Goal: Information Seeking & Learning: Learn about a topic

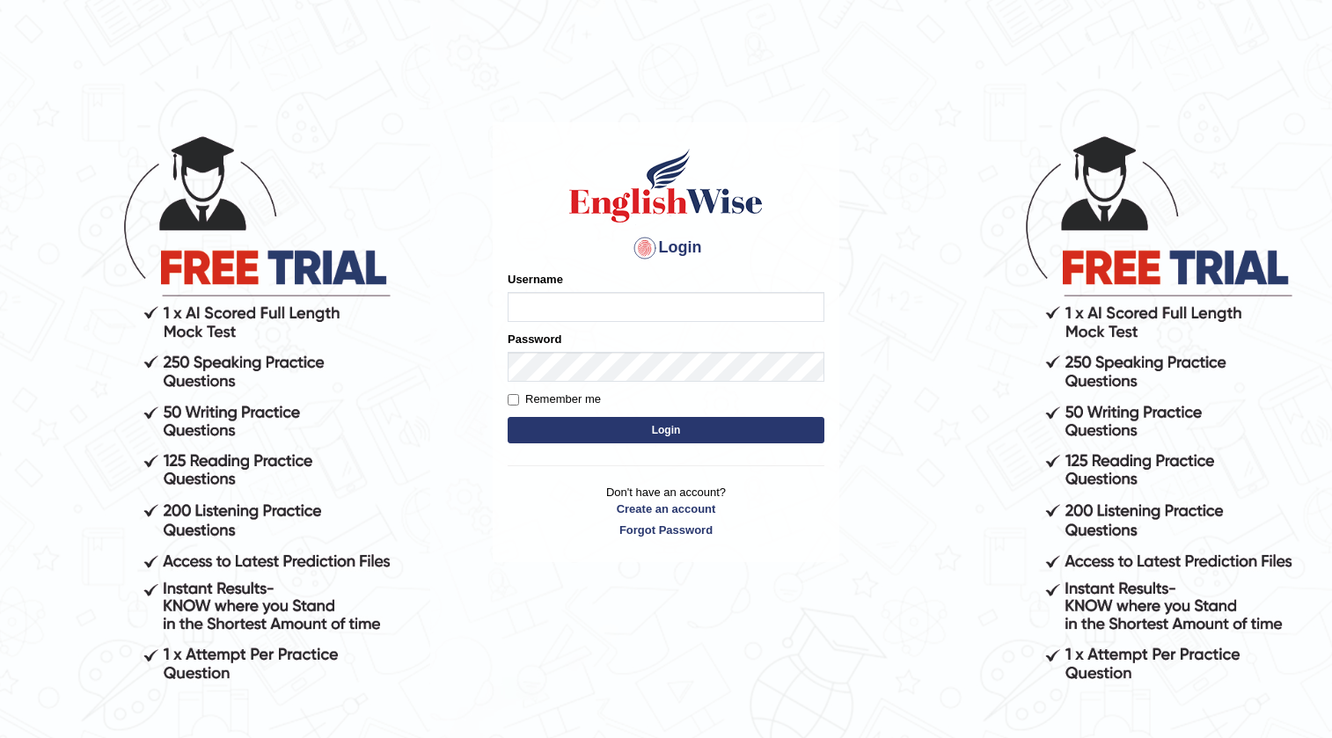
drag, startPoint x: 0, startPoint y: 0, endPoint x: 624, endPoint y: 302, distance: 693.5
click at [624, 302] on input "Username" at bounding box center [665, 307] width 317 height 30
type input "okyere"
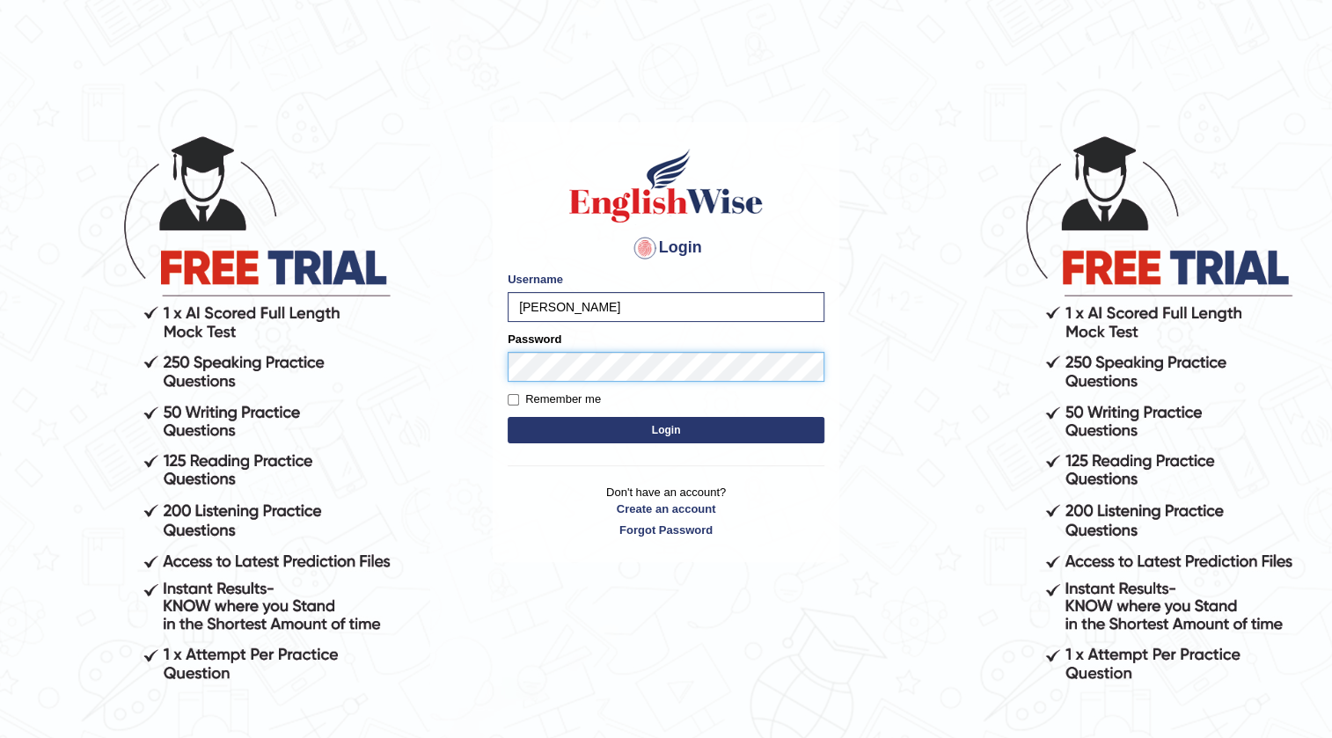
click at [507, 417] on button "Login" at bounding box center [665, 430] width 317 height 26
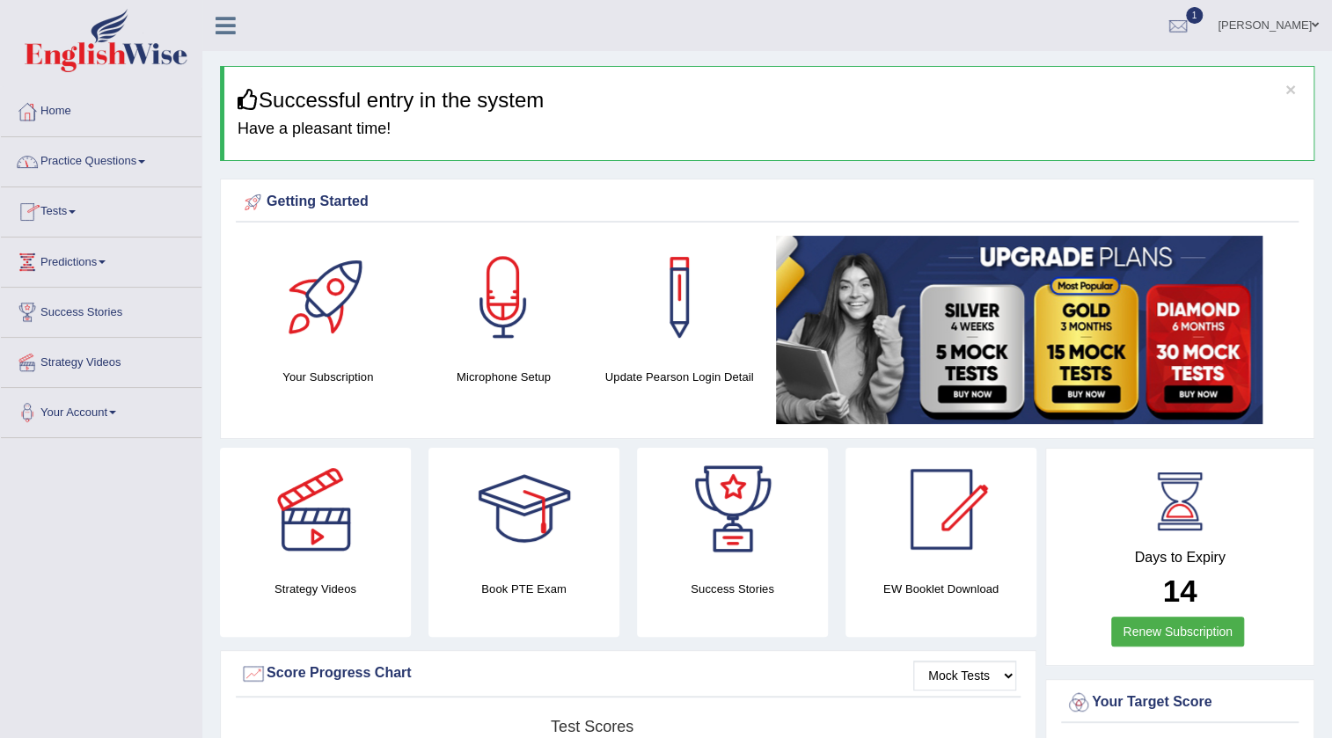
click at [145, 160] on span at bounding box center [141, 162] width 7 height 4
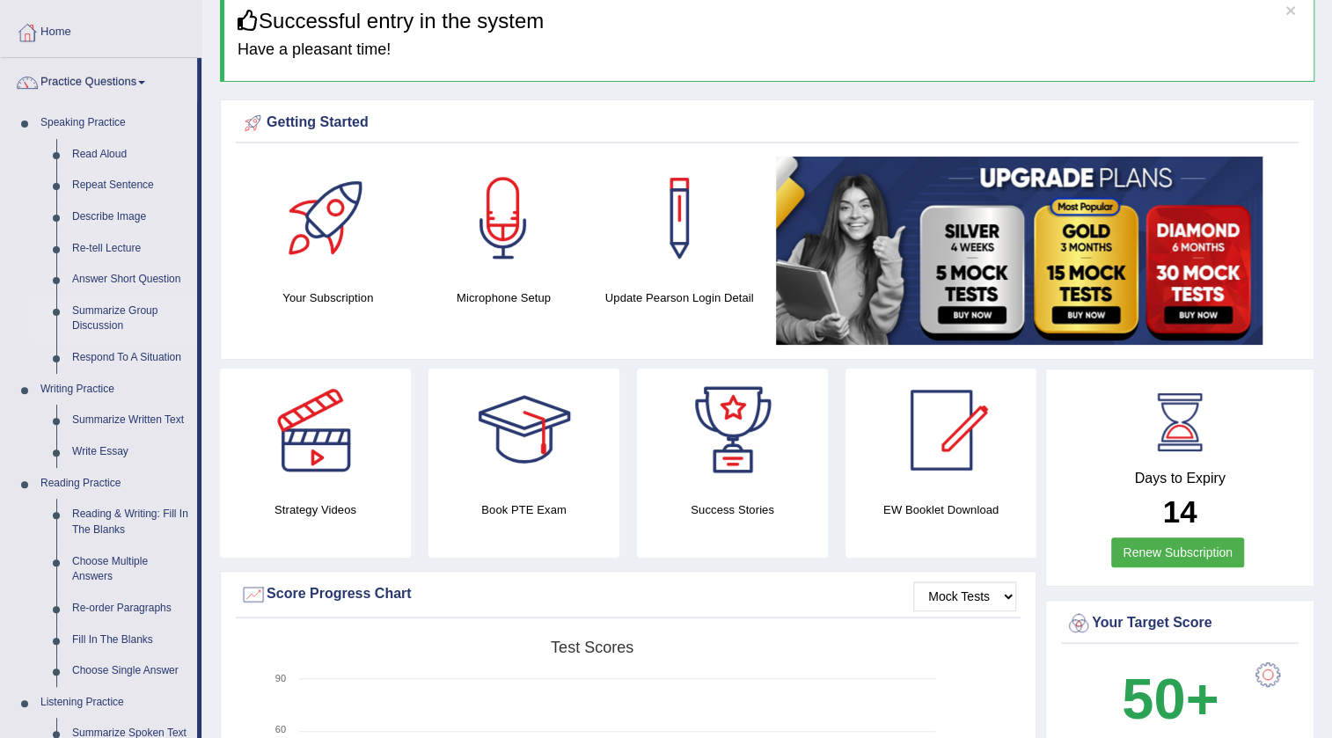
scroll to position [159, 0]
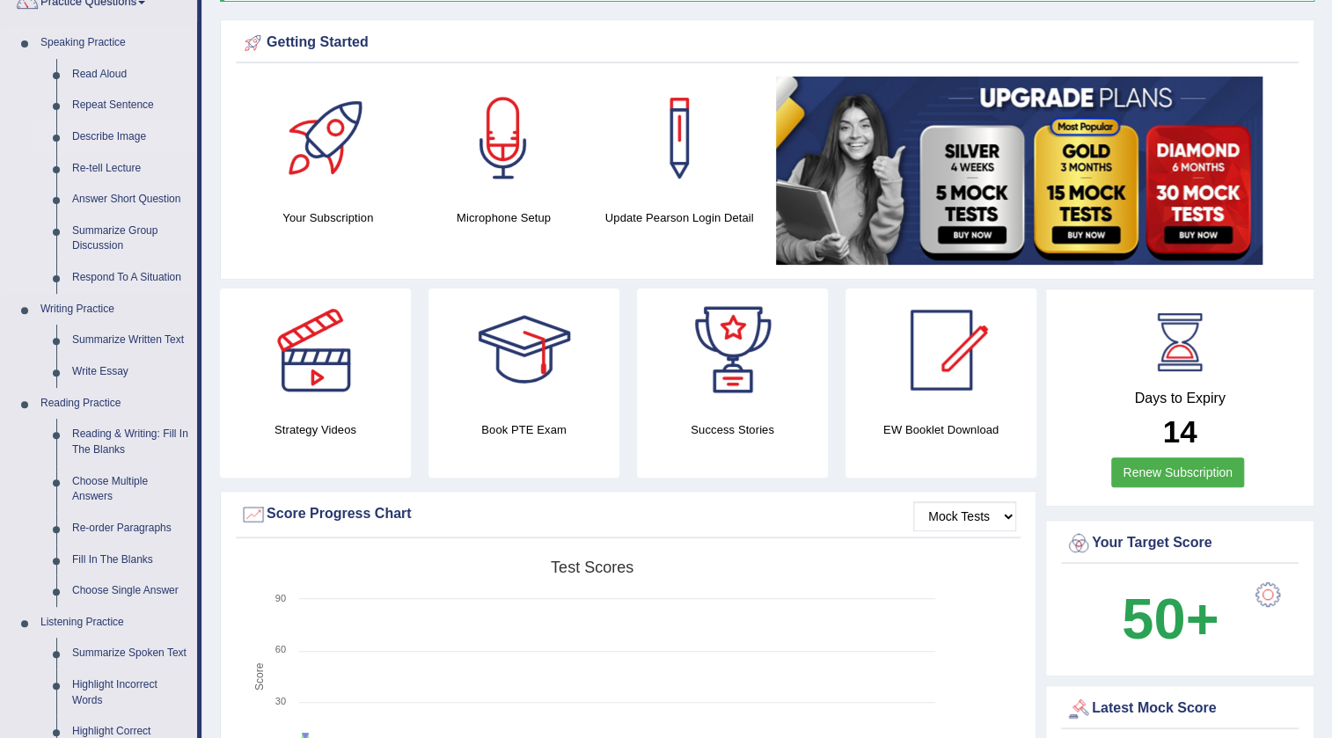
click at [118, 133] on link "Describe Image" at bounding box center [130, 137] width 133 height 32
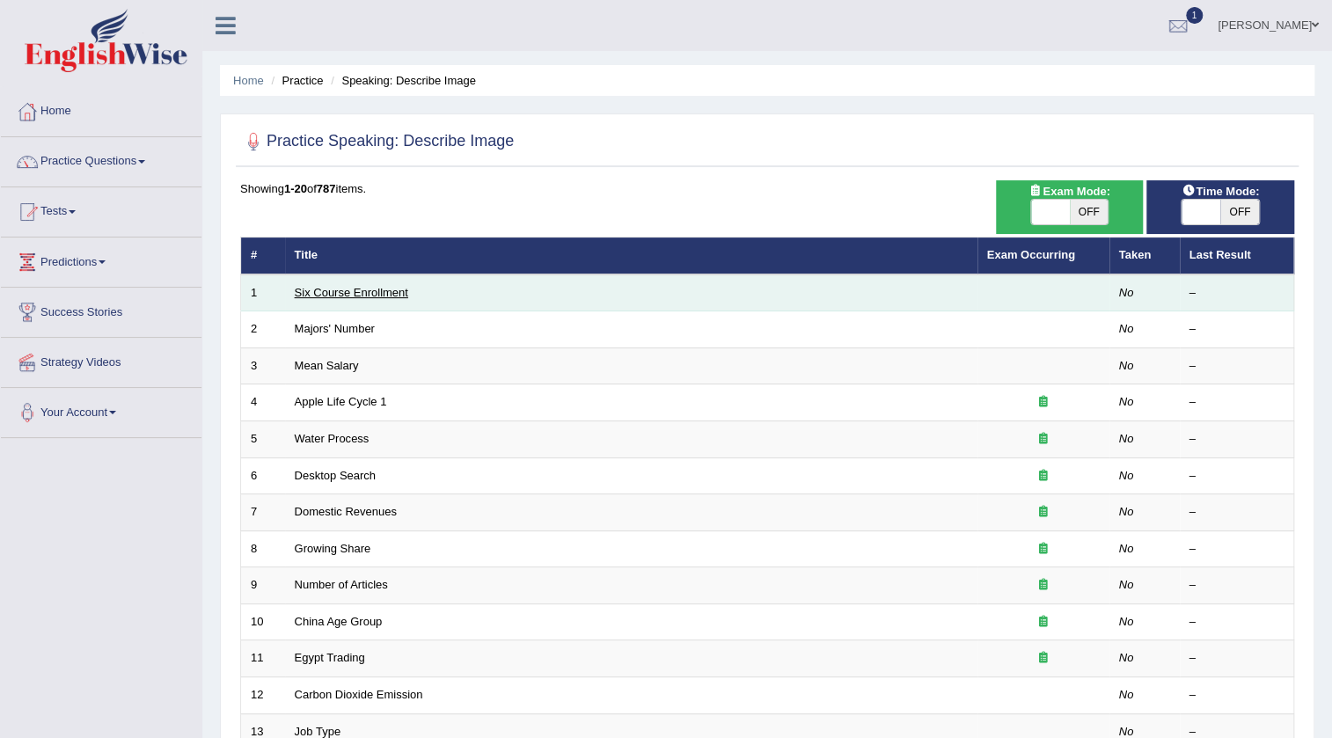
click at [347, 292] on link "Six Course Enrollment" at bounding box center [351, 292] width 113 height 13
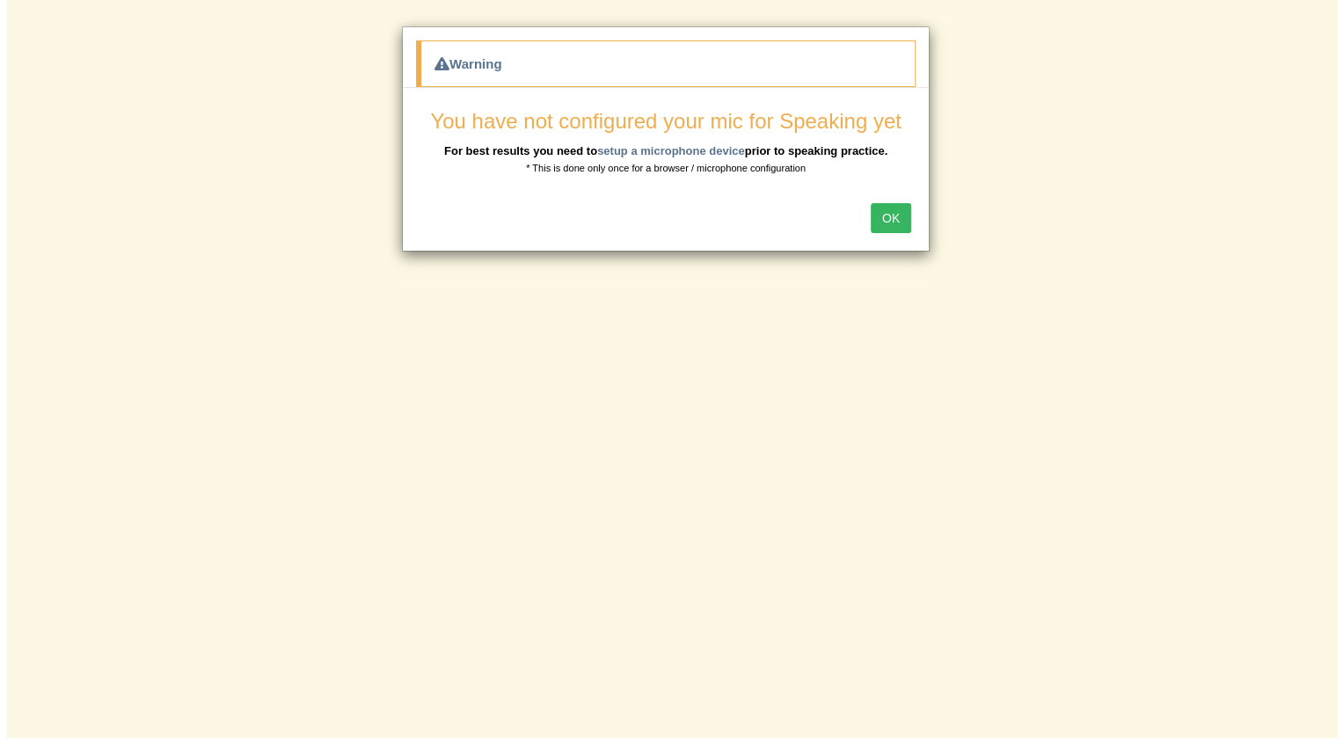
scroll to position [79, 0]
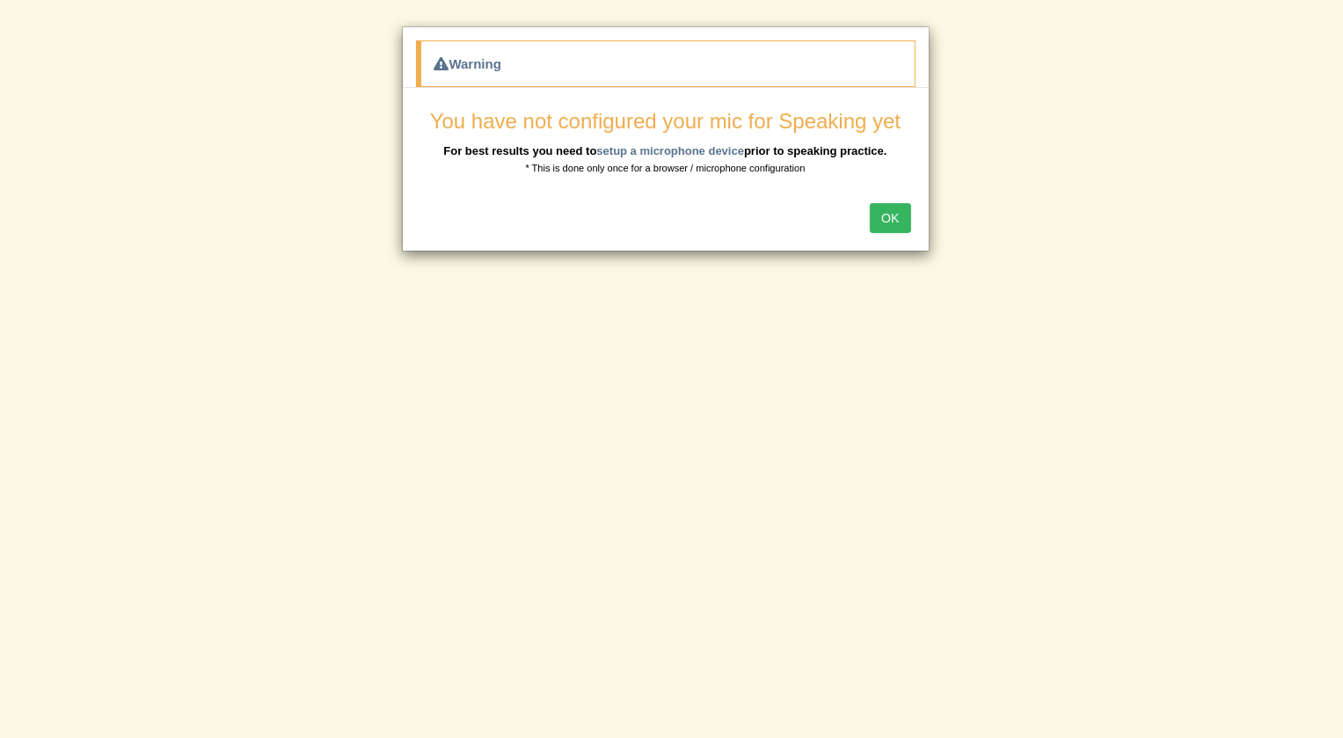
click at [897, 210] on button "OK" at bounding box center [890, 218] width 40 height 30
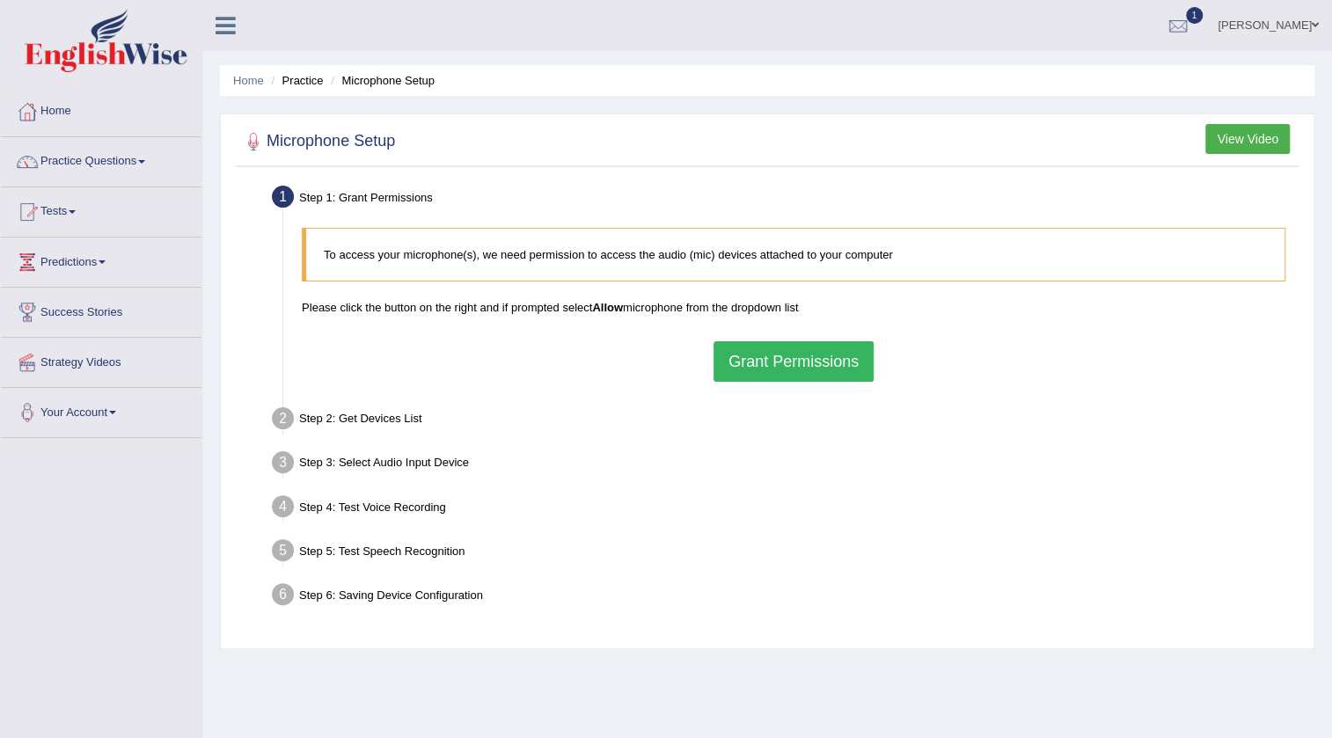
click at [803, 371] on button "Grant Permissions" at bounding box center [793, 361] width 160 height 40
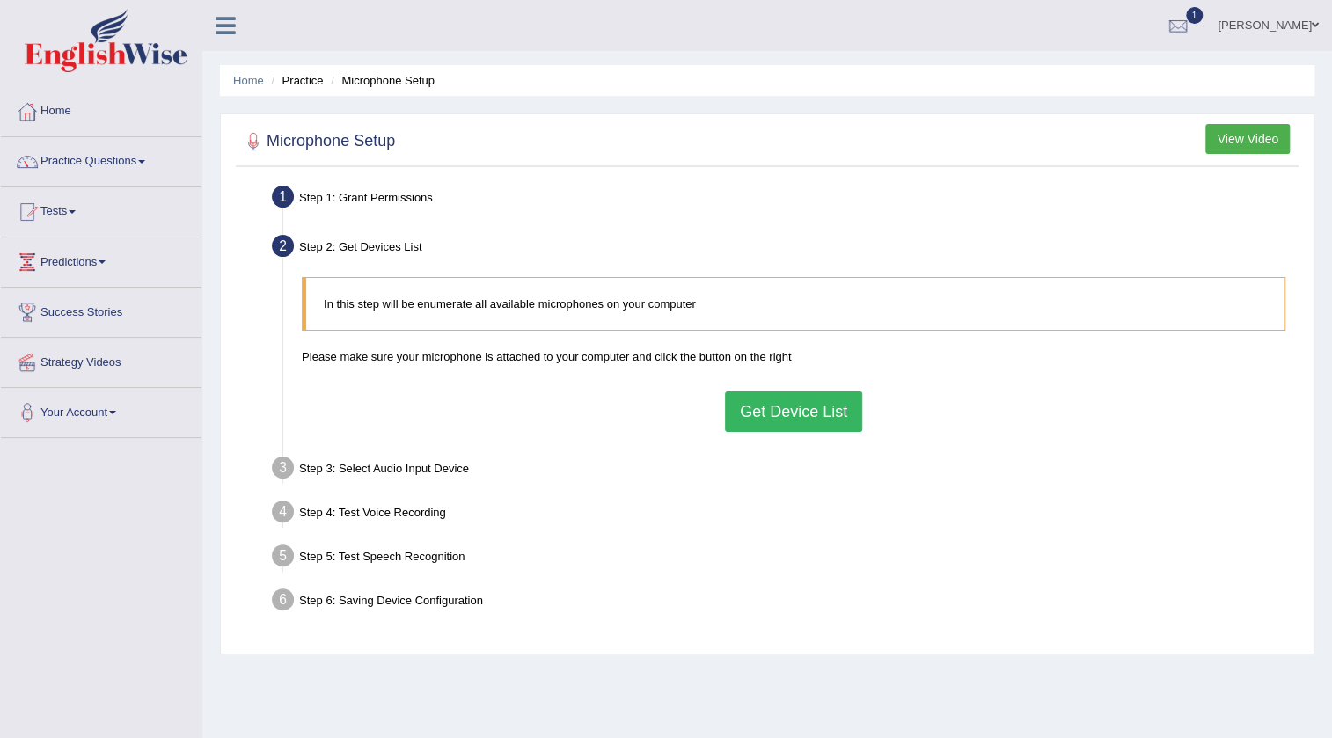
click at [799, 416] on button "Get Device List" at bounding box center [793, 411] width 137 height 40
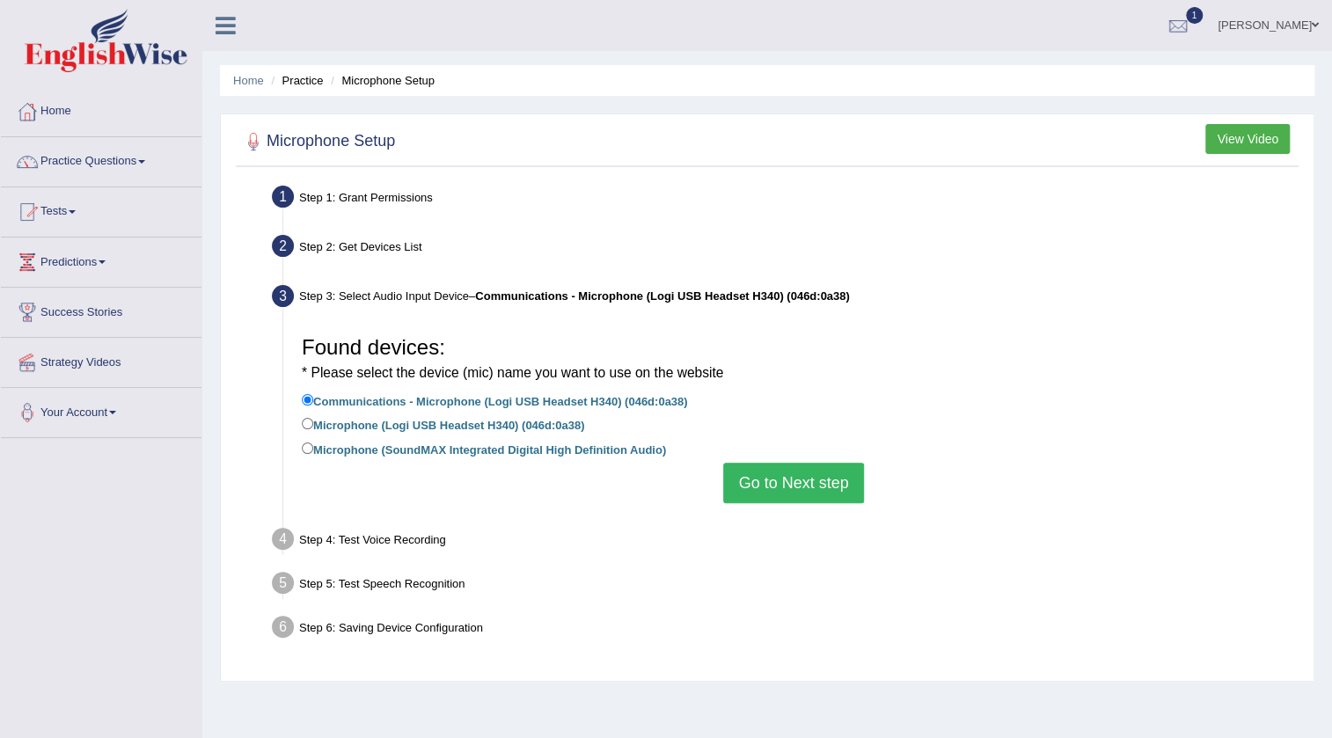
click at [757, 486] on button "Go to Next step" at bounding box center [793, 483] width 140 height 40
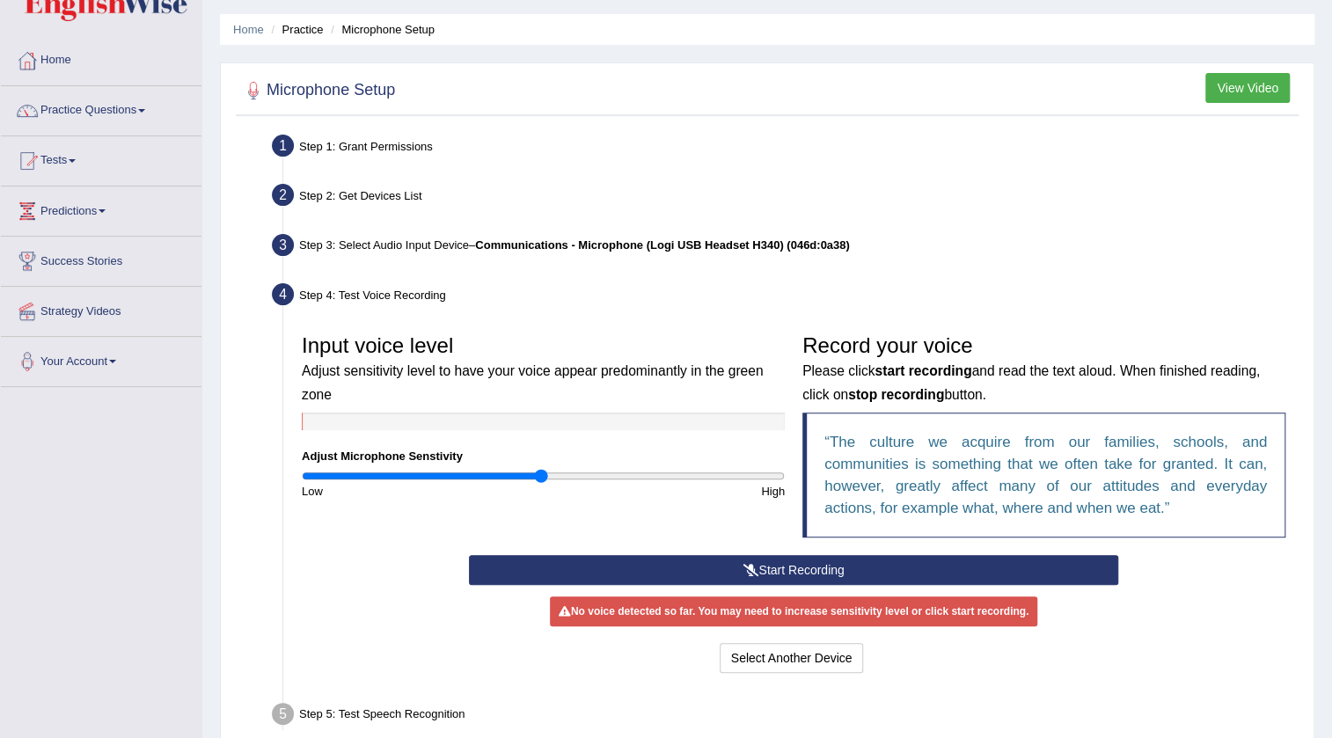
scroll to position [79, 0]
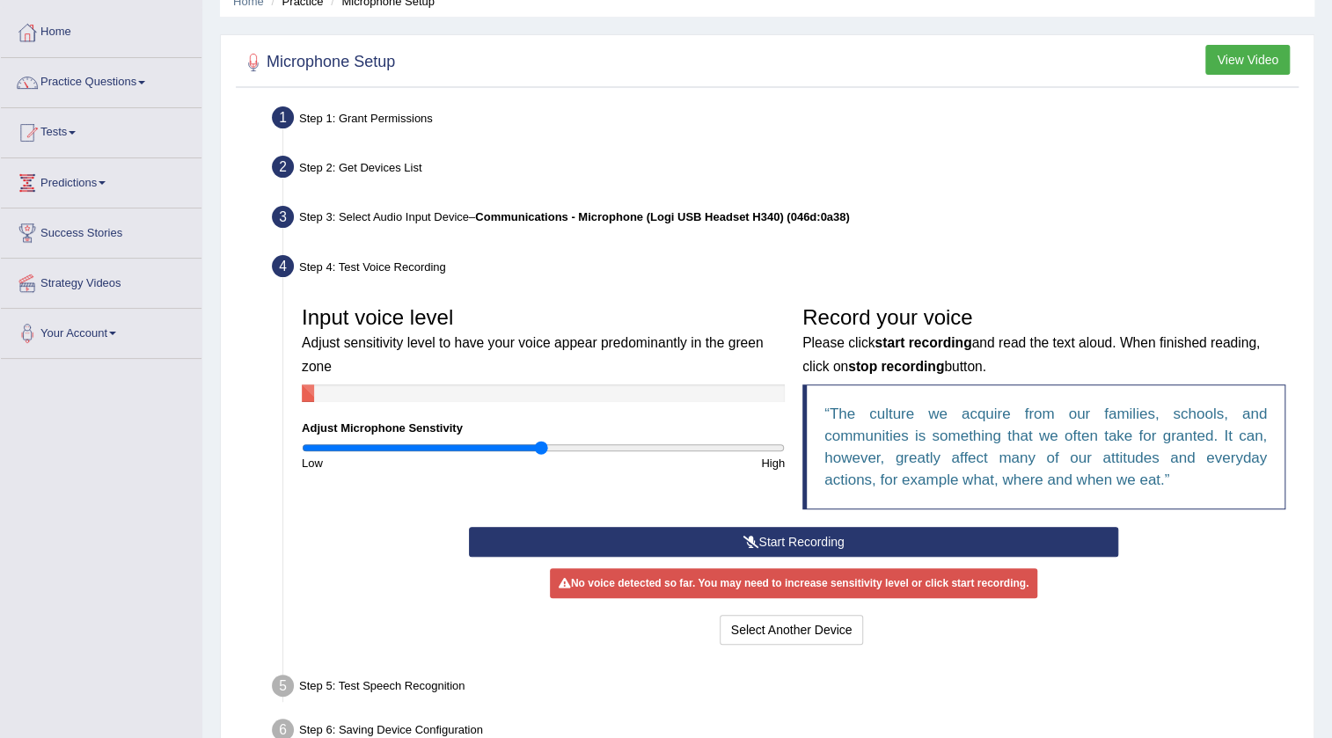
click at [879, 548] on button "Start Recording" at bounding box center [794, 542] width 650 height 30
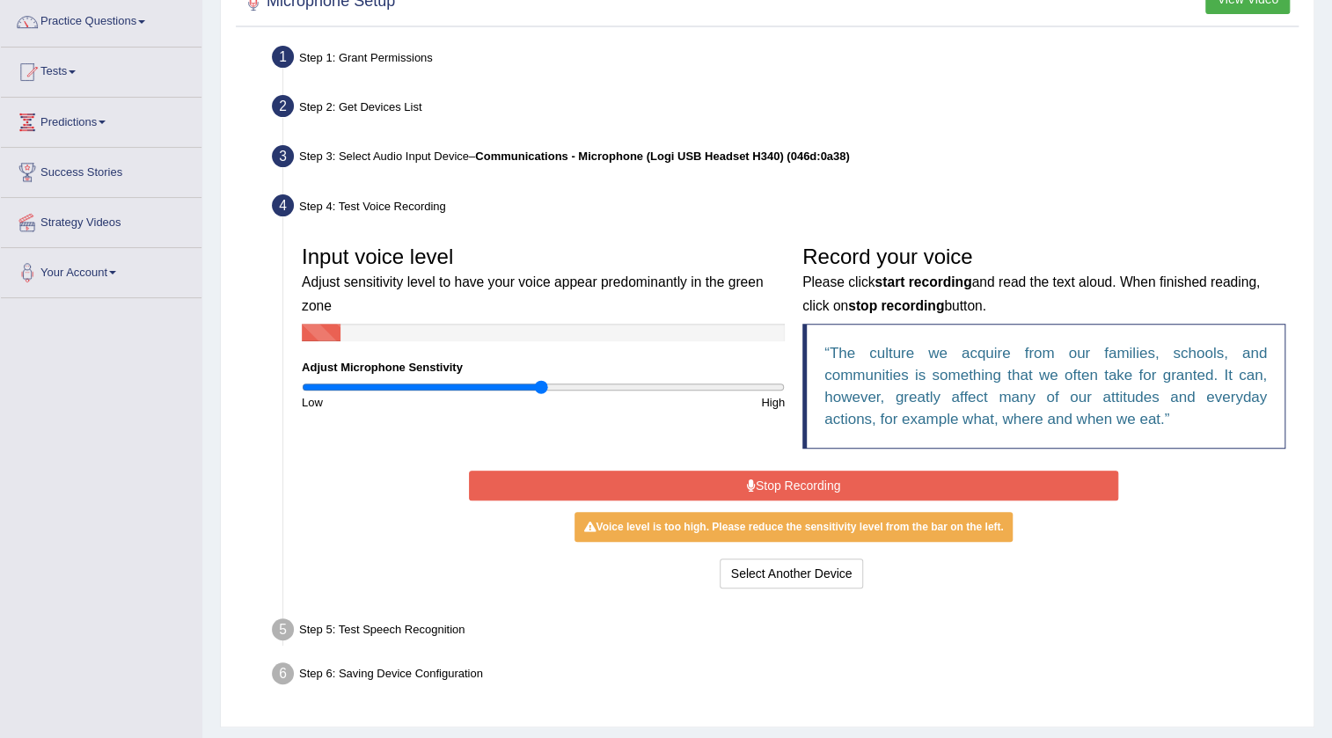
scroll to position [106, 0]
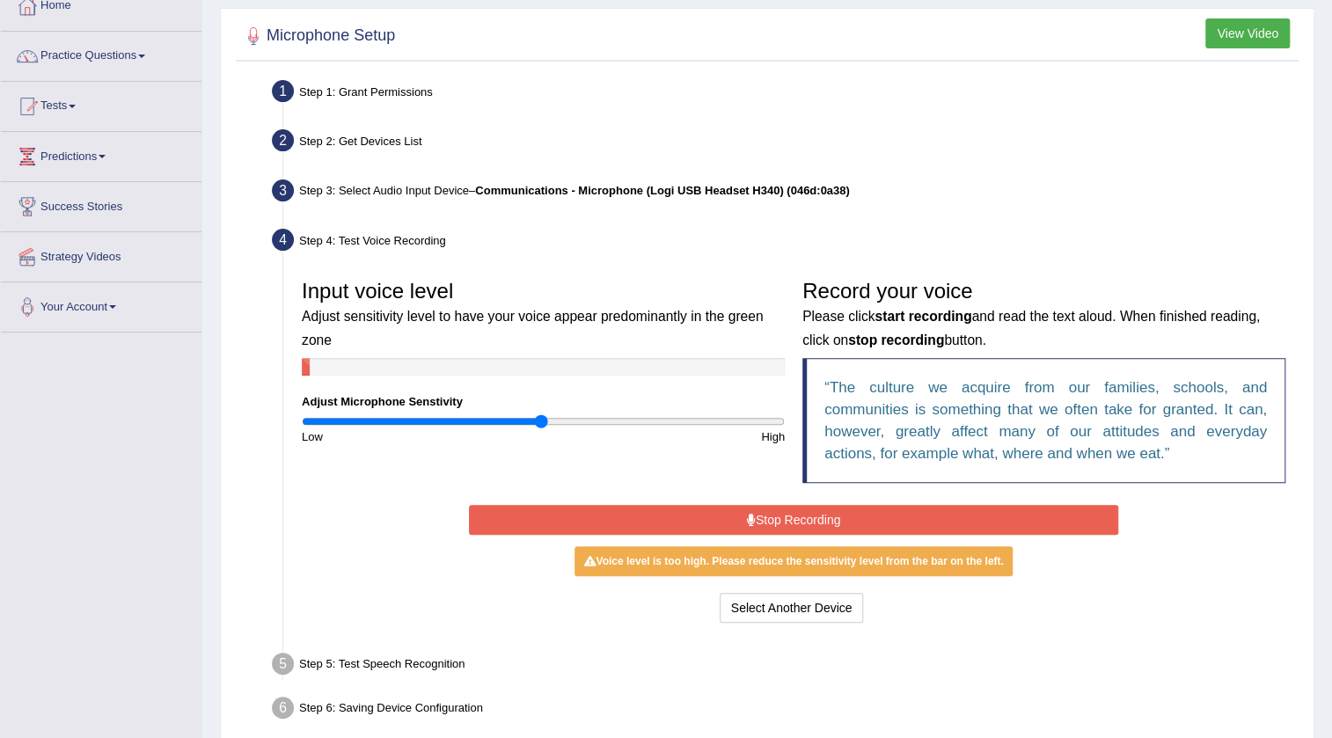
click at [792, 514] on button "Stop Recording" at bounding box center [794, 520] width 650 height 30
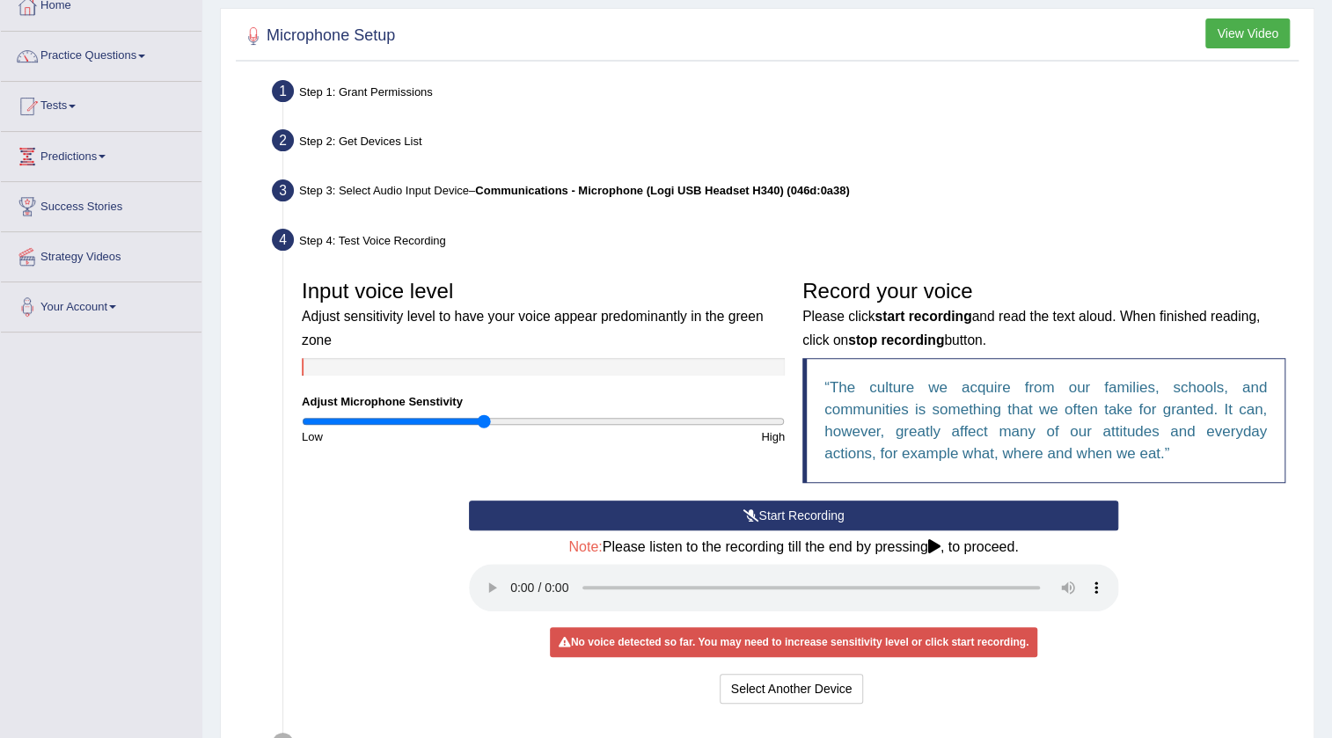
drag, startPoint x: 541, startPoint y: 417, endPoint x: 484, endPoint y: 421, distance: 57.3
type input "0.76"
click at [484, 421] on input "range" at bounding box center [543, 421] width 483 height 14
click at [700, 516] on button "Start Recording" at bounding box center [794, 515] width 650 height 30
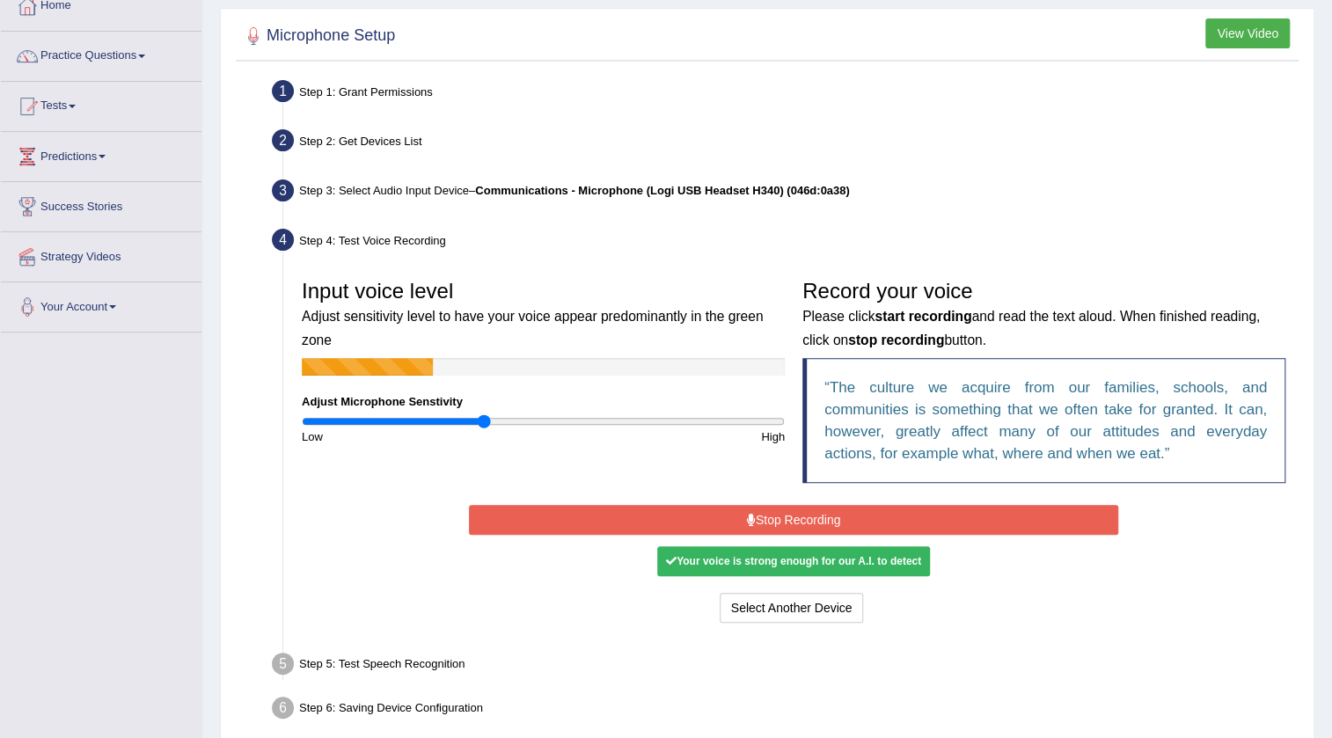
click at [598, 510] on button "Stop Recording" at bounding box center [794, 520] width 650 height 30
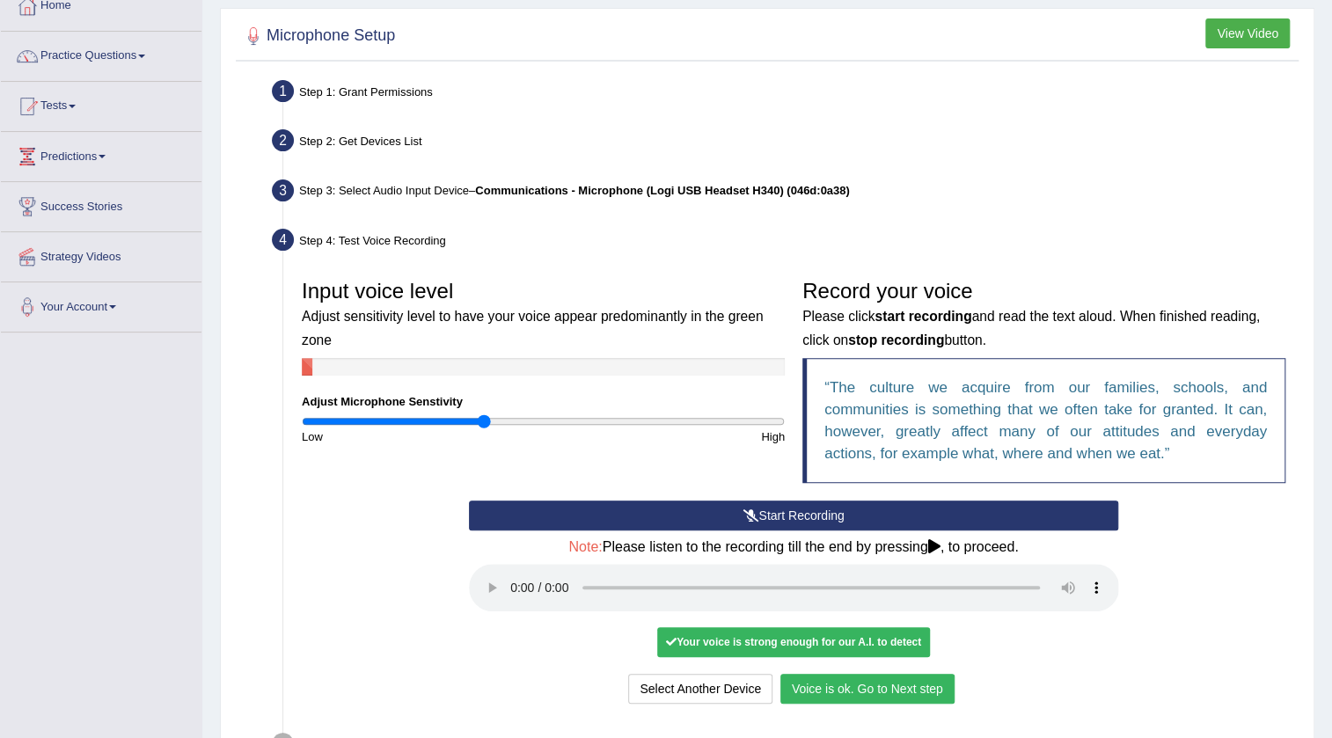
click at [871, 682] on button "Voice is ok. Go to Next step" at bounding box center [867, 689] width 174 height 30
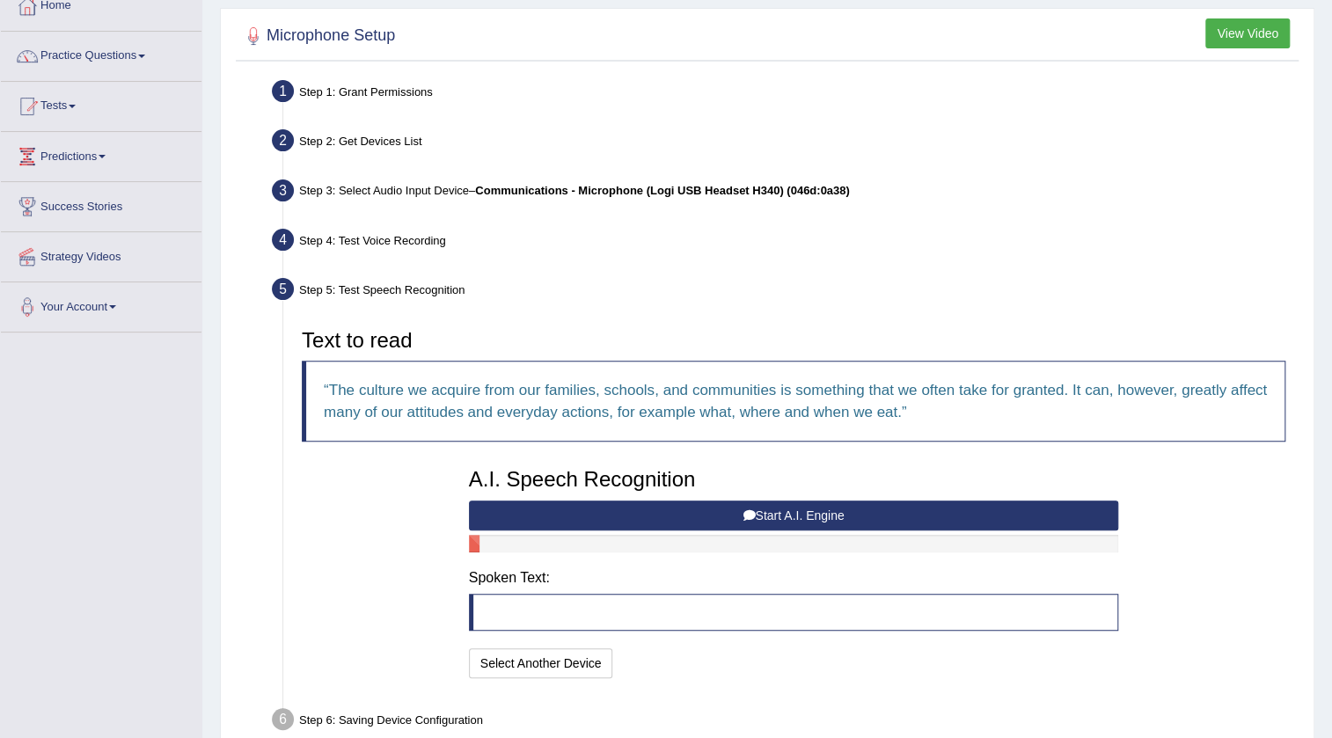
click at [779, 511] on button "Start A.I. Engine" at bounding box center [794, 515] width 650 height 30
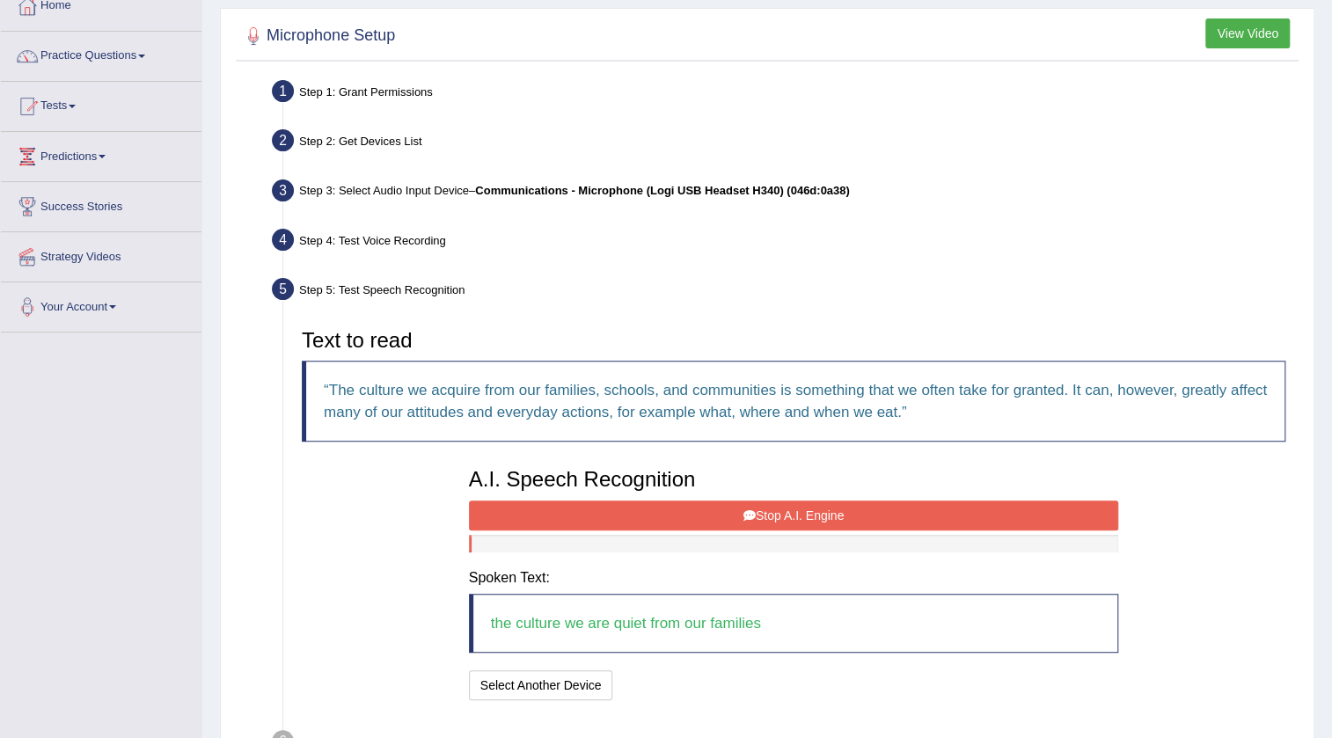
click at [635, 485] on h3 "A.I. Speech Recognition" at bounding box center [794, 479] width 650 height 23
click at [640, 500] on button "Stop A.I. Engine" at bounding box center [794, 515] width 650 height 30
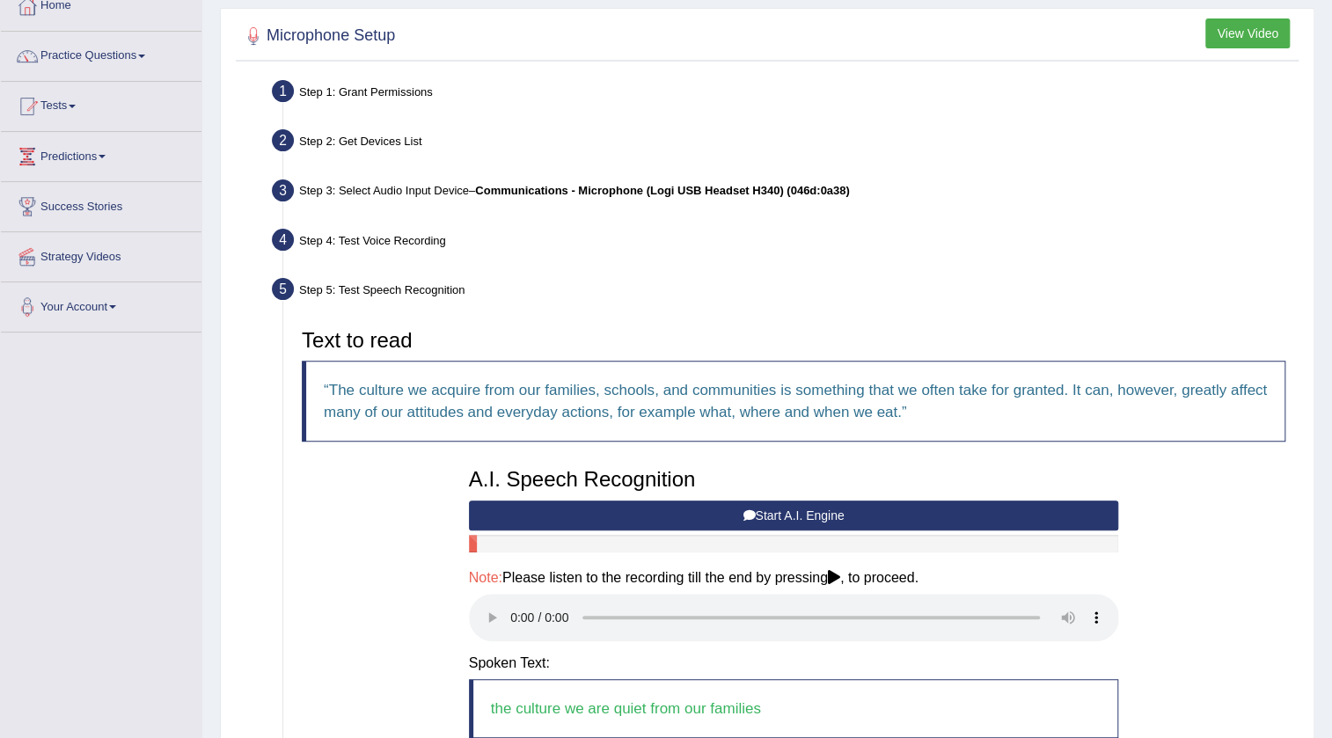
scroll to position [186, 0]
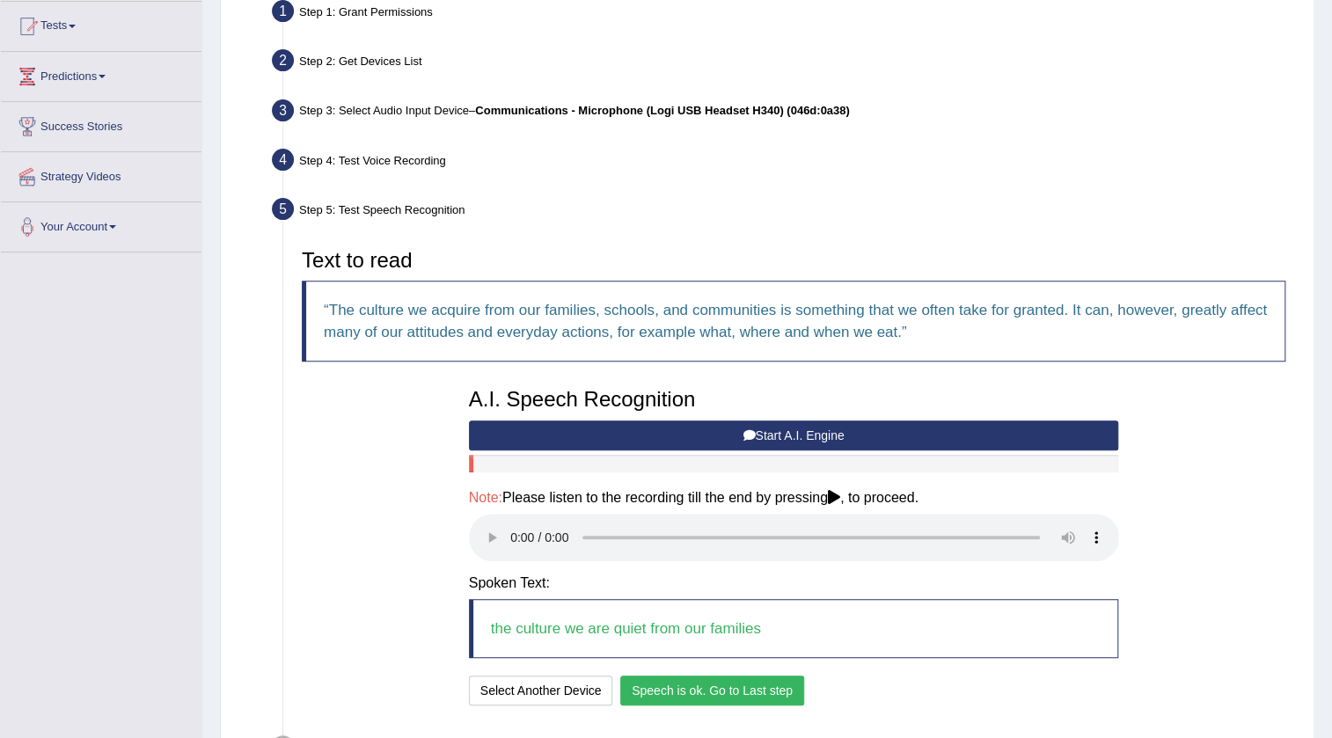
click at [672, 686] on button "Speech is ok. Go to Last step" at bounding box center [712, 690] width 184 height 30
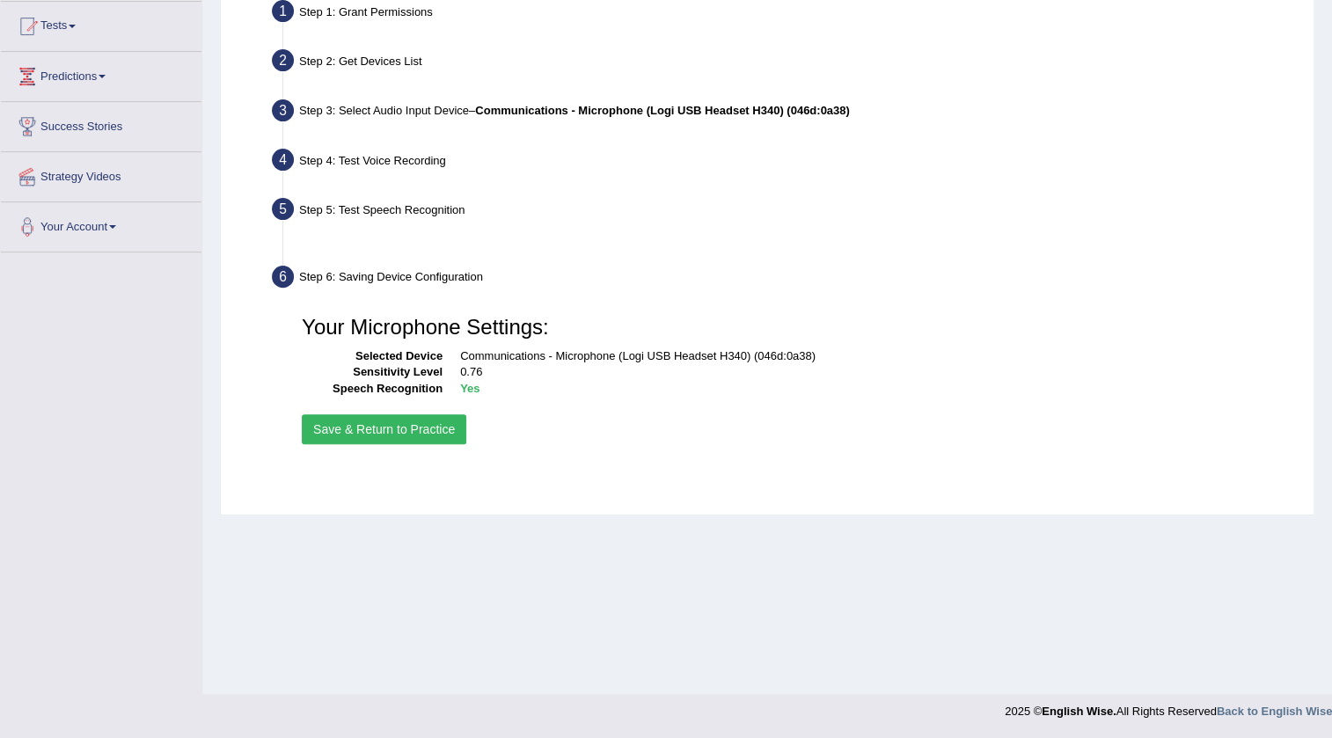
scroll to position [185, 0]
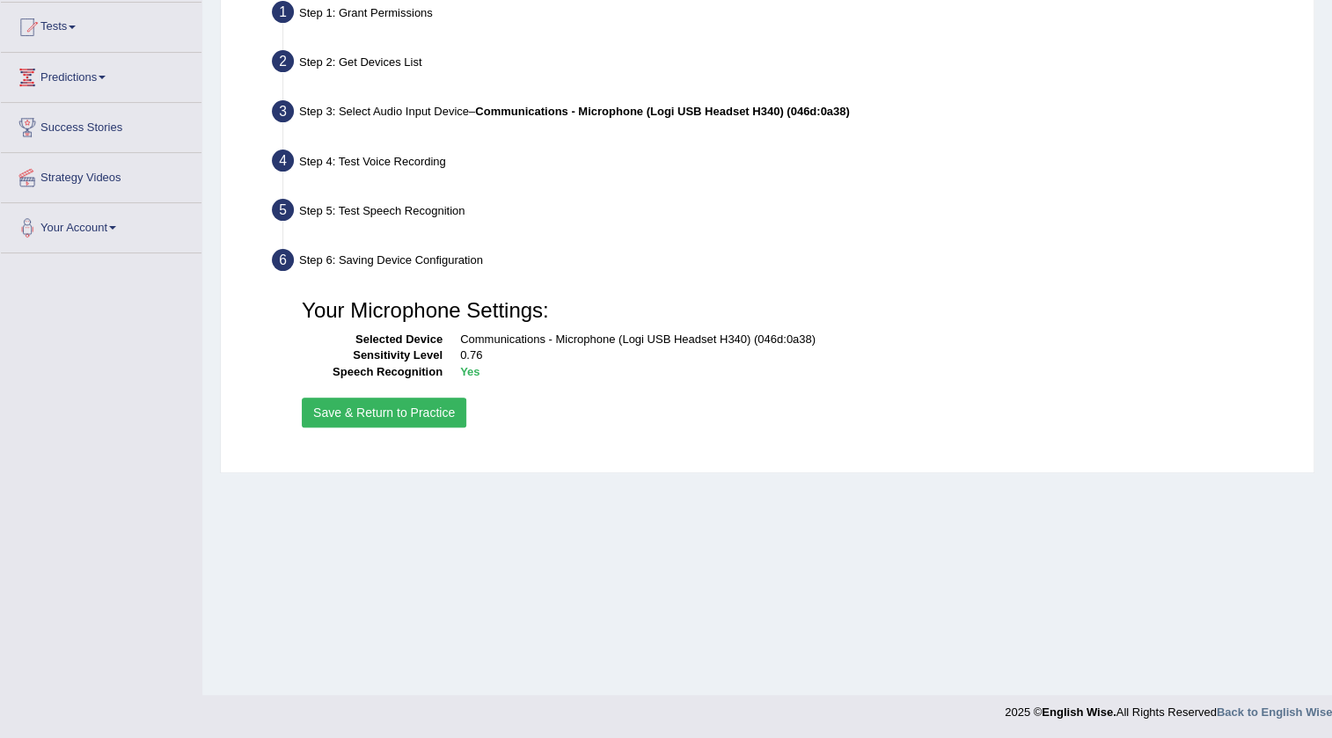
click at [388, 403] on button "Save & Return to Practice" at bounding box center [384, 413] width 164 height 30
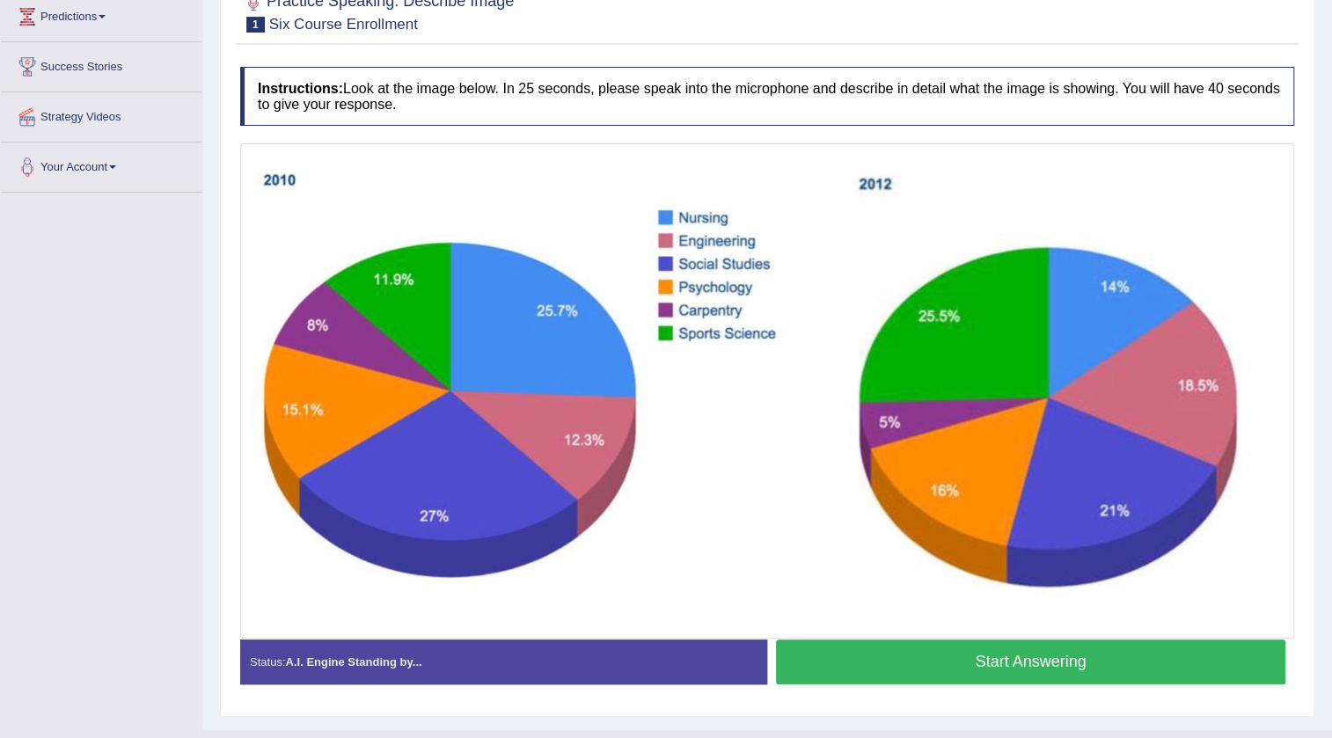
scroll to position [281, 0]
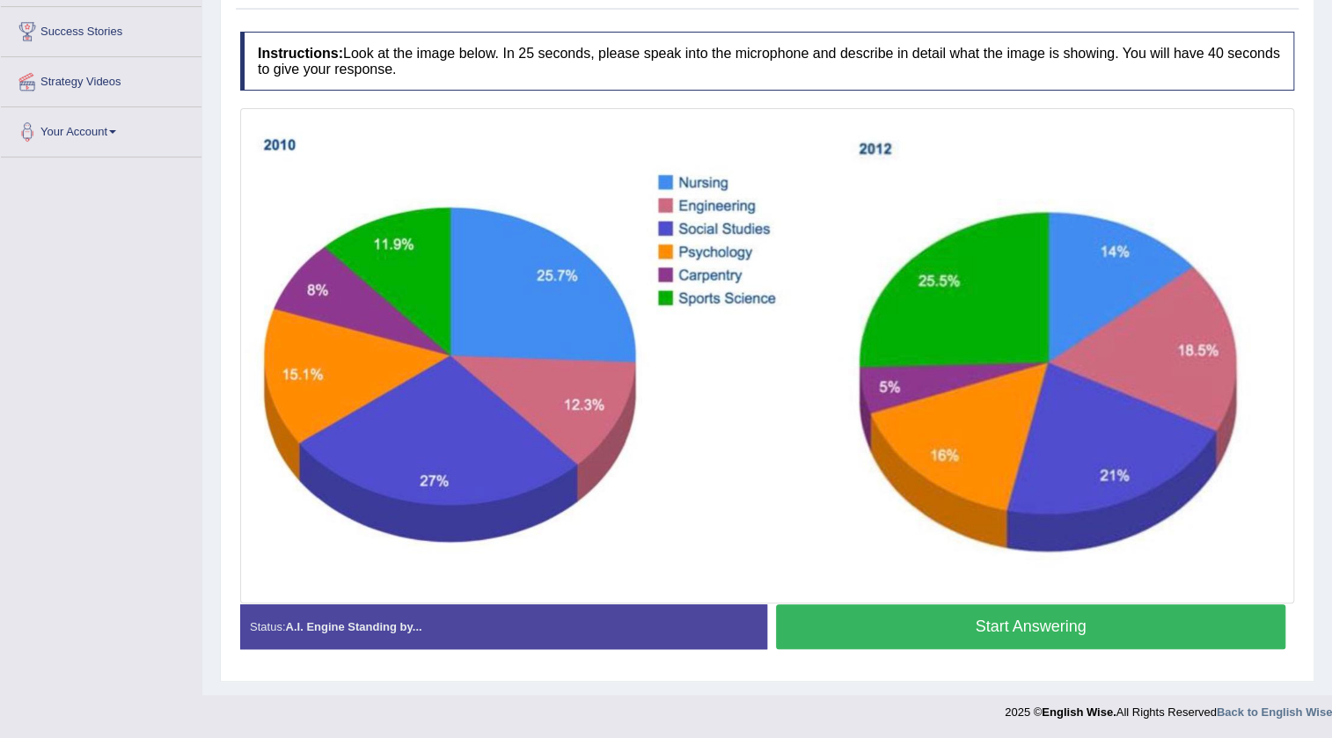
click at [997, 629] on button "Start Answering" at bounding box center [1030, 626] width 509 height 45
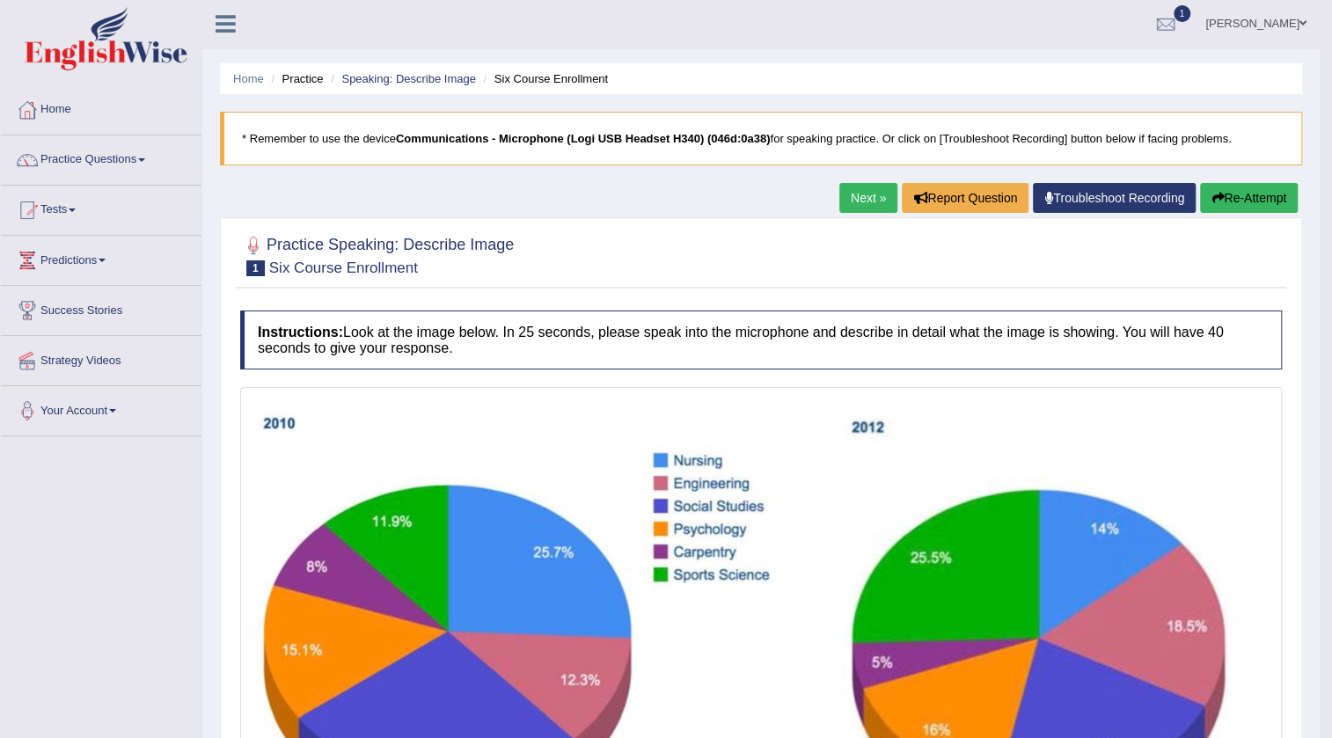
scroll to position [0, 0]
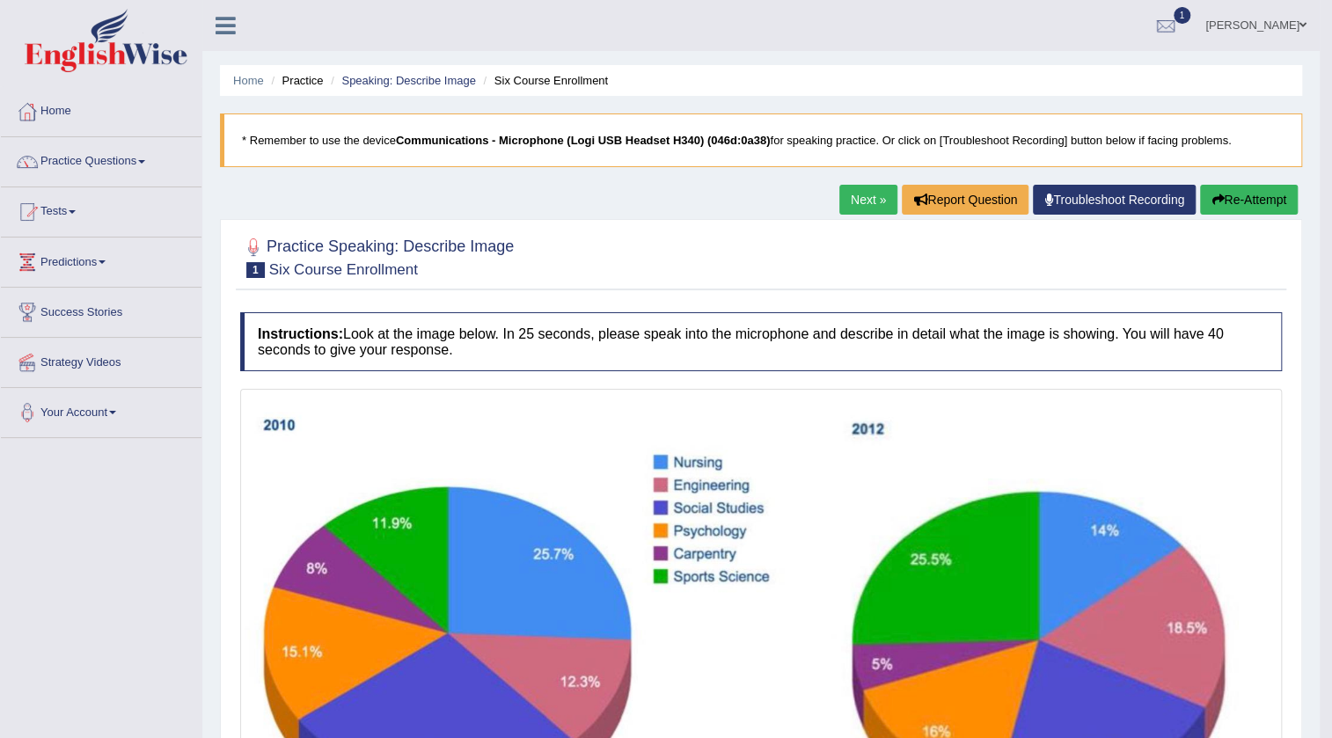
click at [1256, 195] on button "Re-Attempt" at bounding box center [1249, 200] width 98 height 30
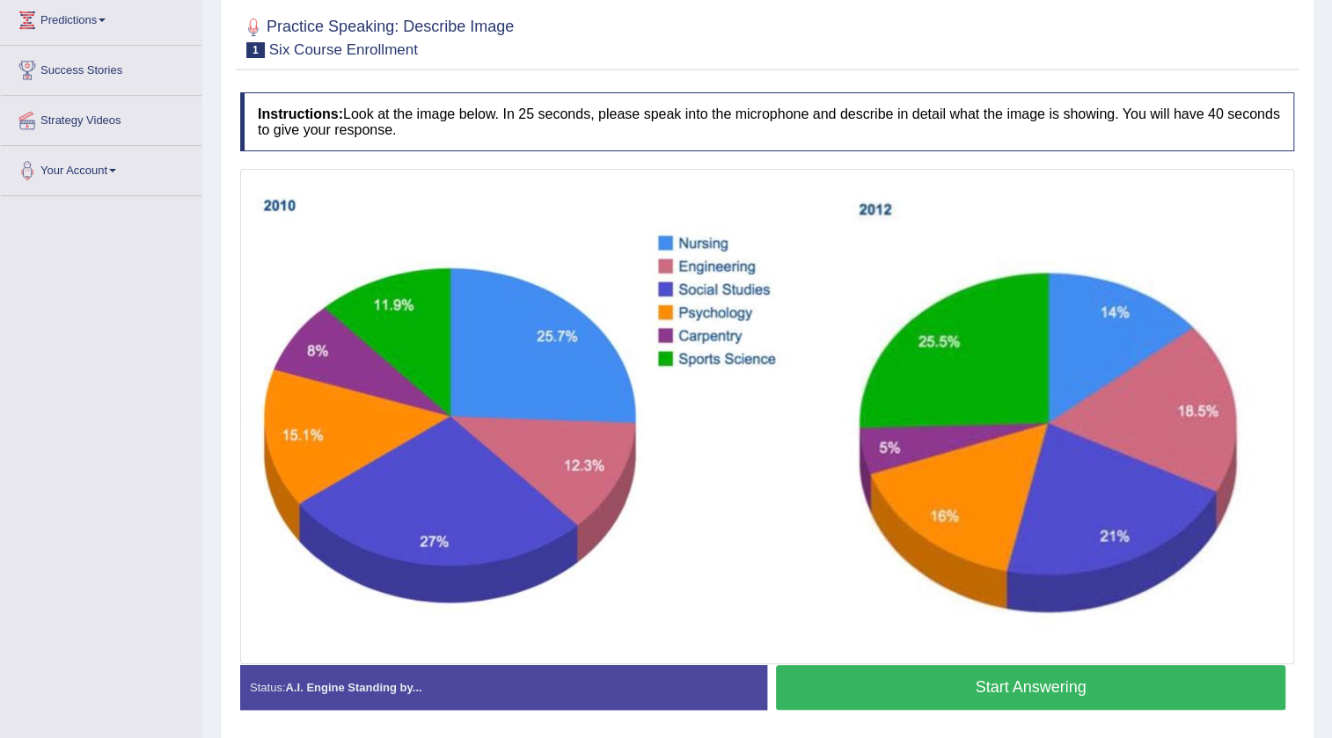
scroll to position [303, 0]
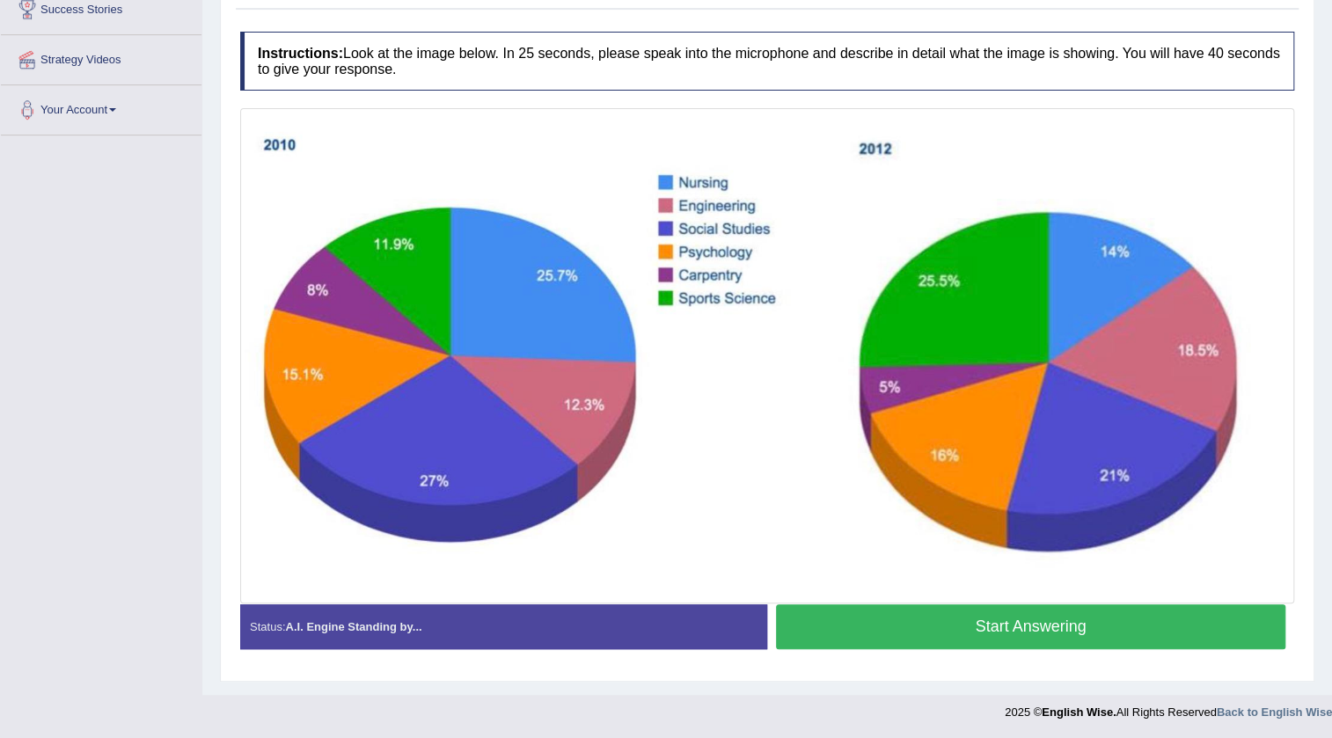
click at [950, 616] on button "Start Answering" at bounding box center [1030, 626] width 509 height 45
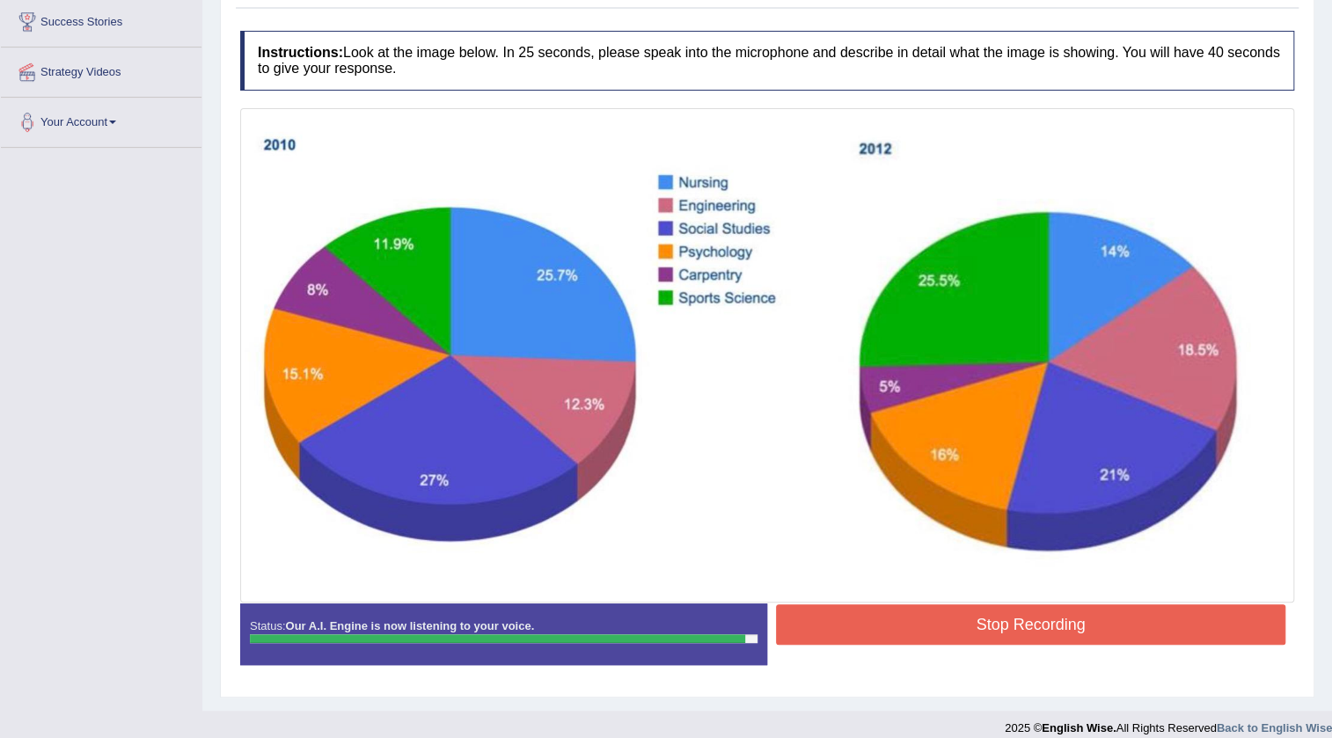
click at [950, 616] on button "Stop Recording" at bounding box center [1030, 624] width 509 height 40
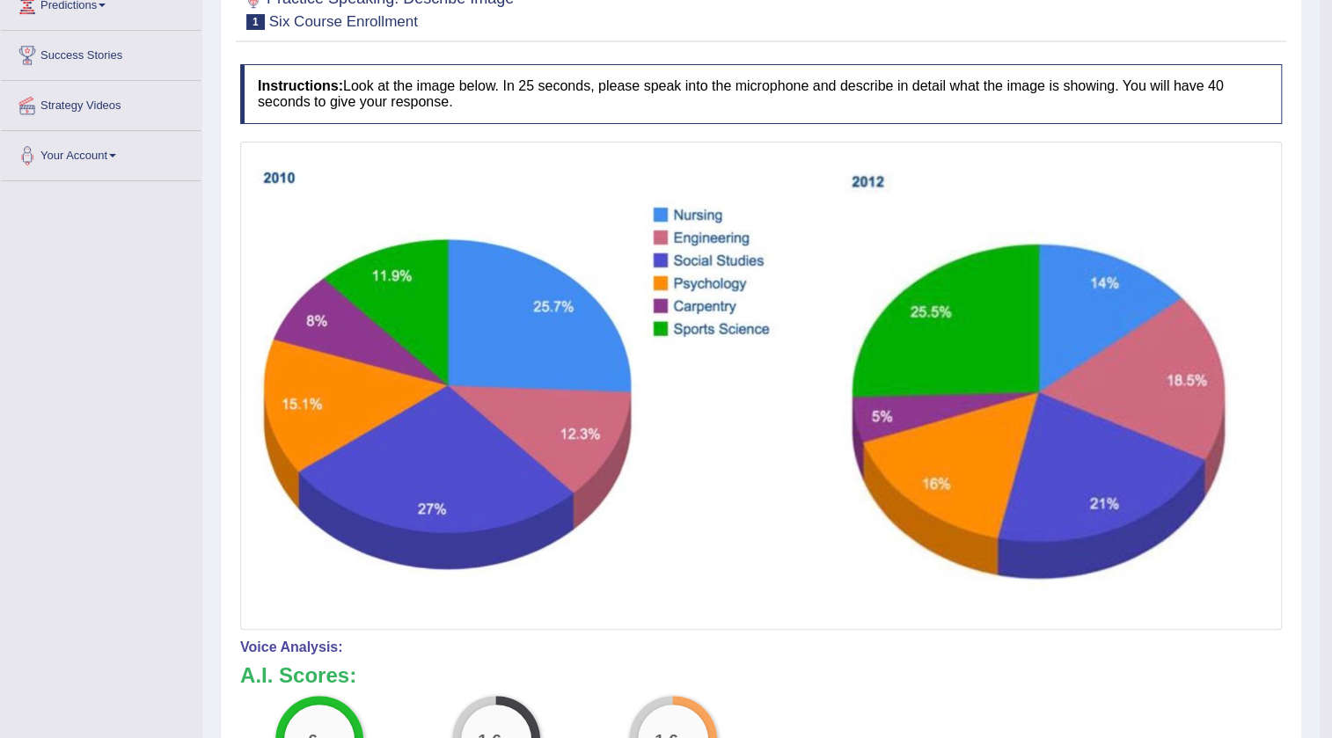
scroll to position [177, 0]
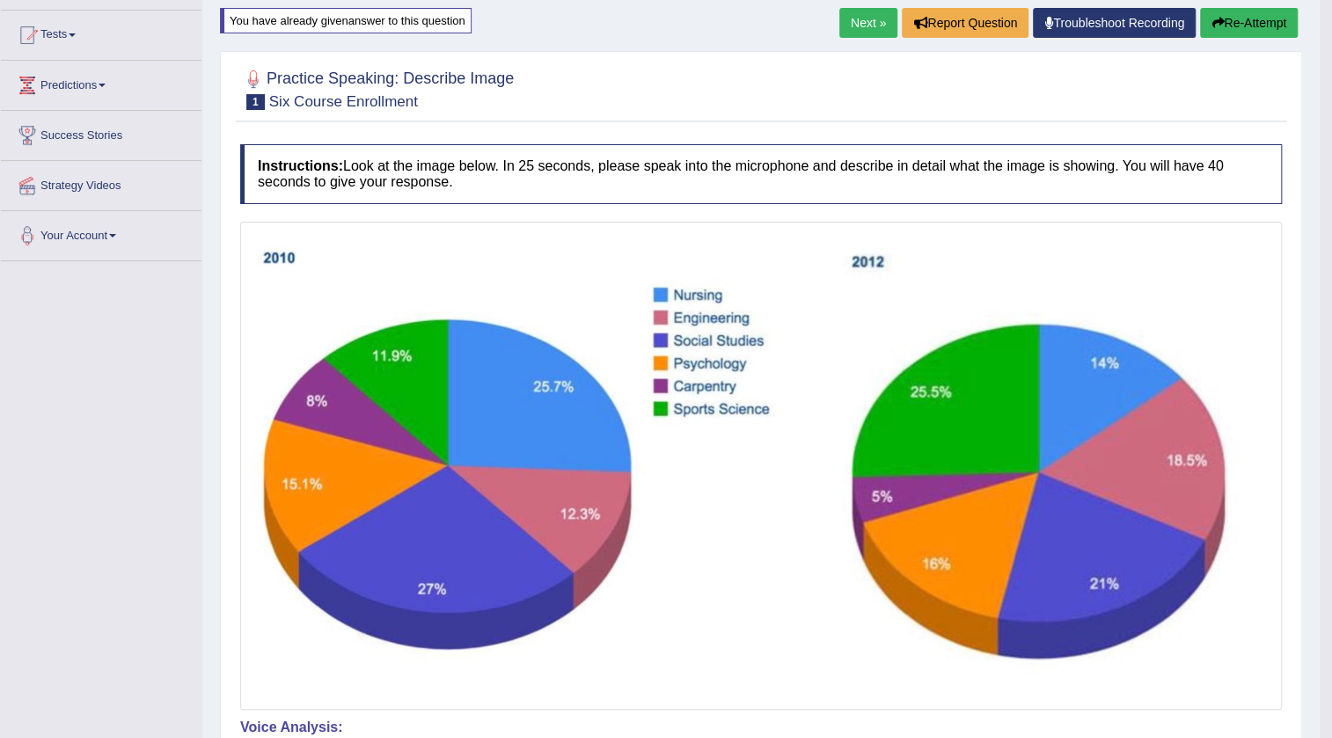
click at [1227, 24] on button "Re-Attempt" at bounding box center [1249, 23] width 98 height 30
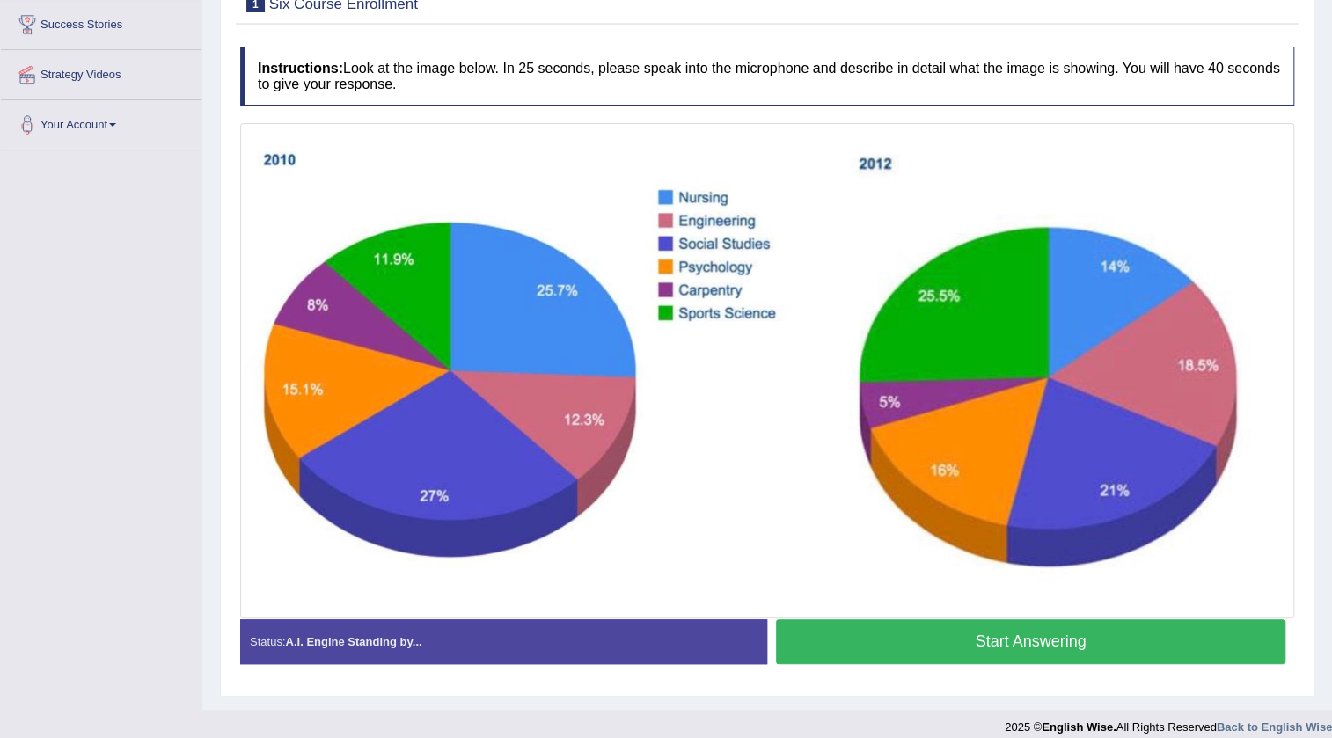
scroll to position [303, 0]
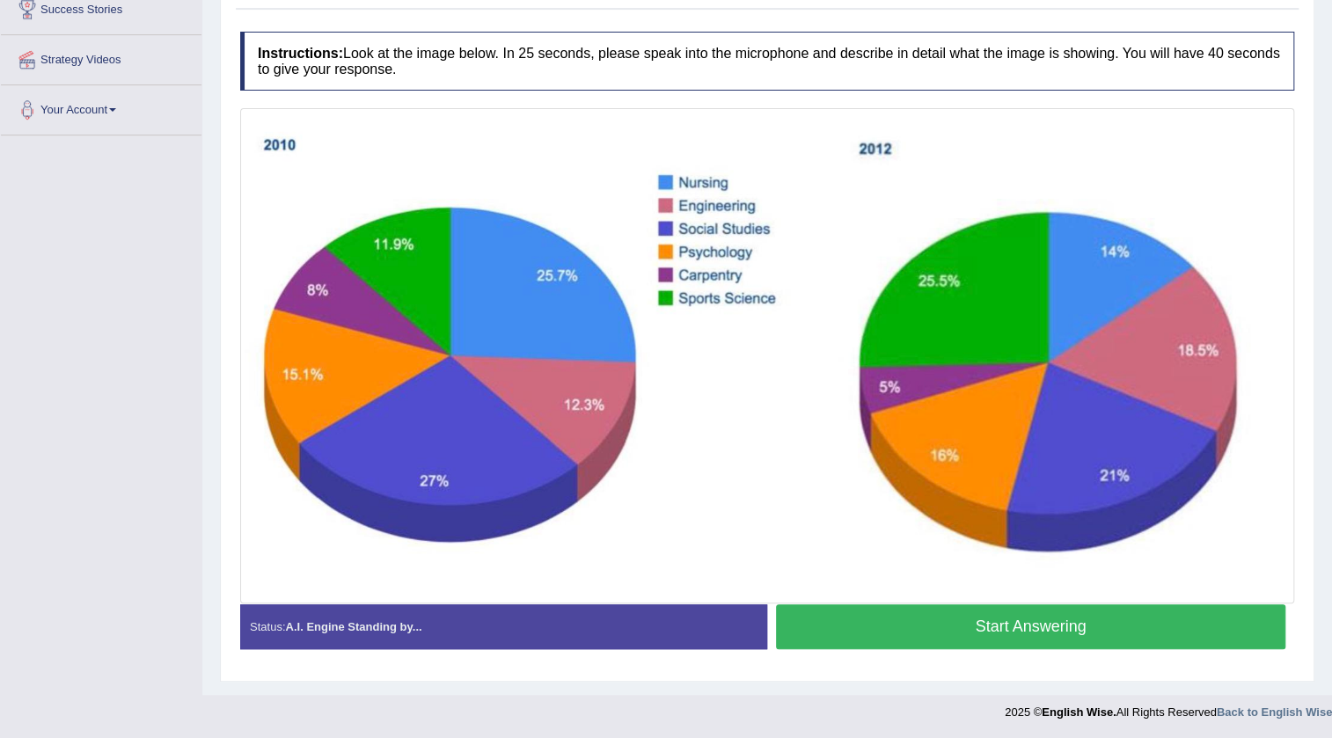
click at [1007, 618] on button "Start Answering" at bounding box center [1030, 626] width 509 height 45
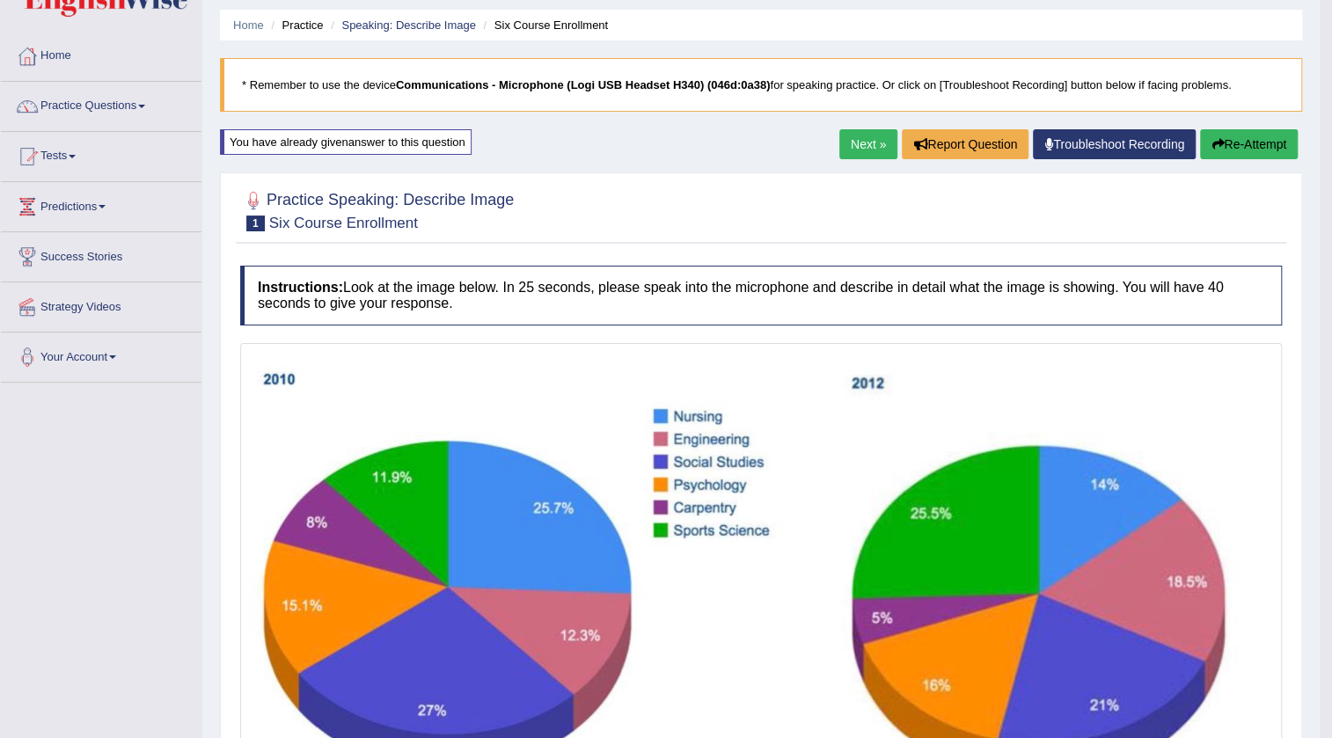
scroll to position [18, 0]
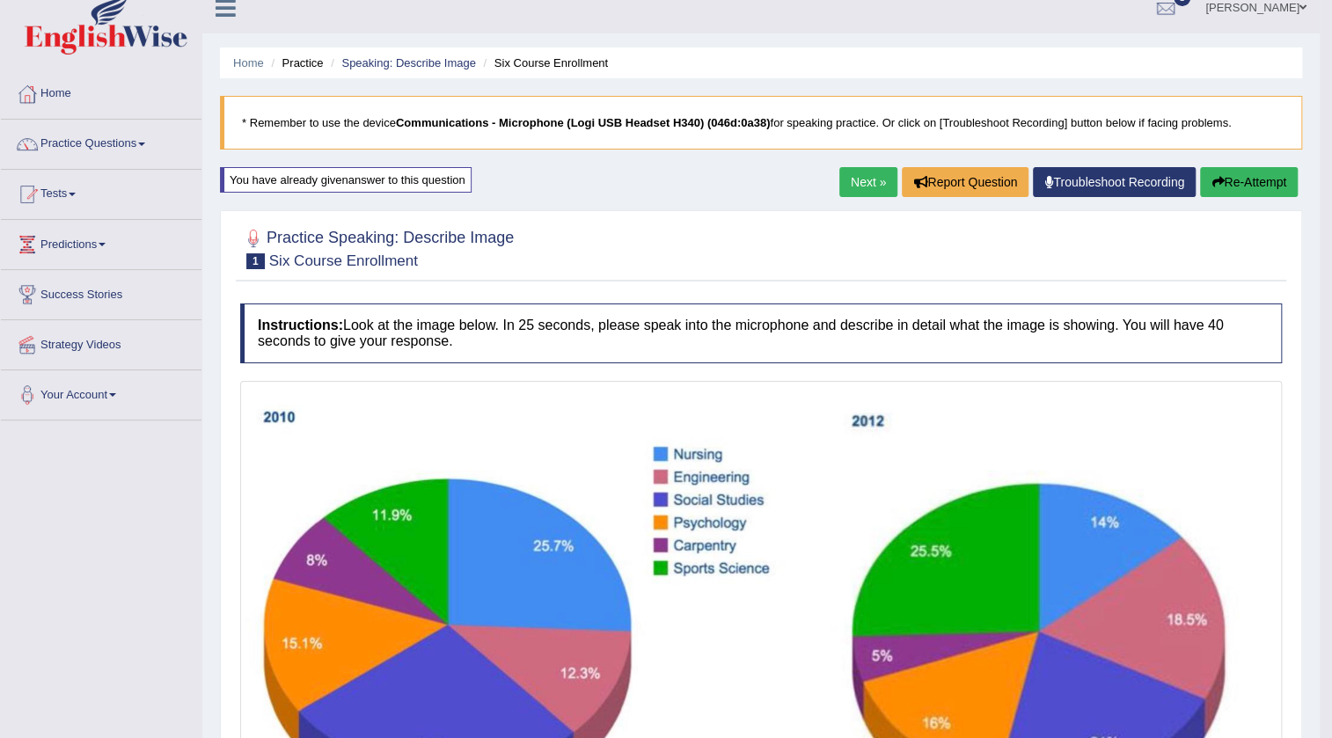
click at [863, 185] on link "Next »" at bounding box center [868, 182] width 58 height 30
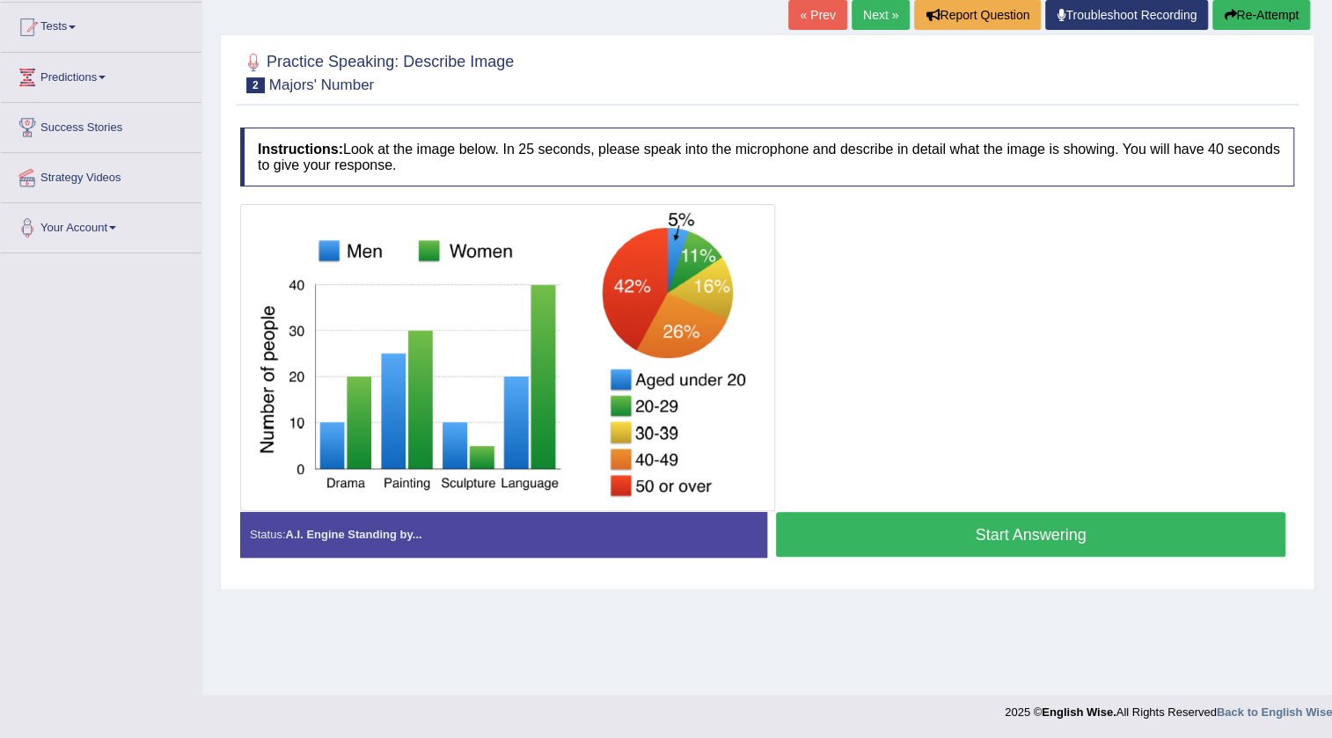
click at [1039, 527] on button "Start Answering" at bounding box center [1030, 534] width 509 height 45
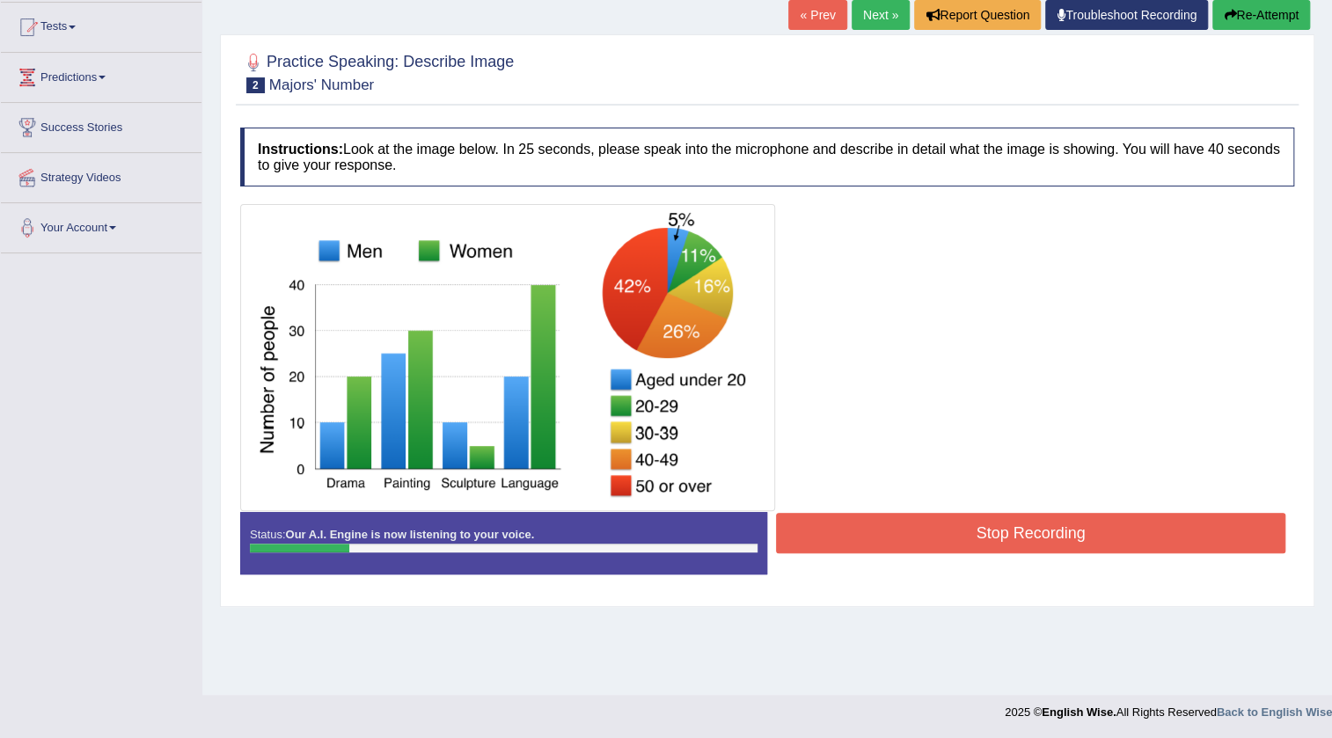
click at [1039, 527] on button "Stop Recording" at bounding box center [1030, 533] width 509 height 40
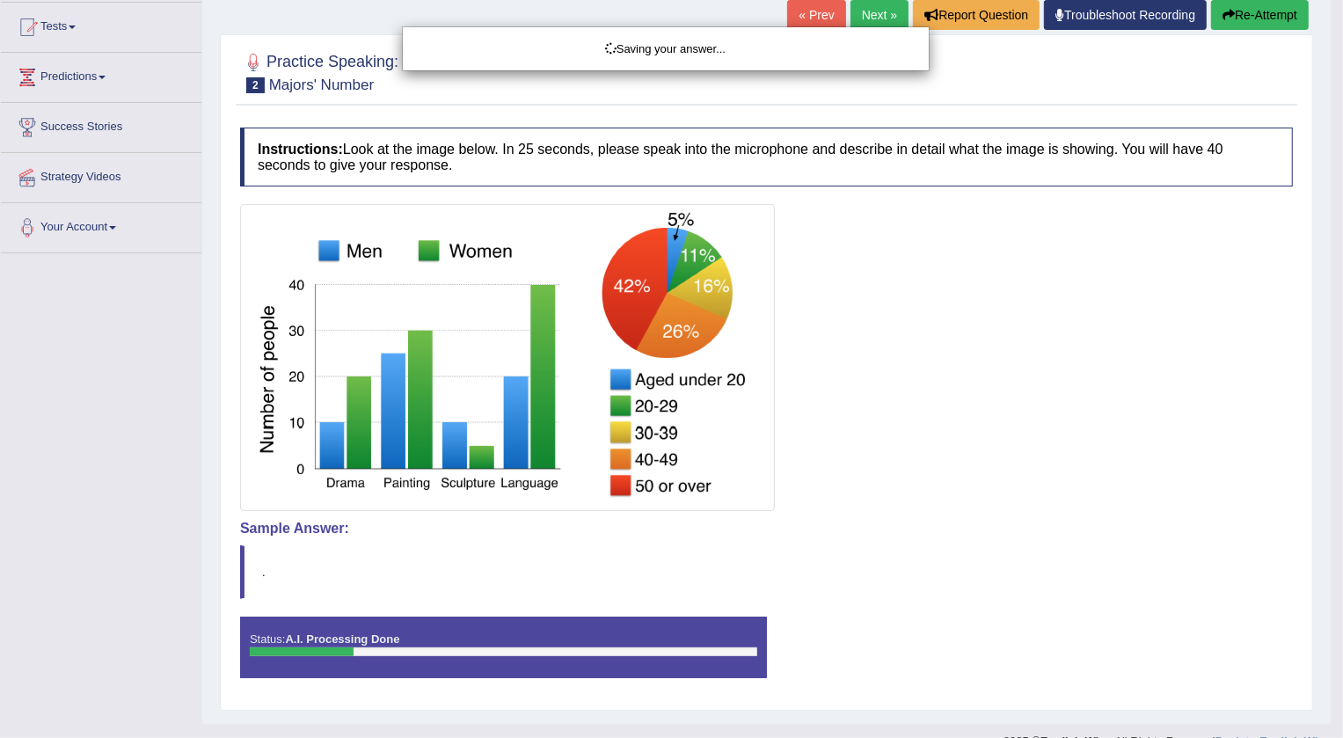
click at [1243, 15] on div "Saving your answer..." at bounding box center [671, 369] width 1343 height 738
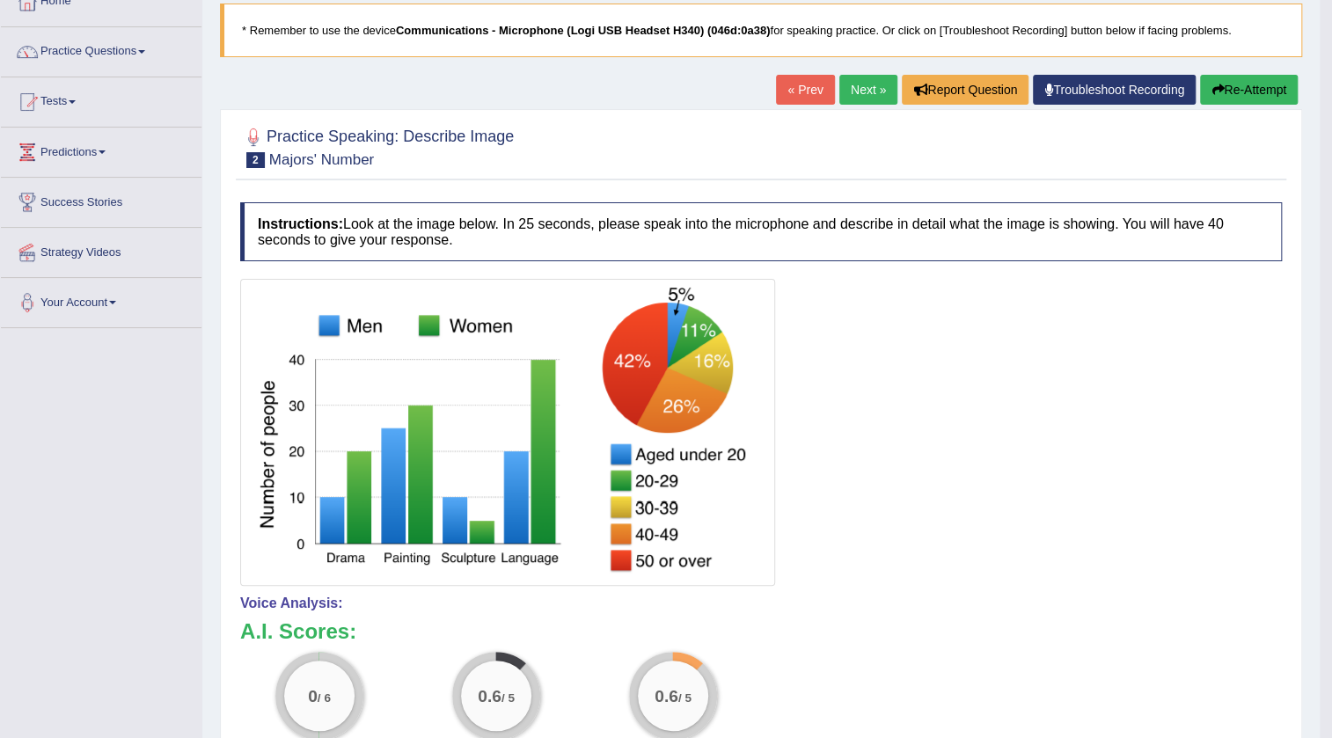
scroll to position [106, 0]
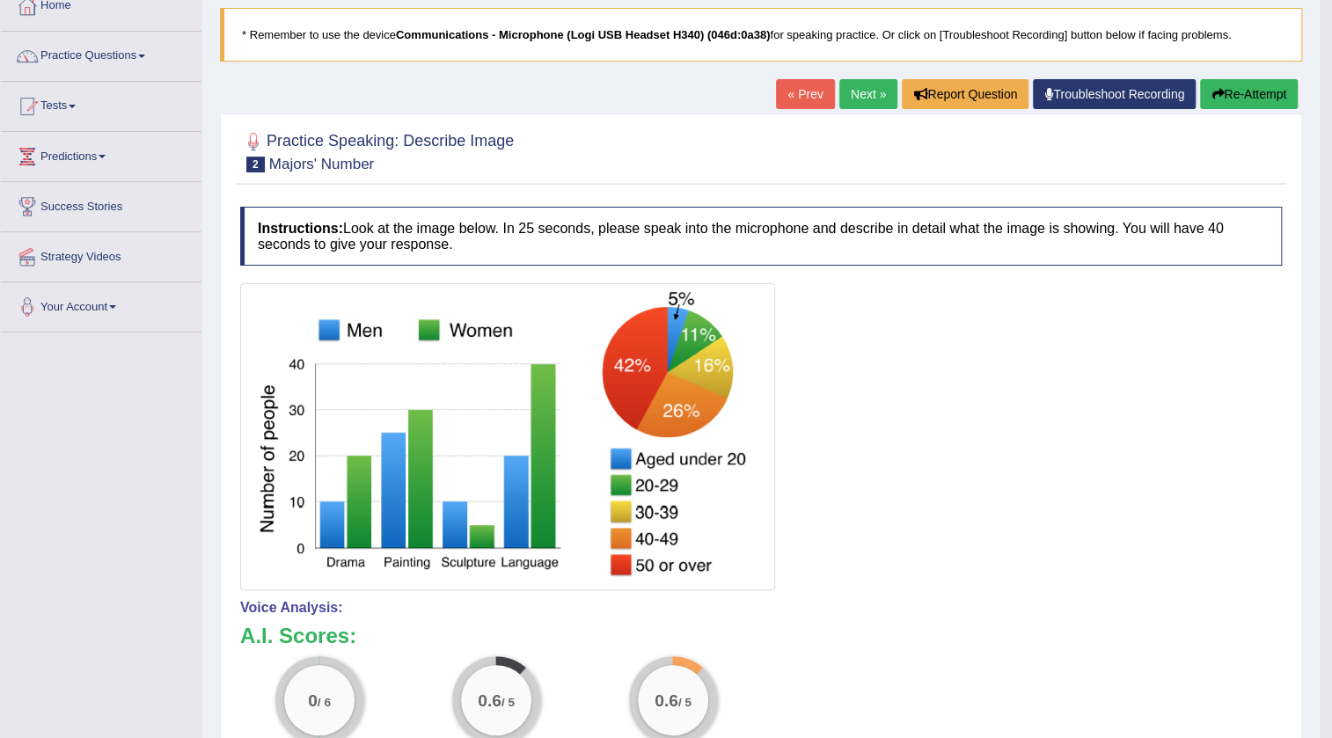
click at [1250, 90] on button "Re-Attempt" at bounding box center [1249, 94] width 98 height 30
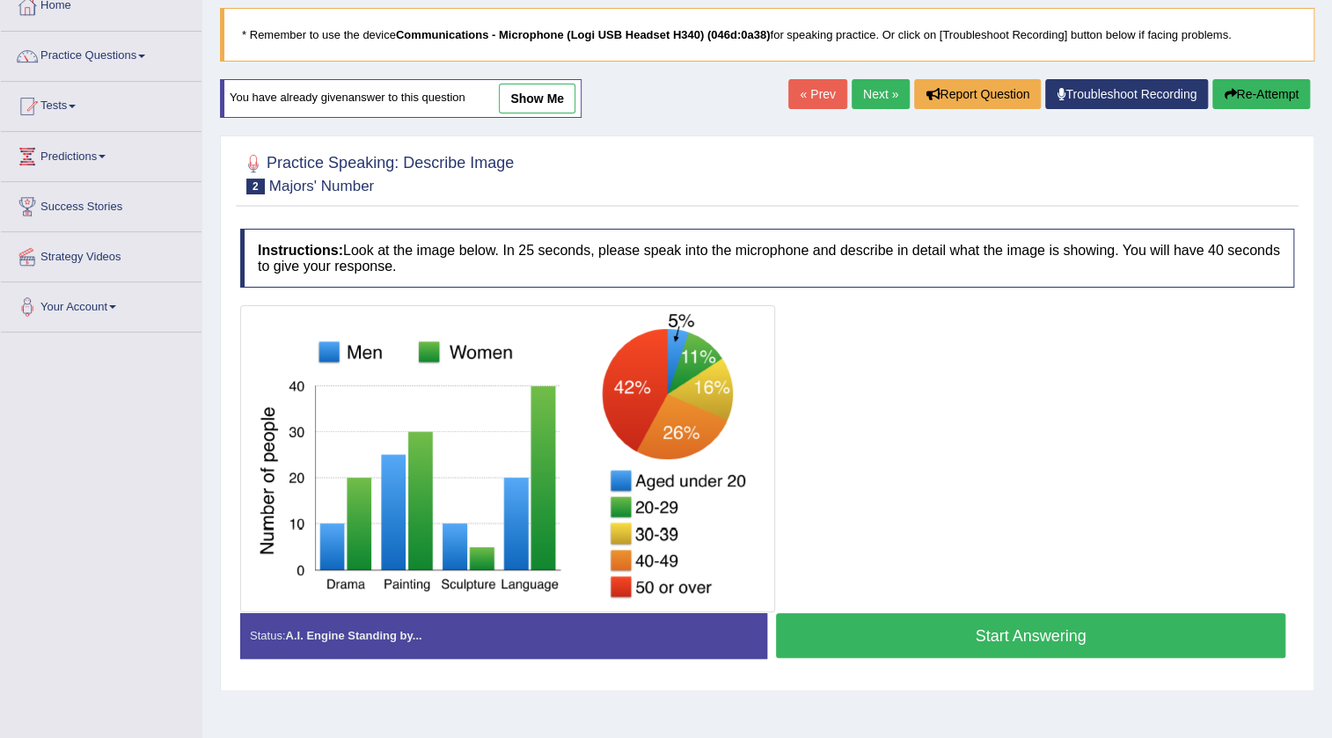
click at [937, 634] on button "Start Answering" at bounding box center [1030, 635] width 509 height 45
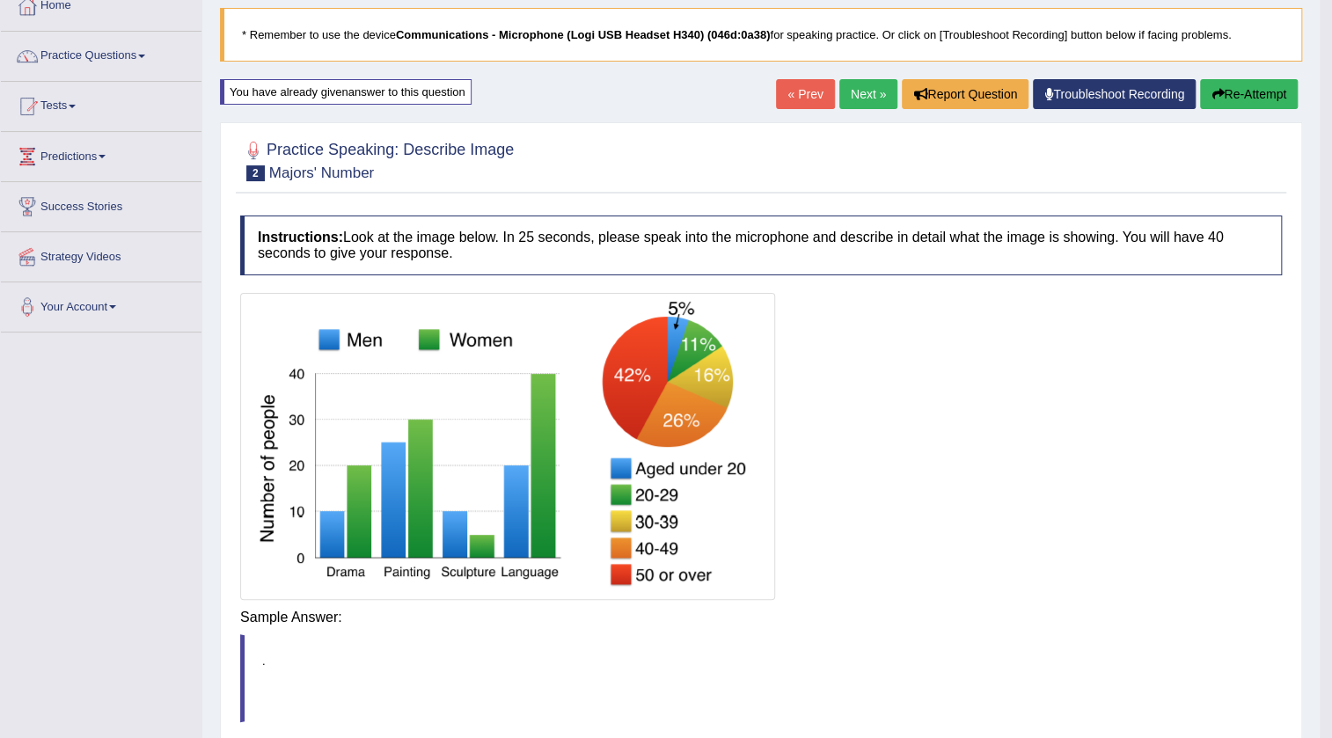
click at [941, 614] on body "Toggle navigation Home Practice Questions Speaking Practice Read Aloud Repeat S…" at bounding box center [666, 263] width 1332 height 738
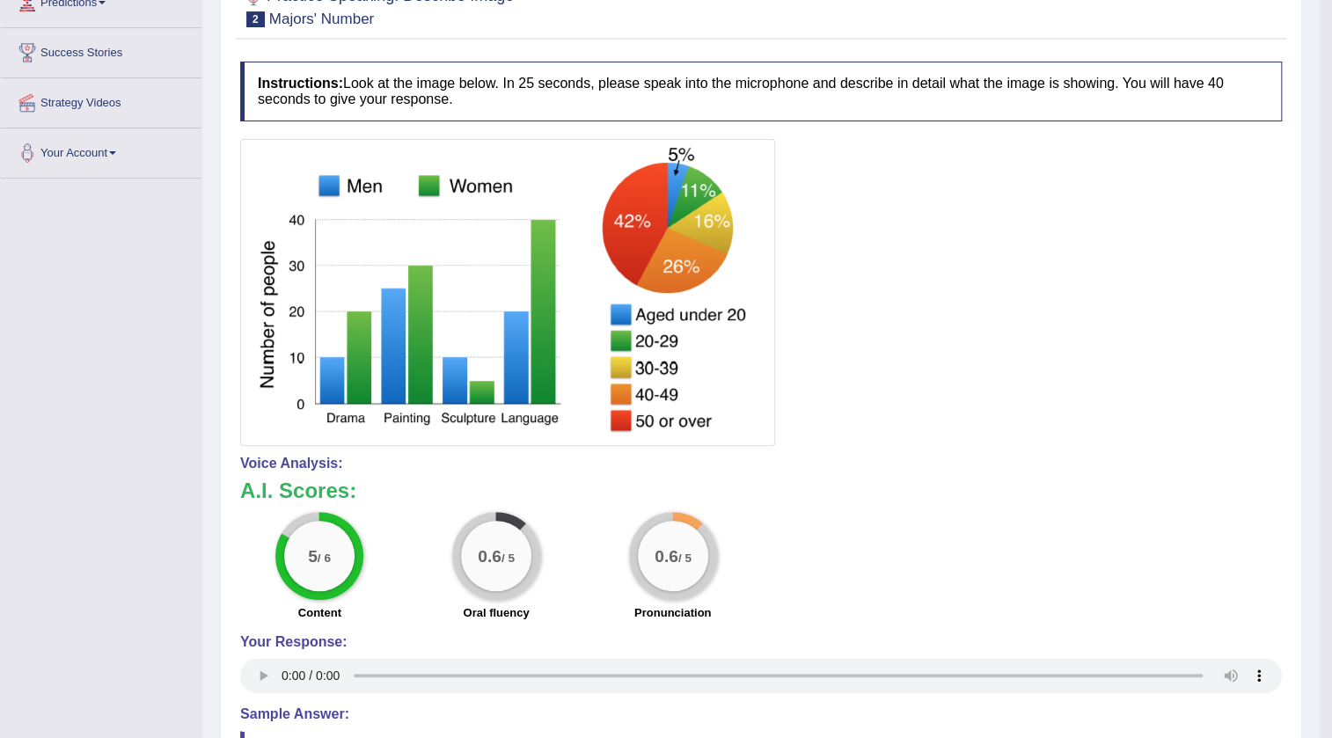
scroll to position [185, 0]
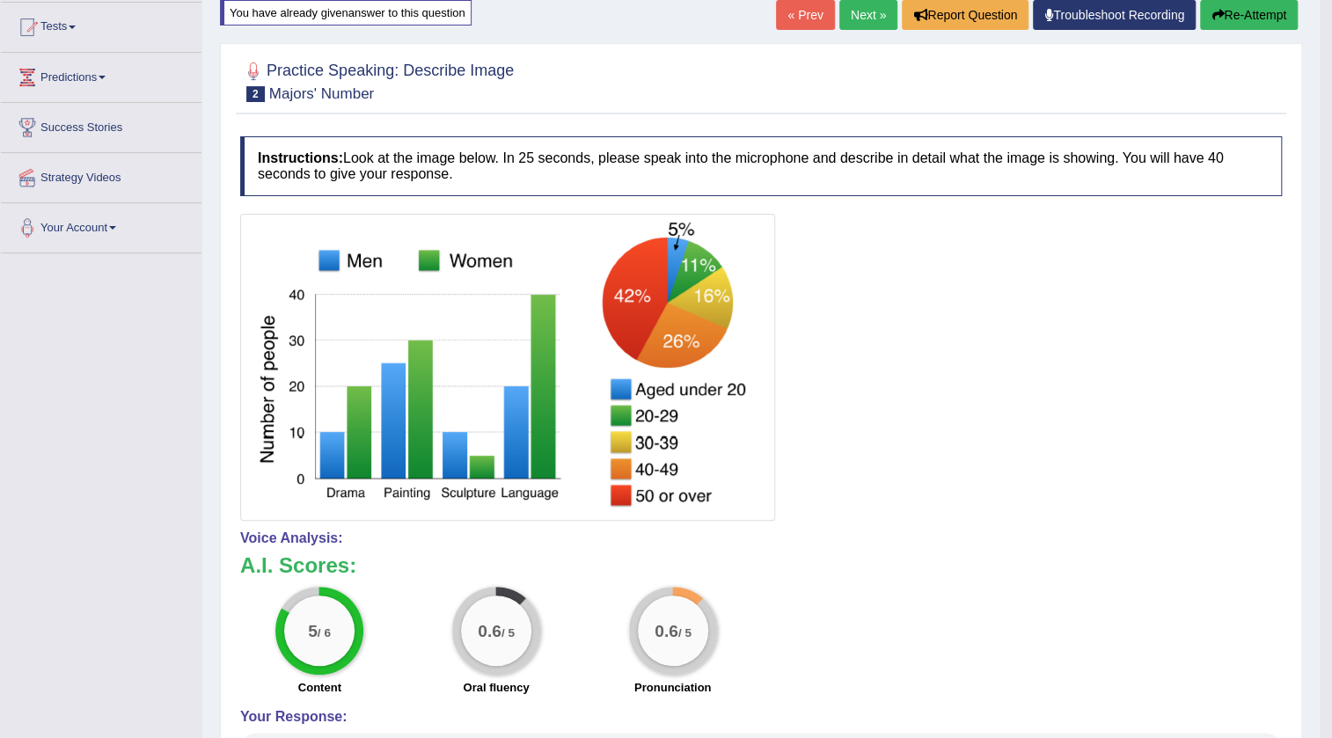
click at [1246, 12] on button "Re-Attempt" at bounding box center [1249, 15] width 98 height 30
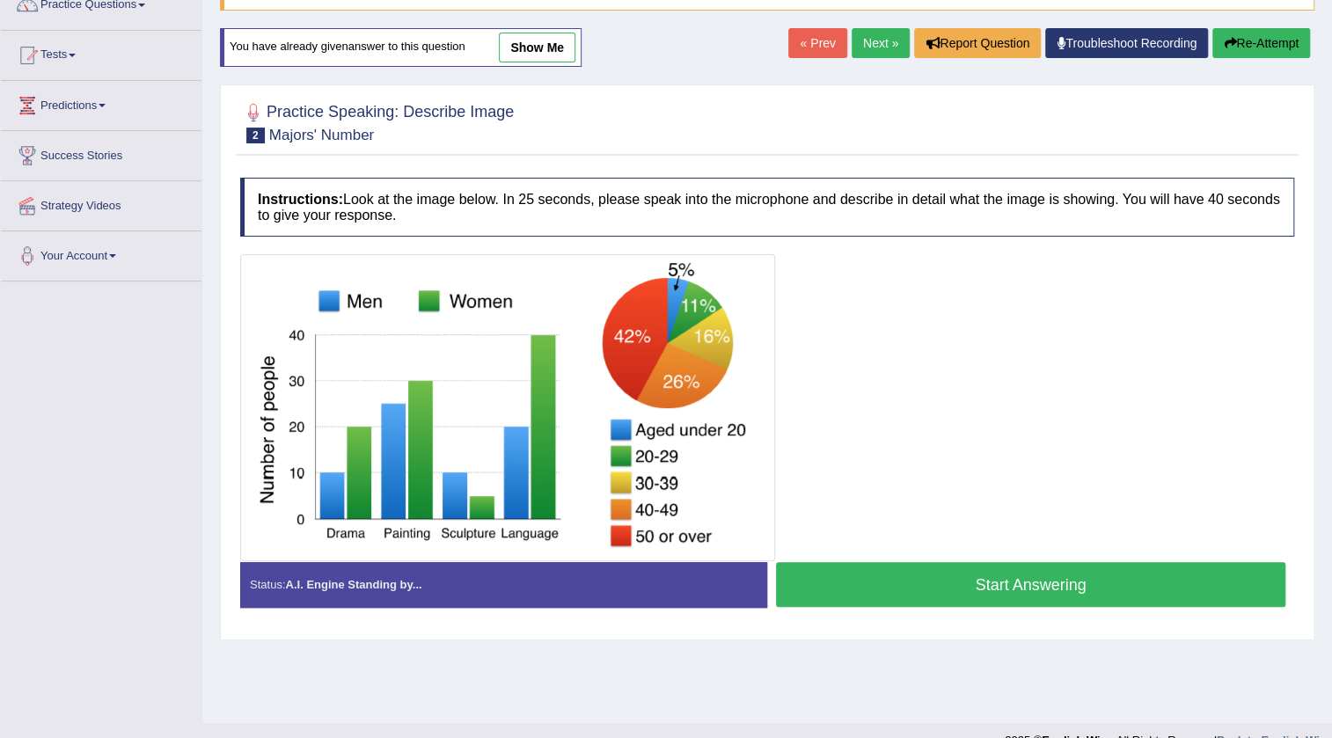
scroll to position [185, 0]
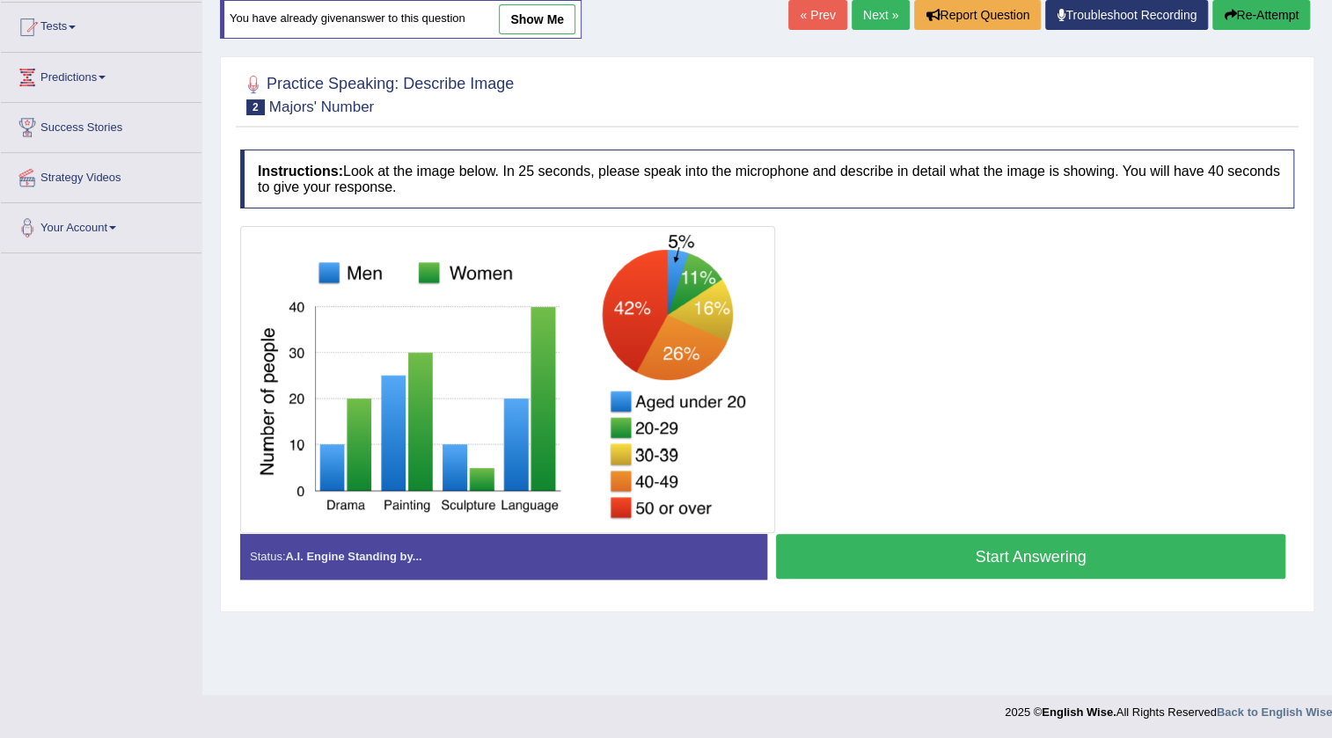
click at [1020, 559] on button "Start Answering" at bounding box center [1030, 556] width 509 height 45
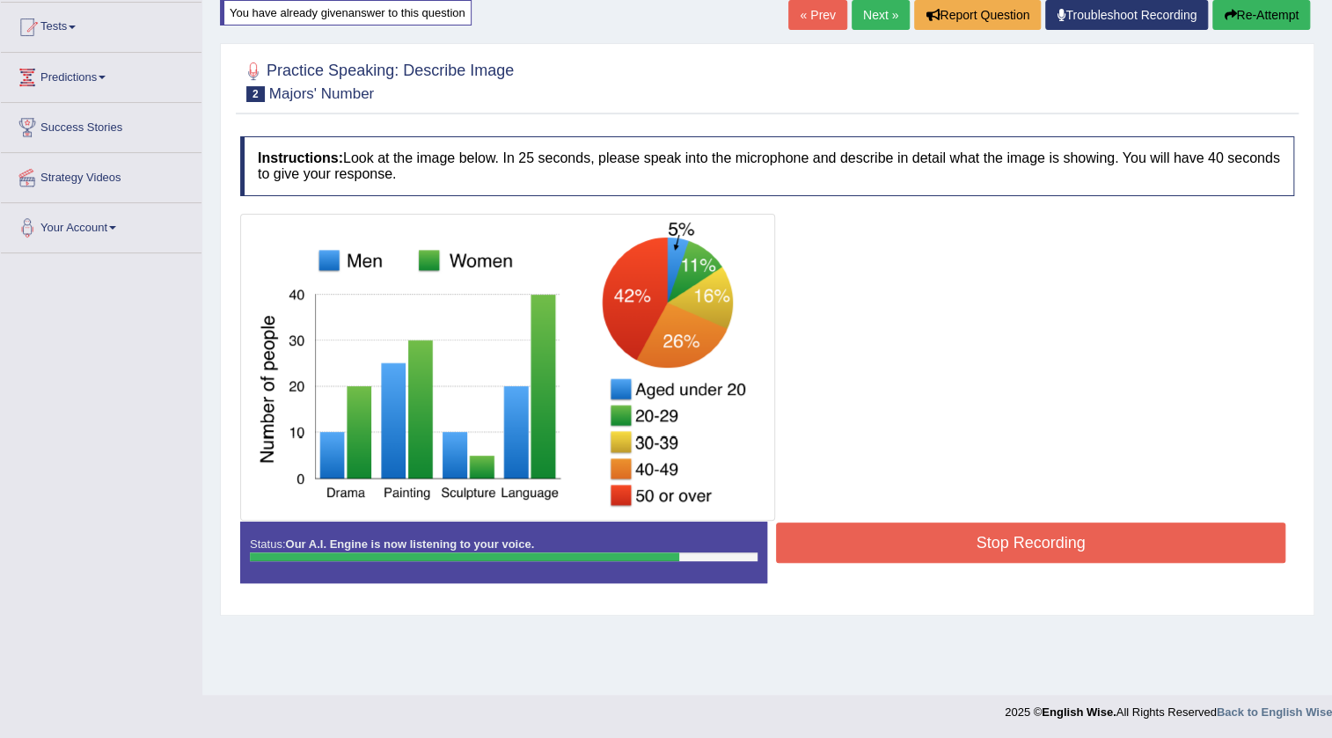
click at [1052, 557] on button "Stop Recording" at bounding box center [1030, 542] width 509 height 40
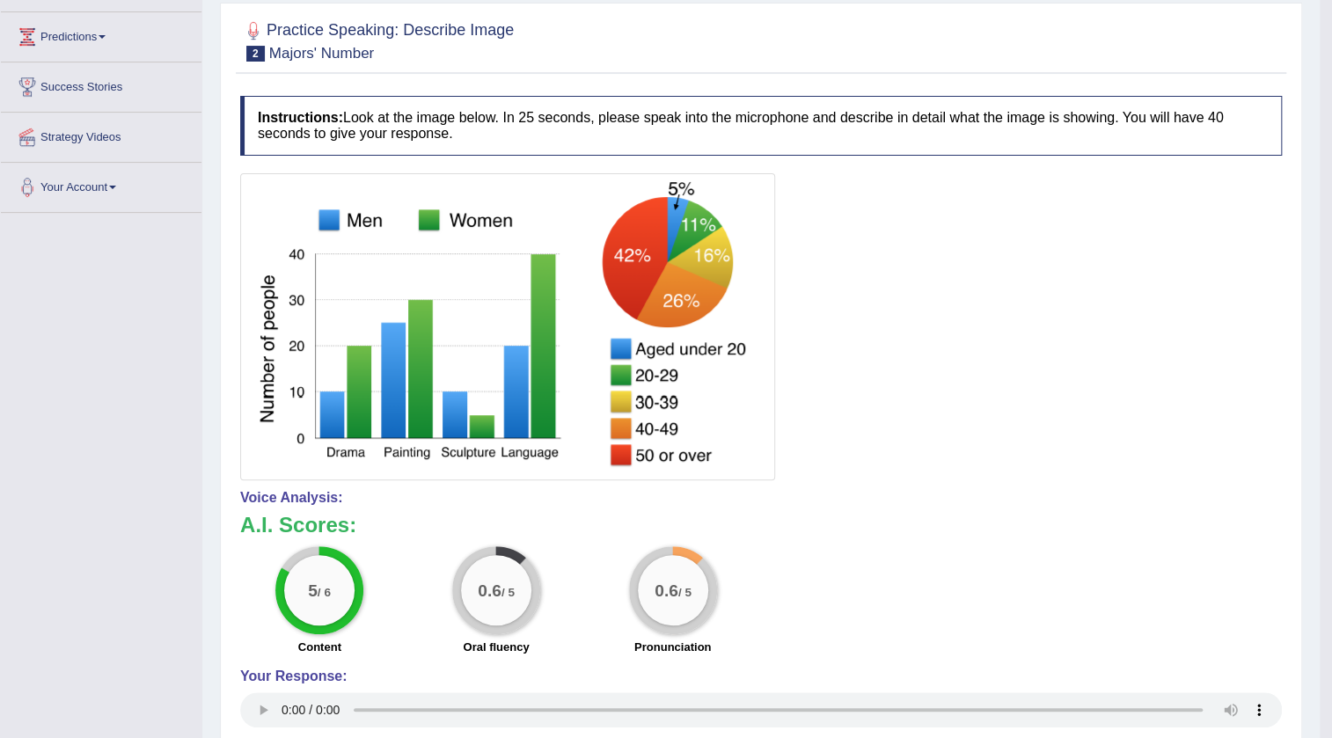
scroll to position [106, 0]
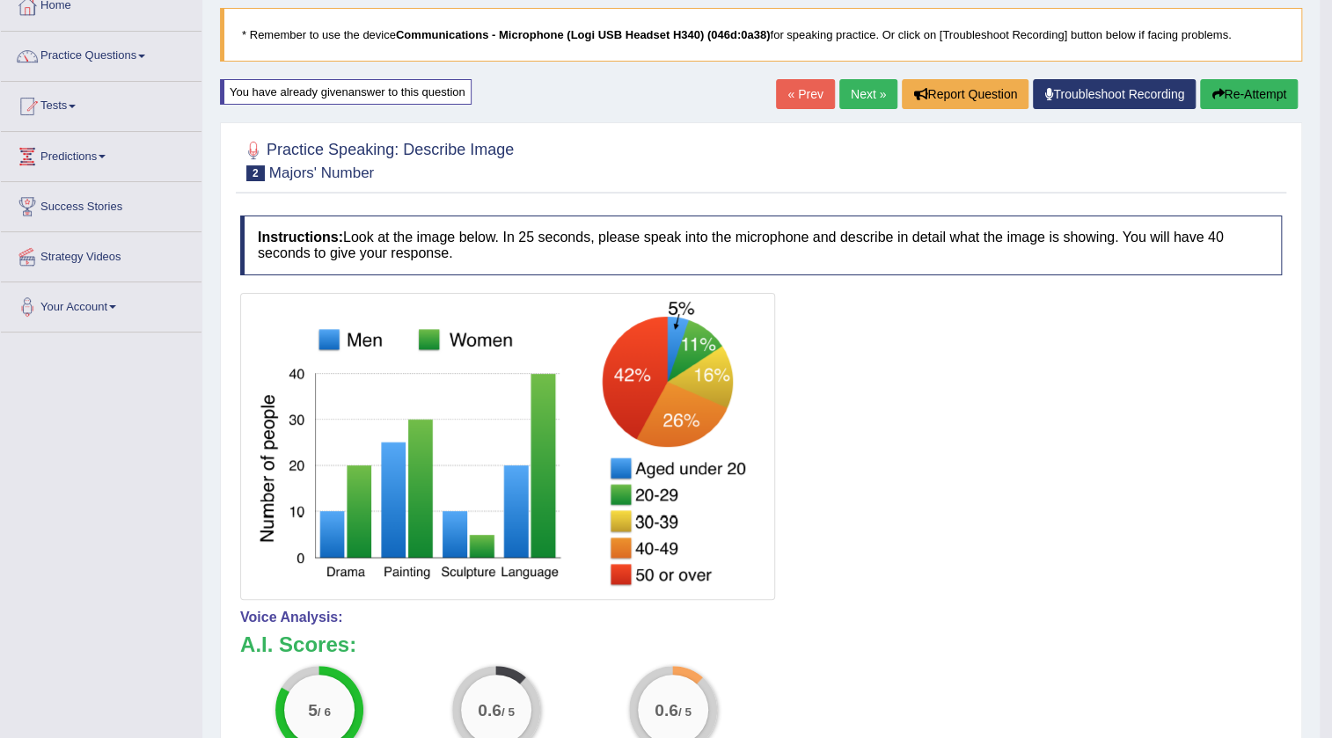
click at [1241, 87] on button "Re-Attempt" at bounding box center [1249, 94] width 98 height 30
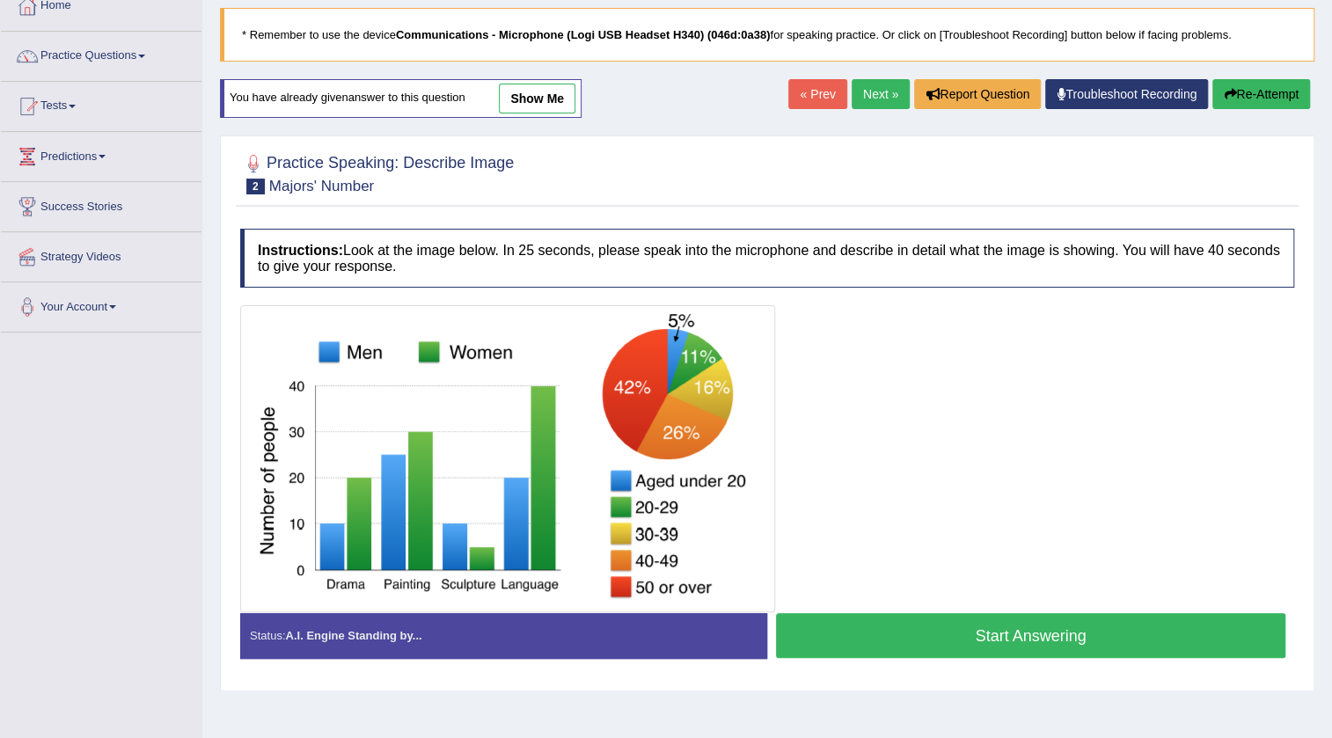
scroll to position [106, 0]
click at [1020, 633] on button "Start Answering" at bounding box center [1030, 635] width 509 height 45
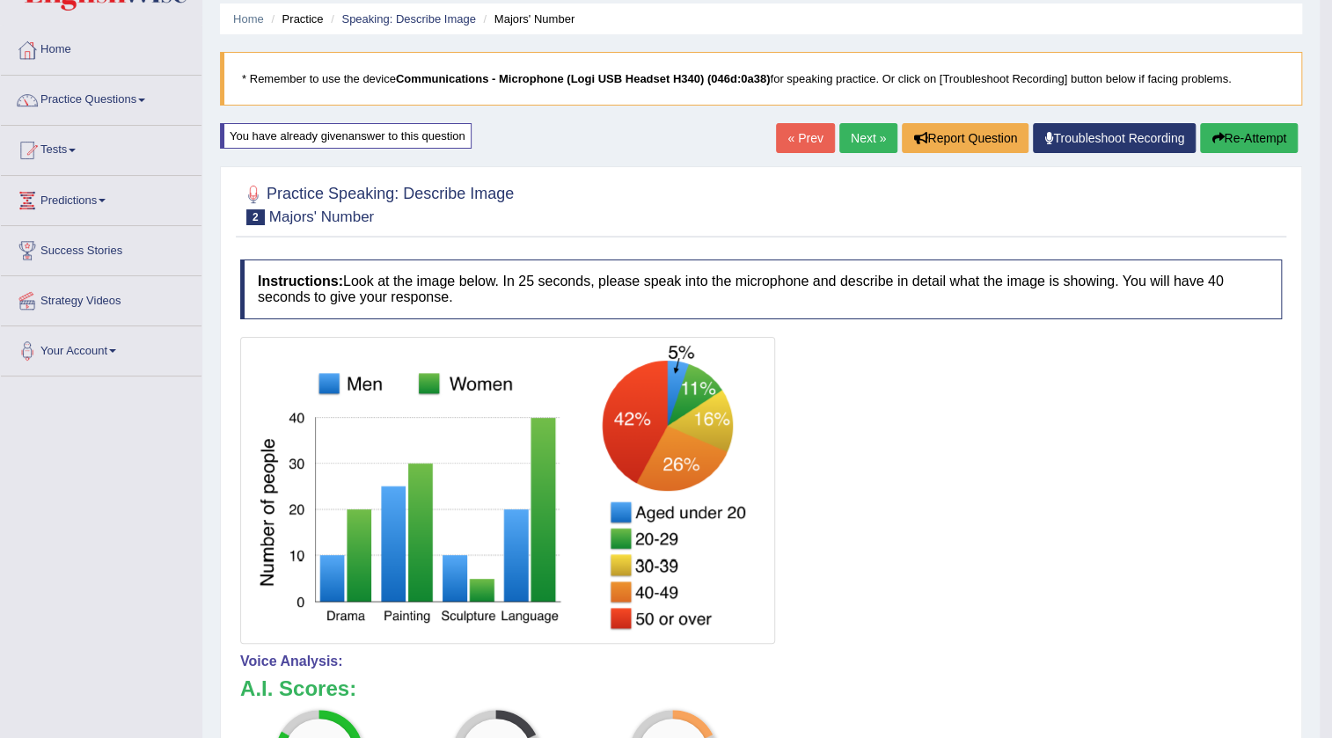
scroll to position [26, 0]
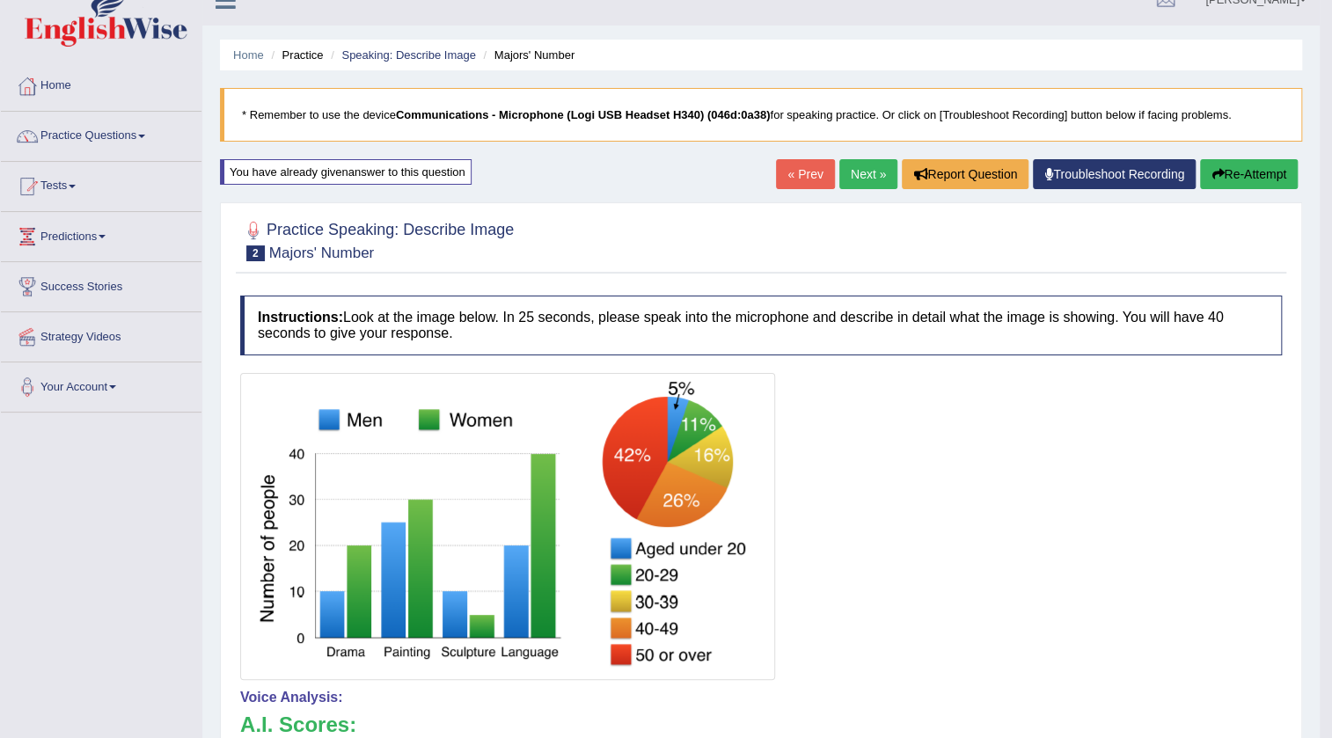
click at [851, 168] on link "Next »" at bounding box center [868, 174] width 58 height 30
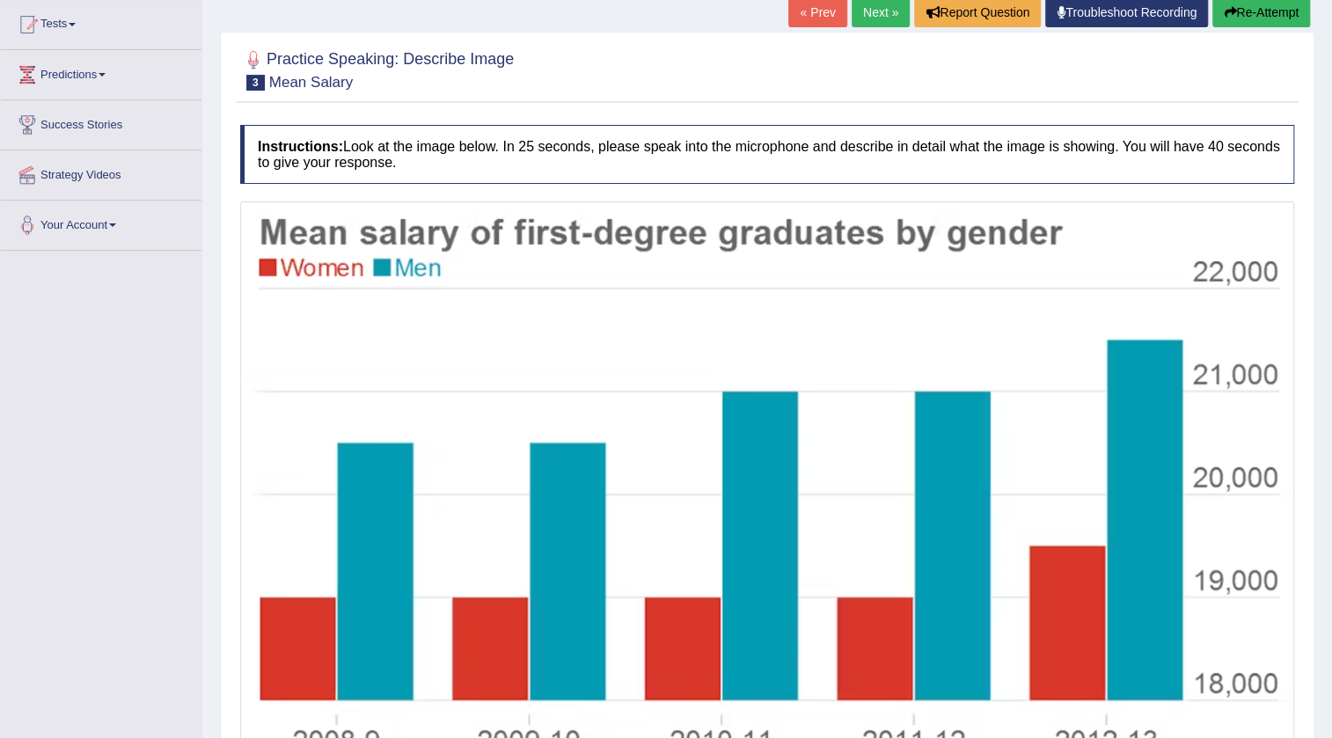
scroll to position [267, 0]
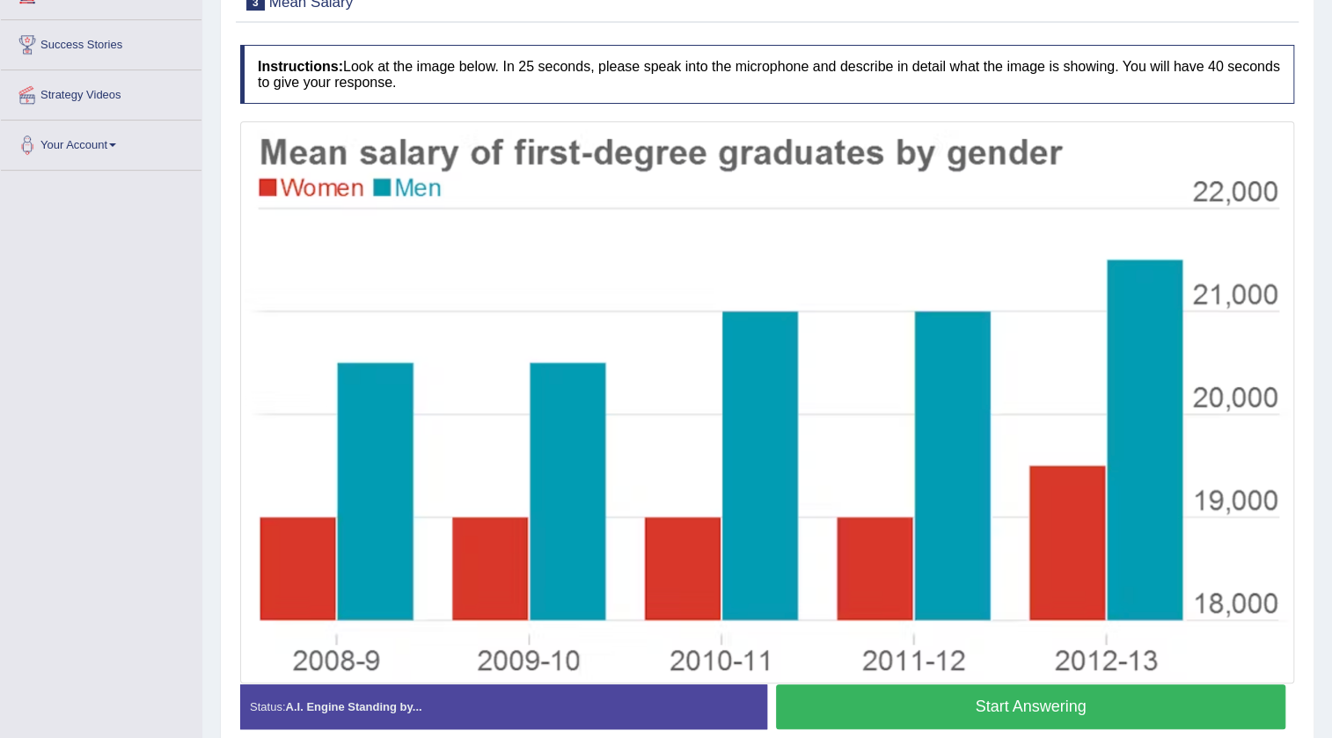
click at [948, 706] on button "Start Answering" at bounding box center [1030, 706] width 509 height 45
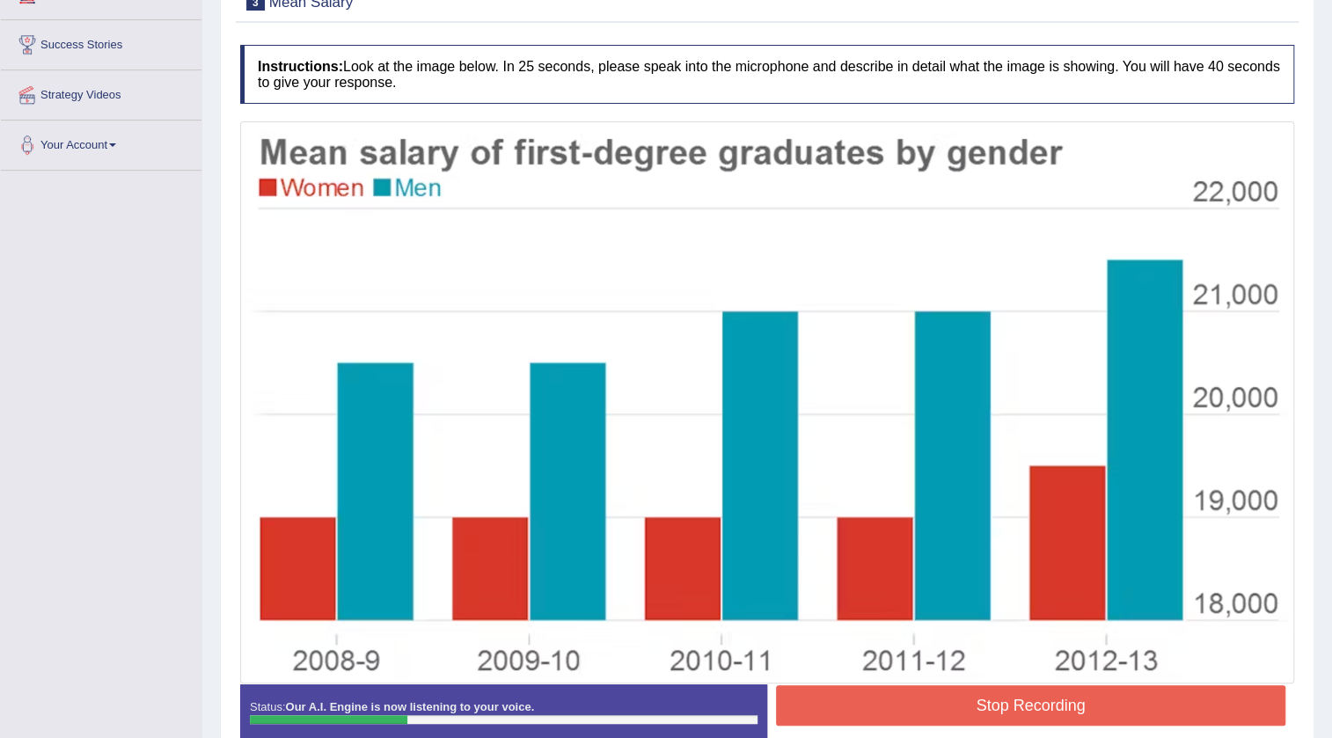
click at [1094, 709] on button "Stop Recording" at bounding box center [1030, 705] width 509 height 40
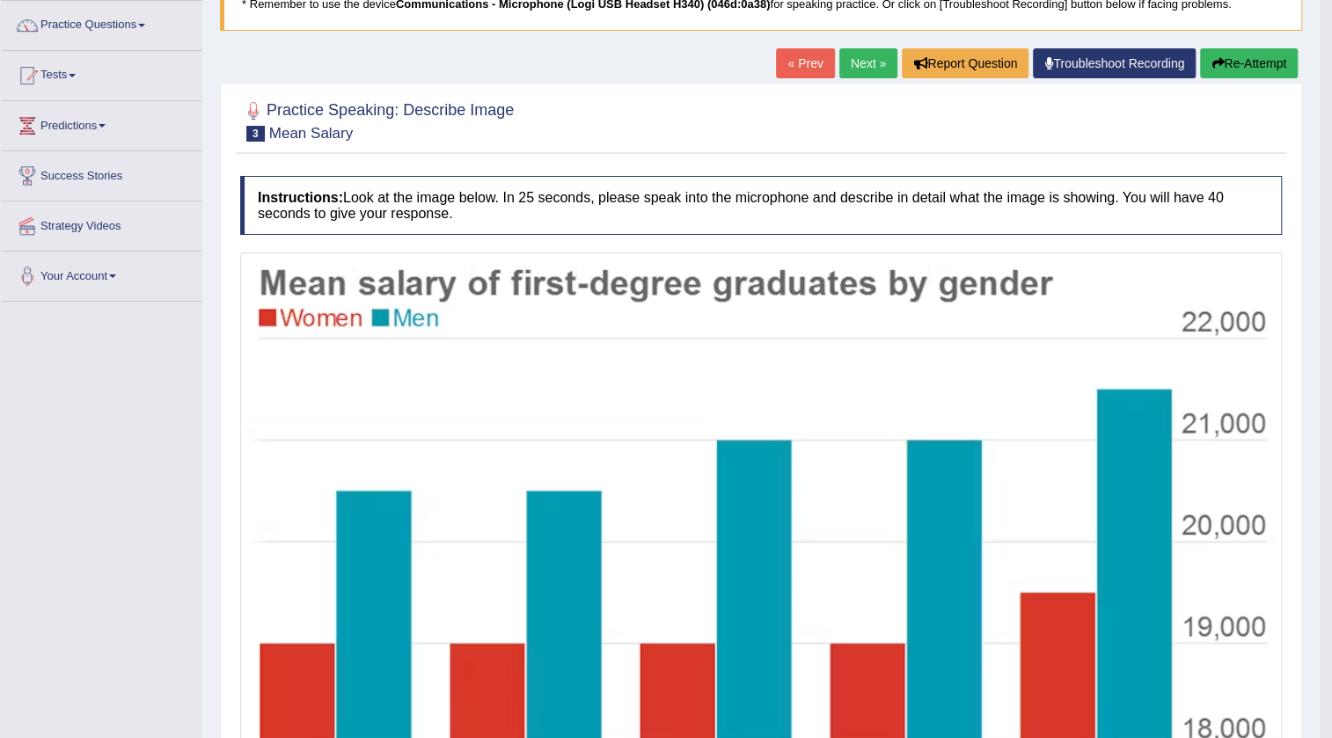
scroll to position [107, 0]
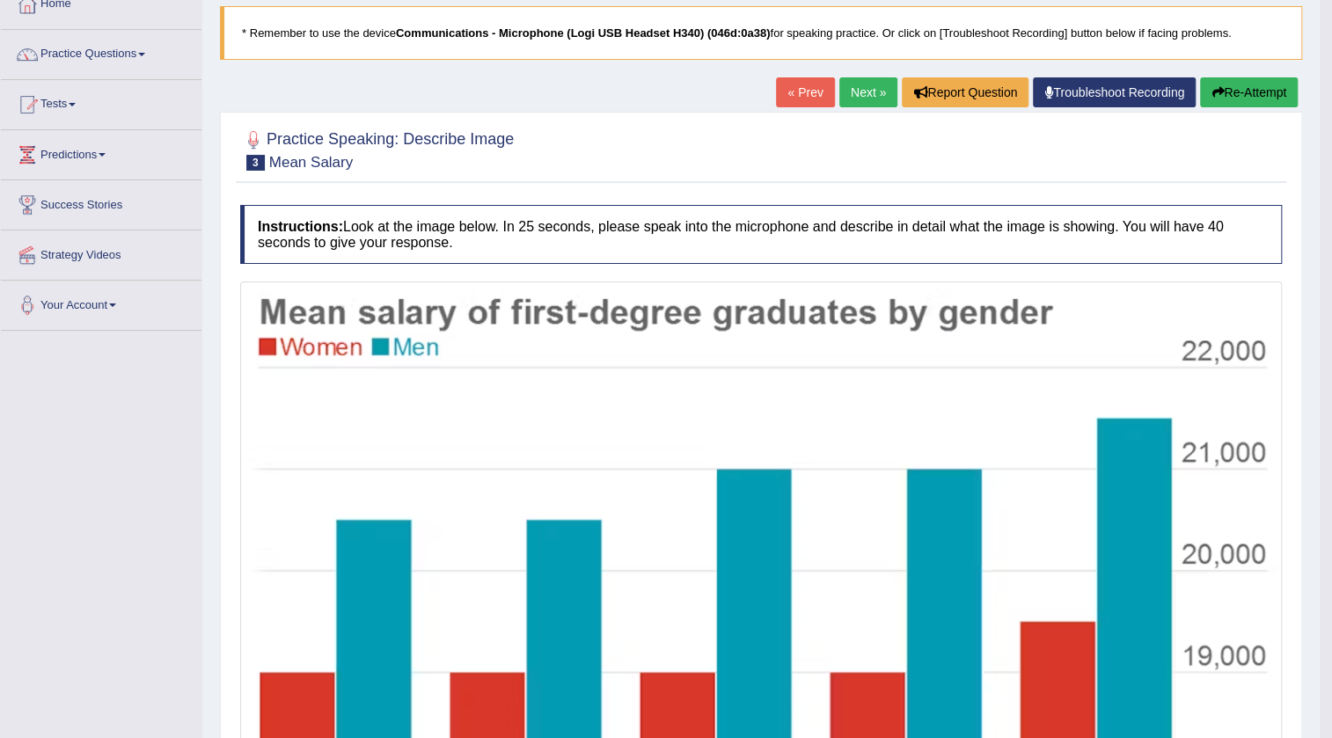
click at [1250, 86] on button "Re-Attempt" at bounding box center [1249, 92] width 98 height 30
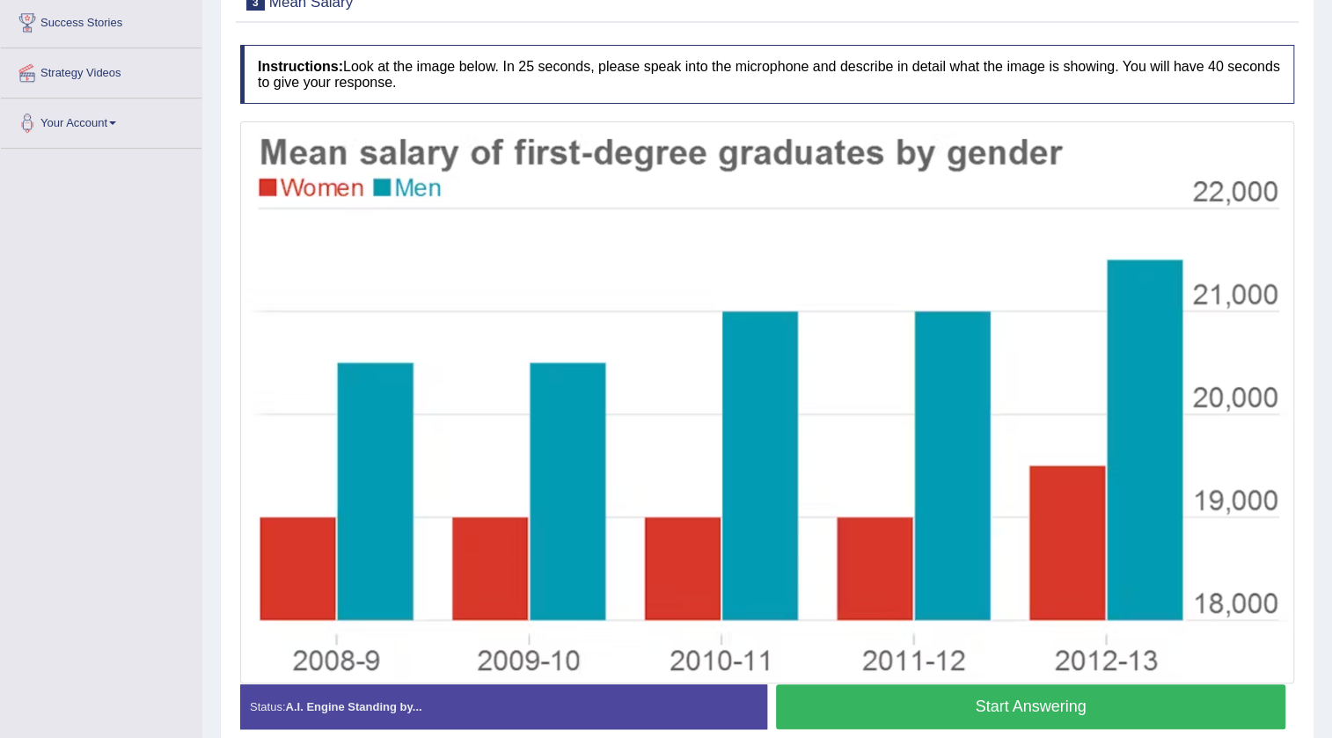
scroll to position [369, 0]
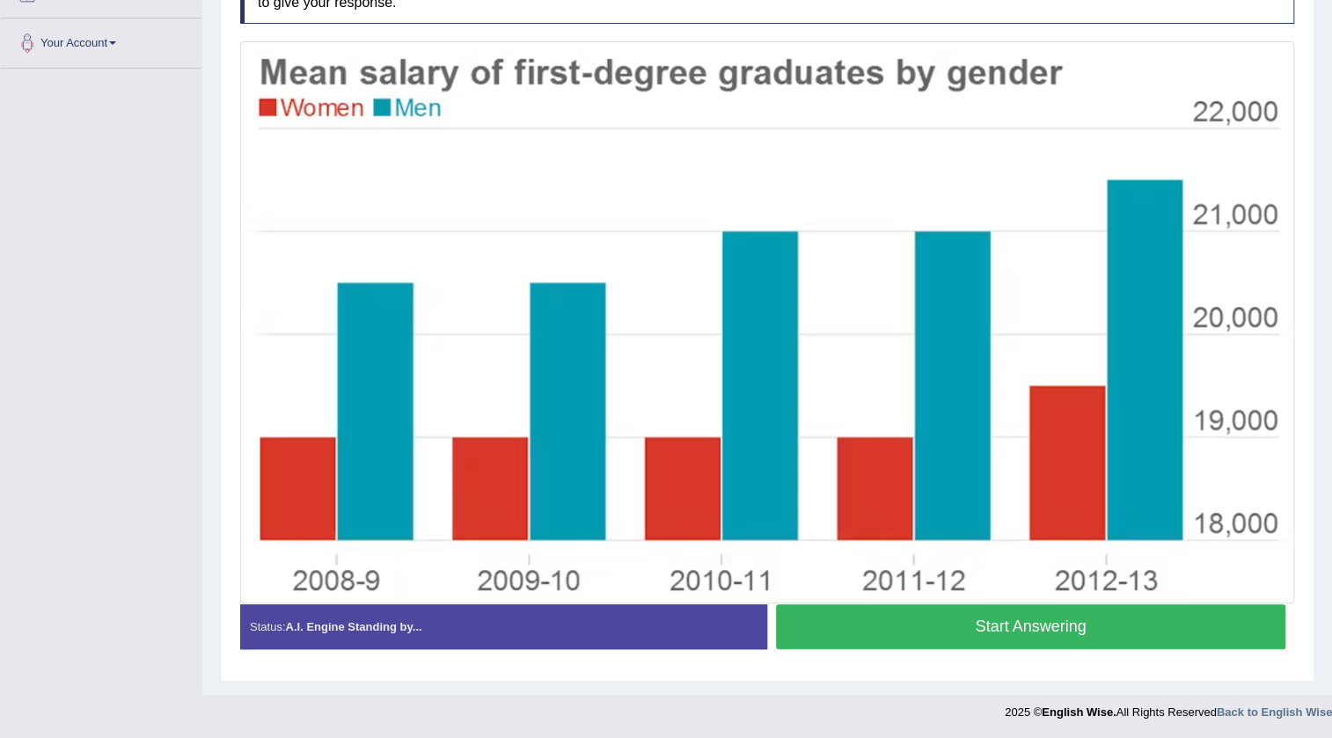
click at [1173, 633] on button "Start Answering" at bounding box center [1030, 626] width 509 height 45
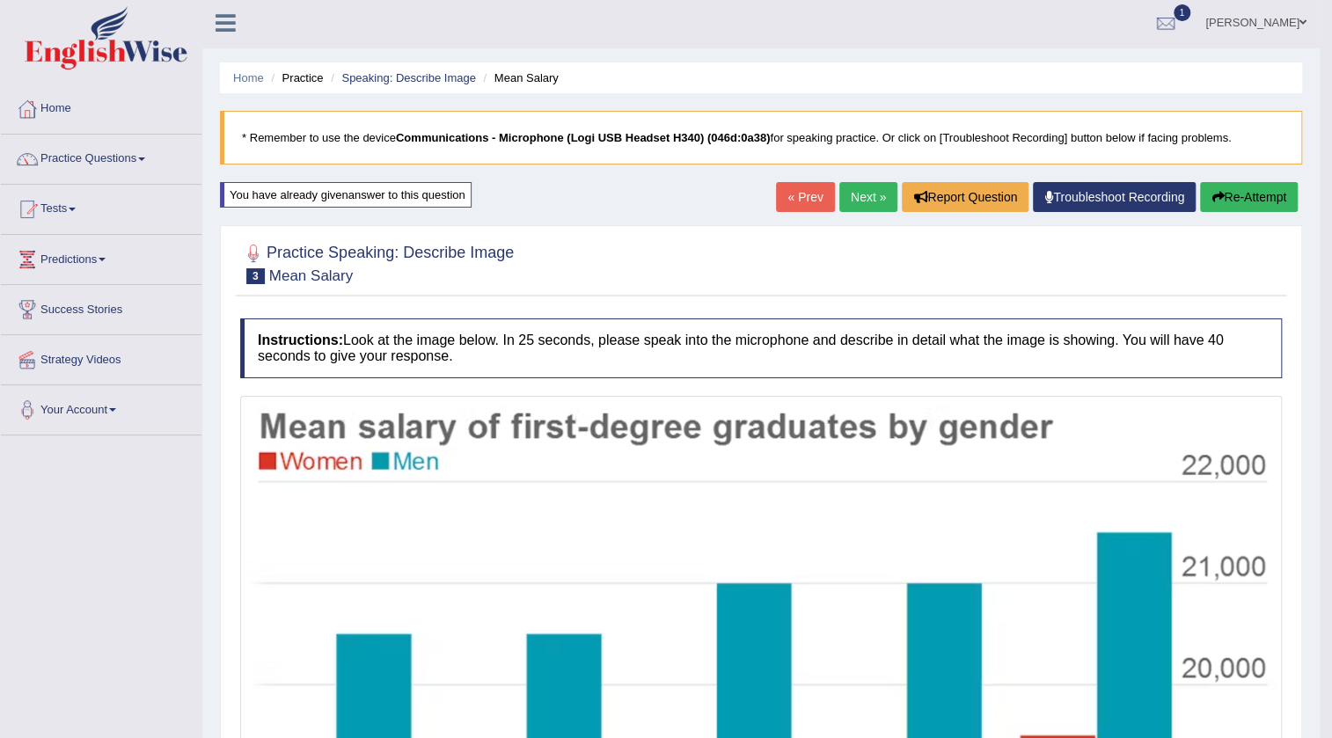
scroll to position [0, 0]
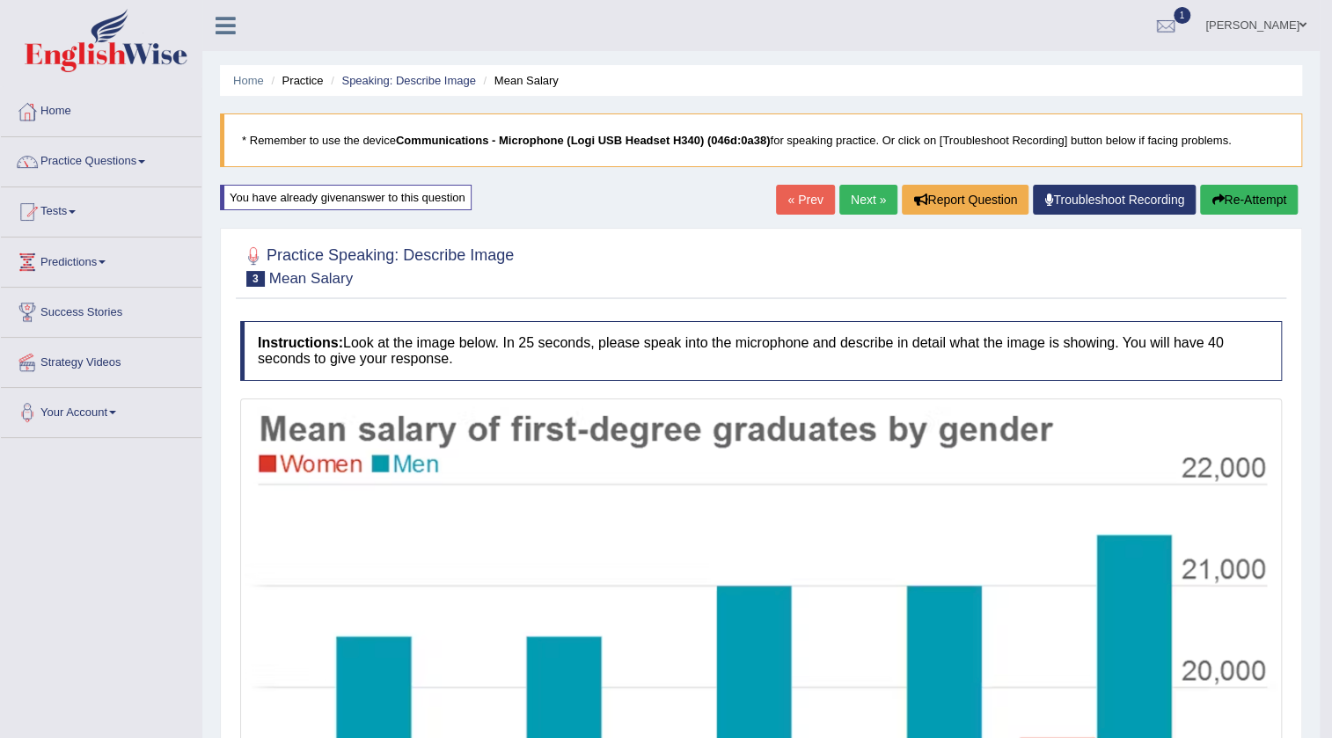
click at [875, 203] on link "Next »" at bounding box center [868, 200] width 58 height 30
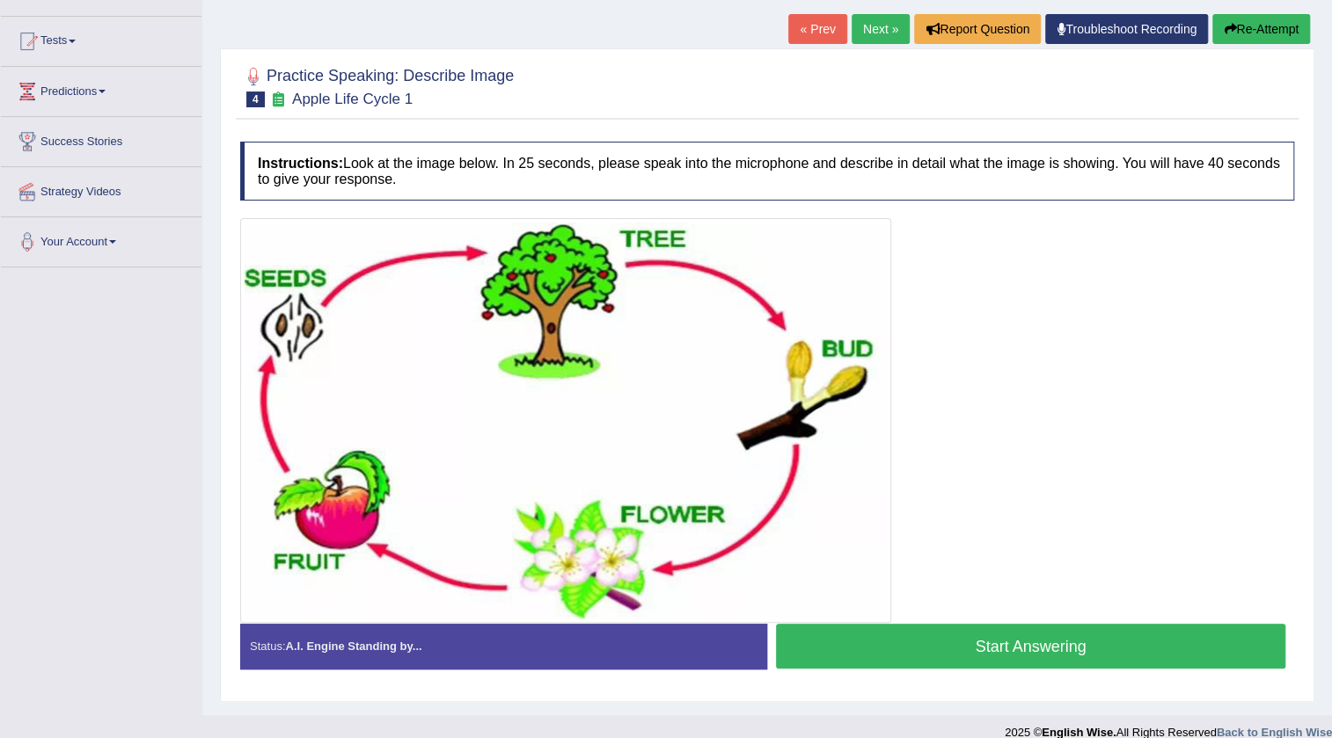
scroll to position [191, 0]
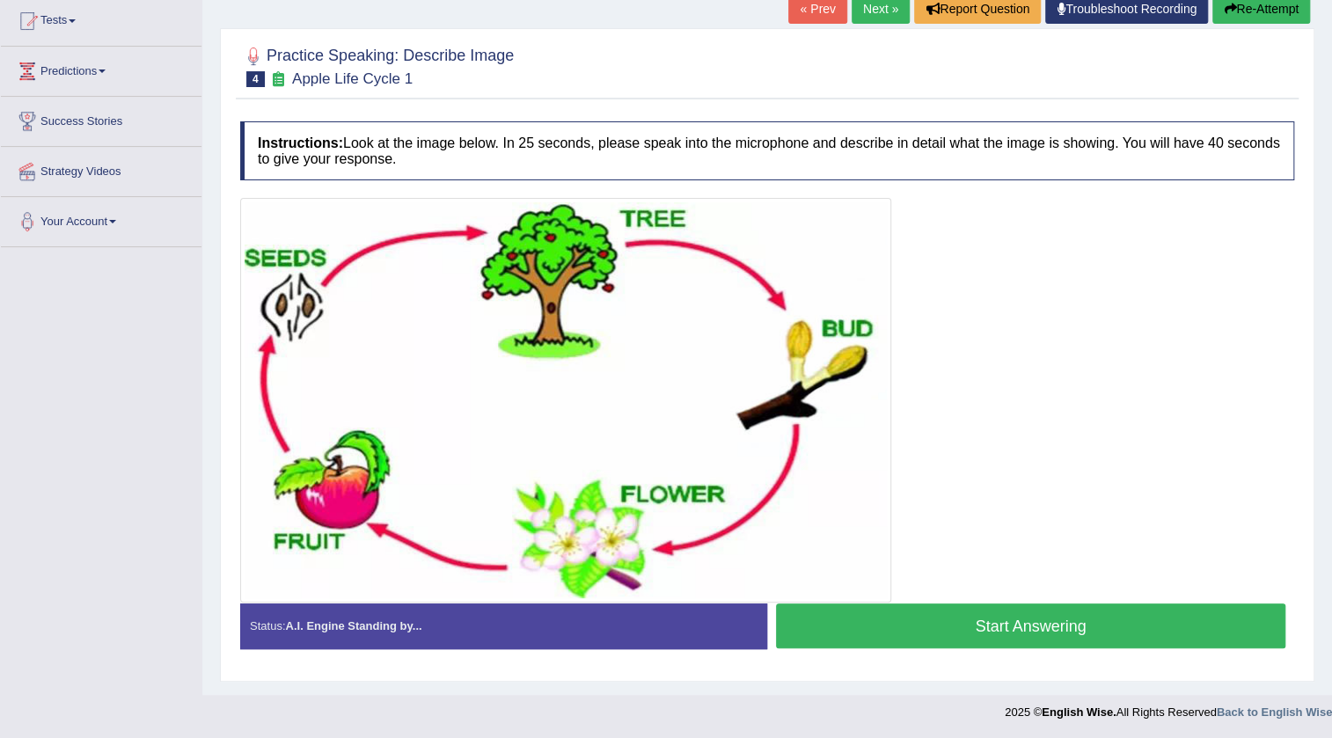
click at [1073, 618] on button "Start Answering" at bounding box center [1030, 625] width 509 height 45
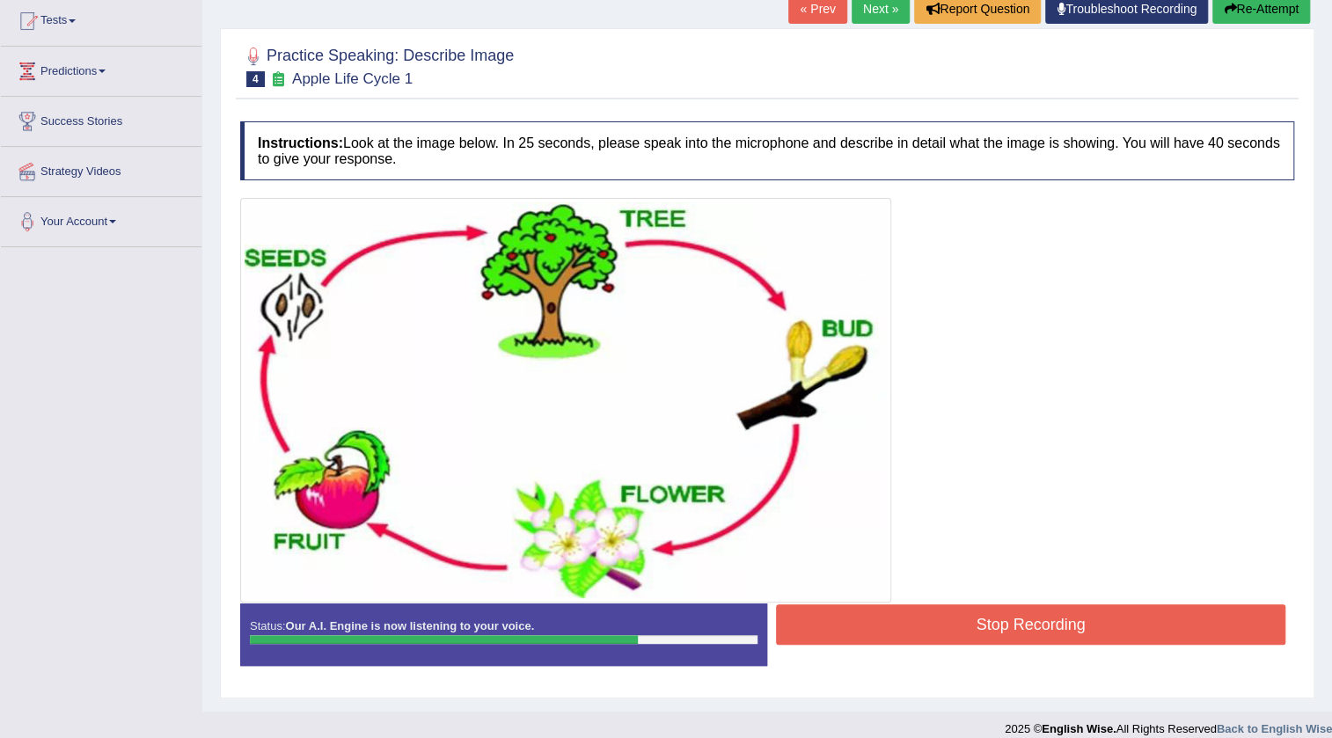
click at [1101, 624] on button "Stop Recording" at bounding box center [1030, 624] width 509 height 40
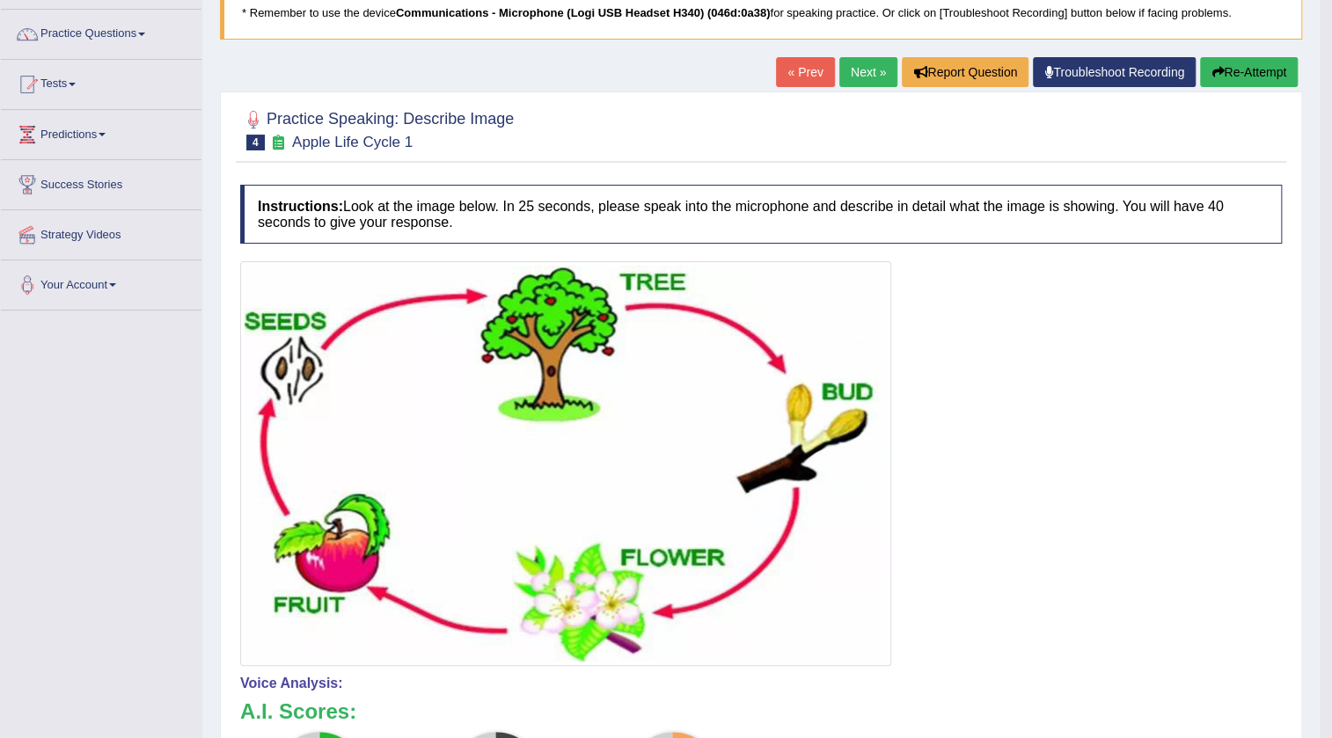
scroll to position [111, 0]
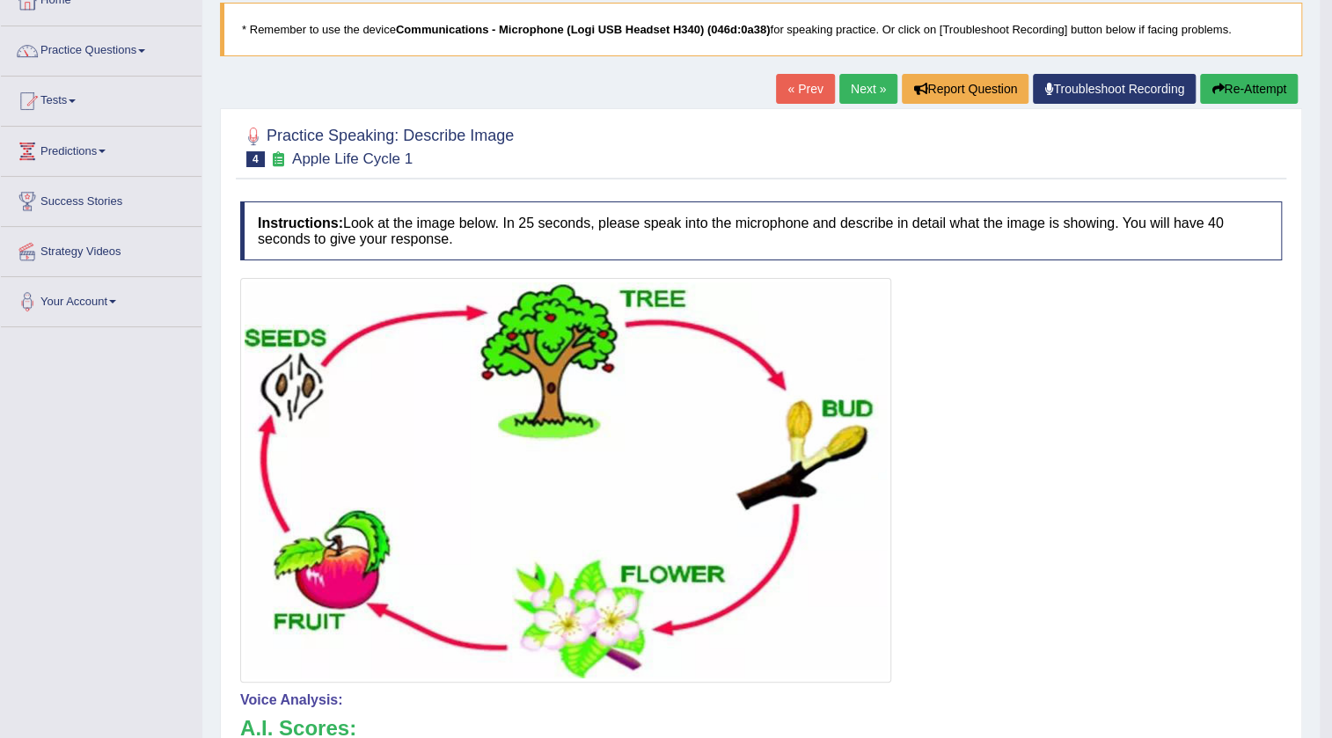
click at [868, 87] on link "Next »" at bounding box center [868, 89] width 58 height 30
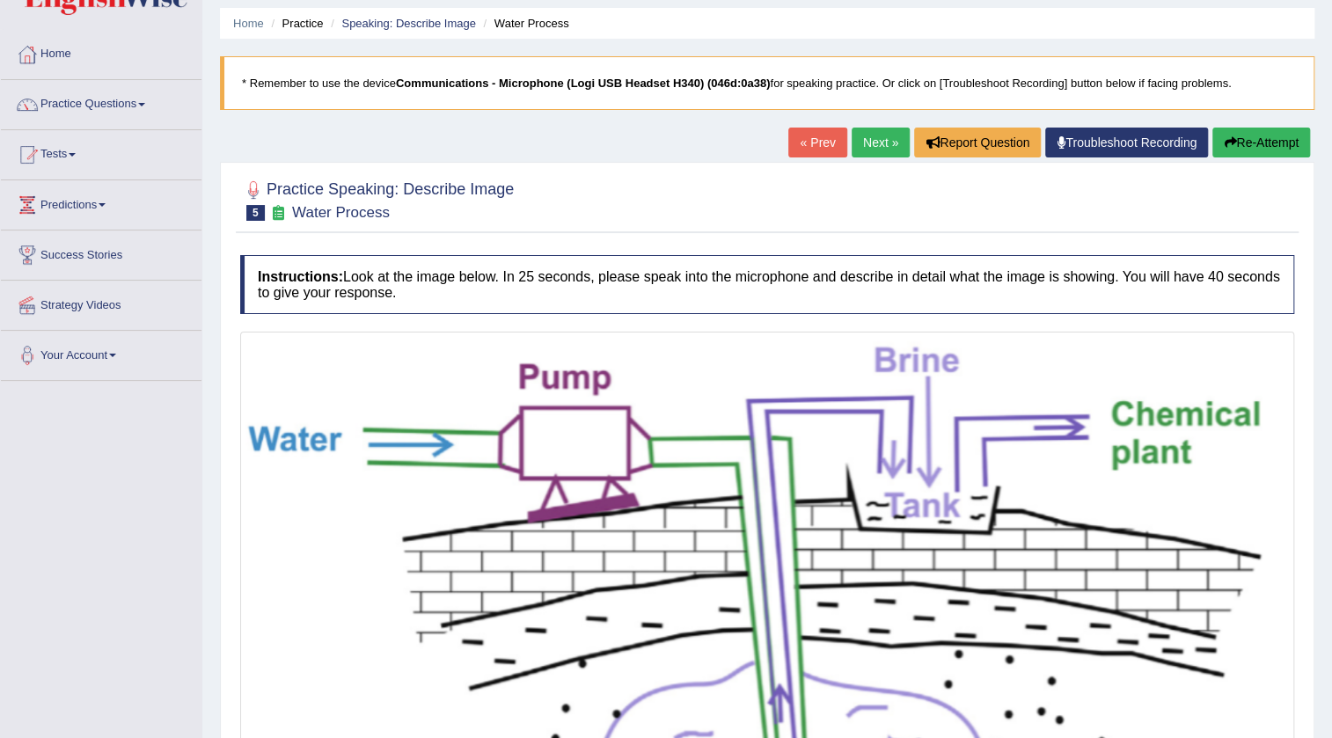
scroll to position [19, 0]
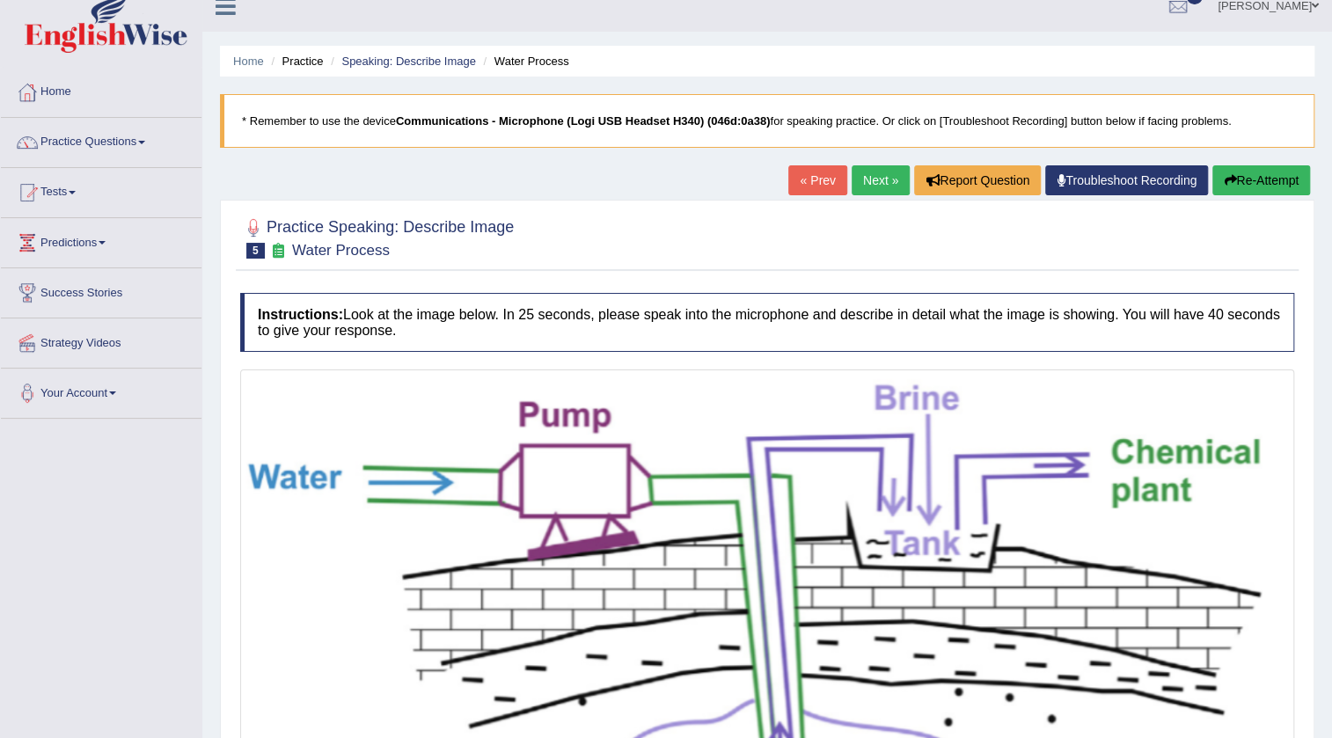
click at [870, 181] on link "Next »" at bounding box center [880, 180] width 58 height 30
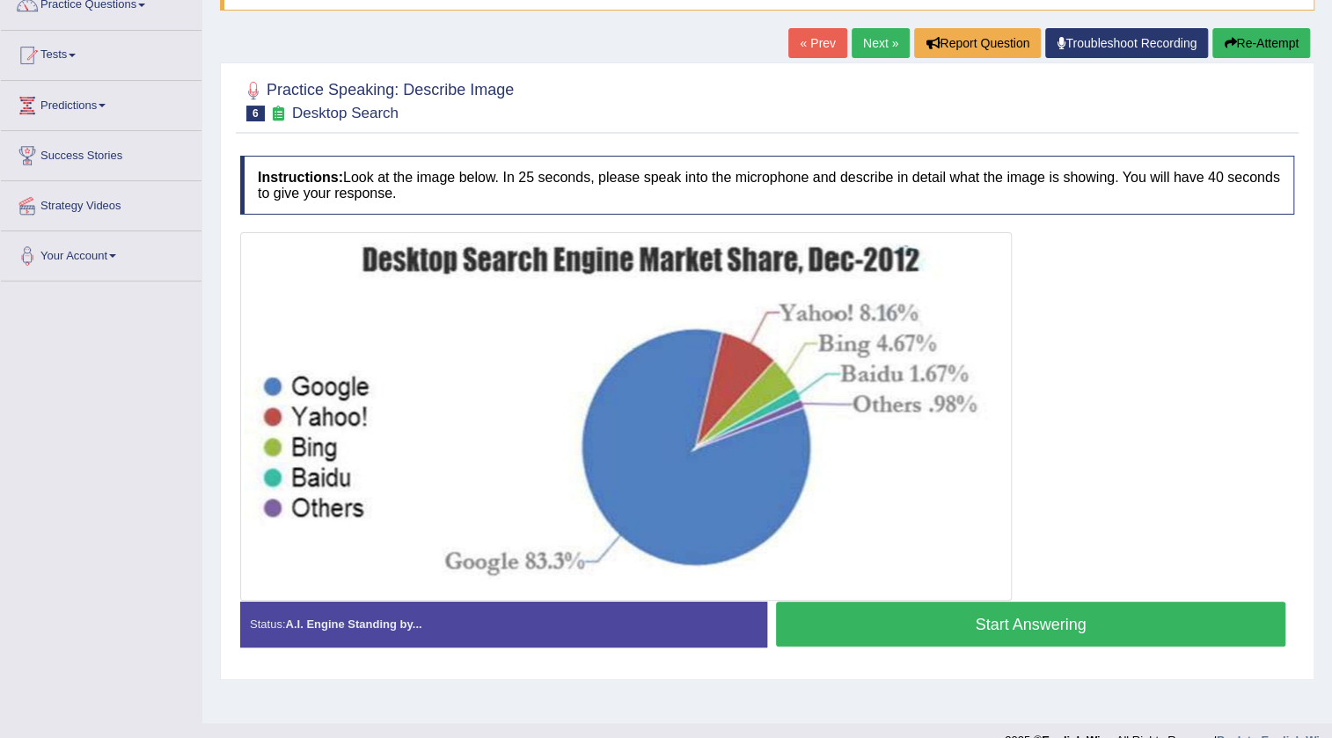
scroll to position [185, 0]
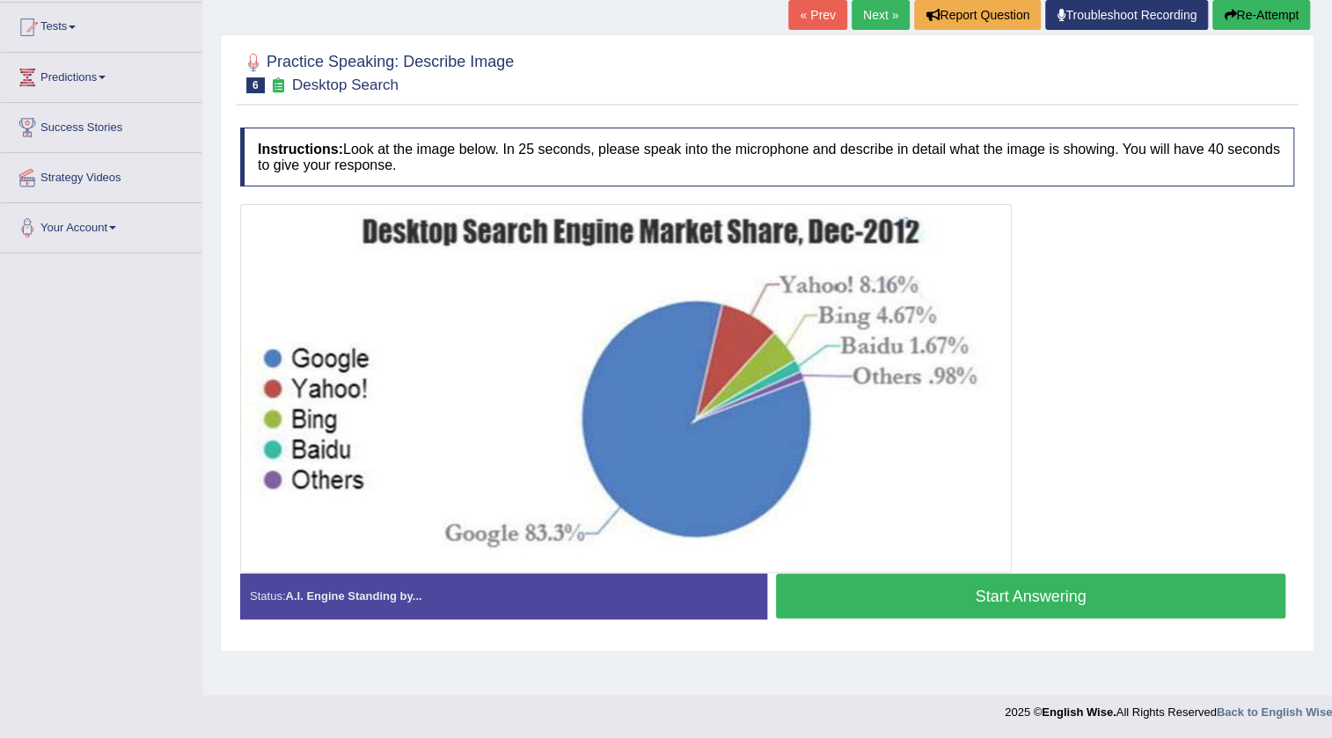
click at [1061, 600] on button "Start Answering" at bounding box center [1030, 595] width 509 height 45
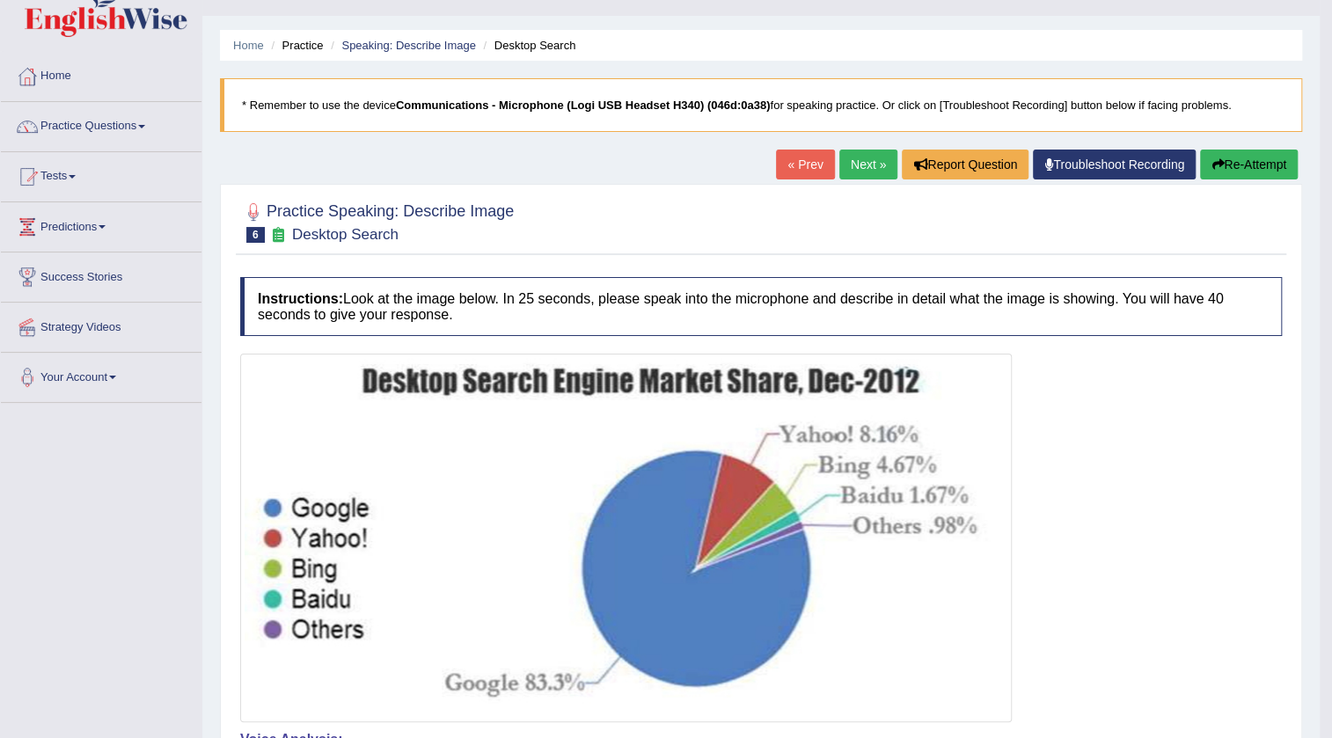
scroll to position [26, 0]
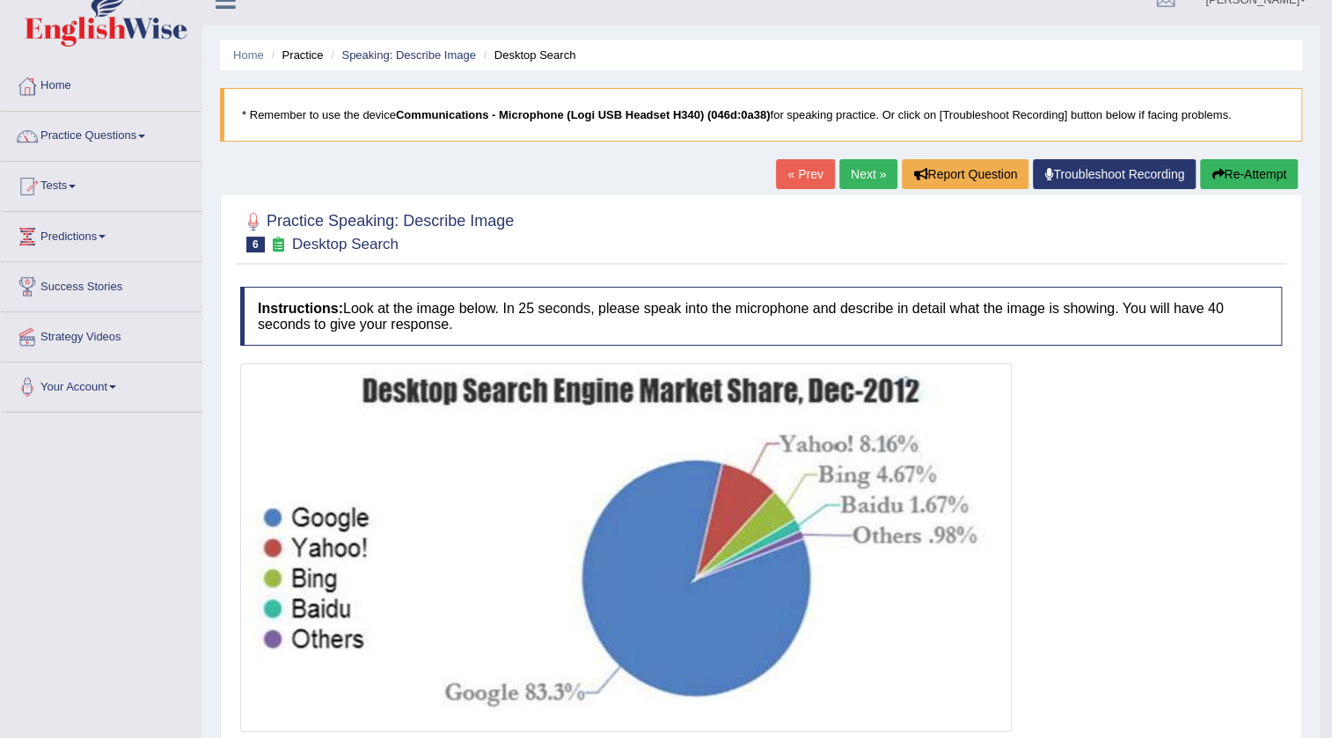
click at [1238, 170] on button "Re-Attempt" at bounding box center [1249, 174] width 98 height 30
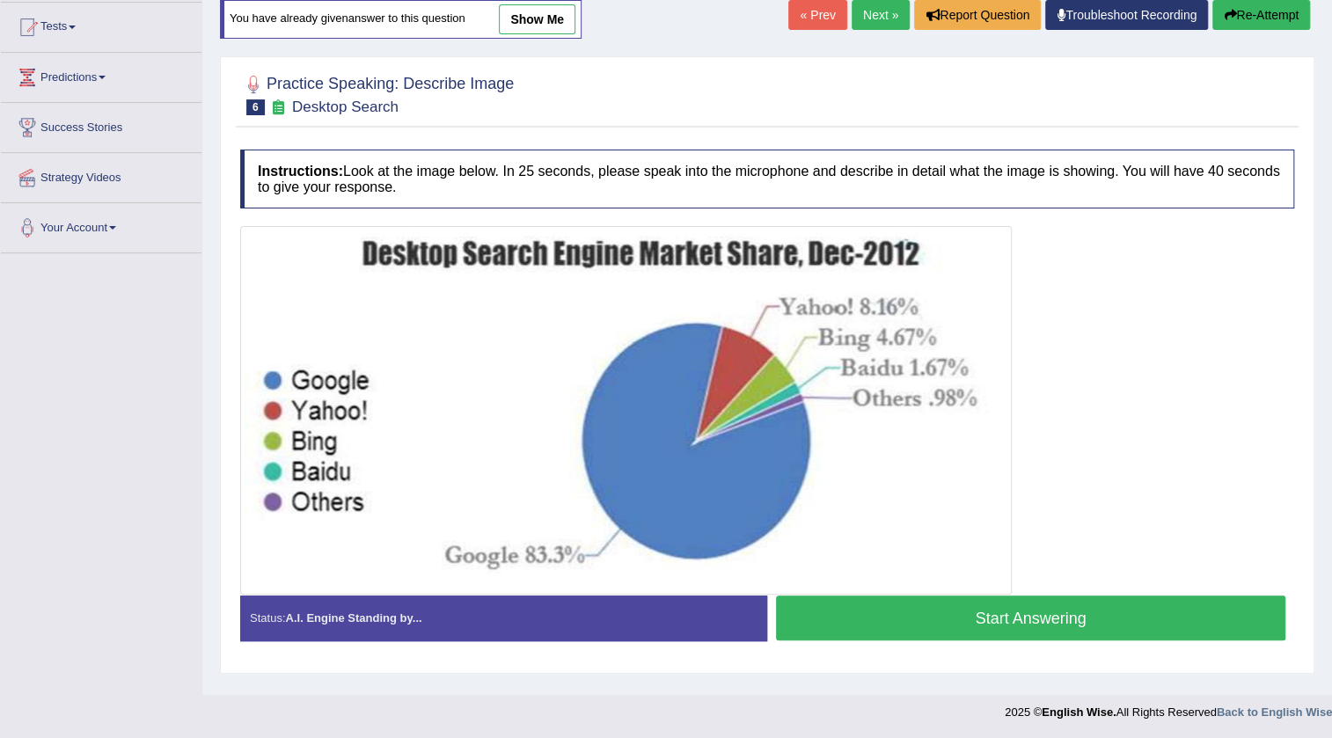
click at [1062, 616] on button "Start Answering" at bounding box center [1030, 617] width 509 height 45
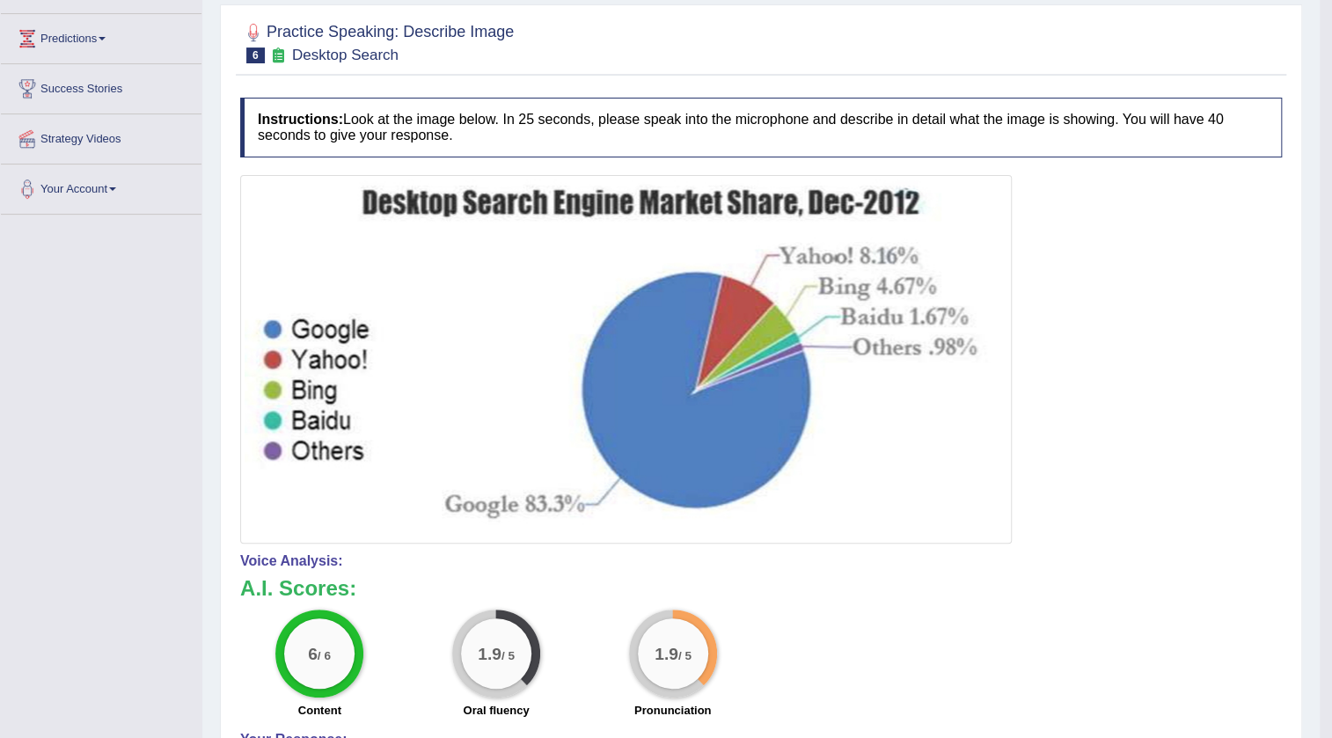
scroll to position [185, 0]
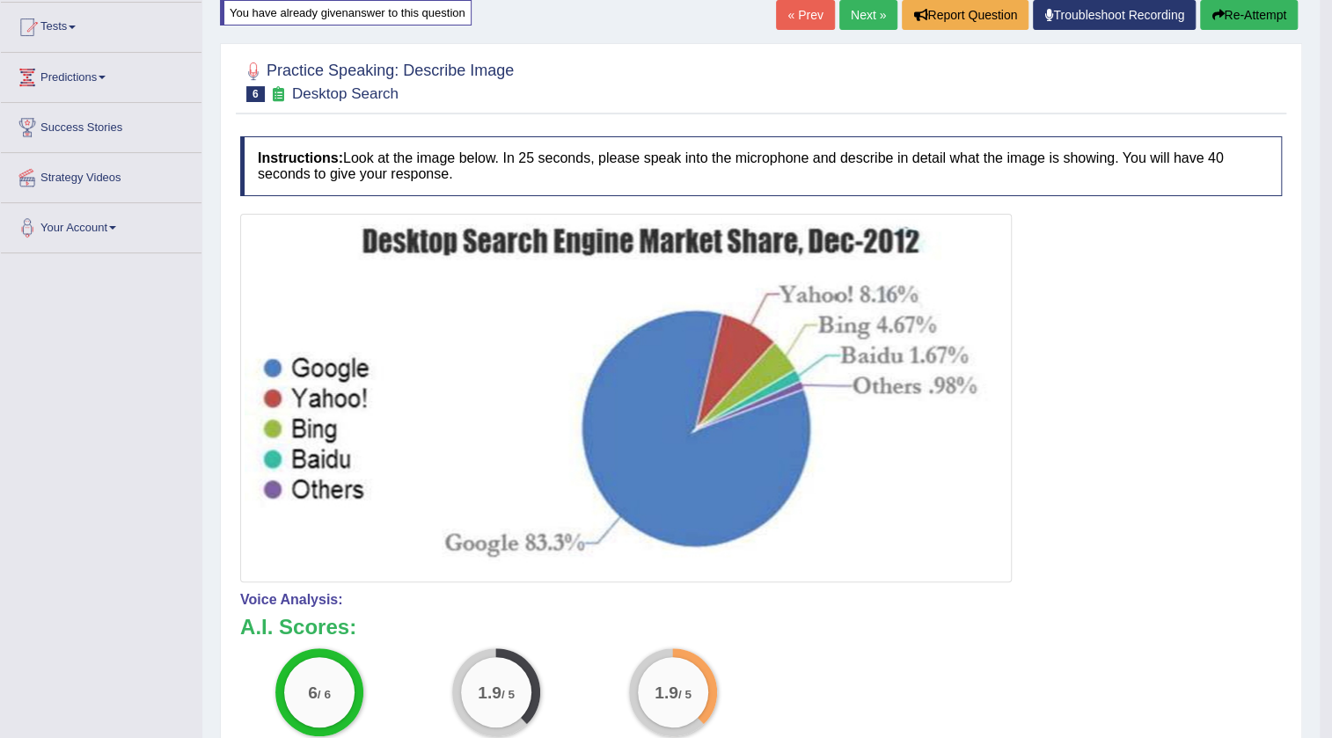
click at [848, 16] on link "Next »" at bounding box center [868, 15] width 58 height 30
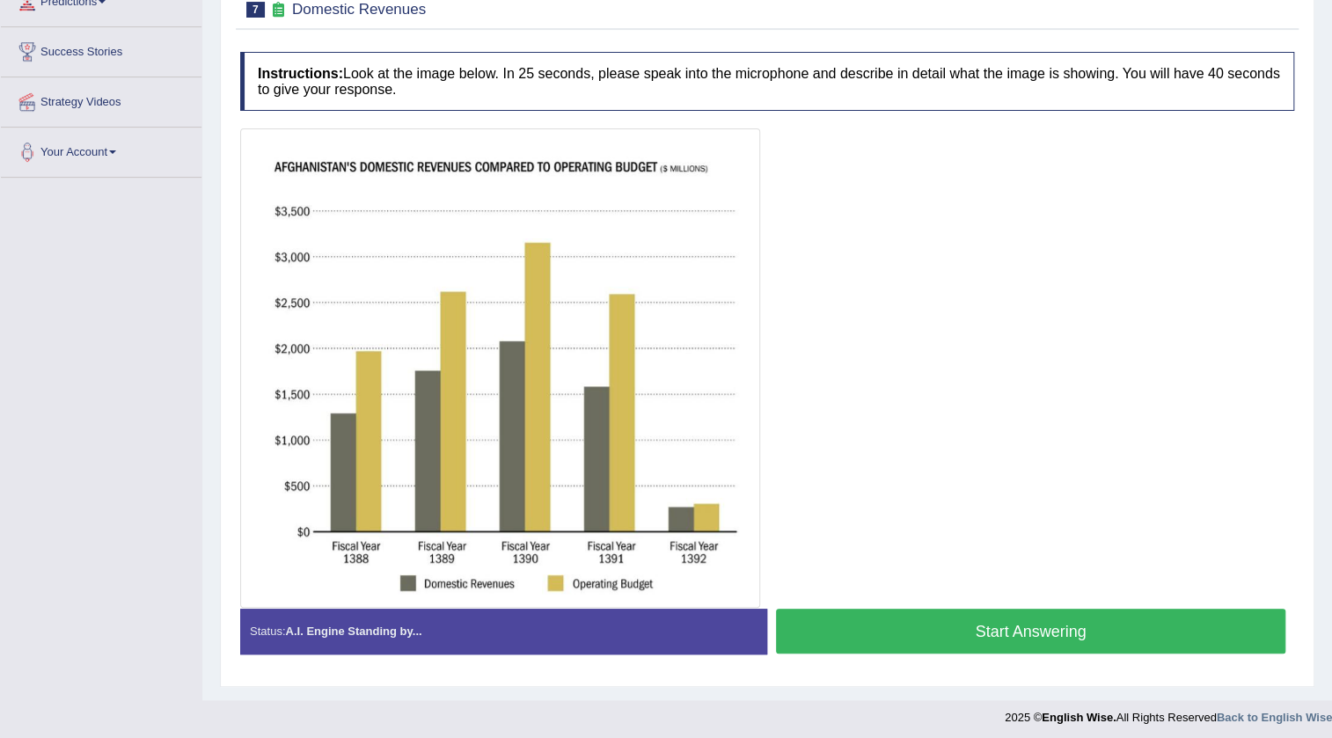
scroll to position [265, 0]
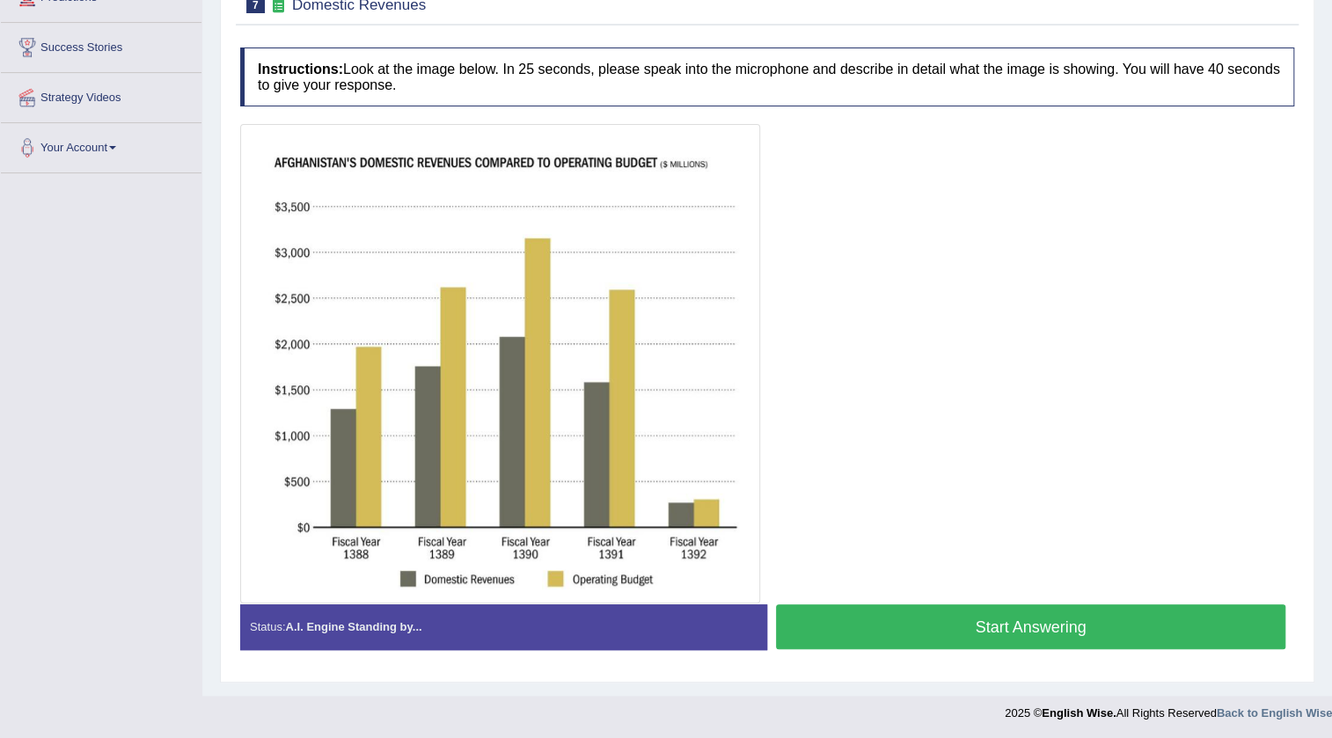
click at [230, 201] on div "Practice Speaking: Describe Image 7 Domestic Revenues Instructions: Look at the…" at bounding box center [767, 317] width 1094 height 727
click at [1064, 624] on button "Start Answering" at bounding box center [1030, 626] width 509 height 45
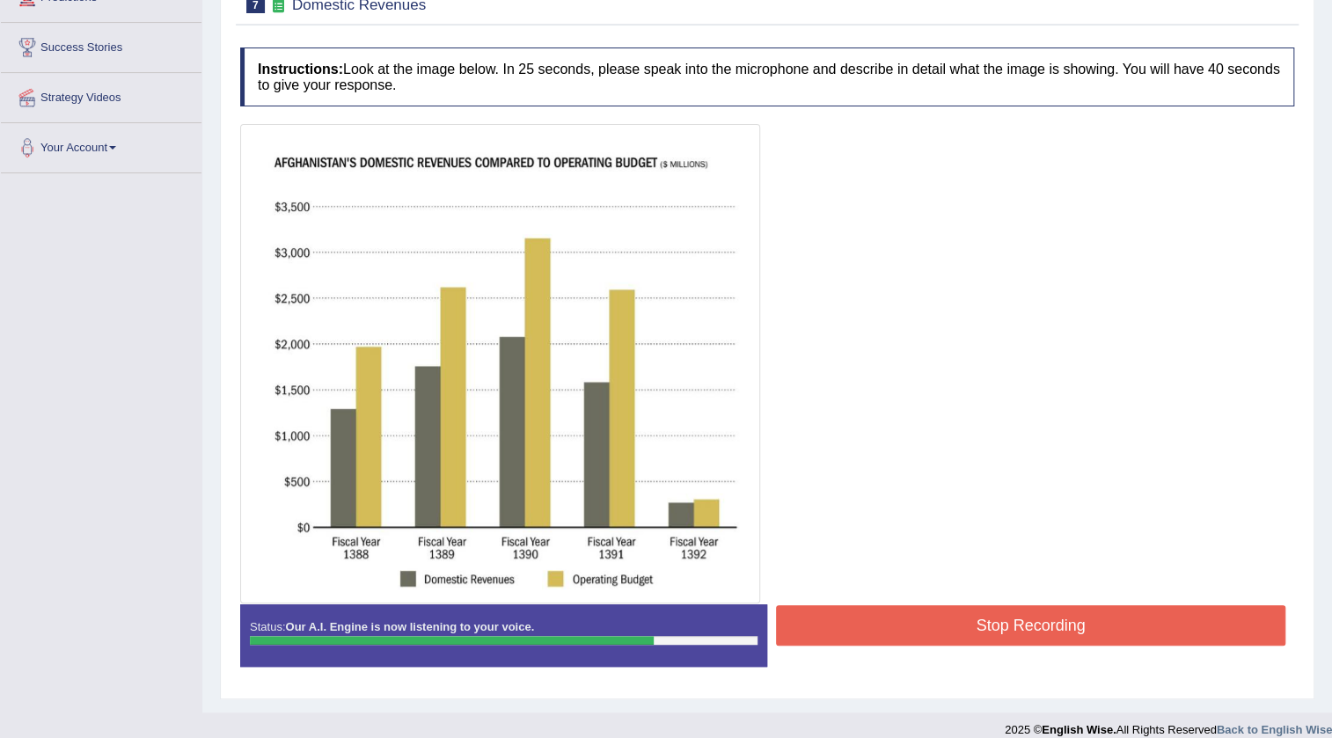
click at [1064, 624] on button "Stop Recording" at bounding box center [1030, 625] width 509 height 40
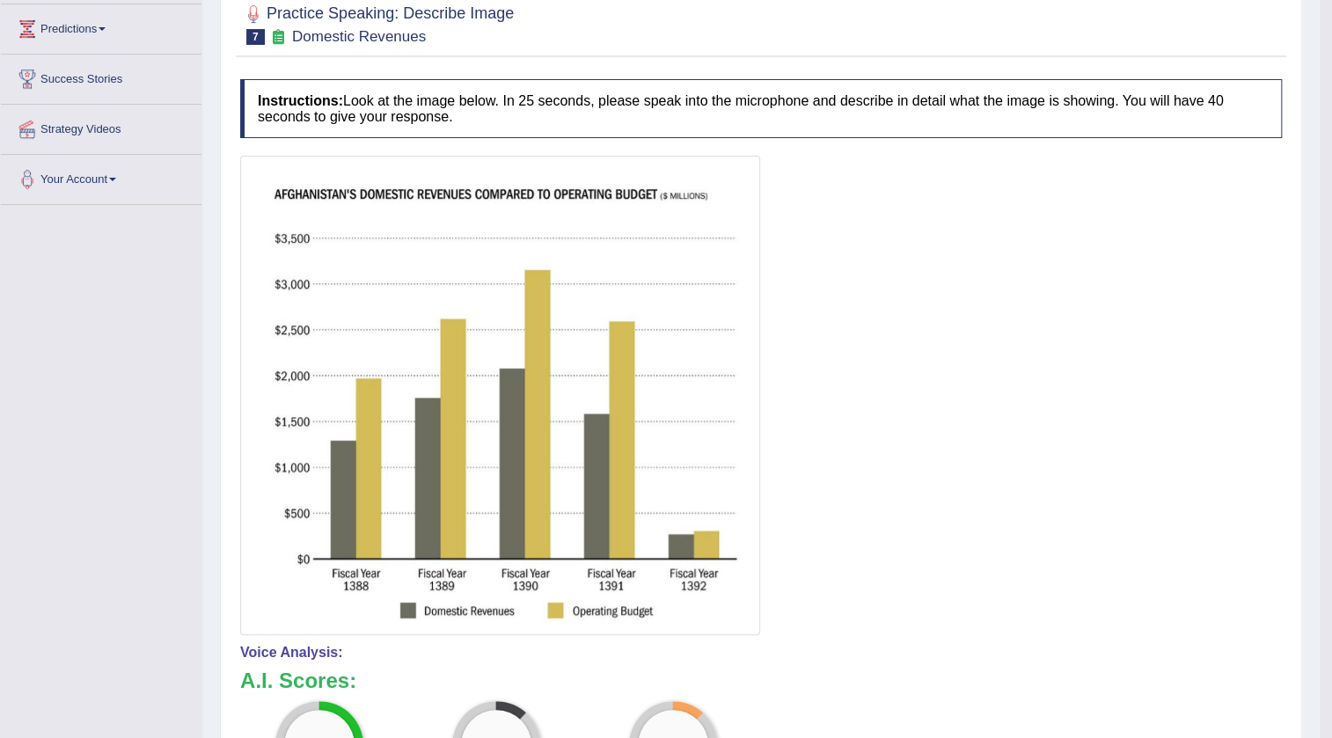
scroll to position [185, 0]
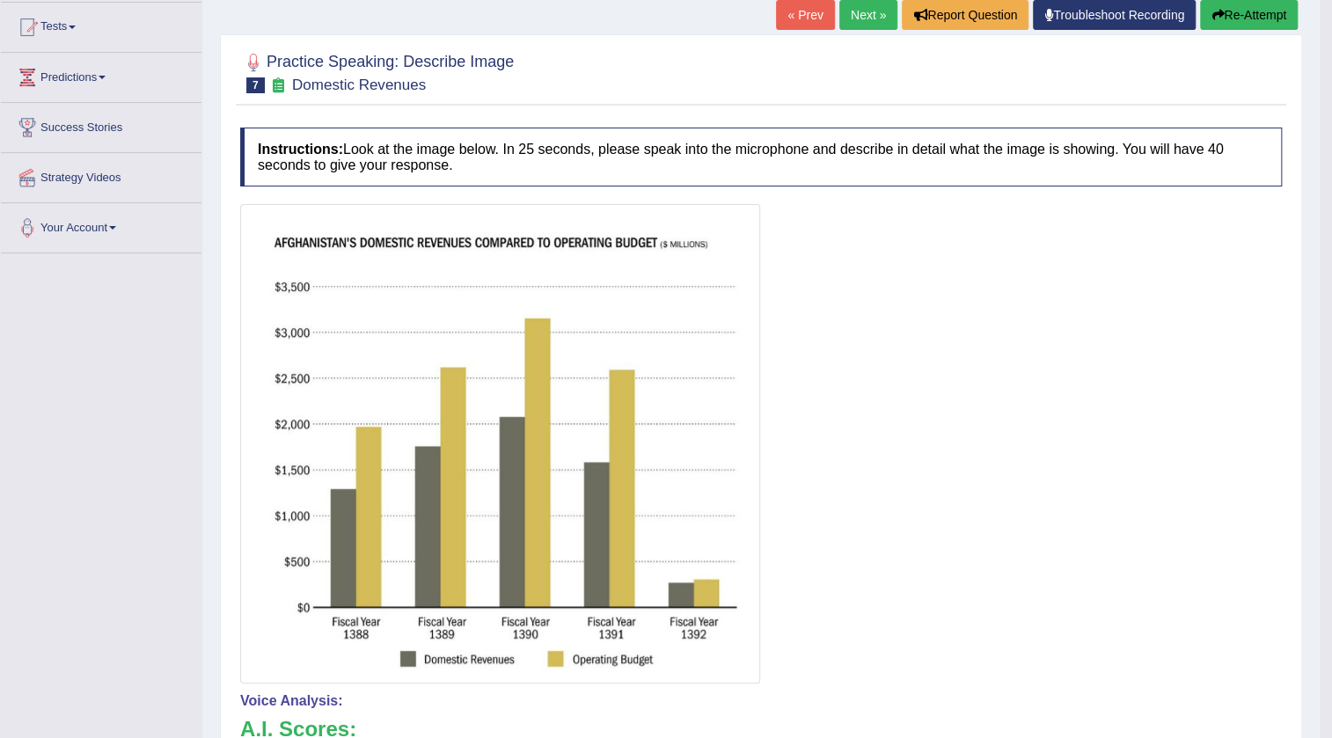
click at [1260, 10] on button "Re-Attempt" at bounding box center [1249, 15] width 98 height 30
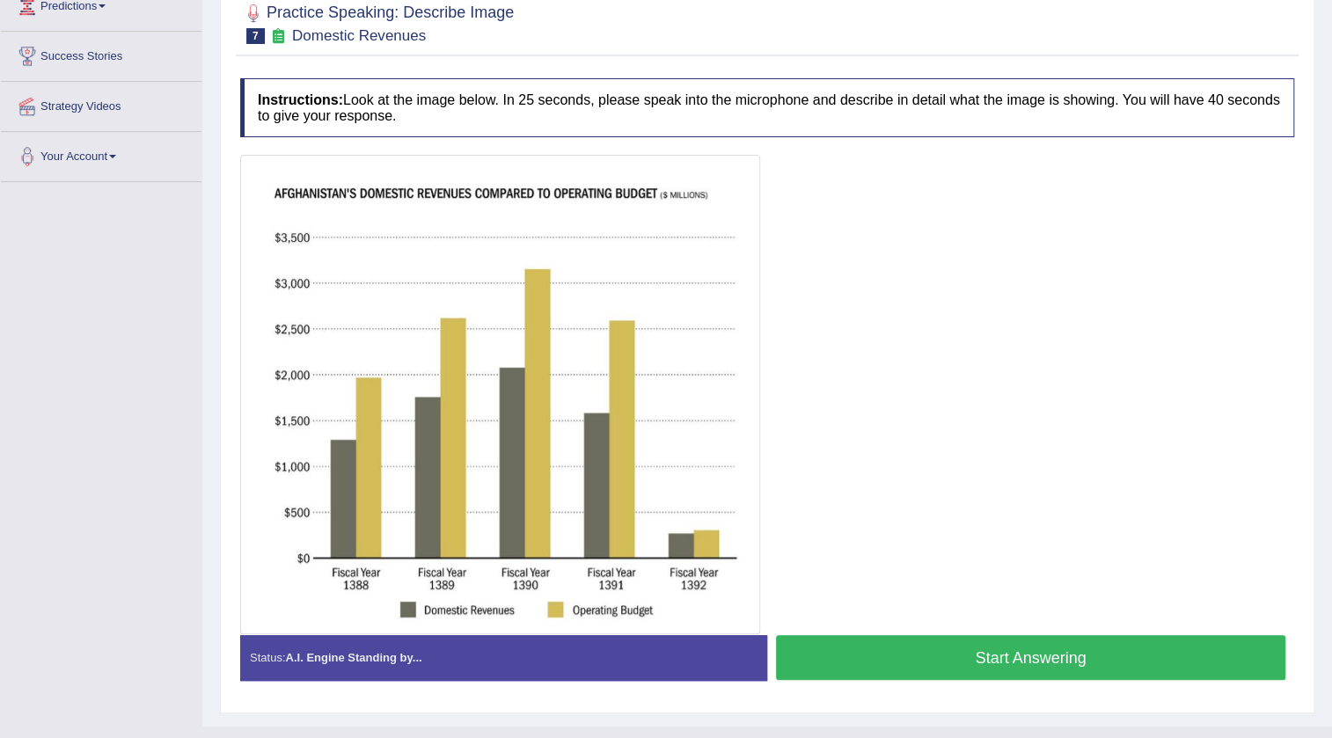
scroll to position [279, 0]
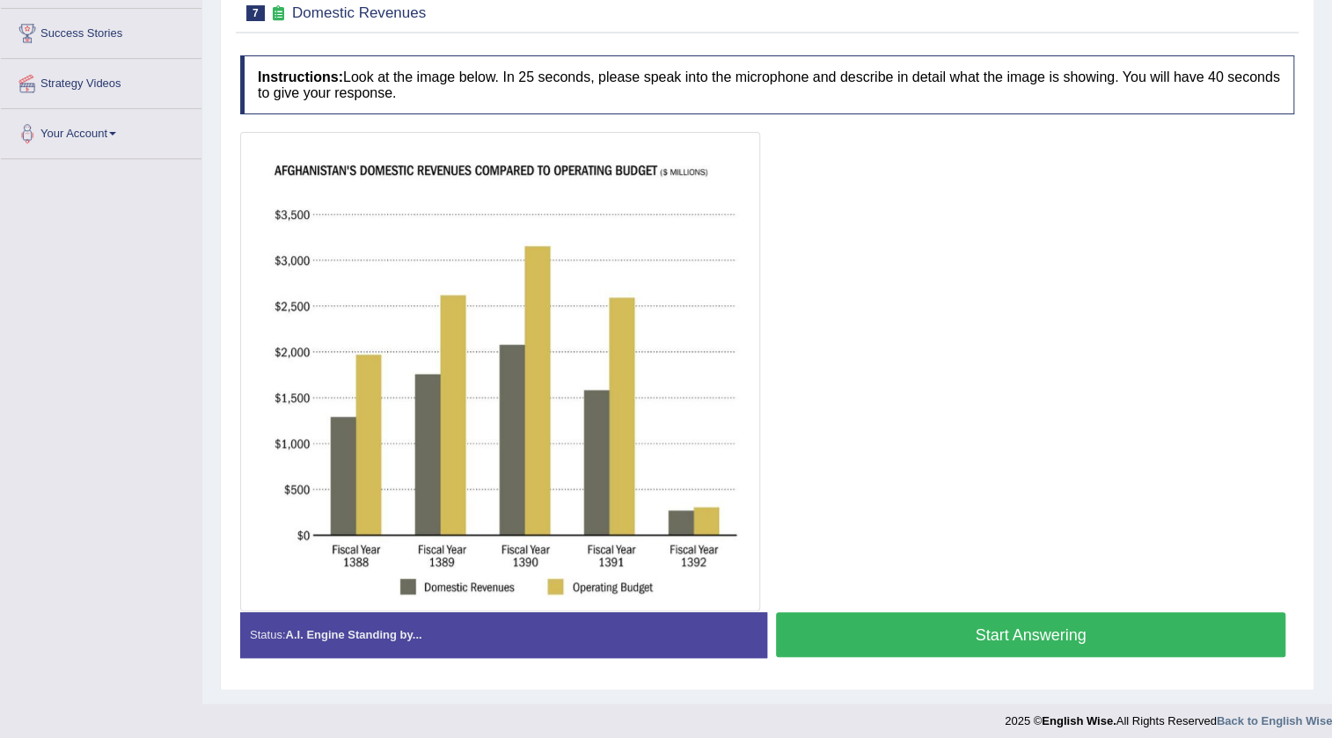
click at [975, 636] on button "Start Answering" at bounding box center [1030, 634] width 509 height 45
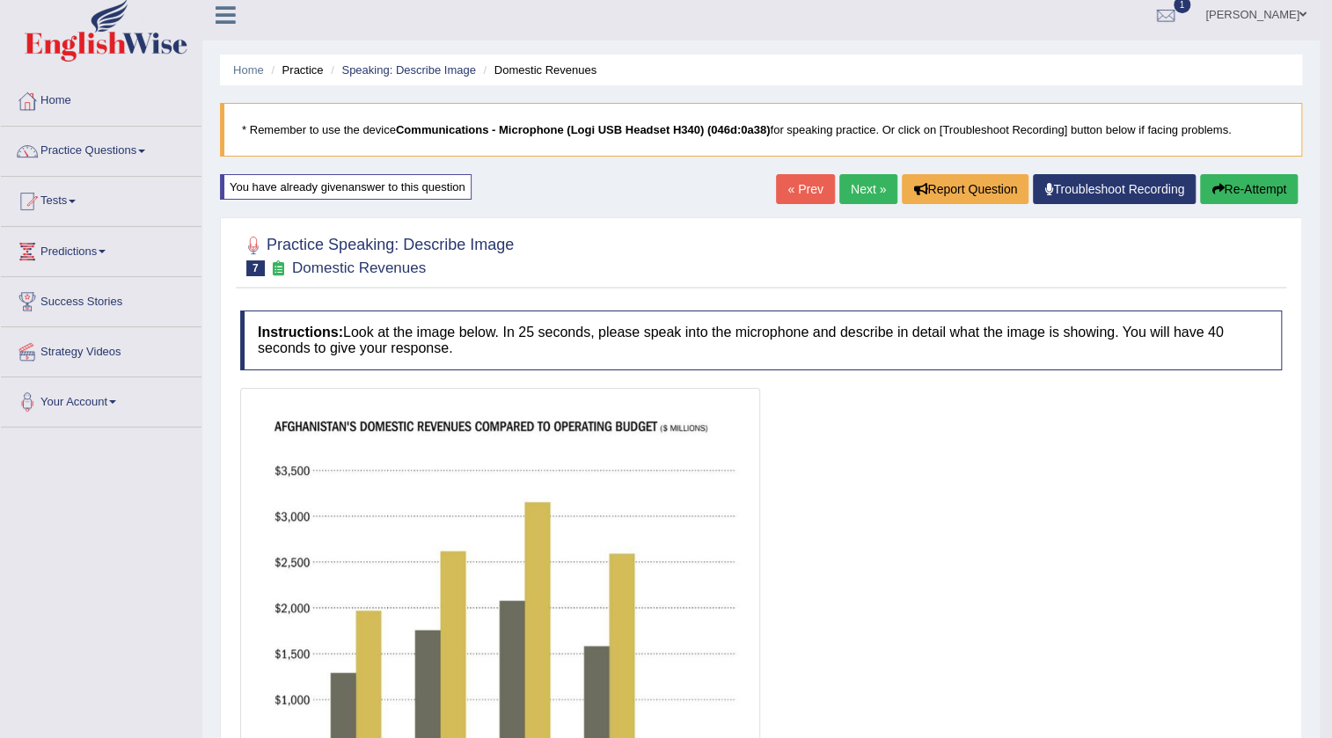
scroll to position [0, 0]
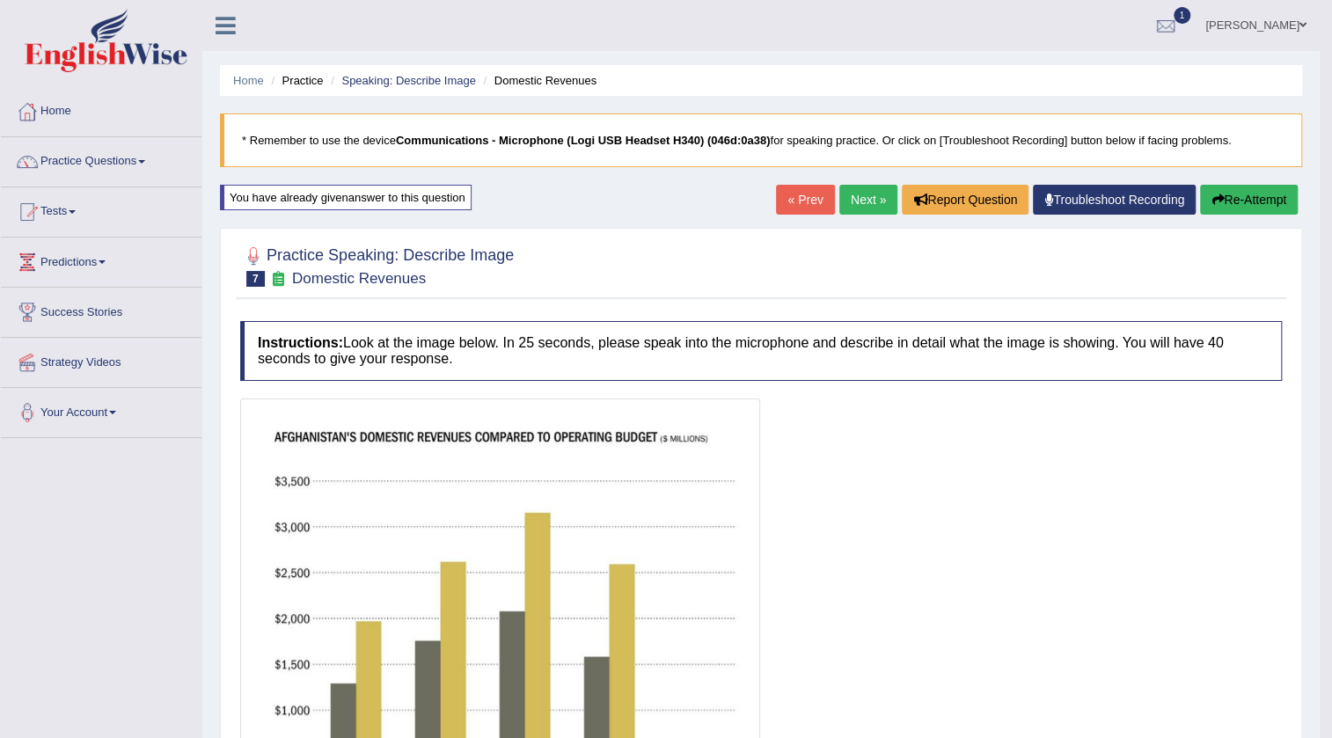
click at [1248, 191] on button "Re-Attempt" at bounding box center [1249, 200] width 98 height 30
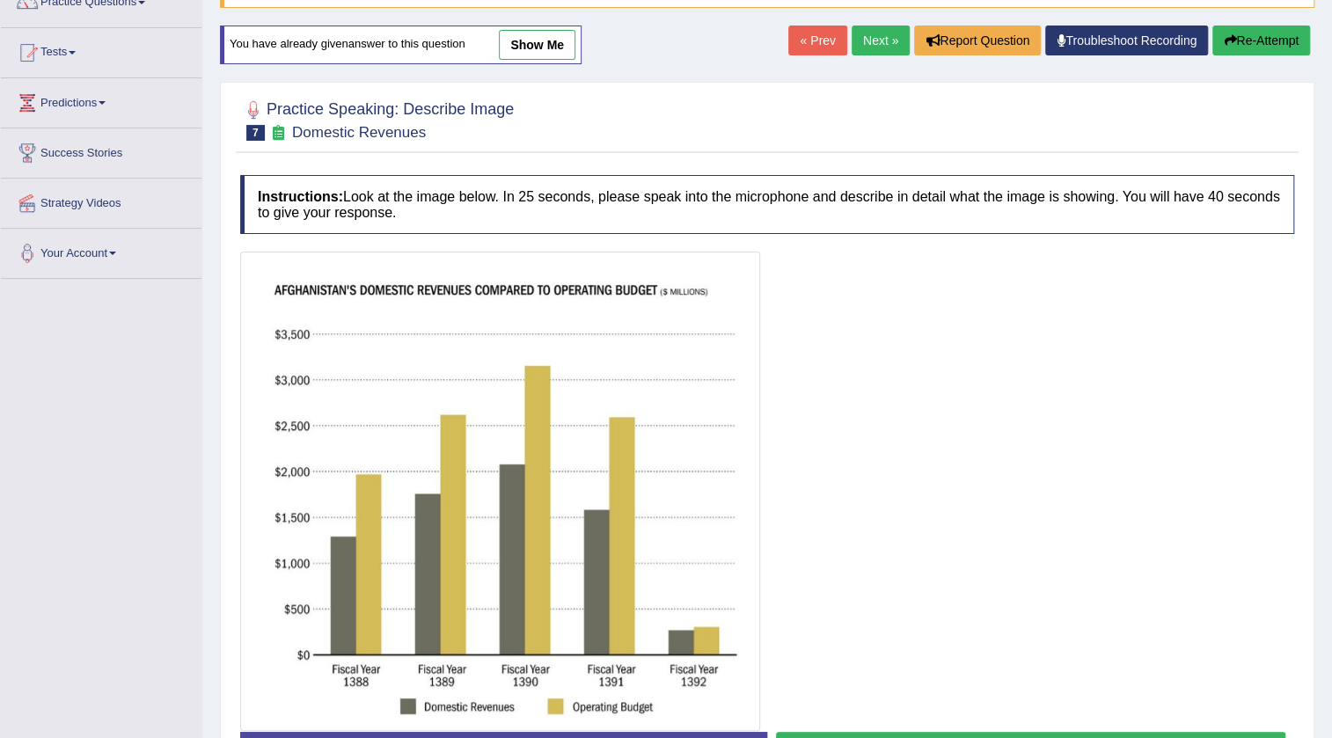
scroll to position [159, 0]
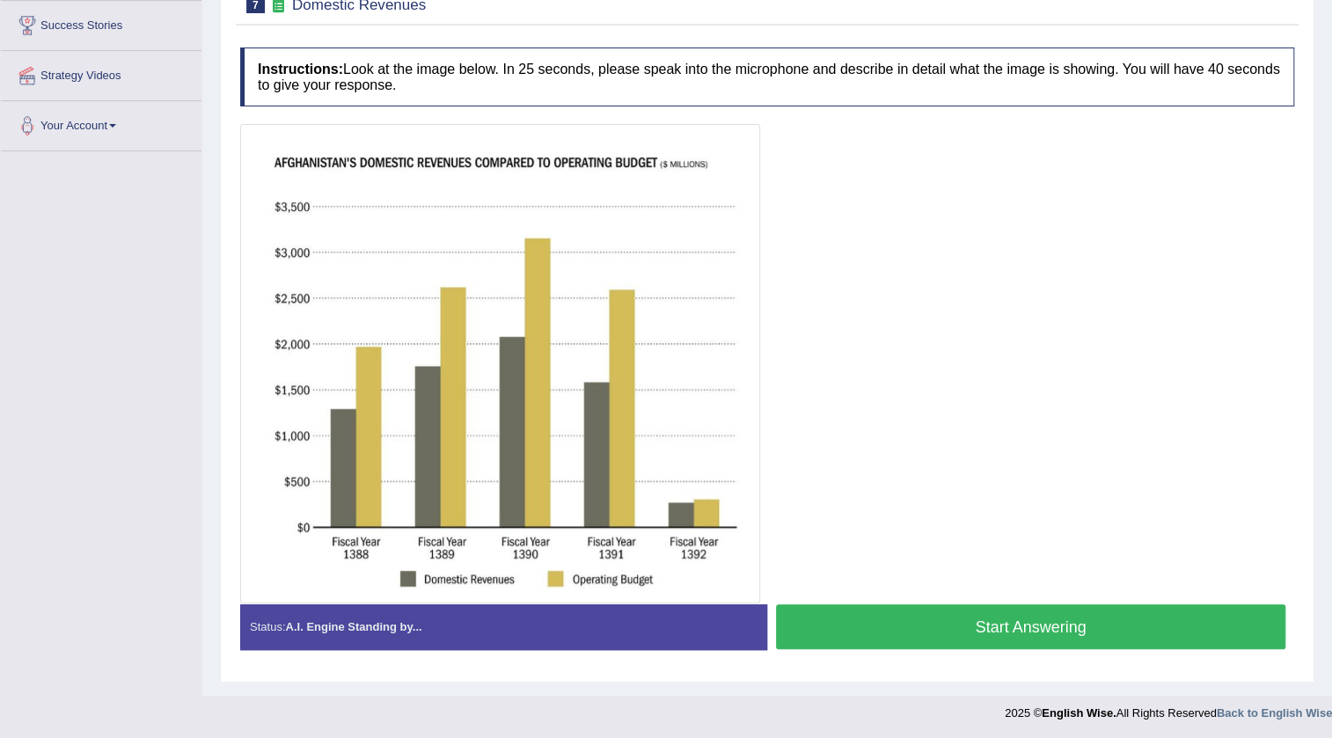
click at [976, 626] on button "Start Answering" at bounding box center [1030, 626] width 509 height 45
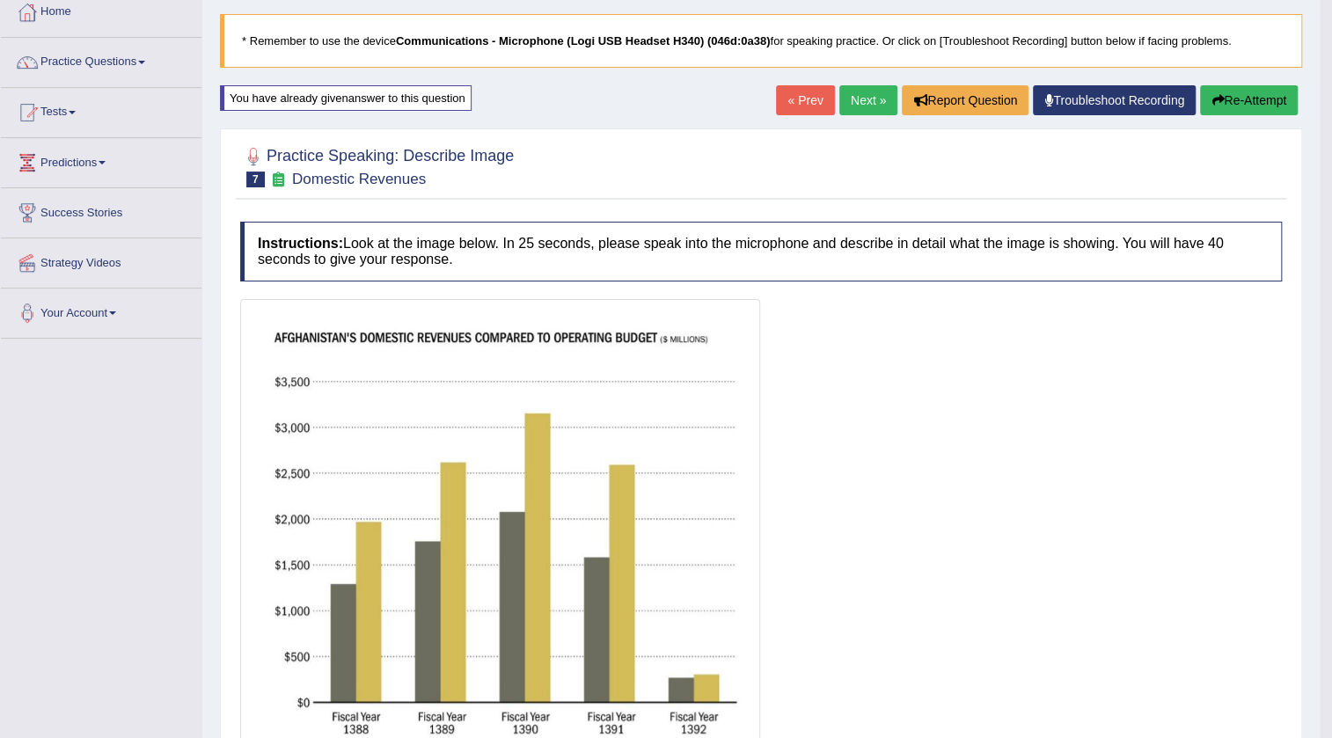
scroll to position [34, 0]
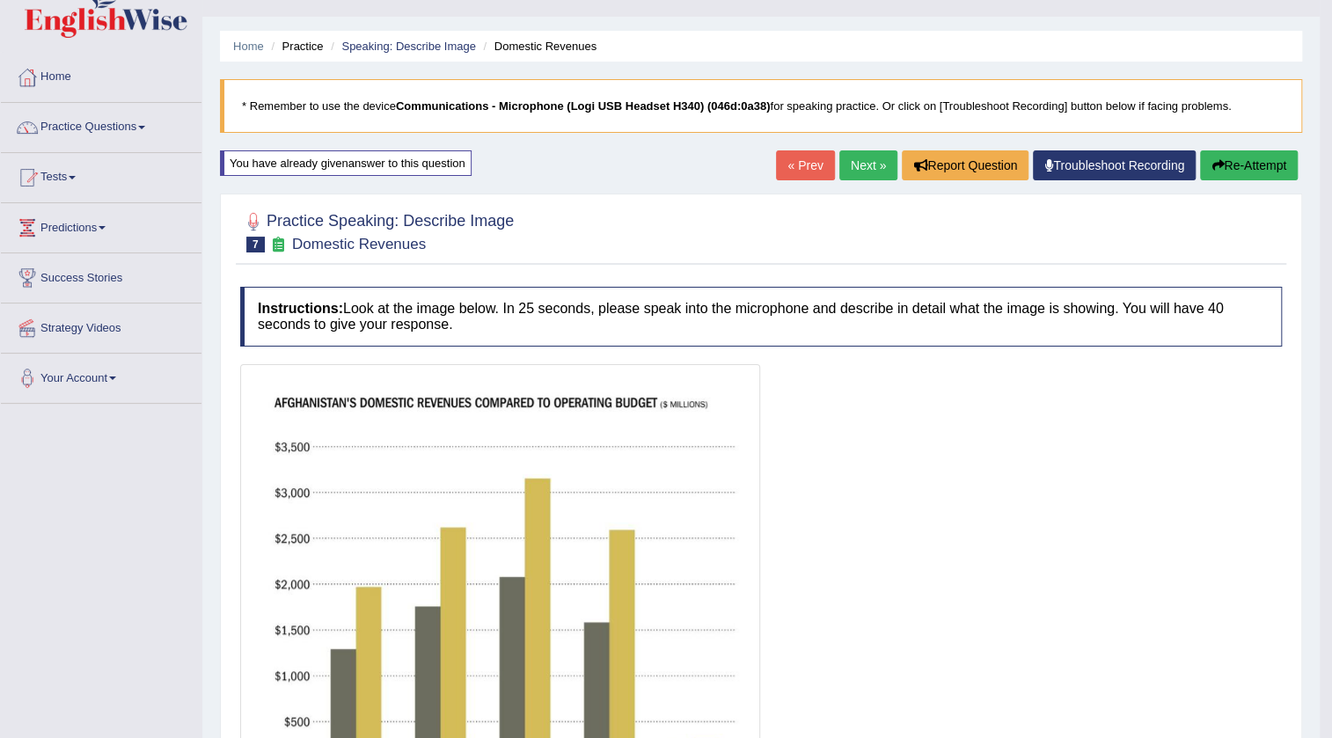
click at [1251, 158] on button "Re-Attempt" at bounding box center [1249, 165] width 98 height 30
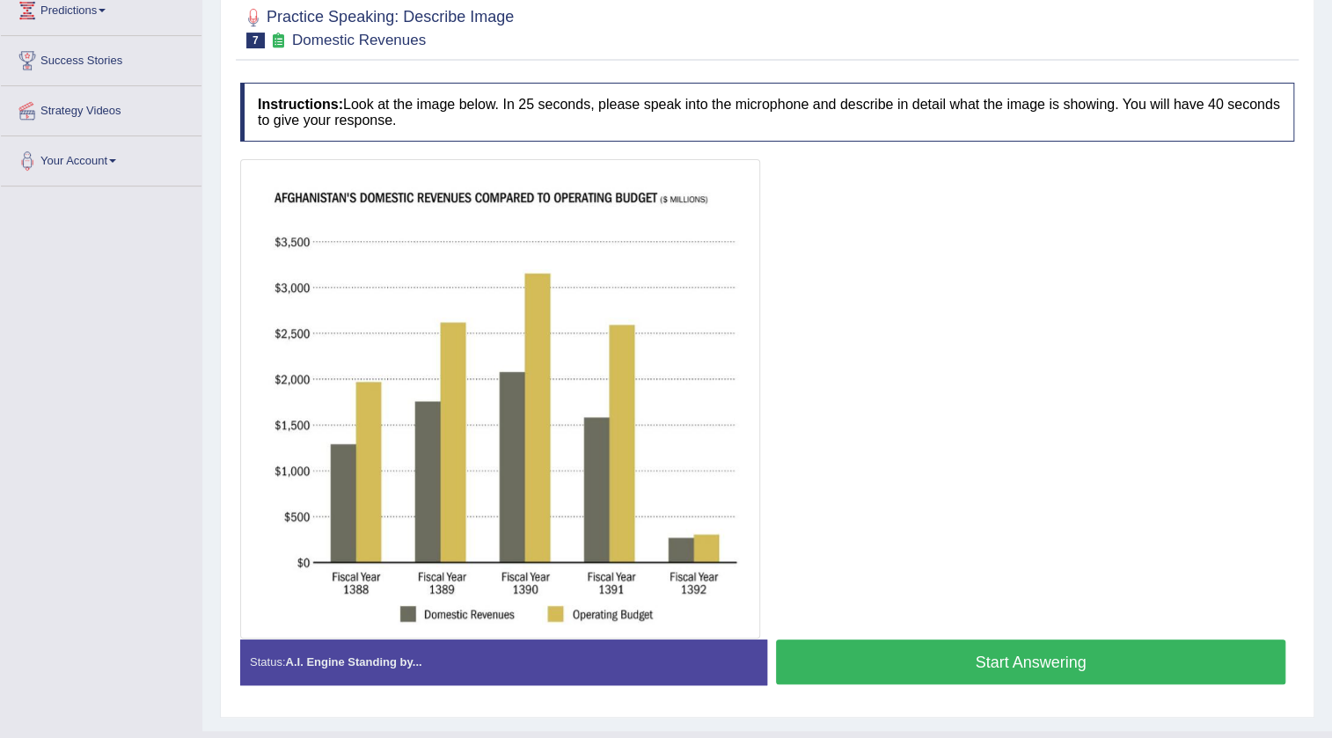
scroll to position [274, 0]
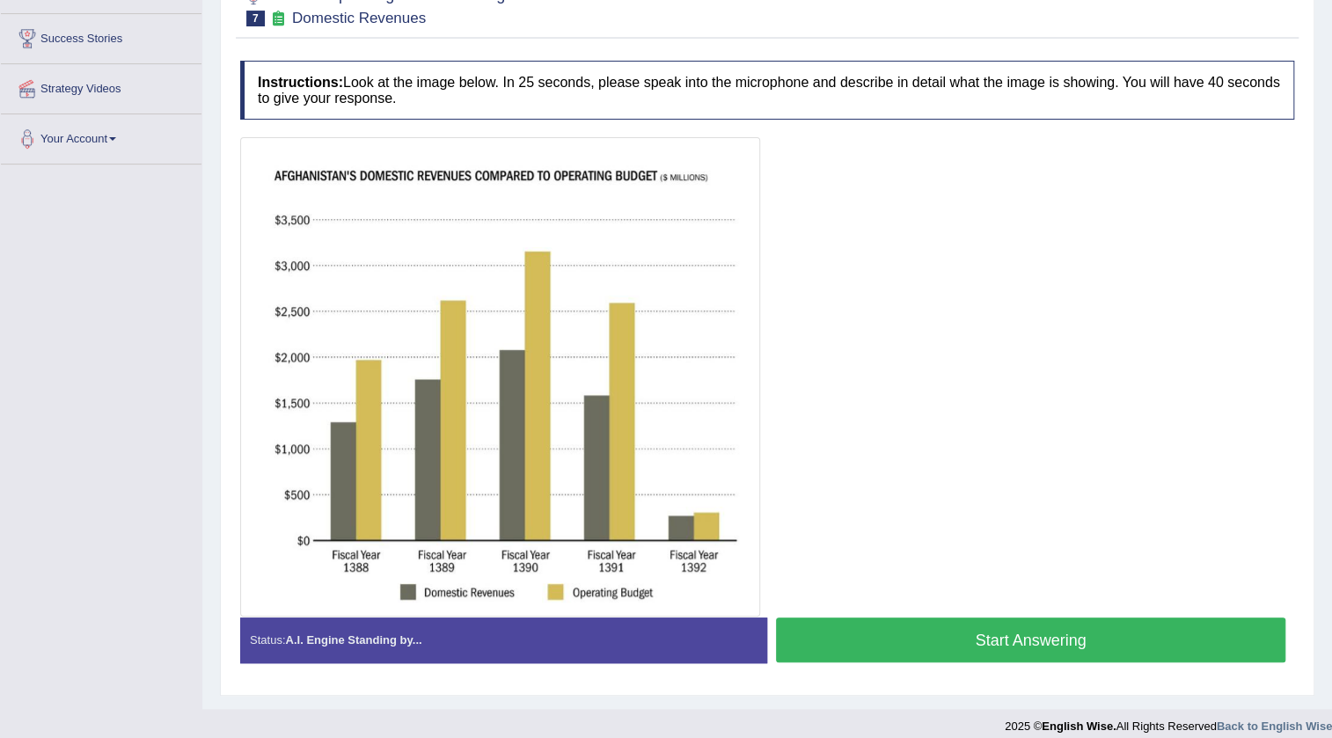
click at [1111, 633] on button "Start Answering" at bounding box center [1030, 639] width 509 height 45
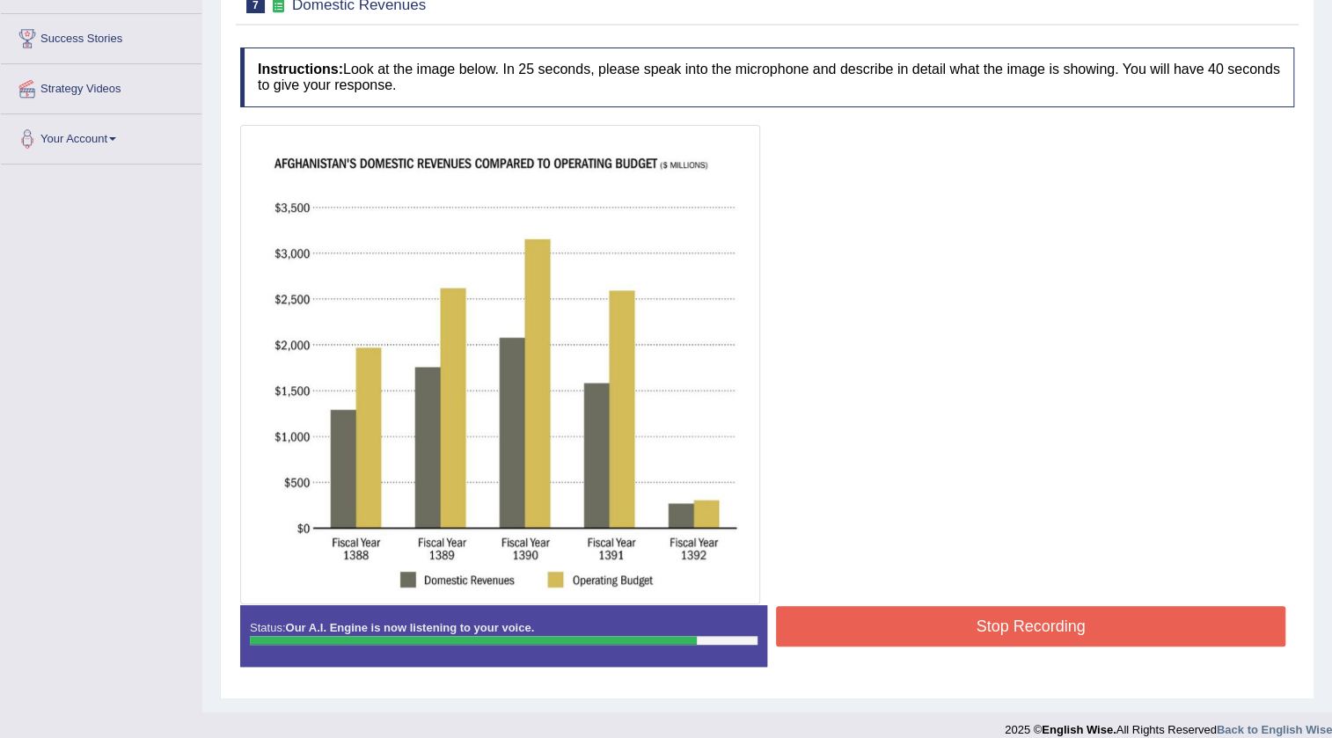
click at [1111, 633] on button "Stop Recording" at bounding box center [1030, 626] width 509 height 40
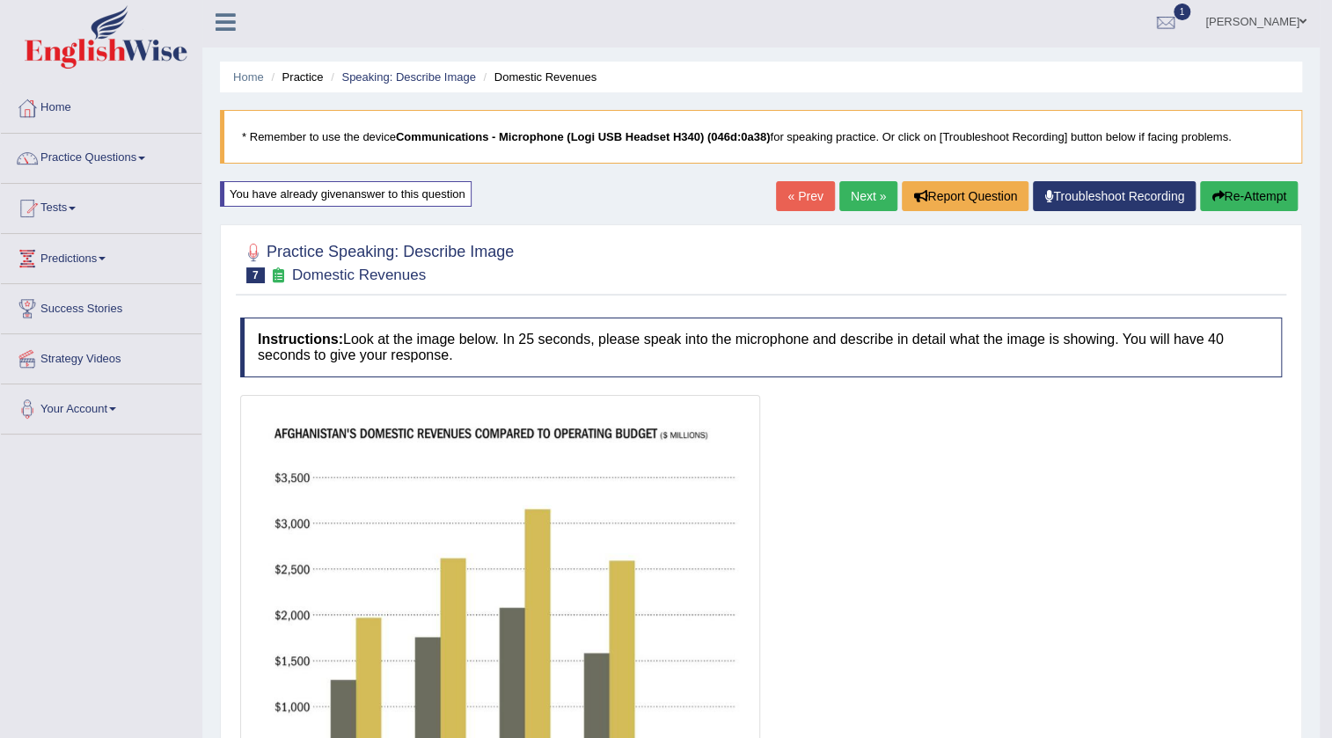
scroll to position [0, 0]
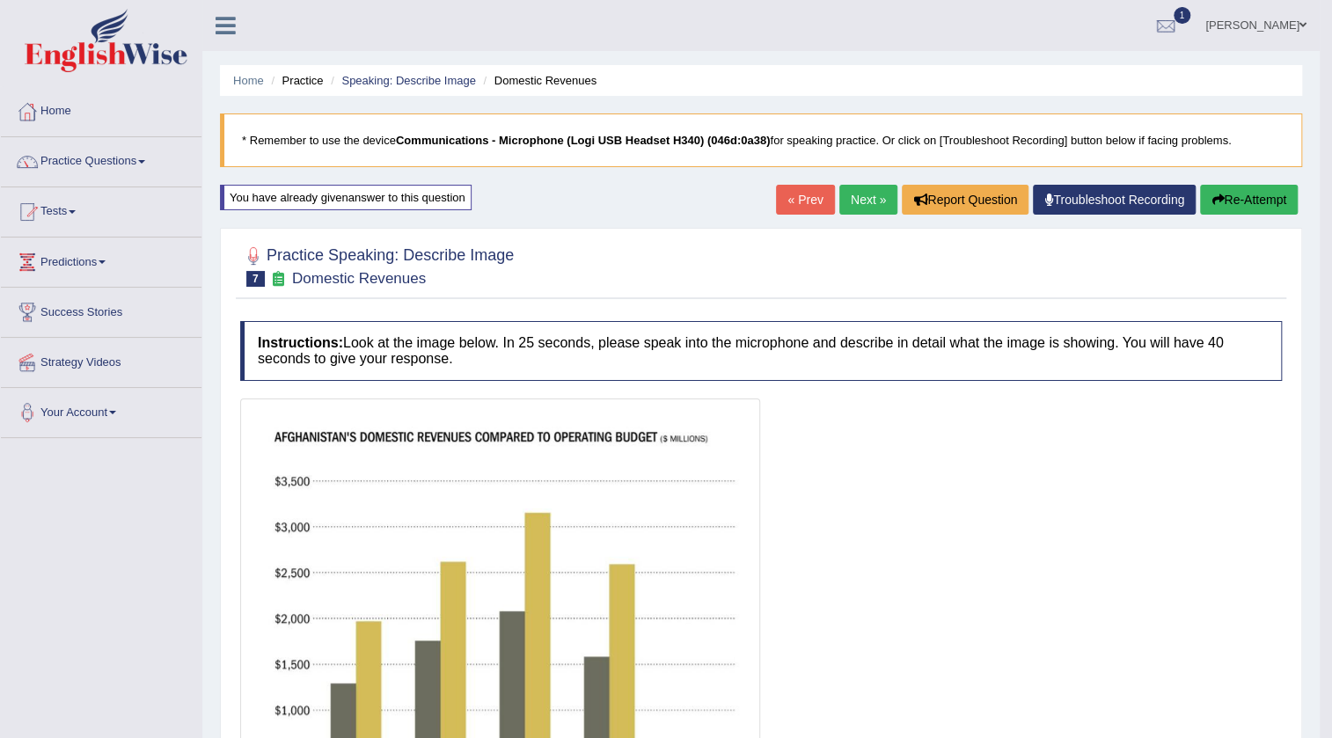
click at [1258, 206] on button "Re-Attempt" at bounding box center [1249, 200] width 98 height 30
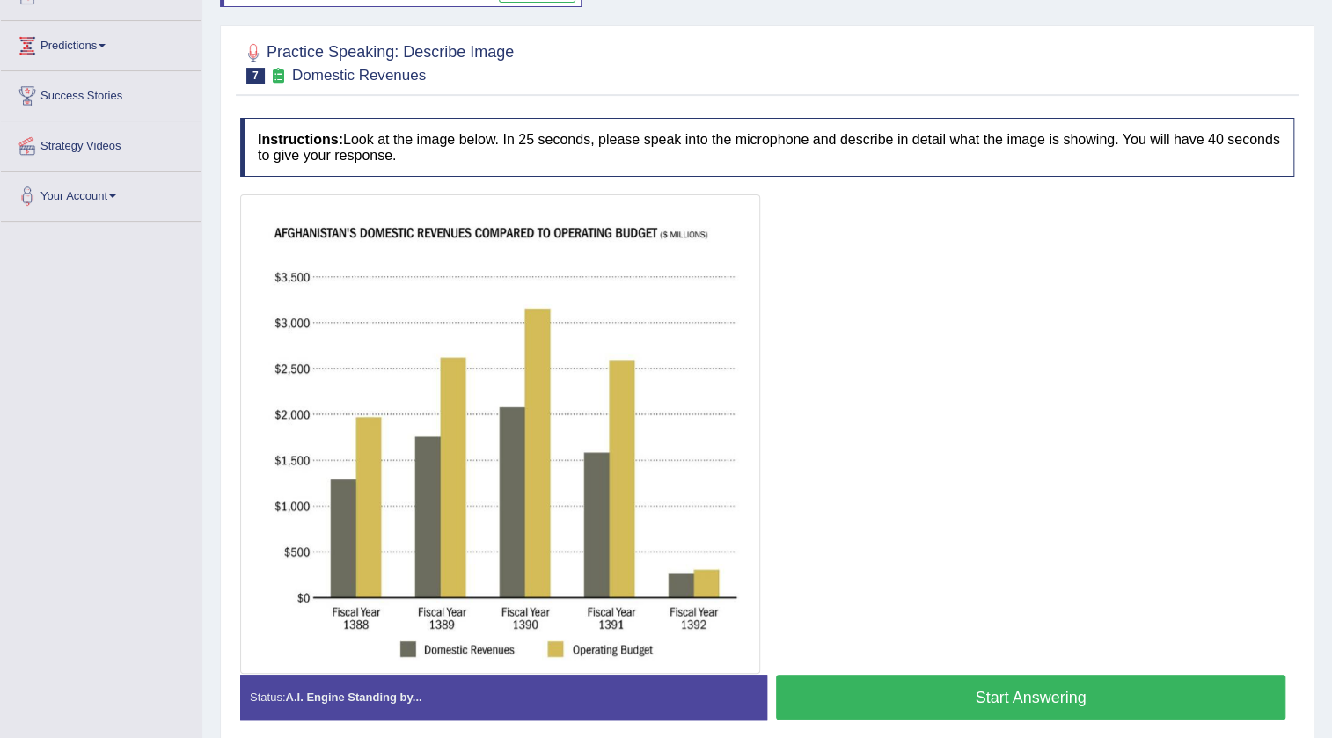
scroll to position [239, 0]
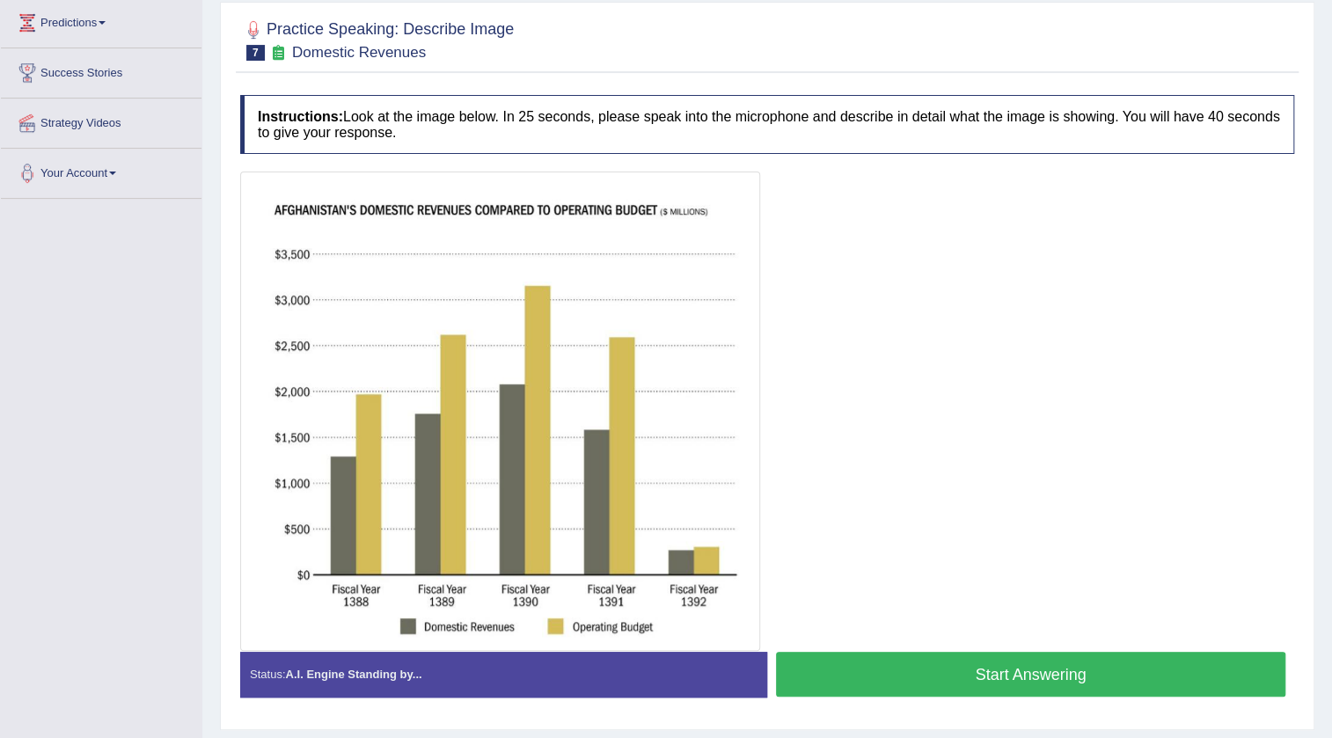
click at [1031, 668] on button "Start Answering" at bounding box center [1030, 674] width 509 height 45
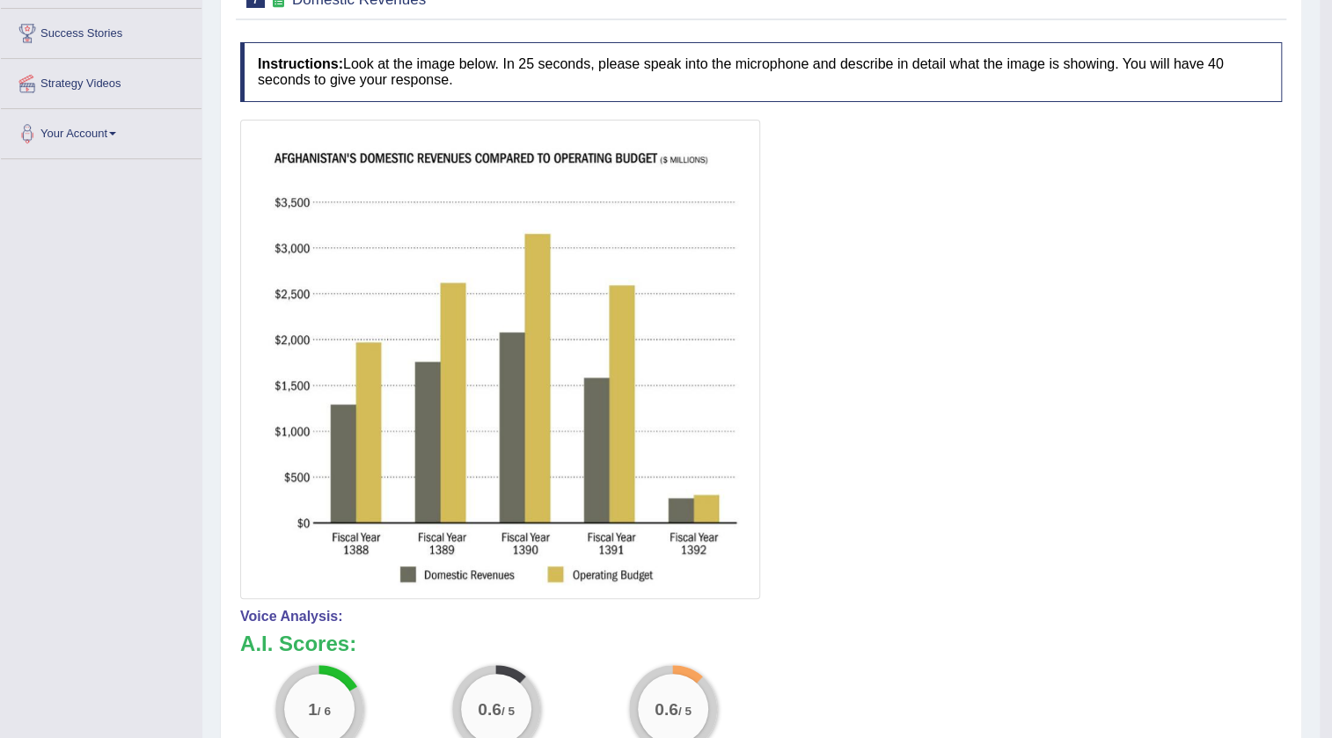
scroll to position [159, 0]
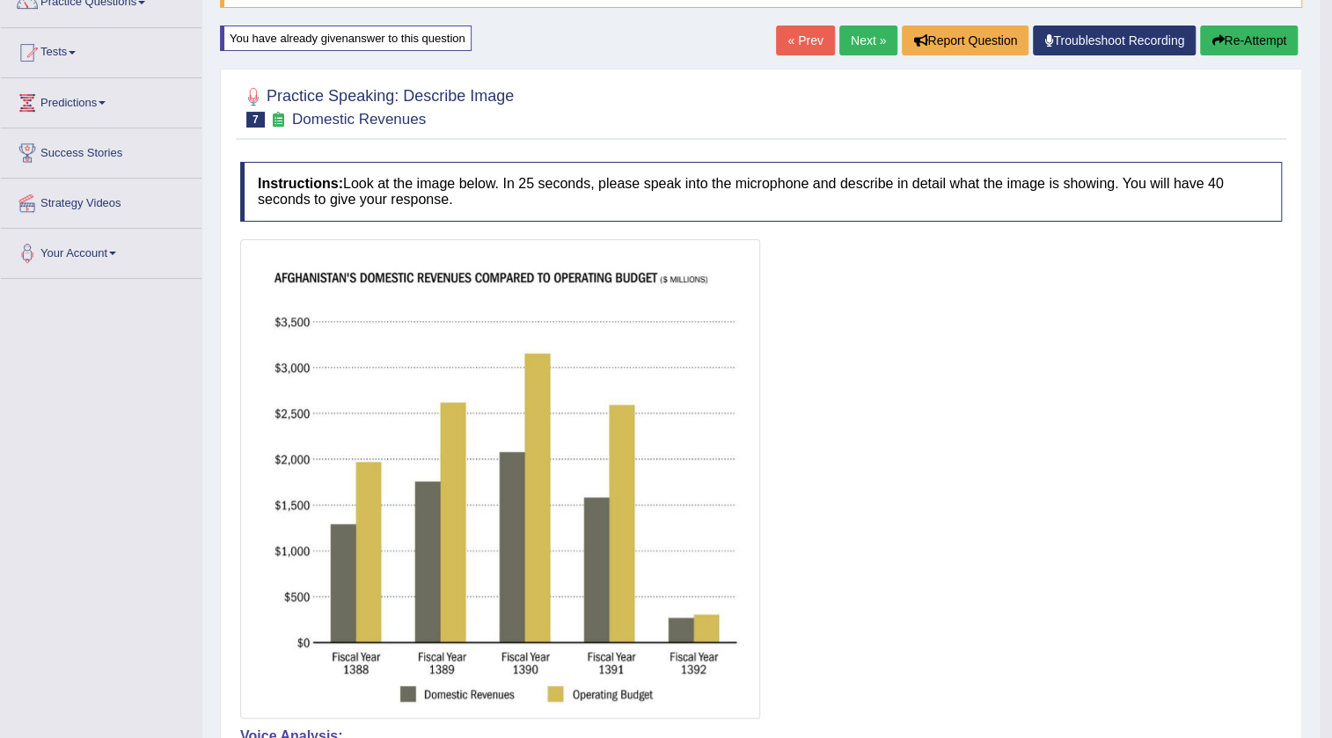
click at [872, 40] on link "Next »" at bounding box center [868, 41] width 58 height 30
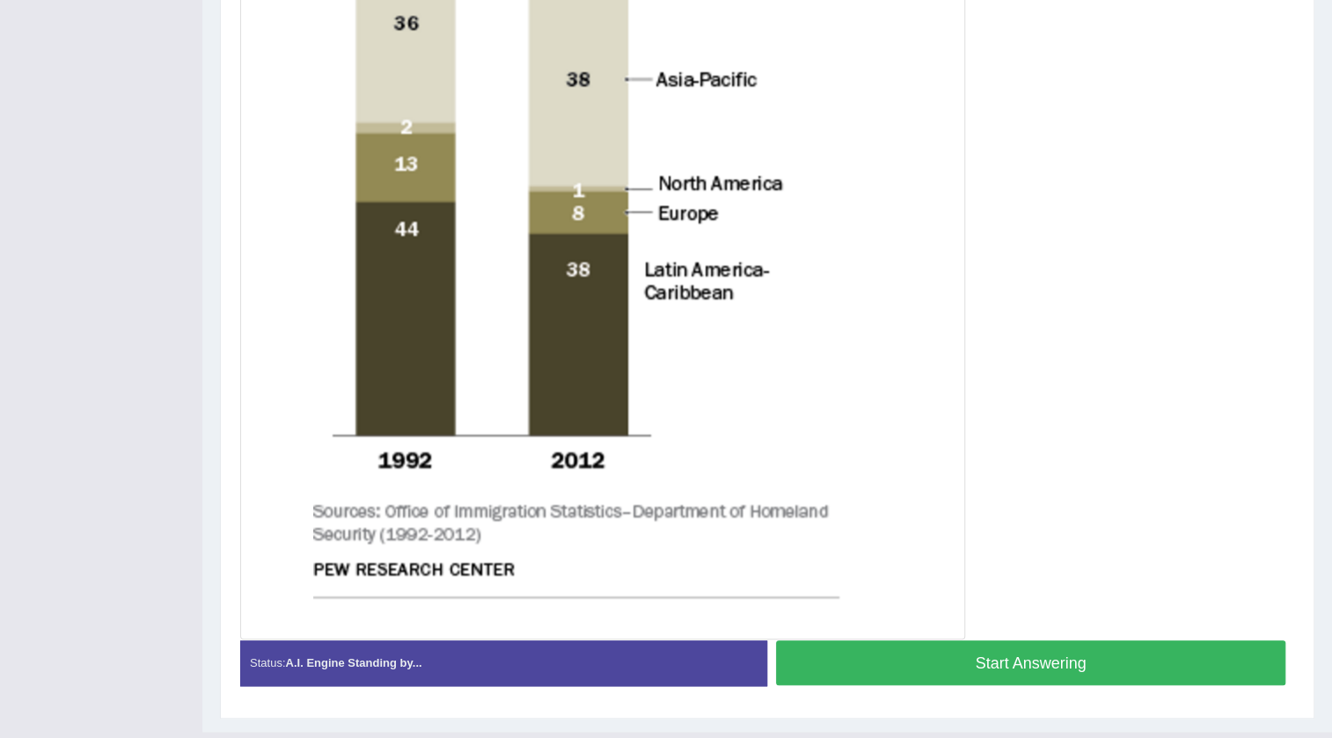
scroll to position [723, 0]
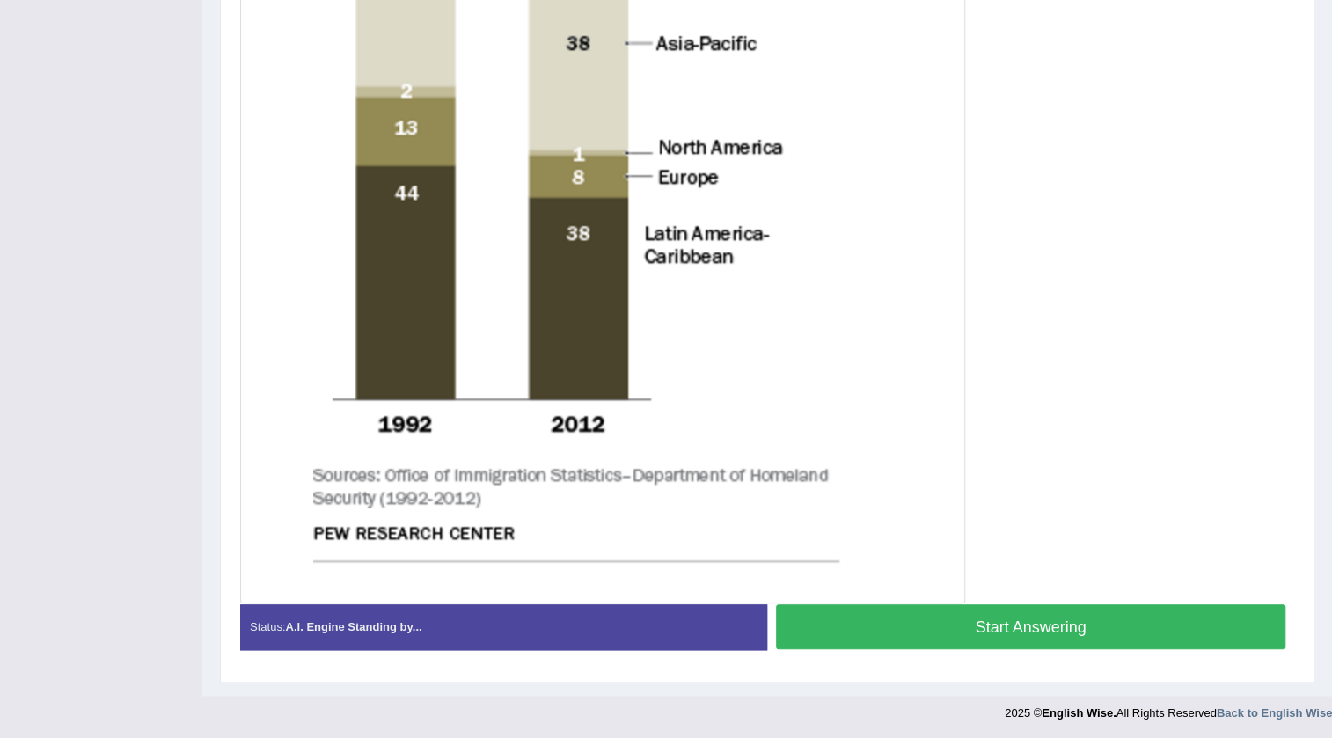
click at [1094, 626] on button "Start Answering" at bounding box center [1030, 626] width 509 height 45
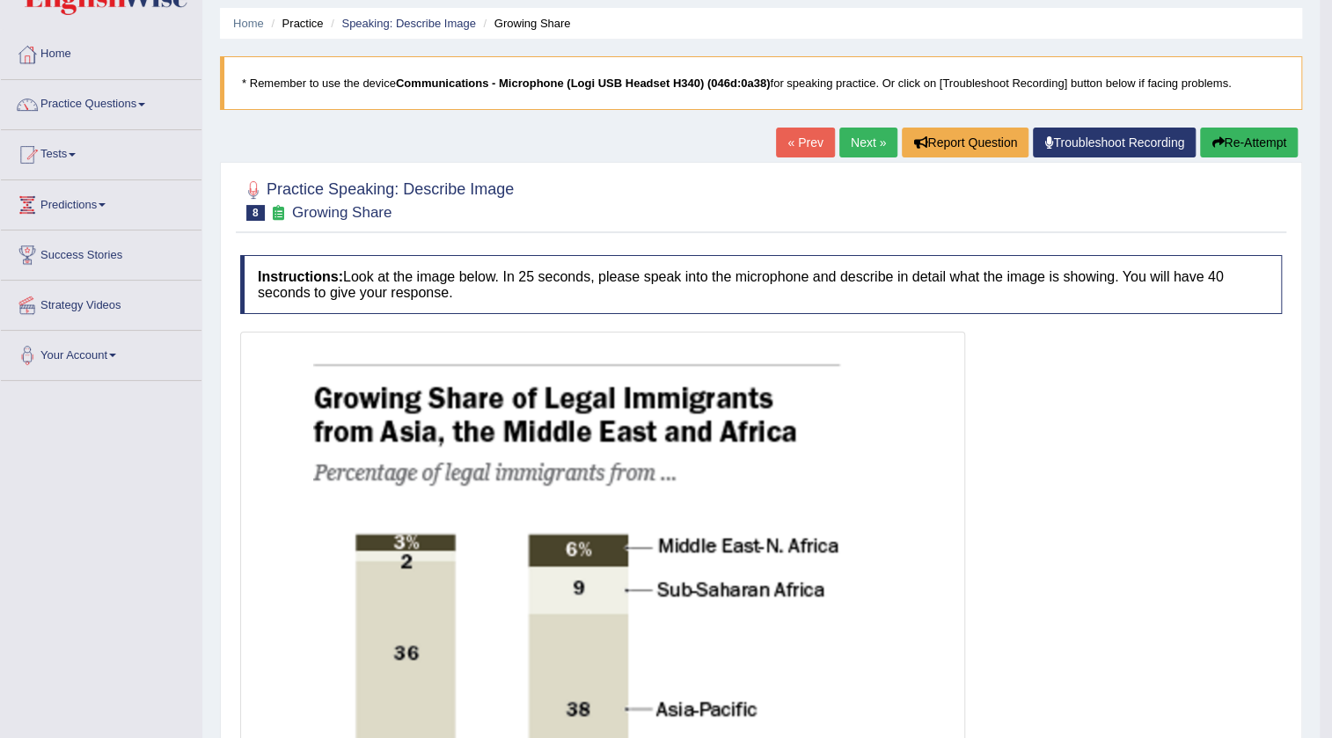
scroll to position [0, 0]
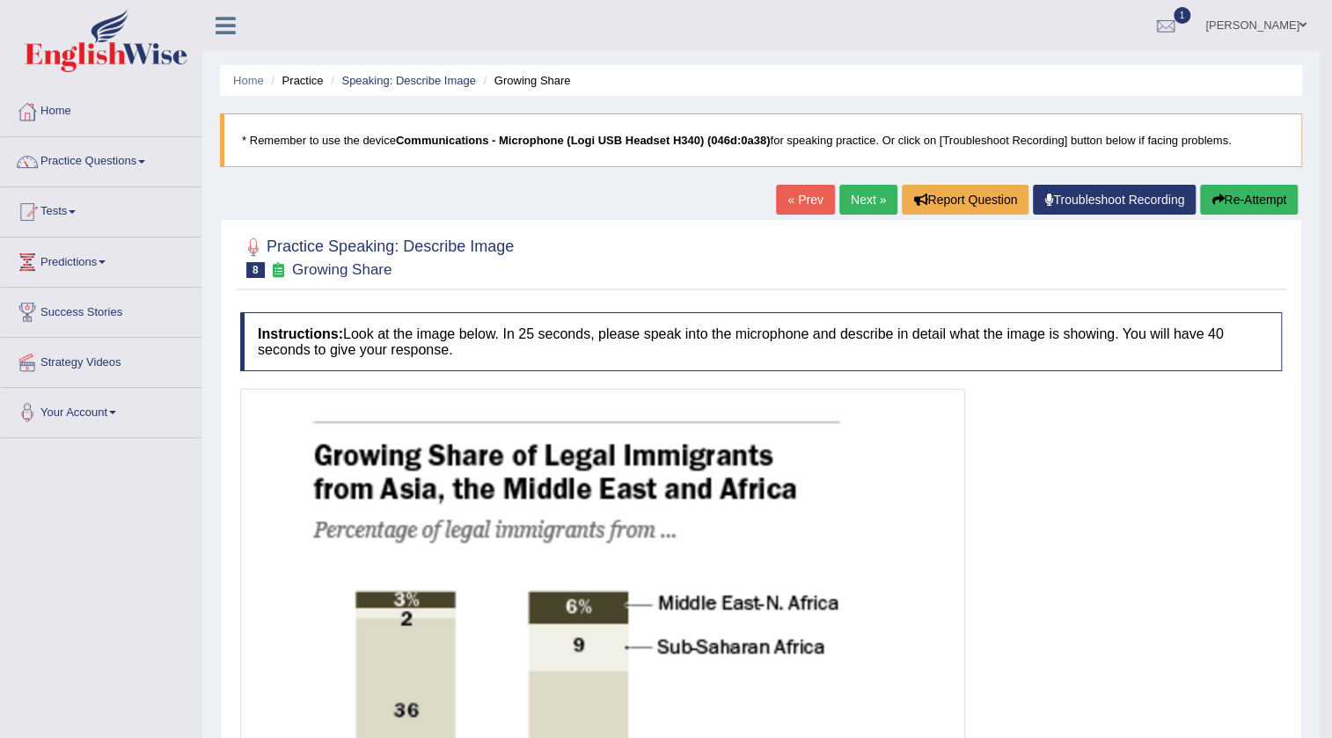
click at [841, 204] on link "Next »" at bounding box center [868, 200] width 58 height 30
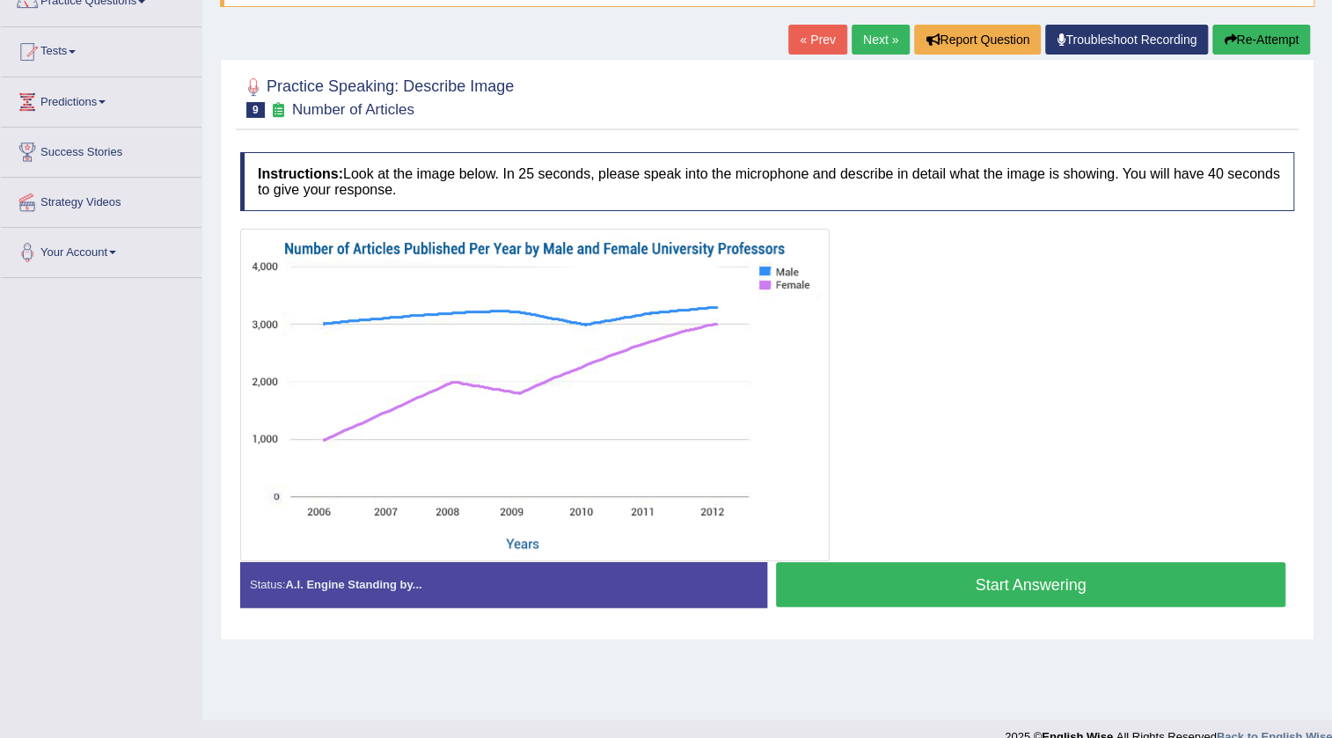
scroll to position [185, 0]
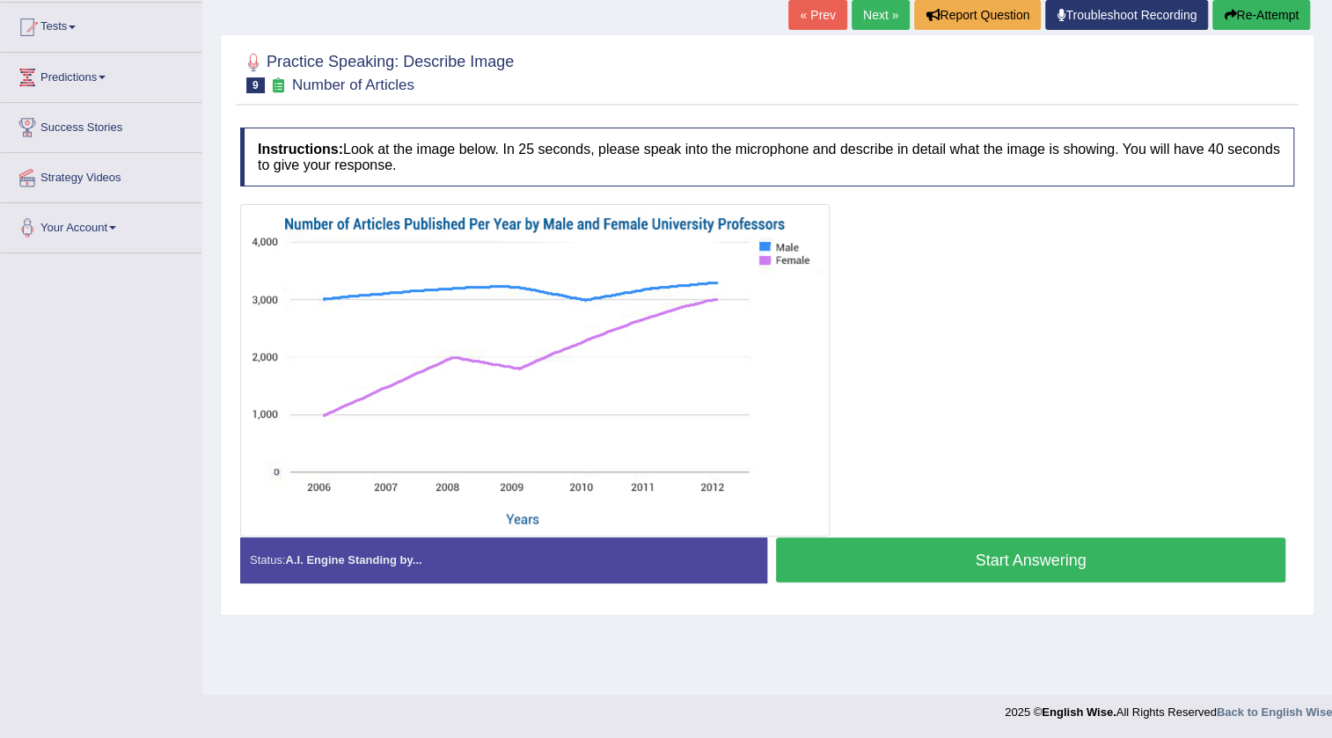
click at [955, 551] on button "Start Answering" at bounding box center [1030, 559] width 509 height 45
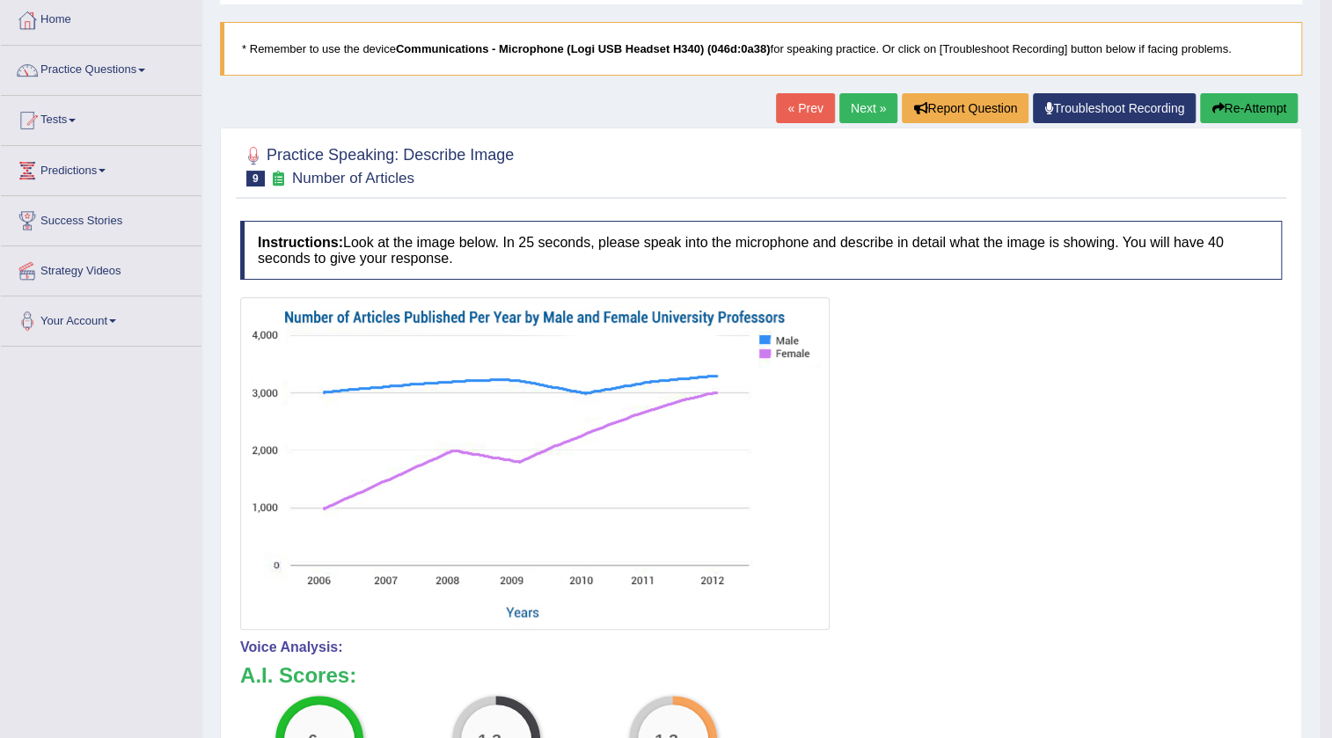
scroll to position [172, 0]
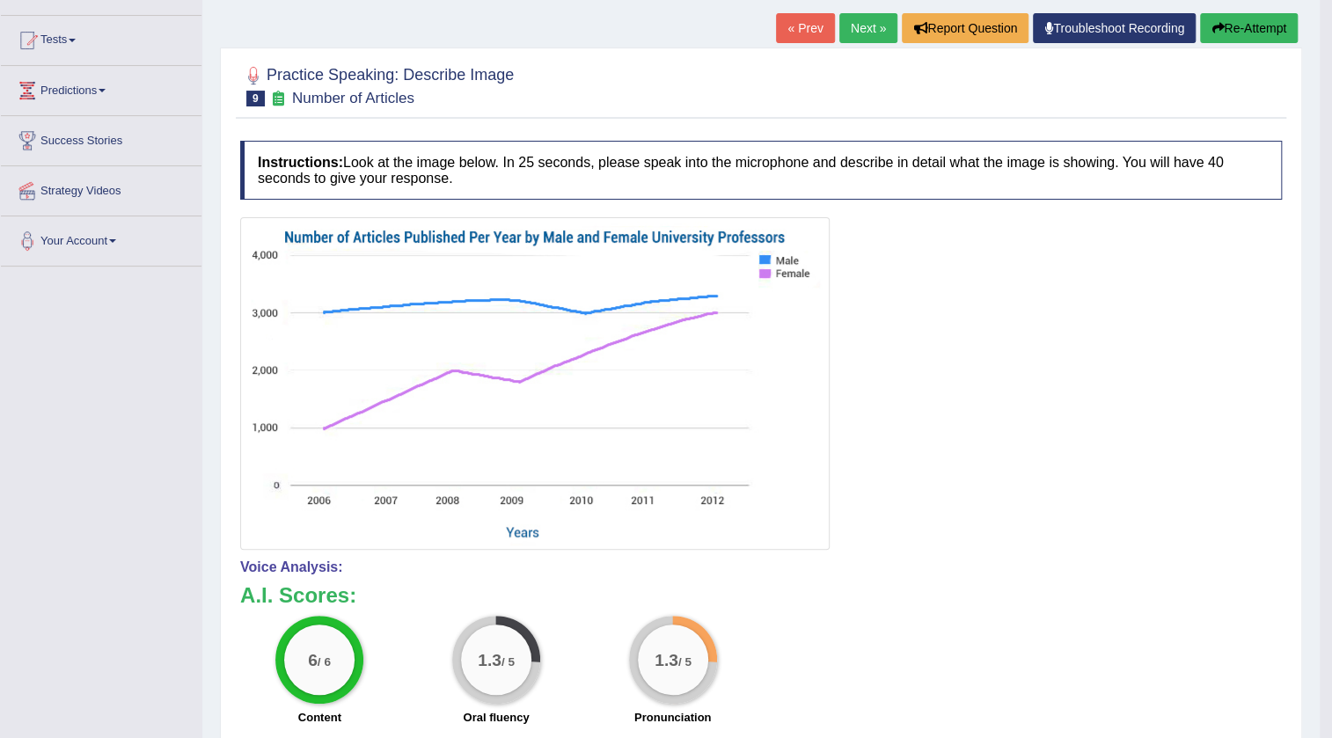
drag, startPoint x: 1062, startPoint y: 132, endPoint x: 1342, endPoint y: 268, distance: 311.1
click at [1130, 154] on h4 "Instructions: Look at the image below. In 25 seconds, please speak into the mic…" at bounding box center [760, 170] width 1041 height 59
drag, startPoint x: 861, startPoint y: 108, endPoint x: 931, endPoint y: 159, distance: 86.2
click at [871, 132] on div "Practice Speaking: Describe Image 9 Number of Articles Instructions: Look at th…" at bounding box center [761, 523] width 1082 height 953
click at [858, 24] on link "Next »" at bounding box center [868, 28] width 58 height 30
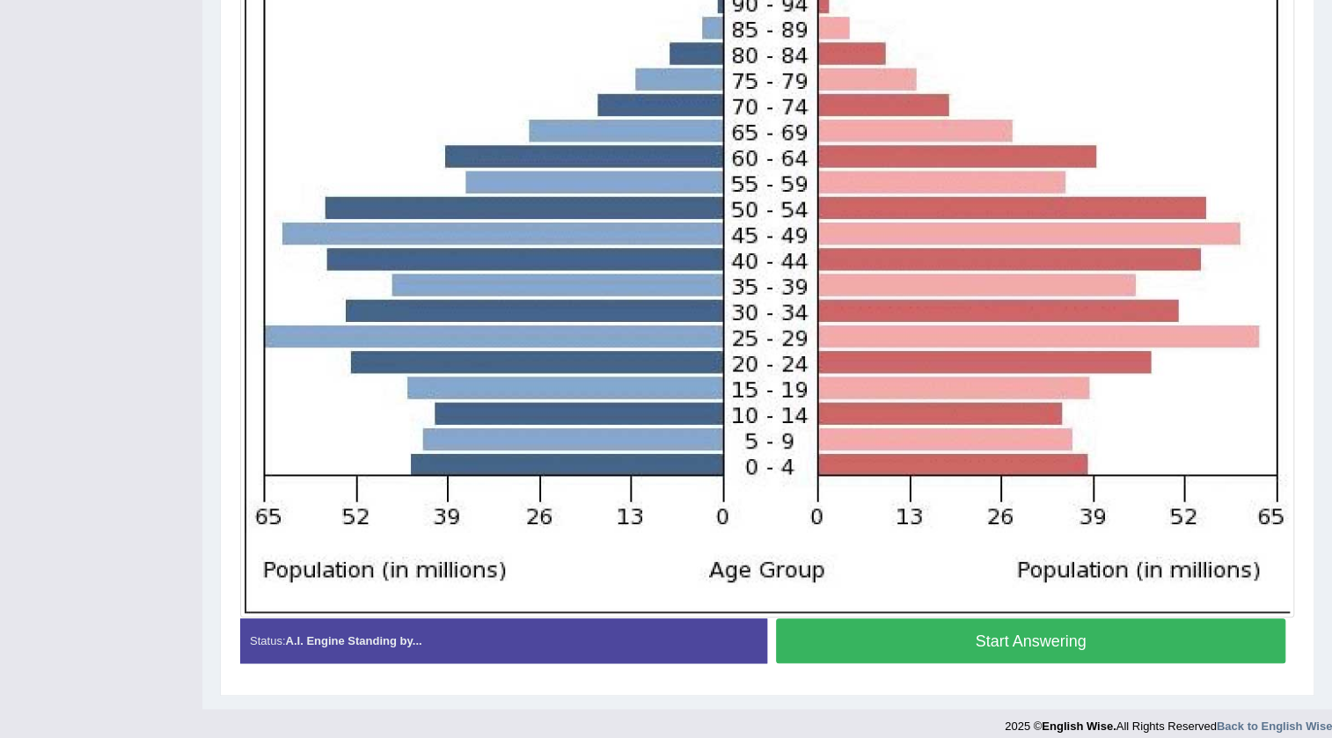
scroll to position [526, 0]
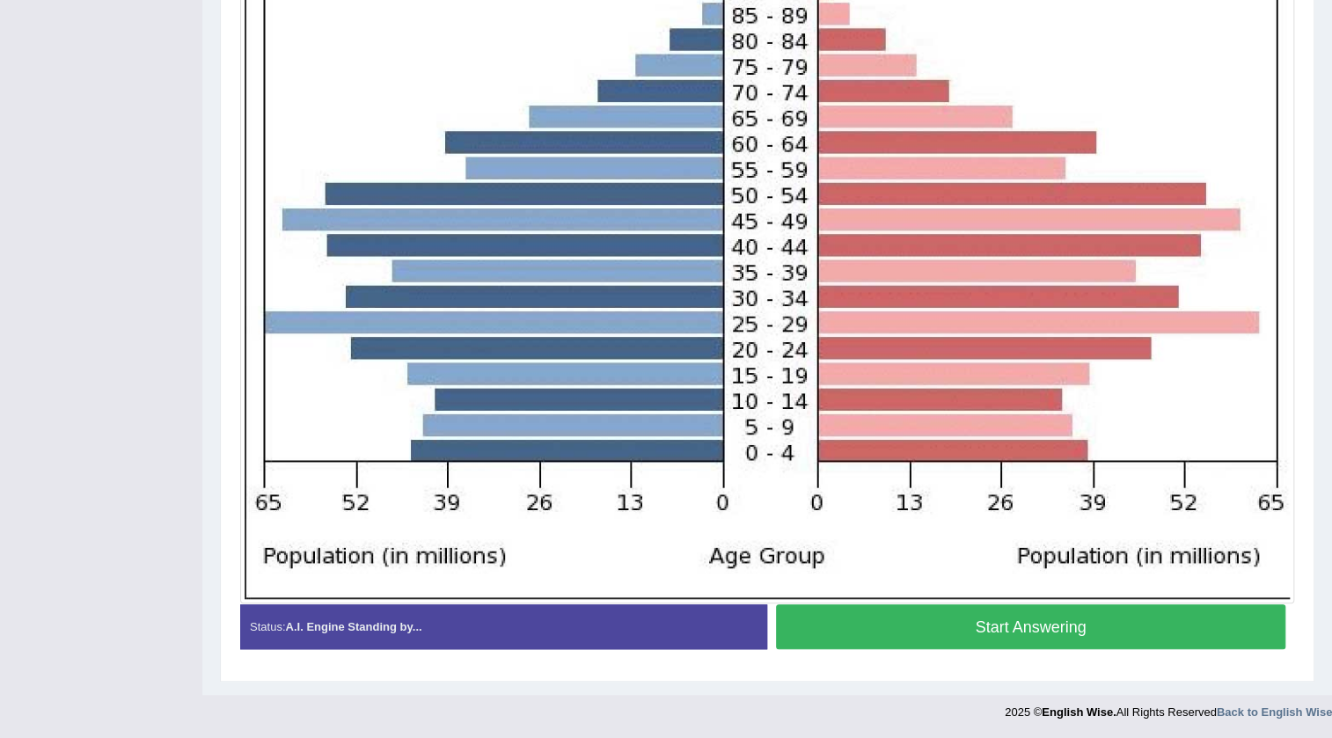
click at [1039, 630] on button "Start Answering" at bounding box center [1030, 626] width 509 height 45
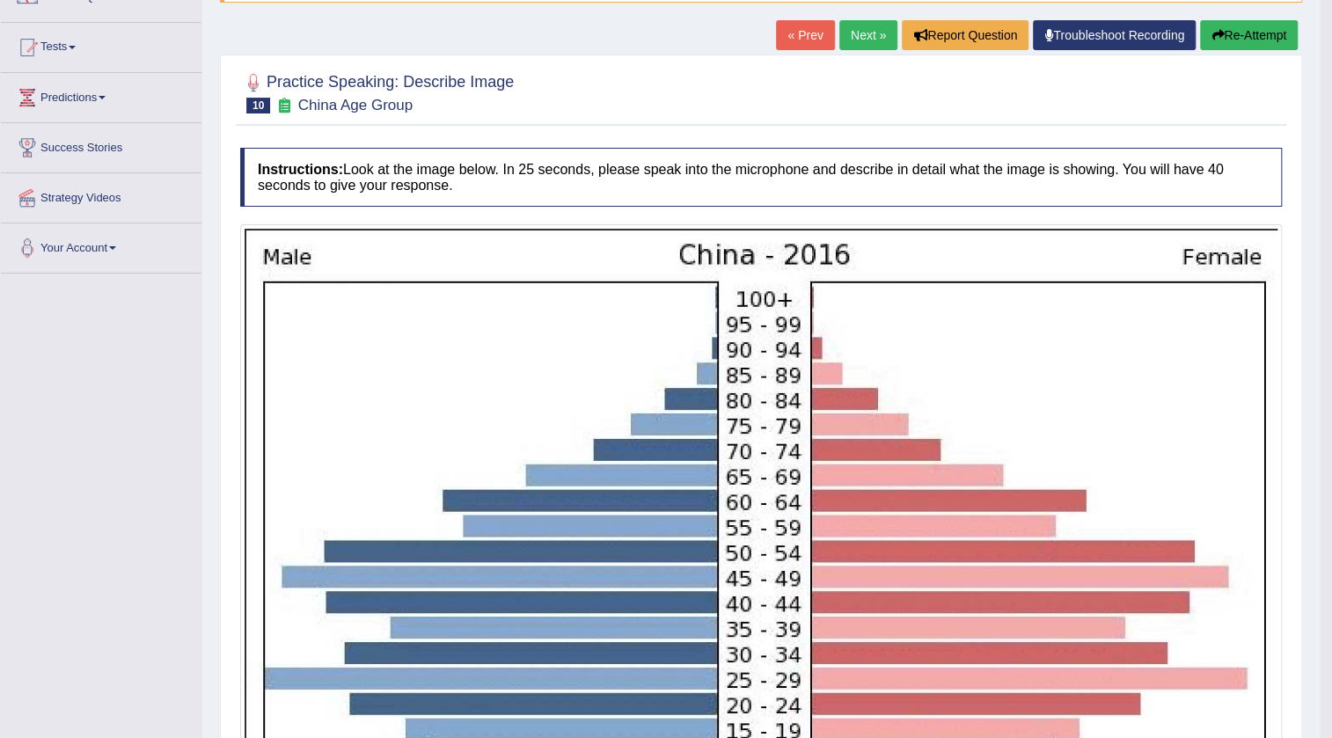
scroll to position [126, 0]
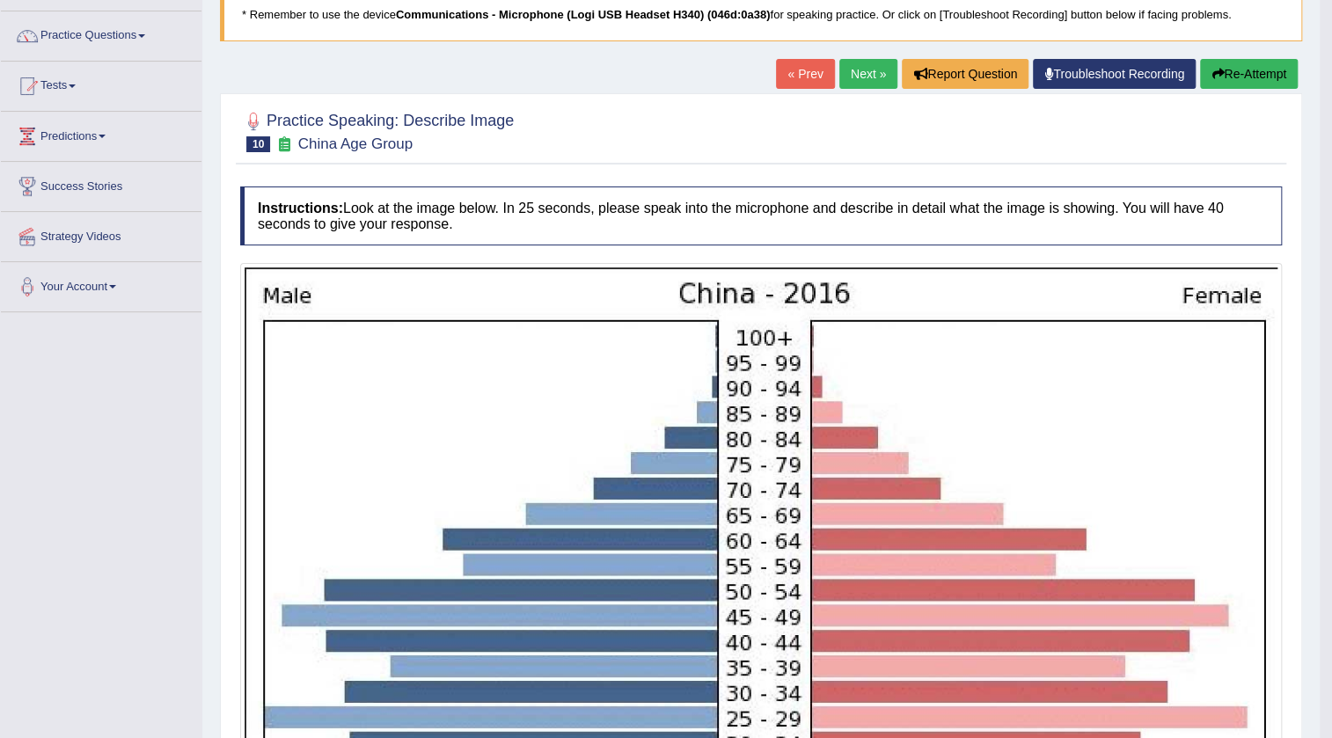
click at [1255, 77] on button "Re-Attempt" at bounding box center [1249, 74] width 98 height 30
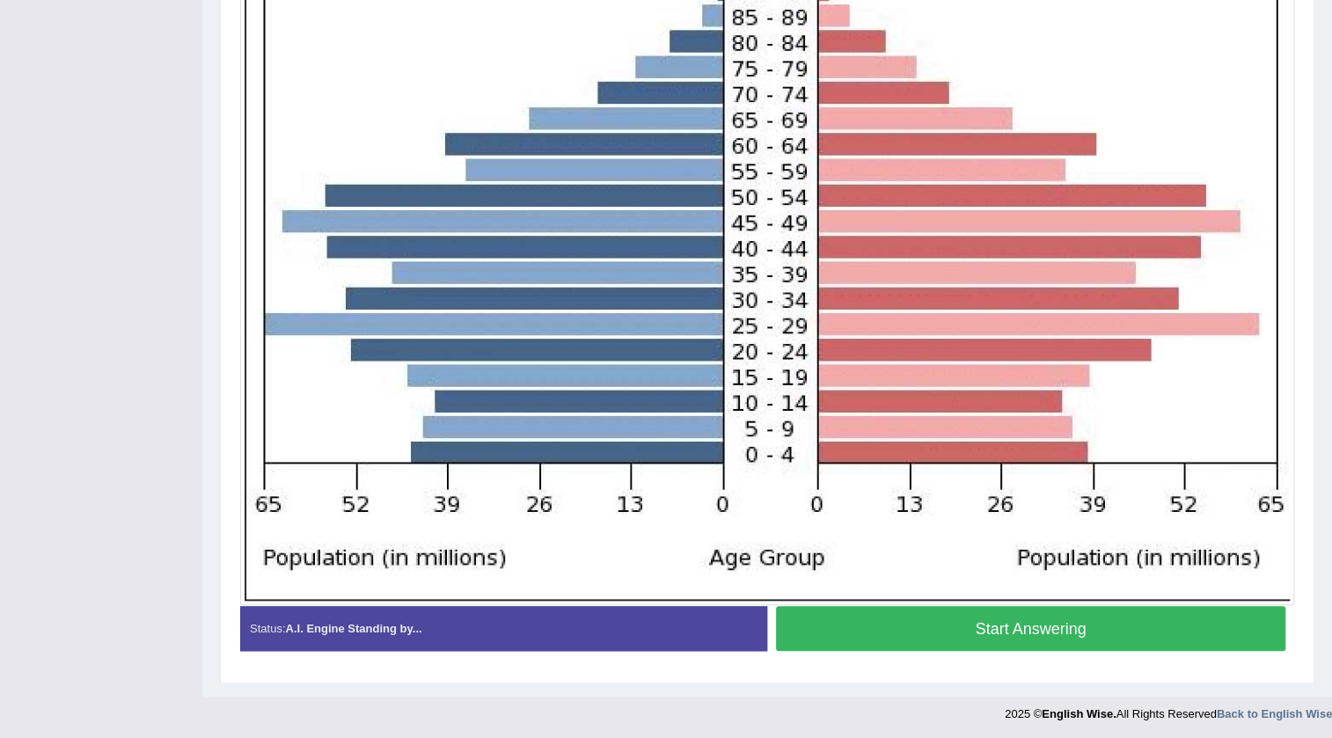
scroll to position [548, 0]
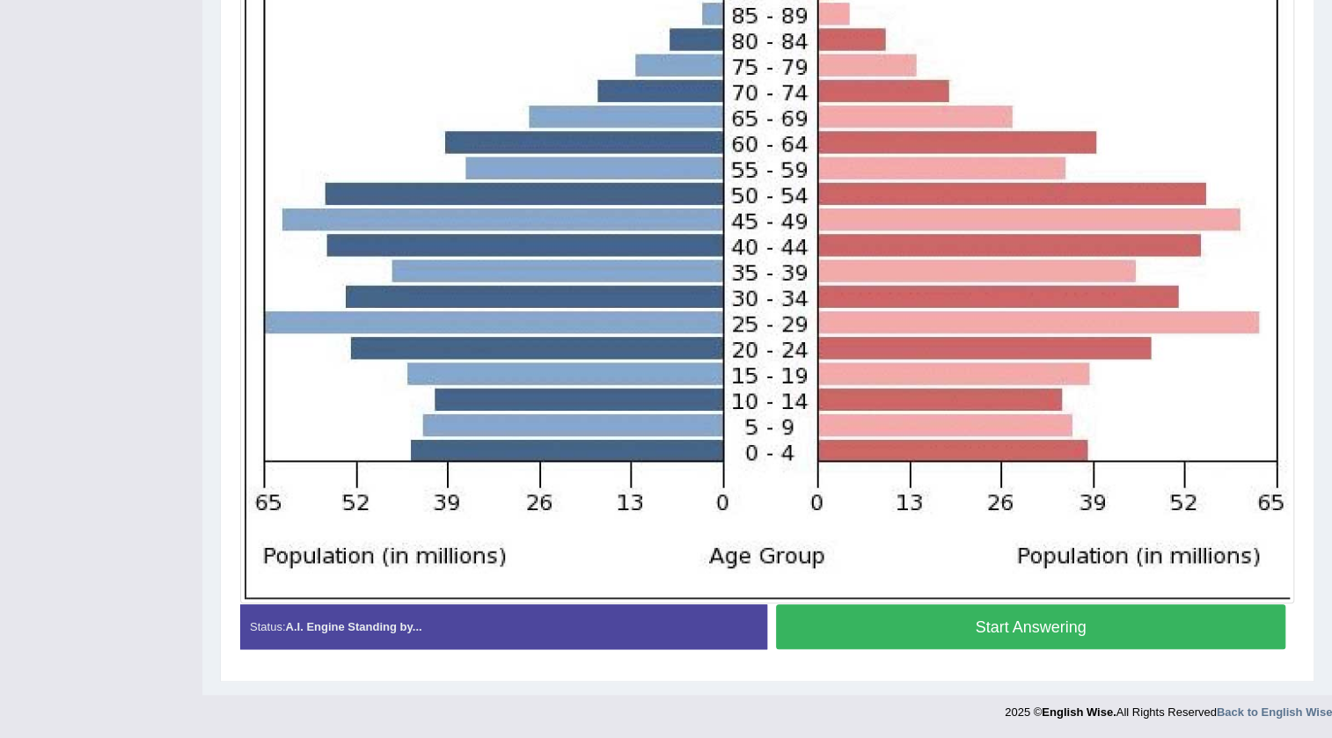
click at [1078, 618] on button "Start Answering" at bounding box center [1030, 626] width 509 height 45
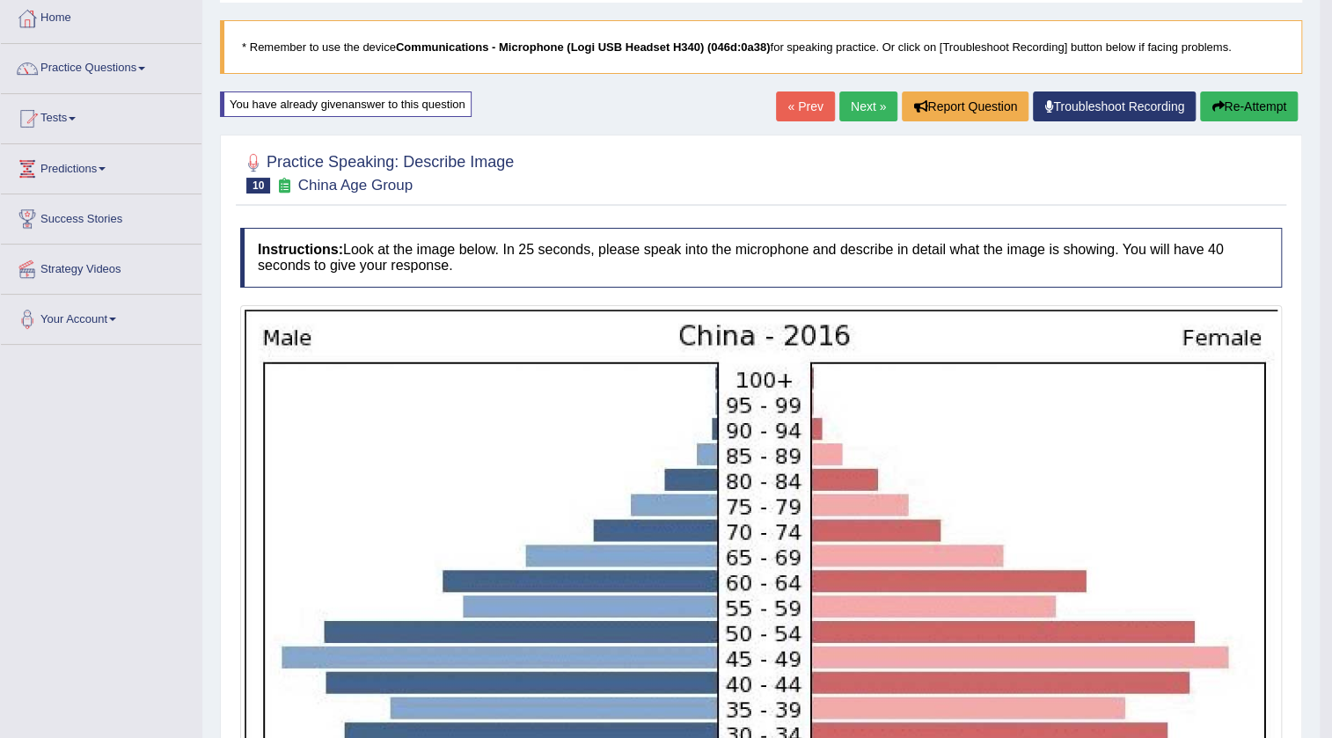
scroll to position [0, 0]
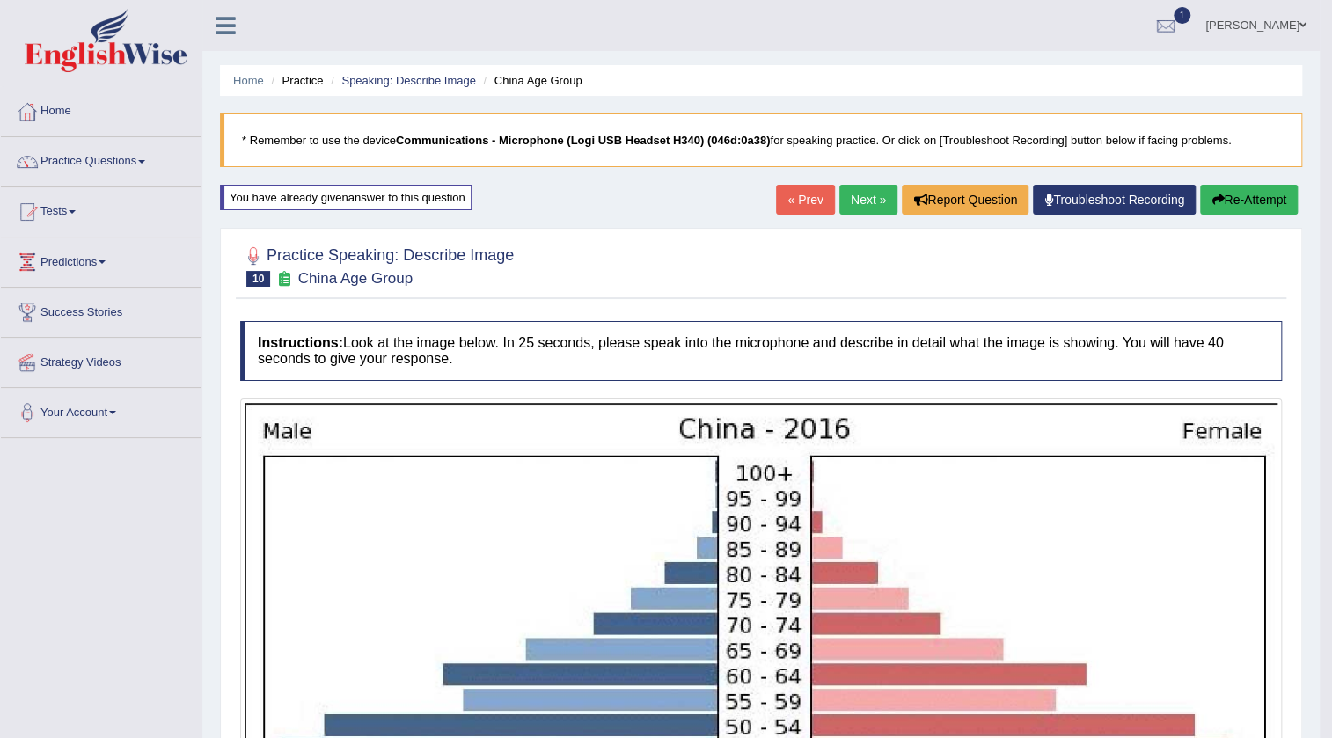
click at [1271, 193] on button "Re-Attempt" at bounding box center [1249, 200] width 98 height 30
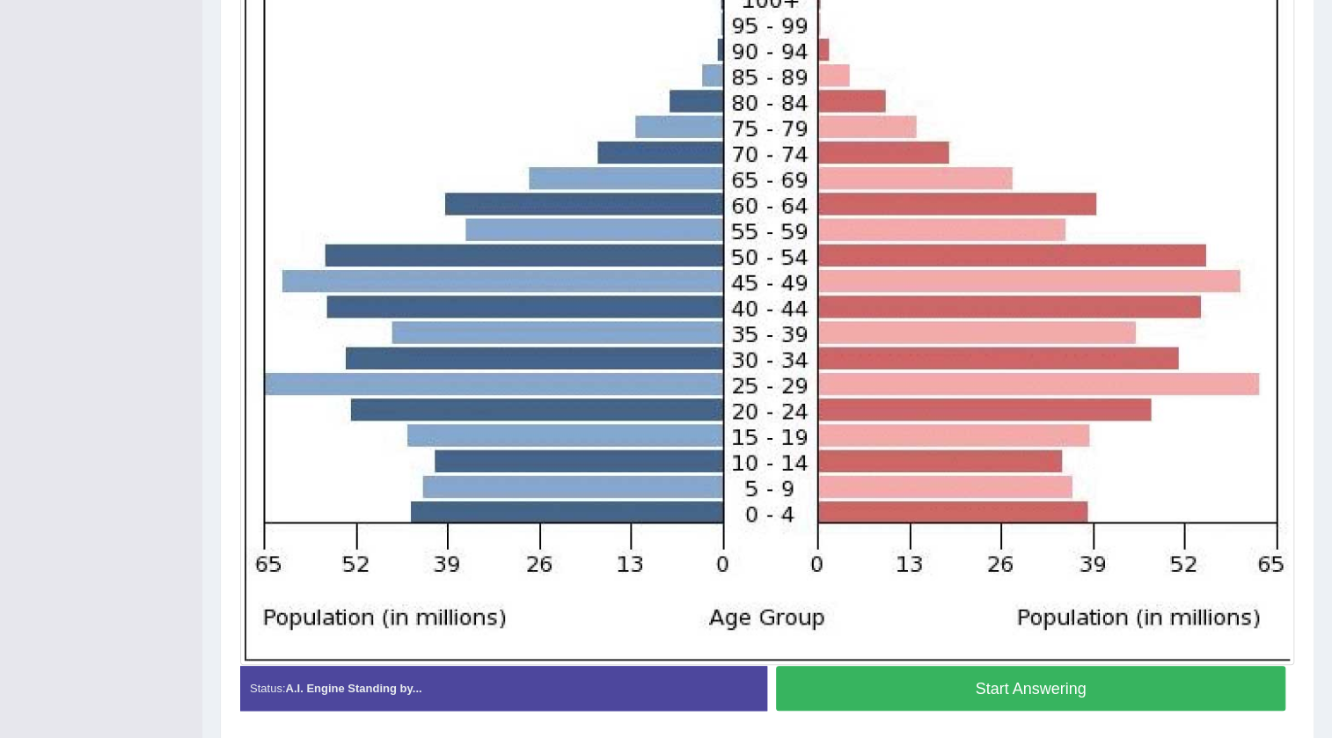
scroll to position [548, 0]
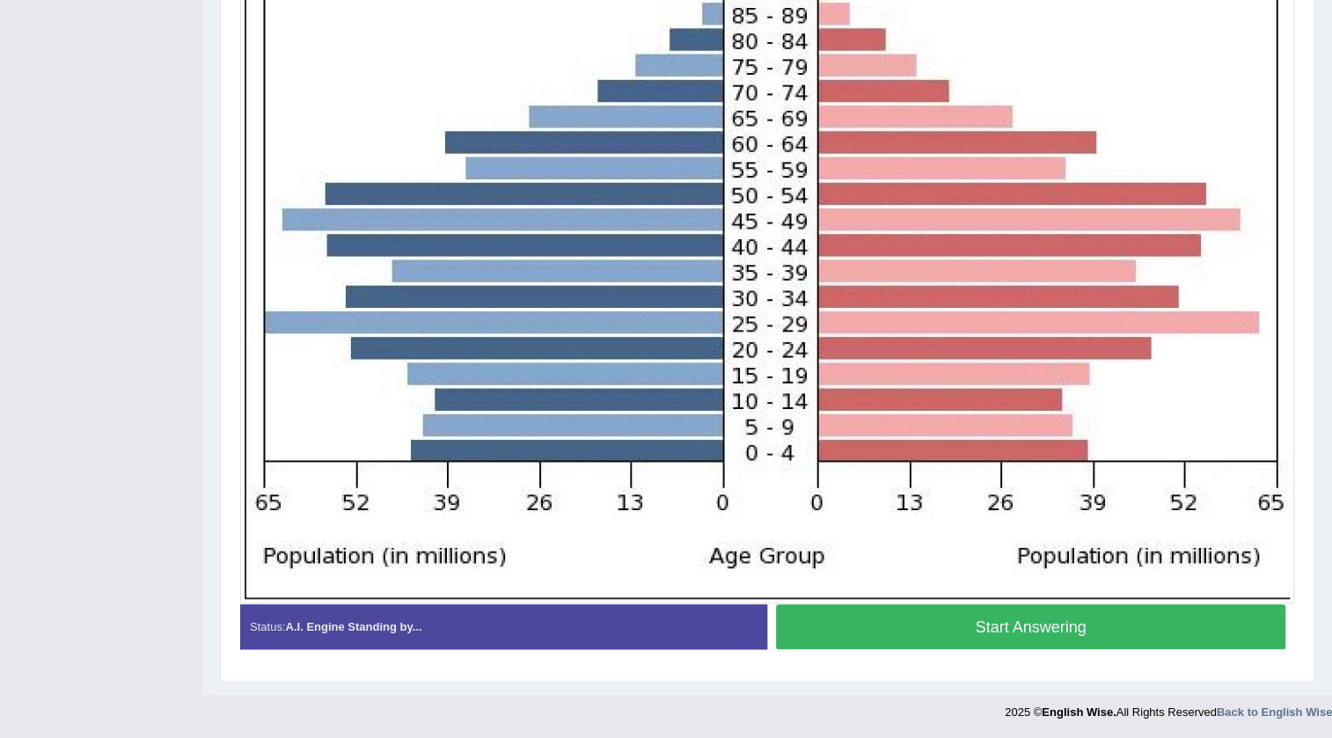
click at [1112, 626] on button "Start Answering" at bounding box center [1030, 626] width 509 height 45
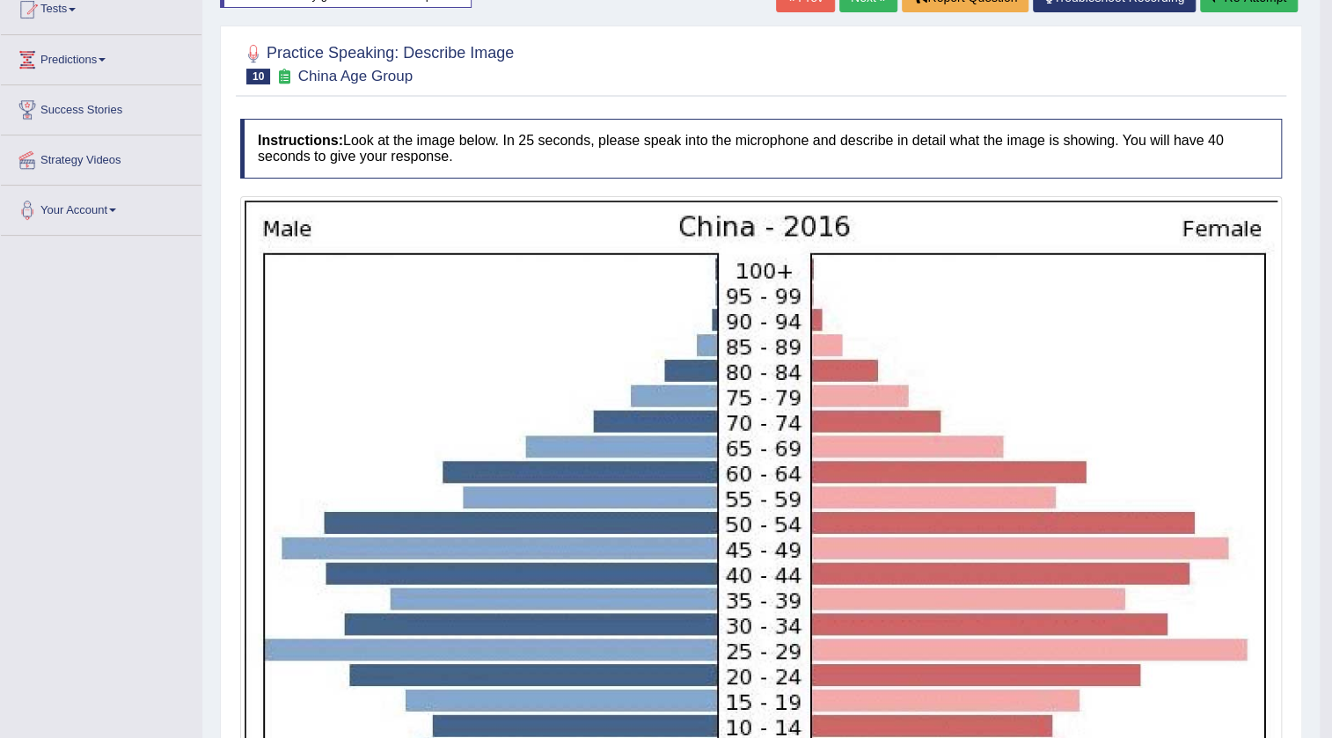
scroll to position [99, 0]
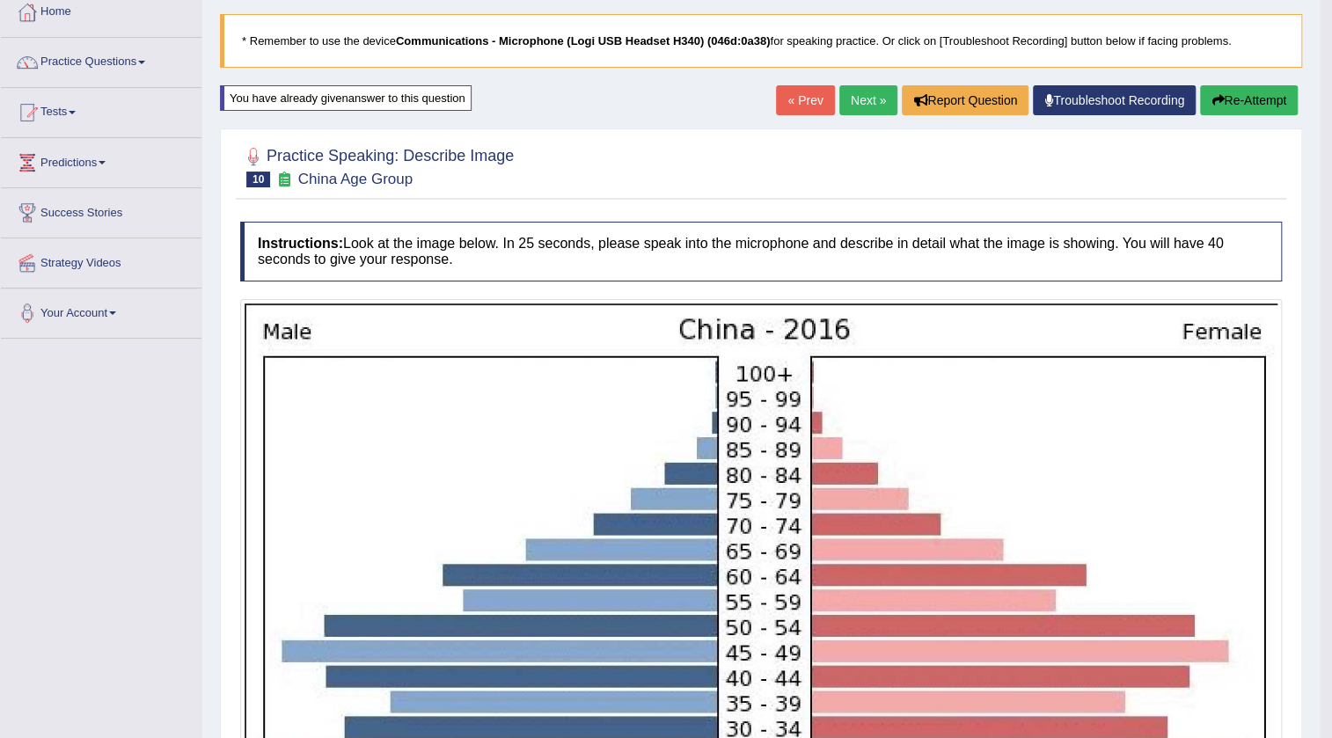
click at [850, 94] on link "Next »" at bounding box center [868, 100] width 58 height 30
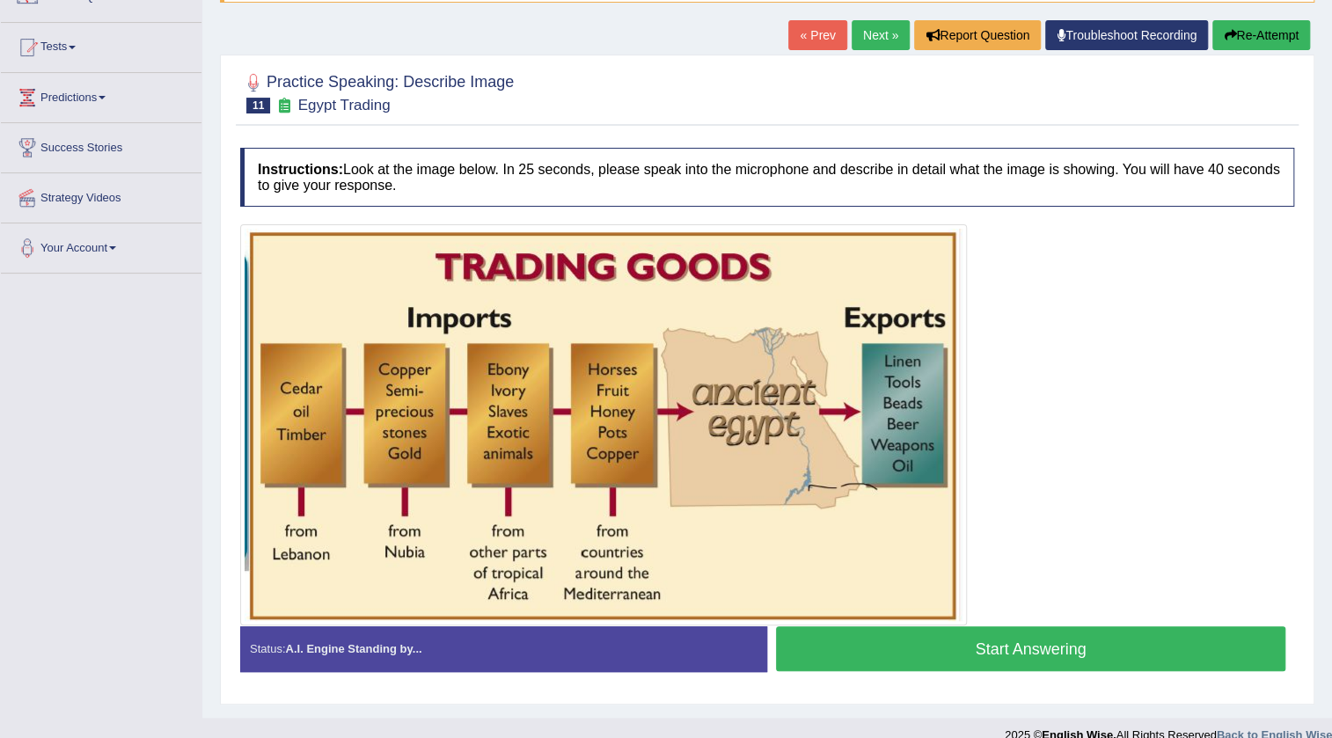
scroll to position [186, 0]
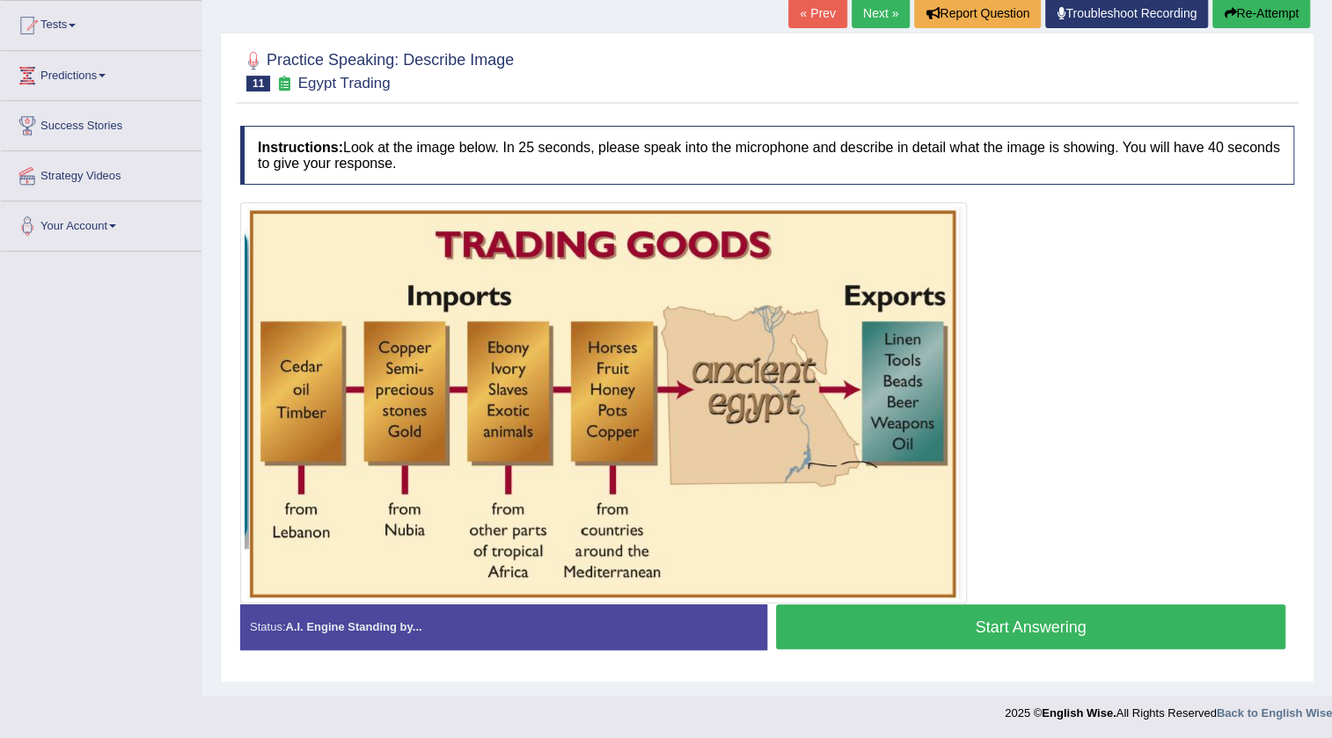
click at [1012, 626] on button "Start Answering" at bounding box center [1030, 626] width 509 height 45
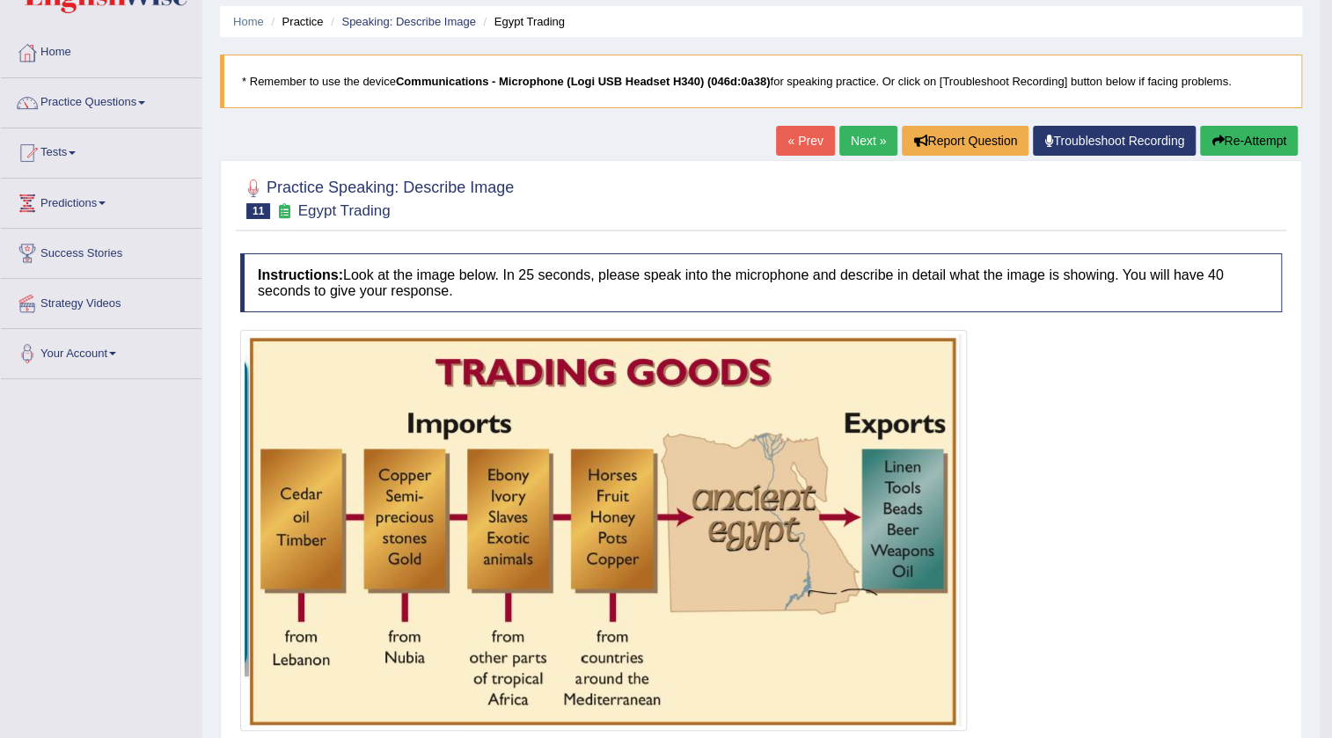
scroll to position [26, 0]
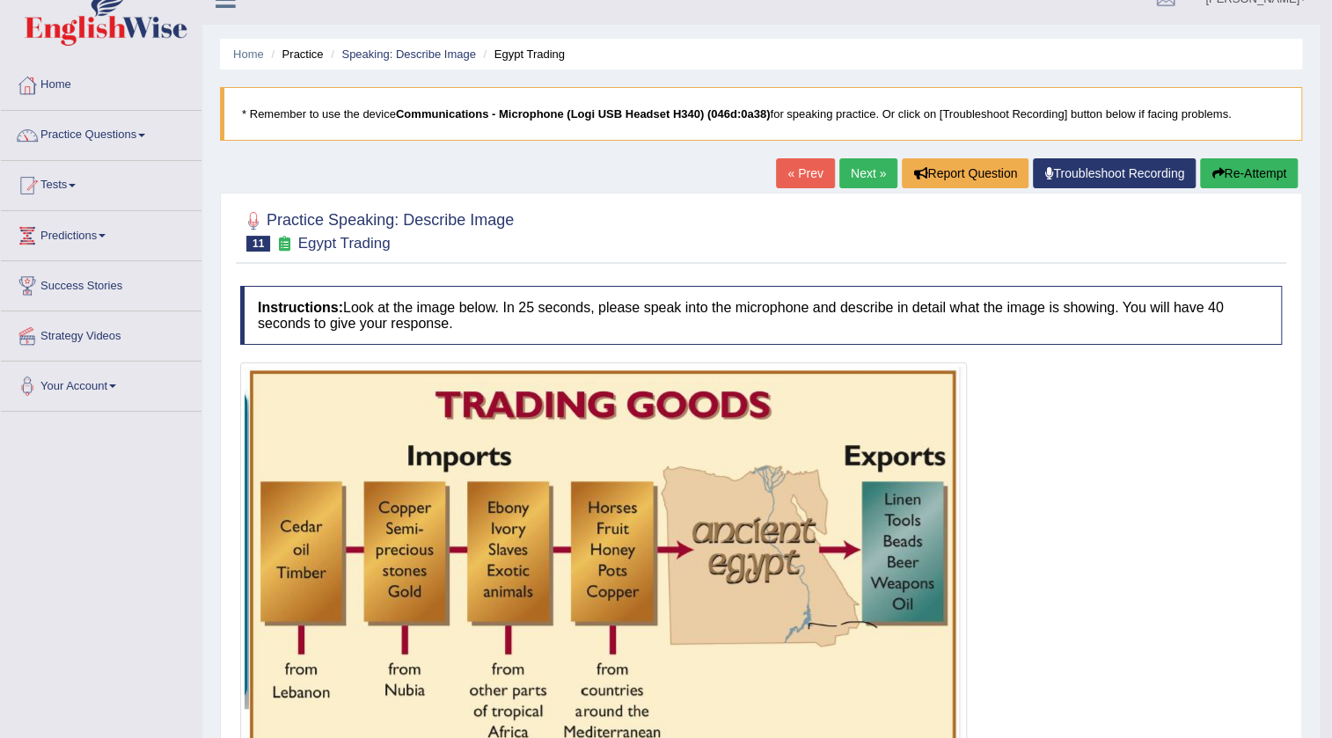
click at [1230, 167] on button "Re-Attempt" at bounding box center [1249, 173] width 98 height 30
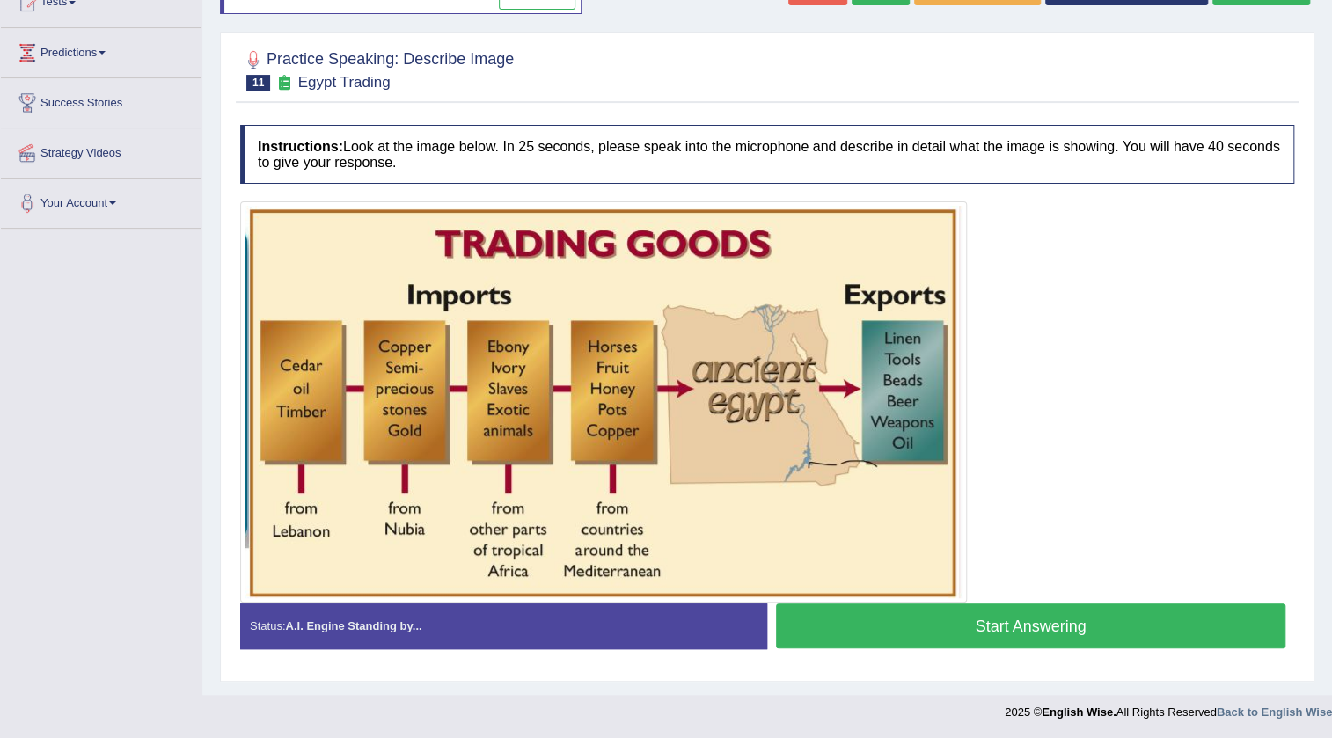
click at [1020, 630] on button "Start Answering" at bounding box center [1030, 625] width 509 height 45
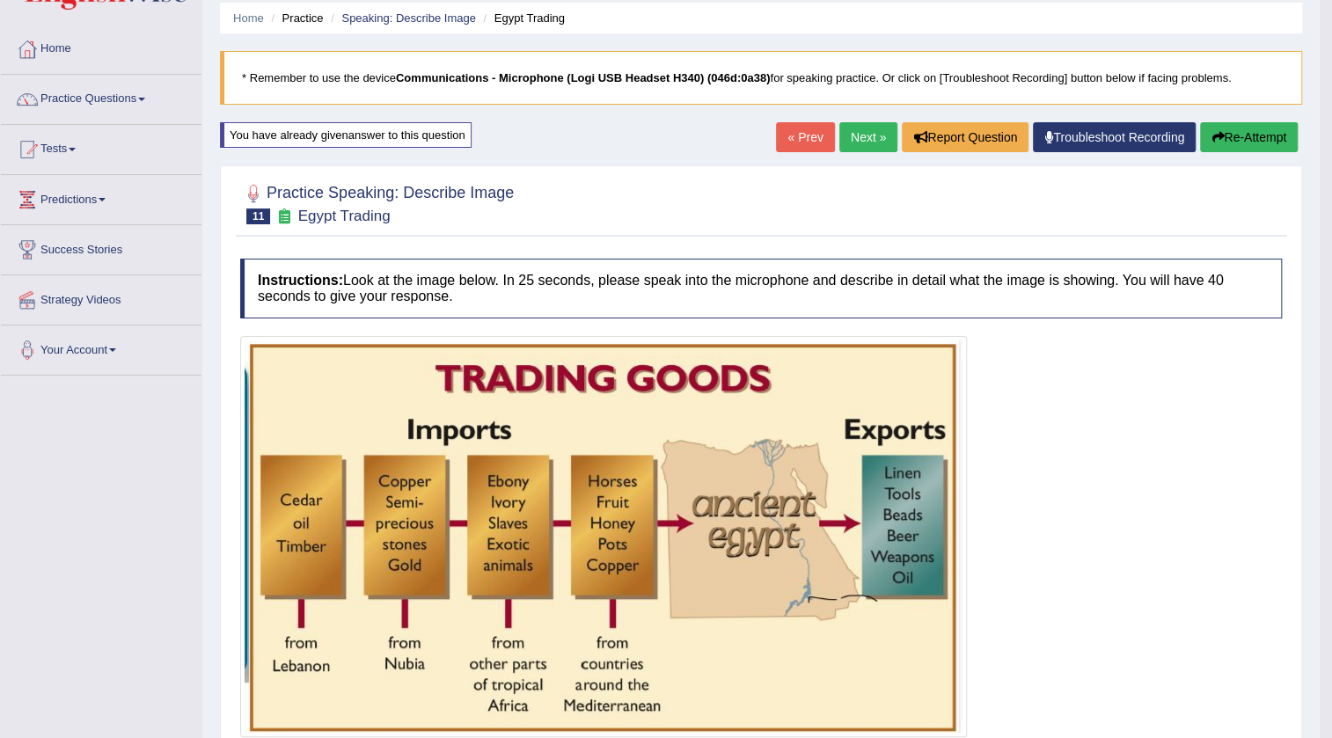
scroll to position [49, 0]
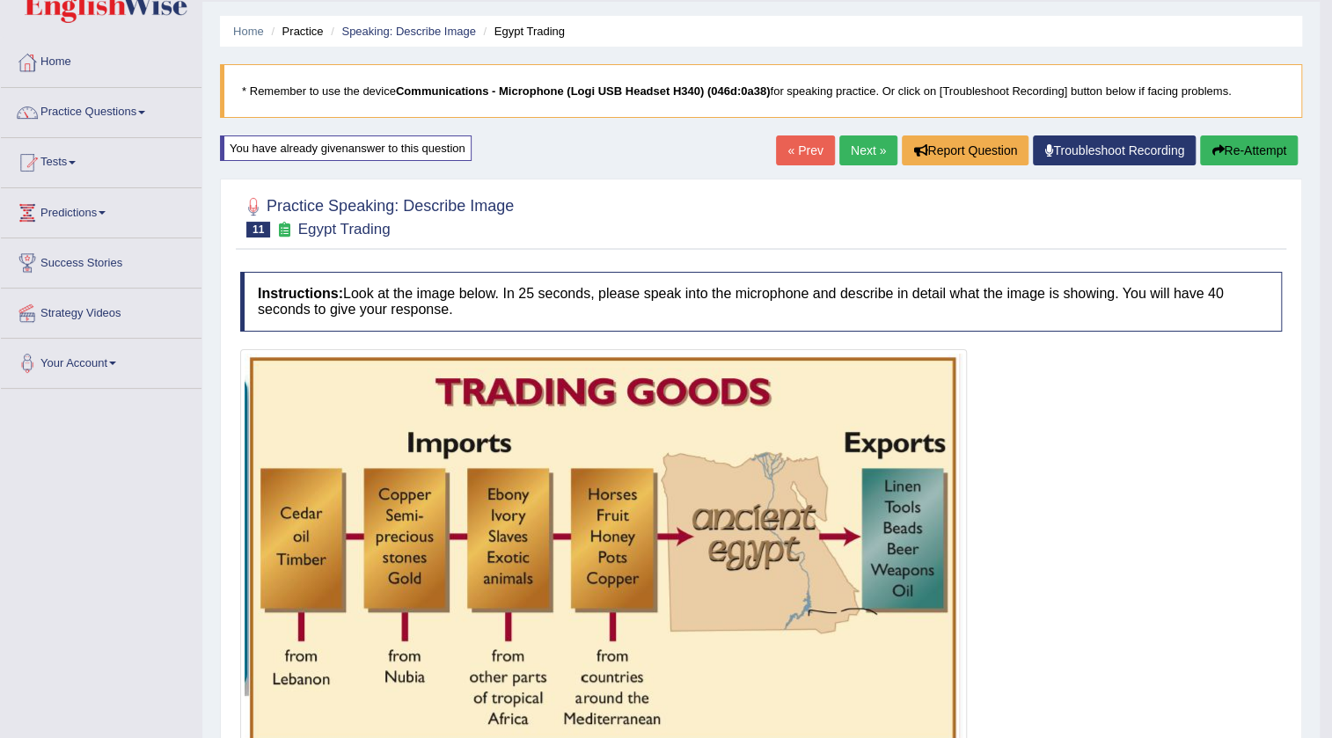
click at [1240, 150] on button "Re-Attempt" at bounding box center [1249, 150] width 98 height 30
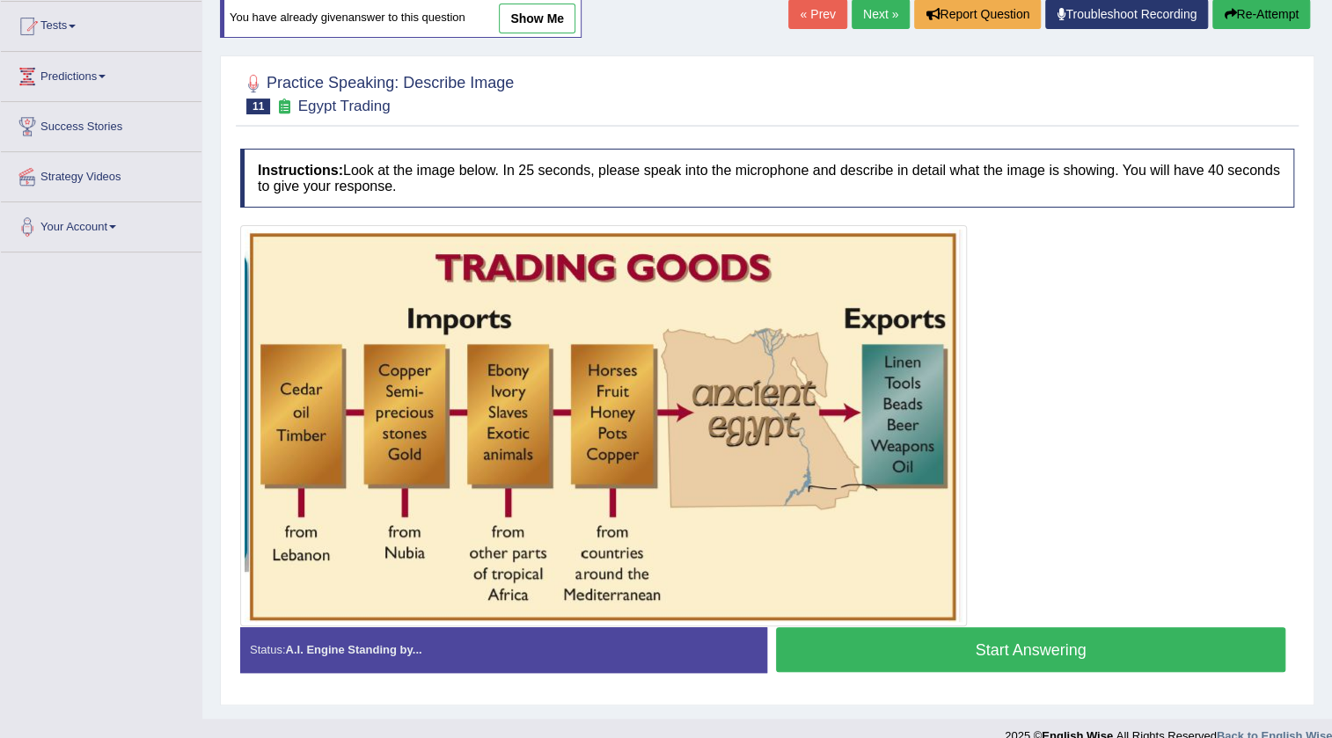
scroll to position [209, 0]
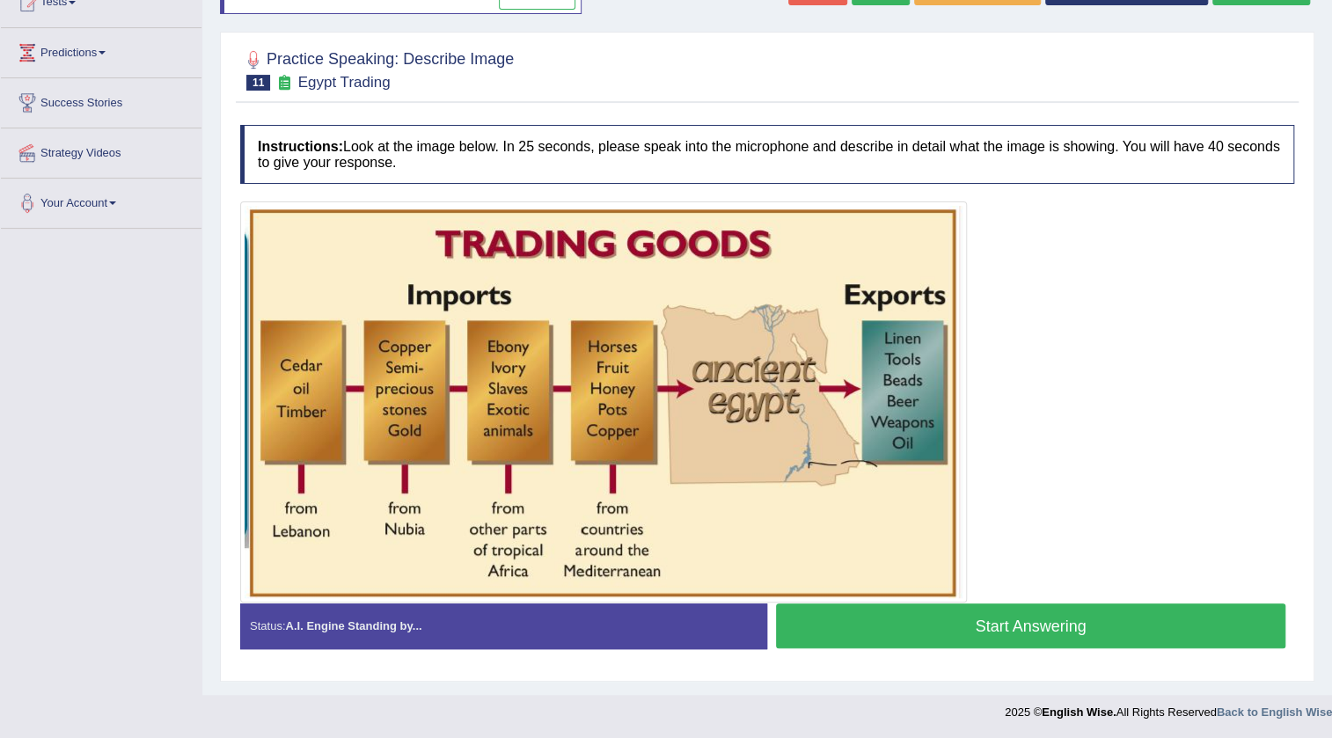
click at [975, 609] on button "Start Answering" at bounding box center [1030, 625] width 509 height 45
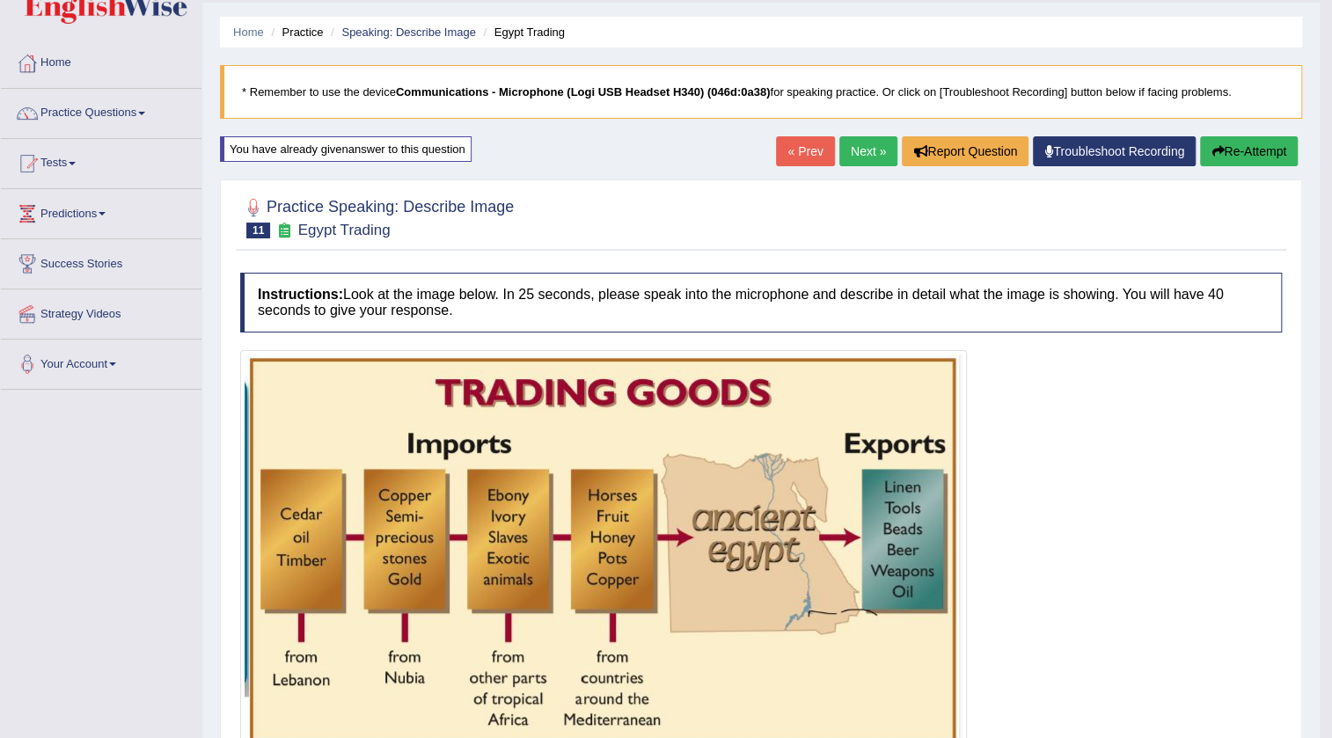
scroll to position [0, 0]
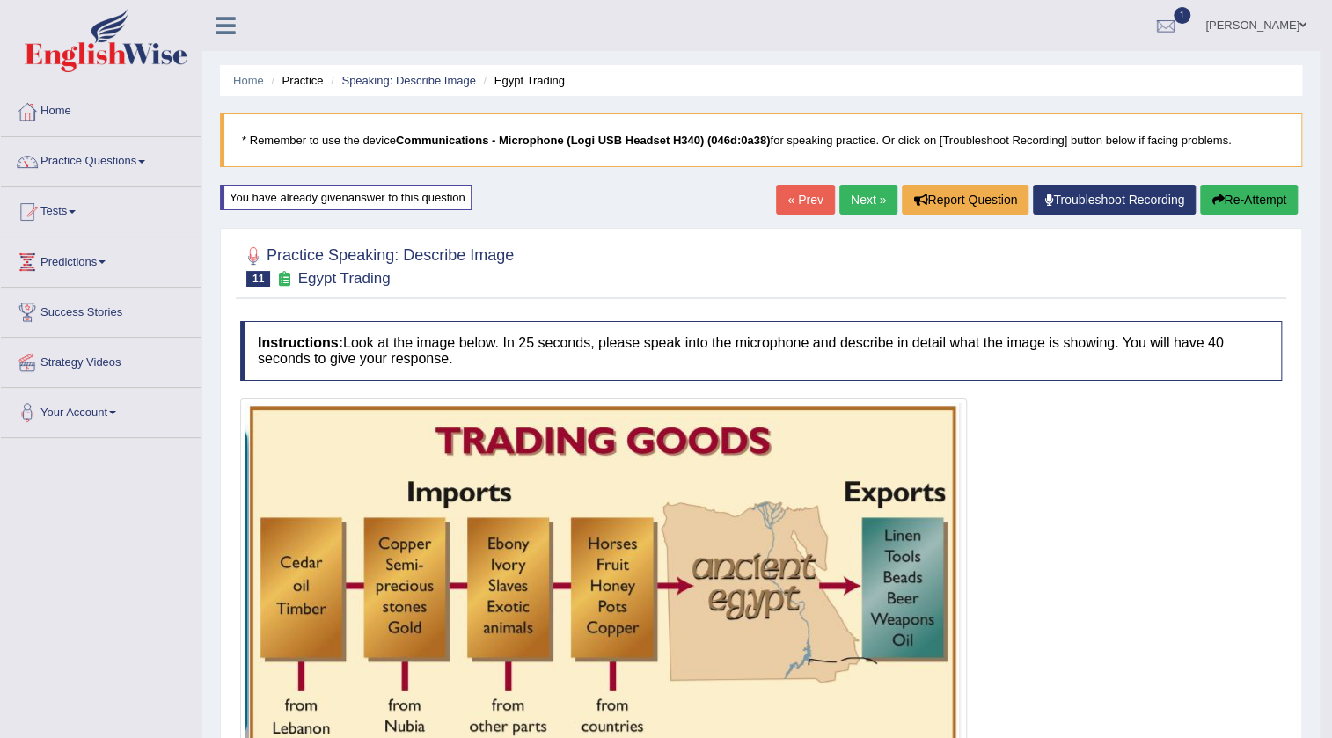
click at [872, 201] on link "Next »" at bounding box center [868, 200] width 58 height 30
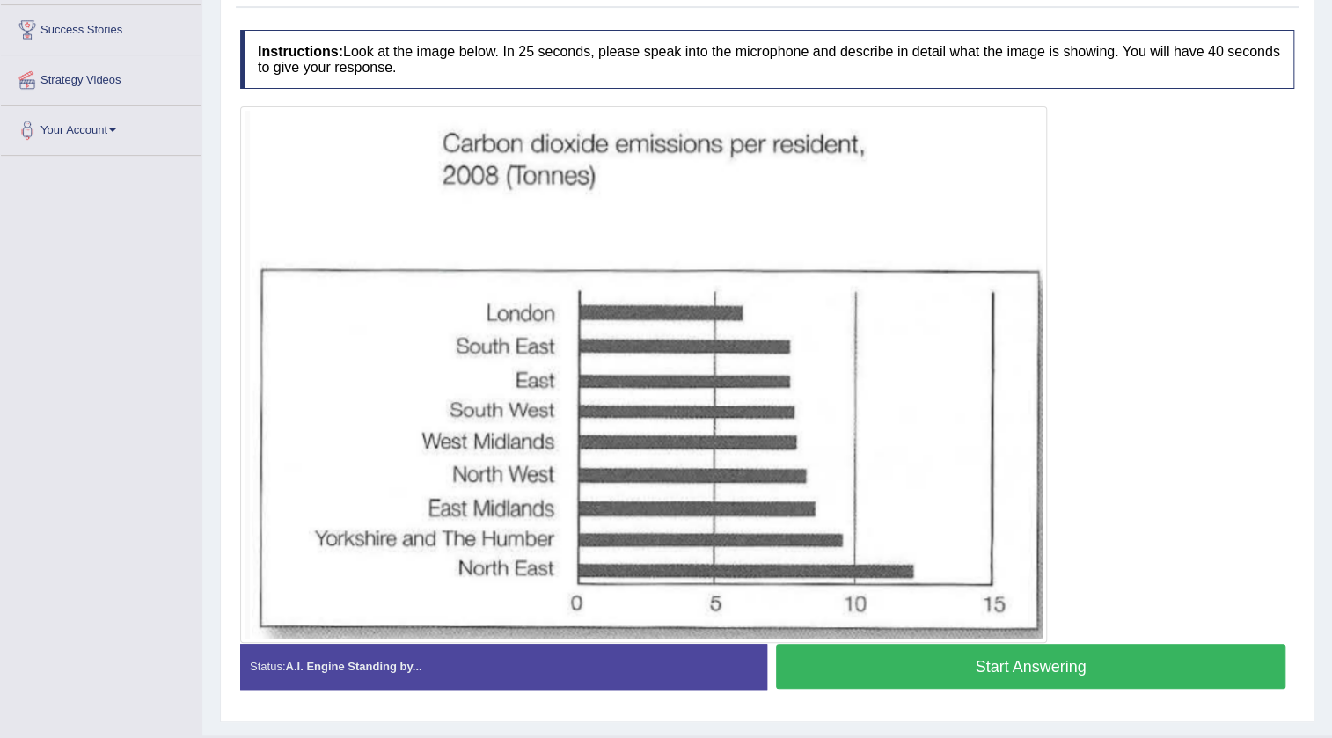
scroll to position [323, 0]
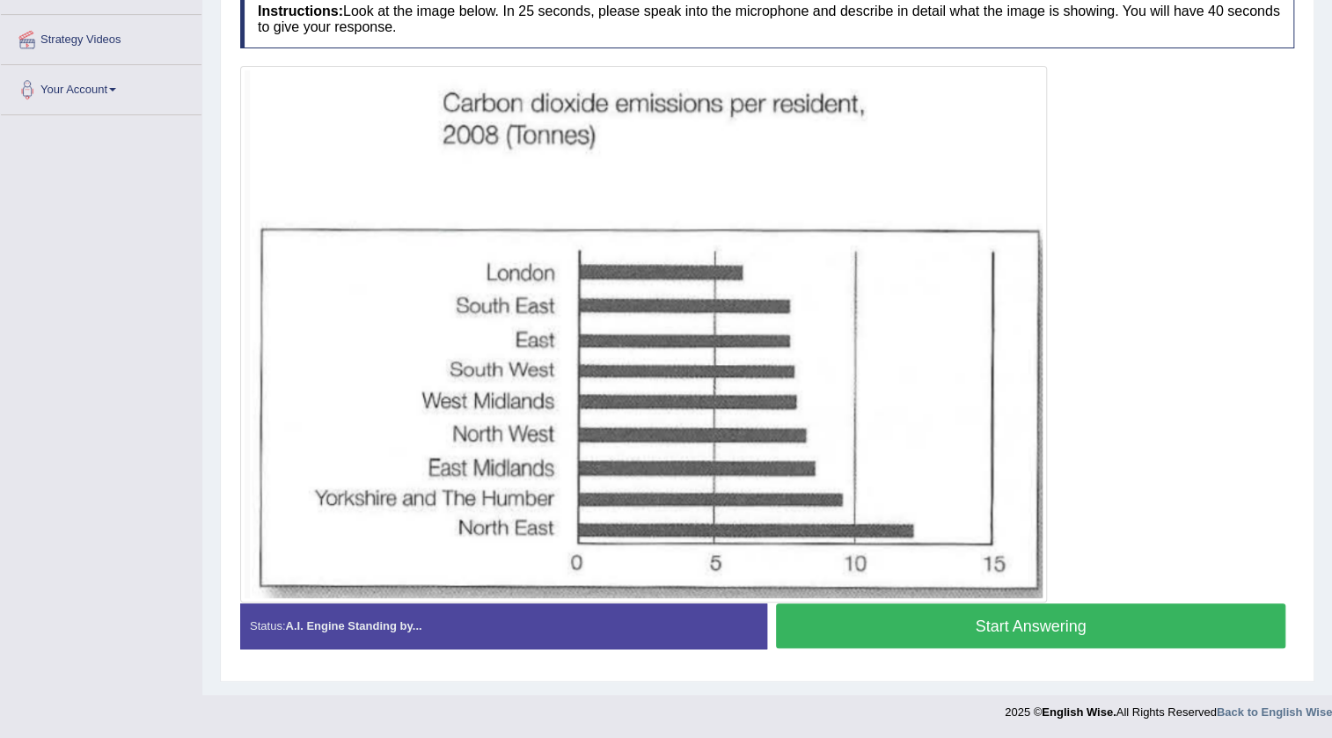
click at [1151, 632] on button "Start Answering" at bounding box center [1030, 625] width 509 height 45
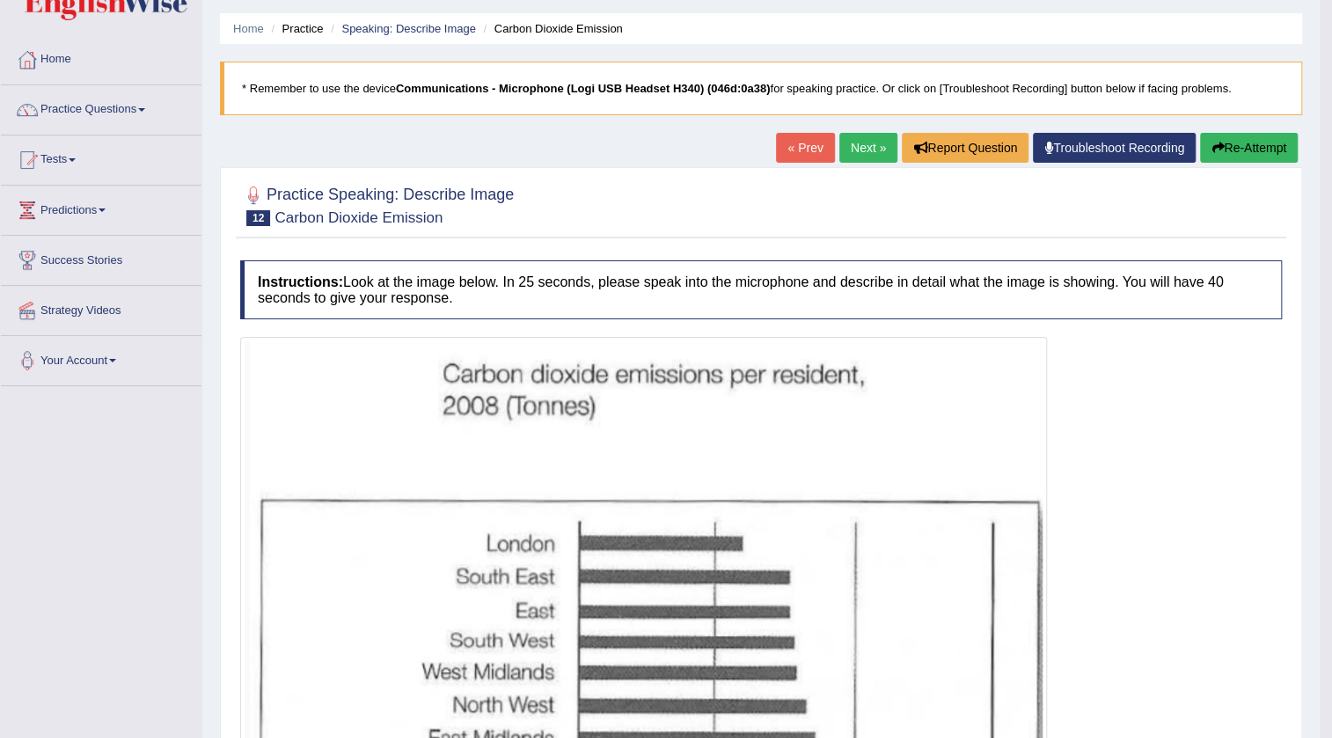
scroll to position [3, 0]
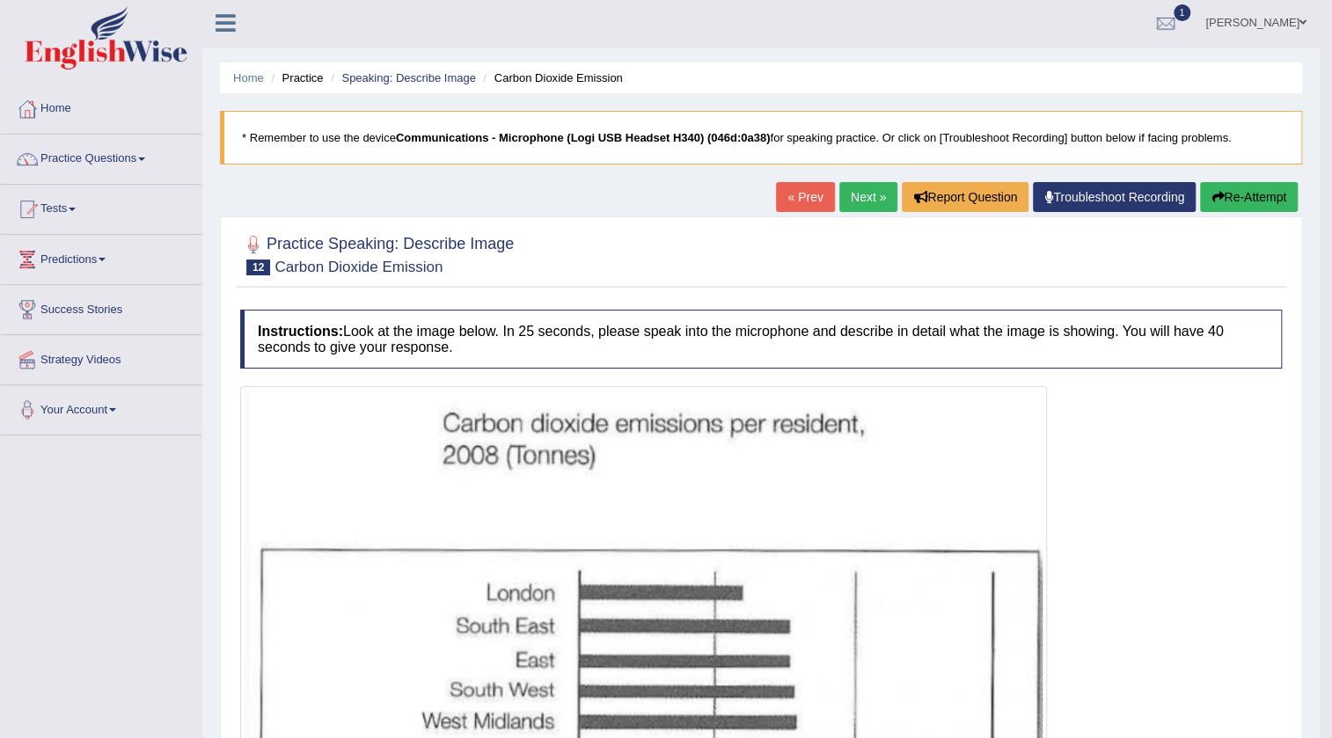
click at [1229, 193] on button "Re-Attempt" at bounding box center [1249, 197] width 98 height 30
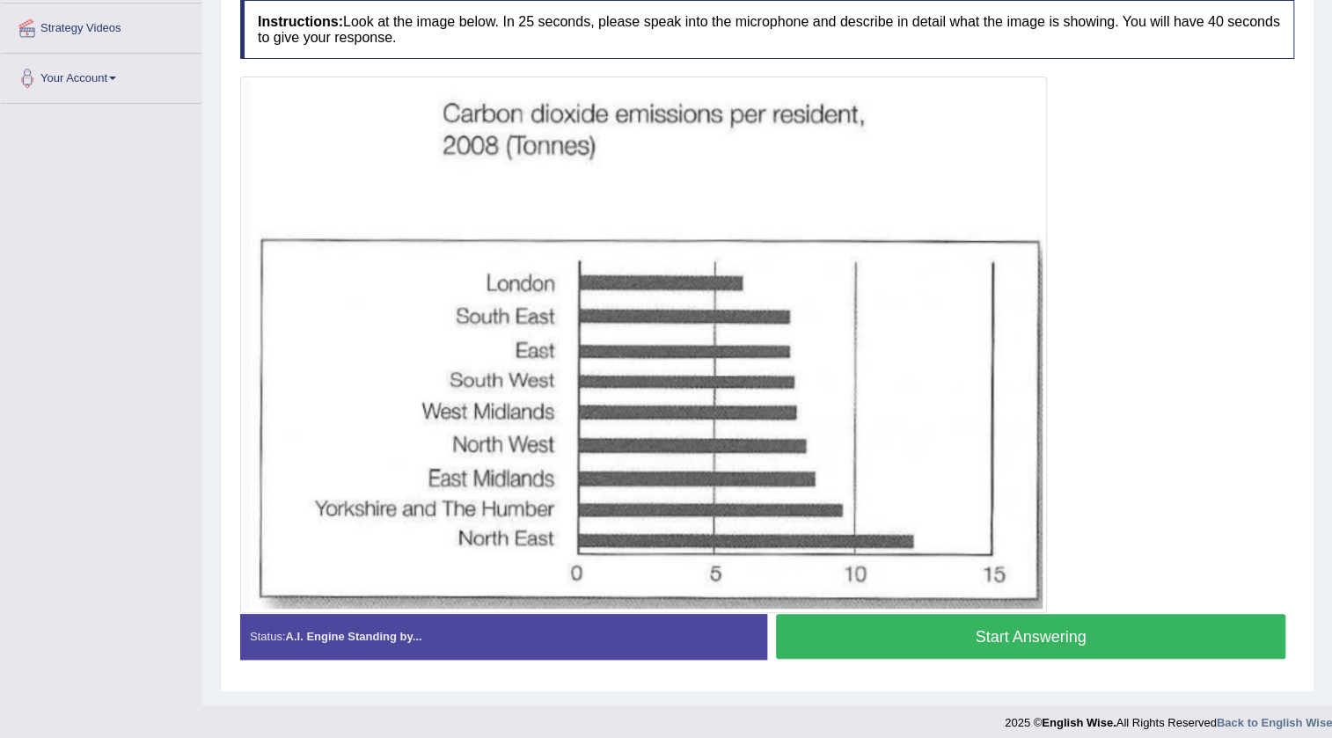
scroll to position [344, 0]
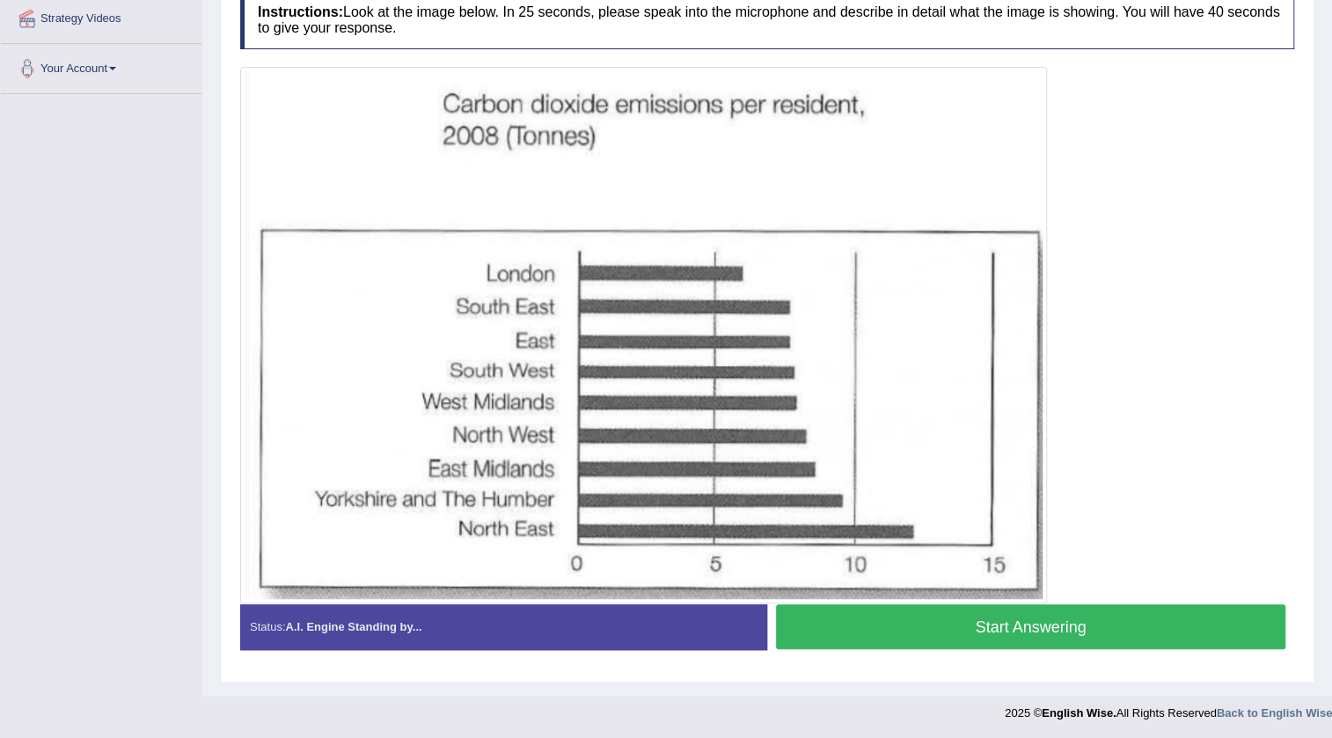
click at [1104, 623] on button "Start Answering" at bounding box center [1030, 626] width 509 height 45
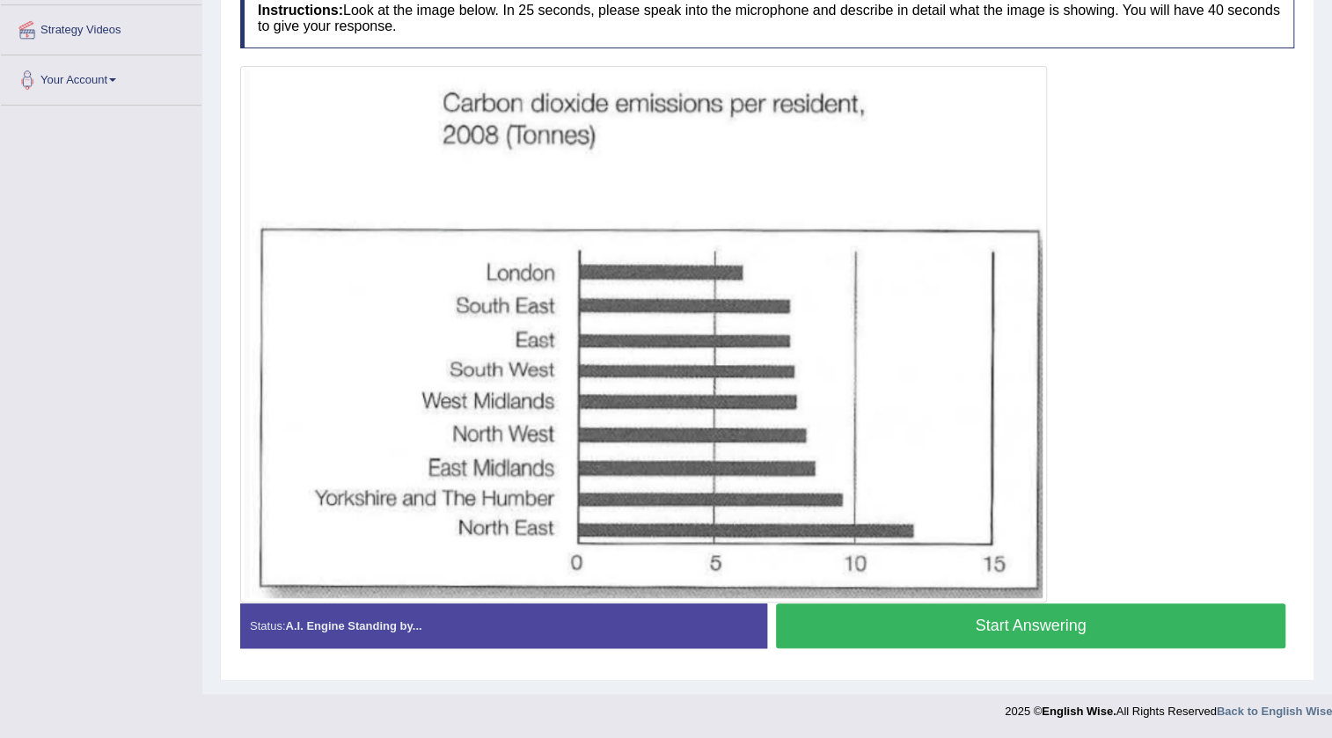
scroll to position [332, 0]
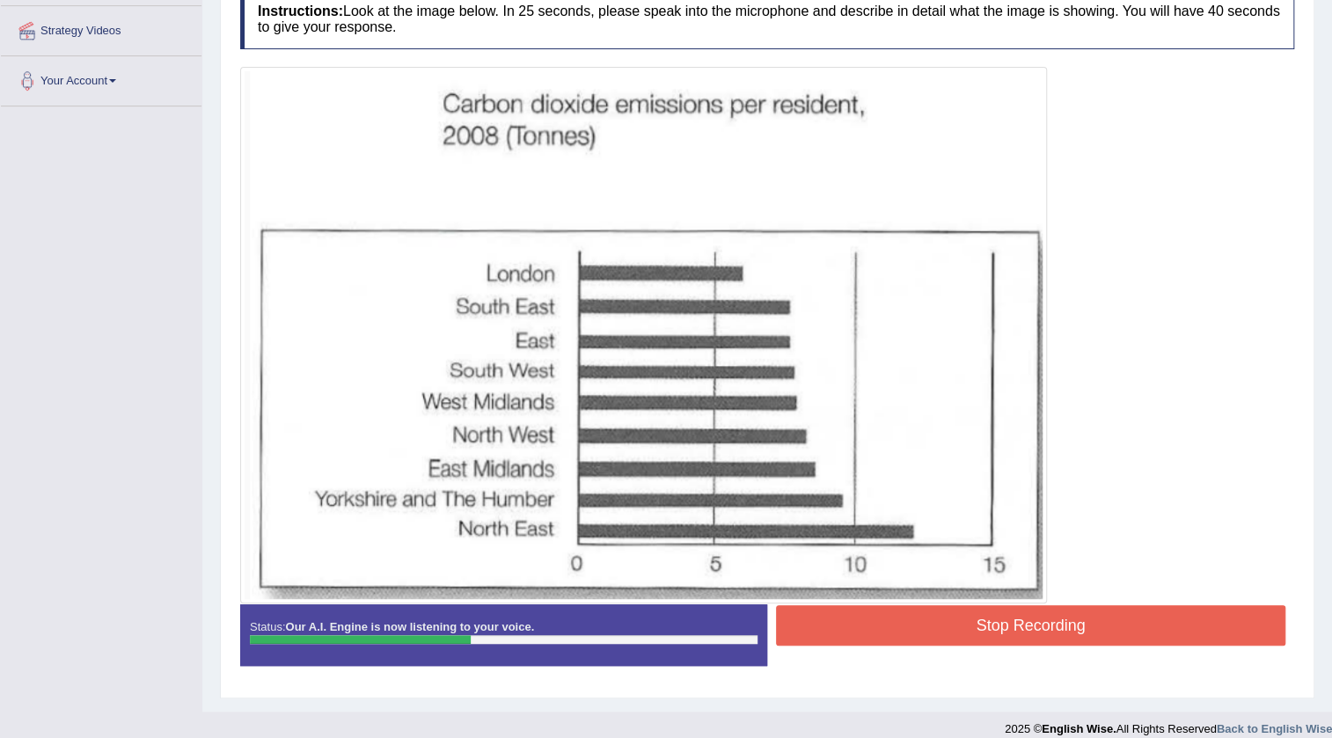
click at [1203, 636] on button "Stop Recording" at bounding box center [1030, 625] width 509 height 40
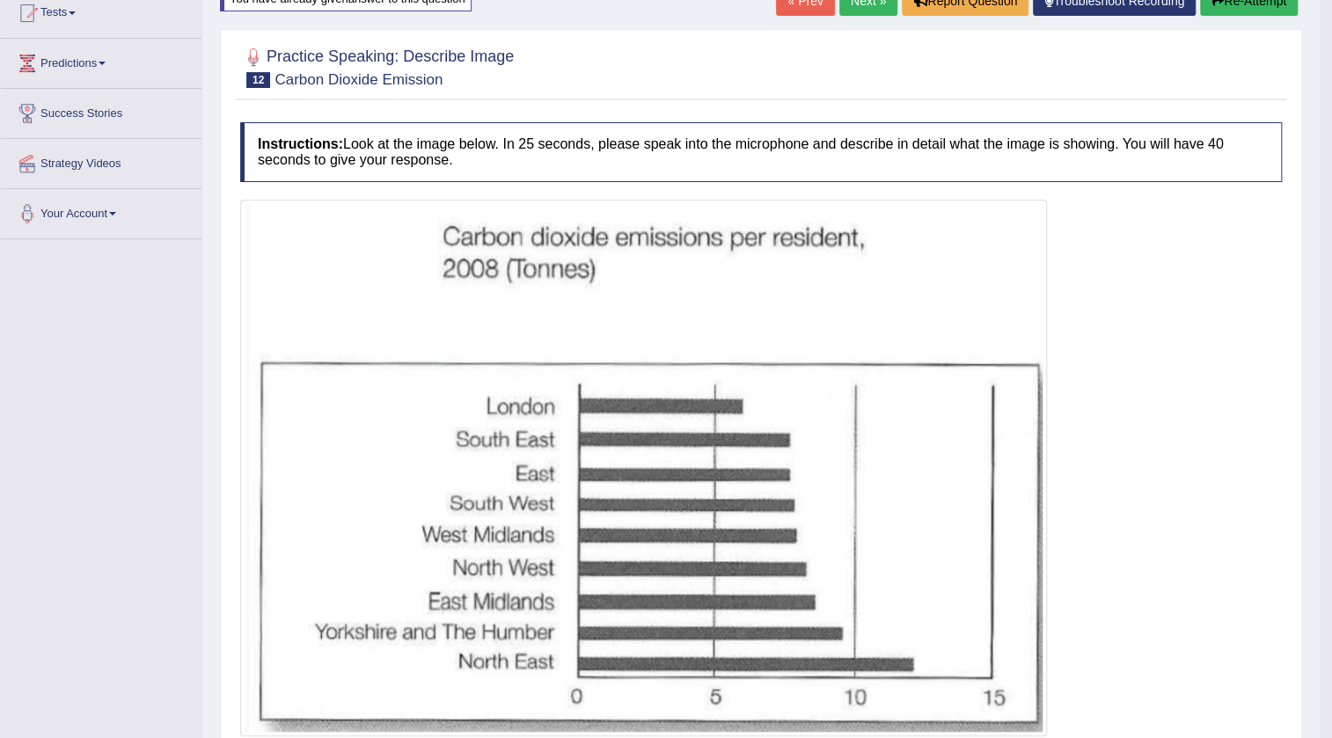
scroll to position [172, 0]
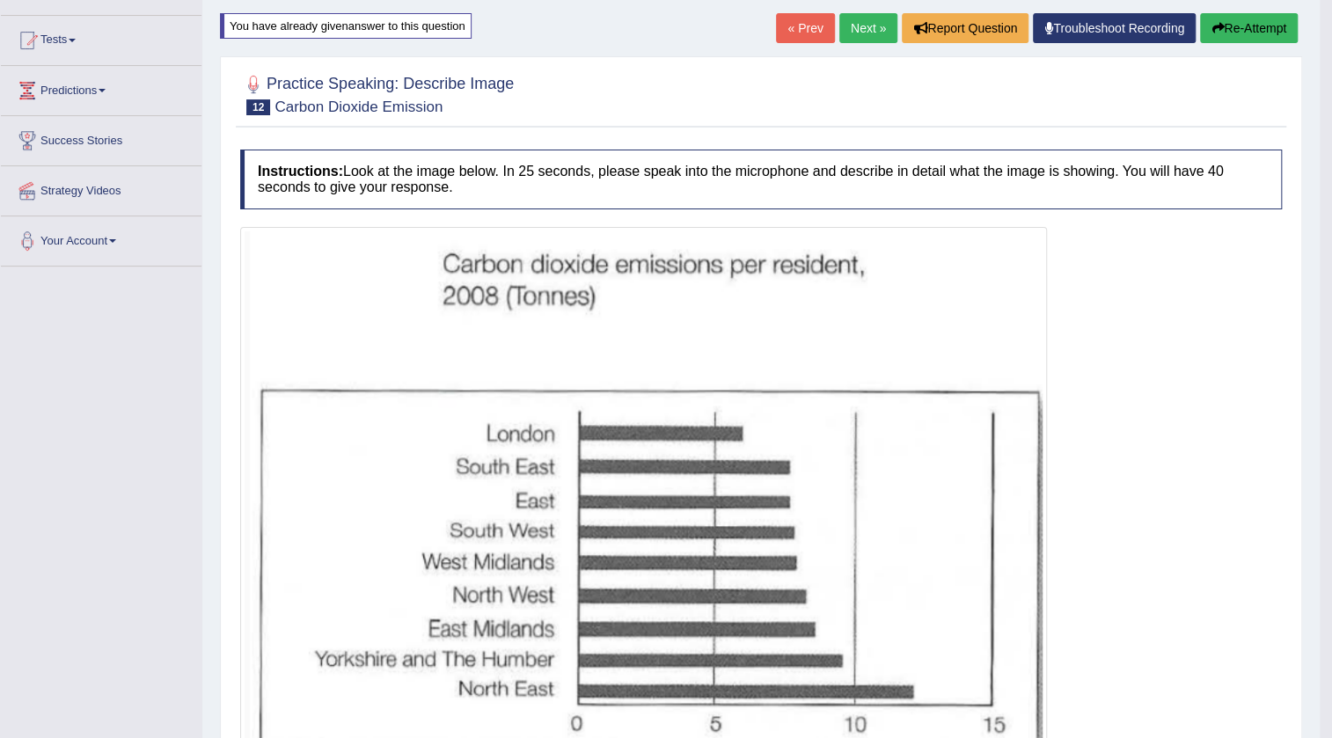
click at [1245, 26] on button "Re-Attempt" at bounding box center [1249, 28] width 98 height 30
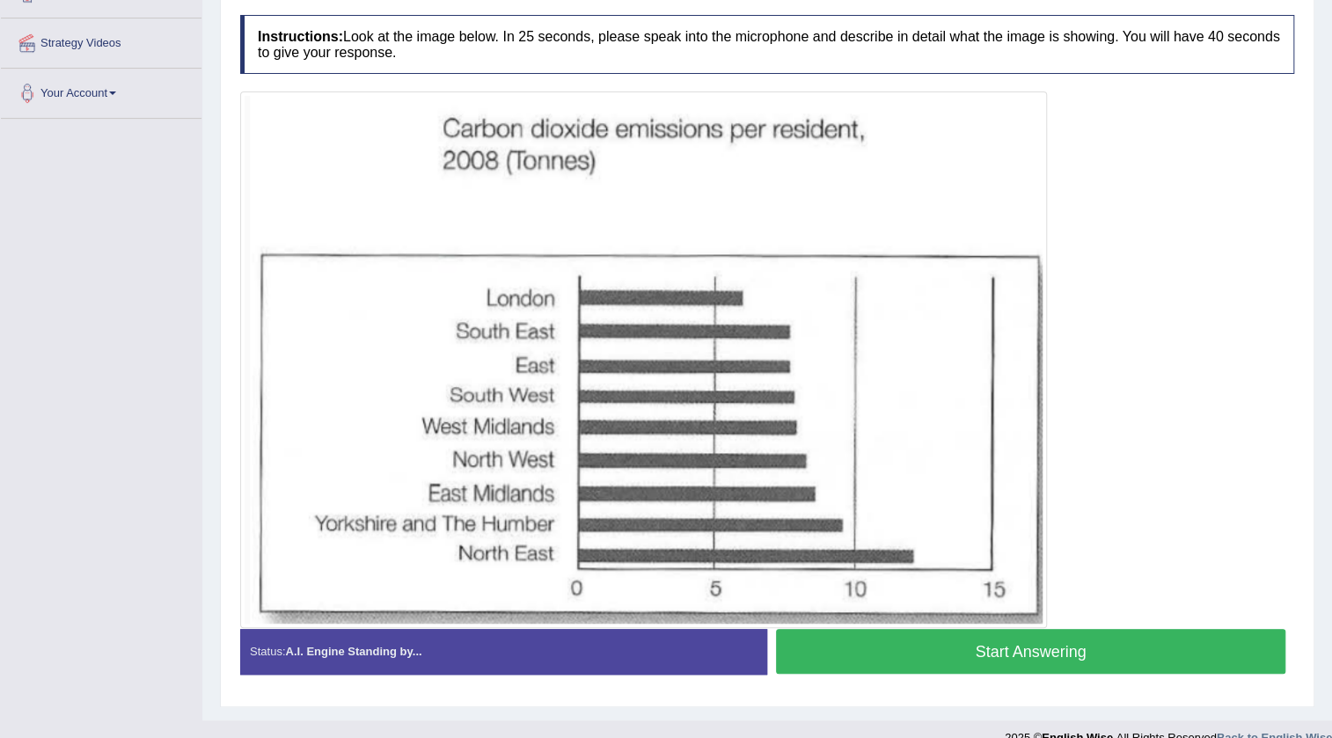
scroll to position [344, 0]
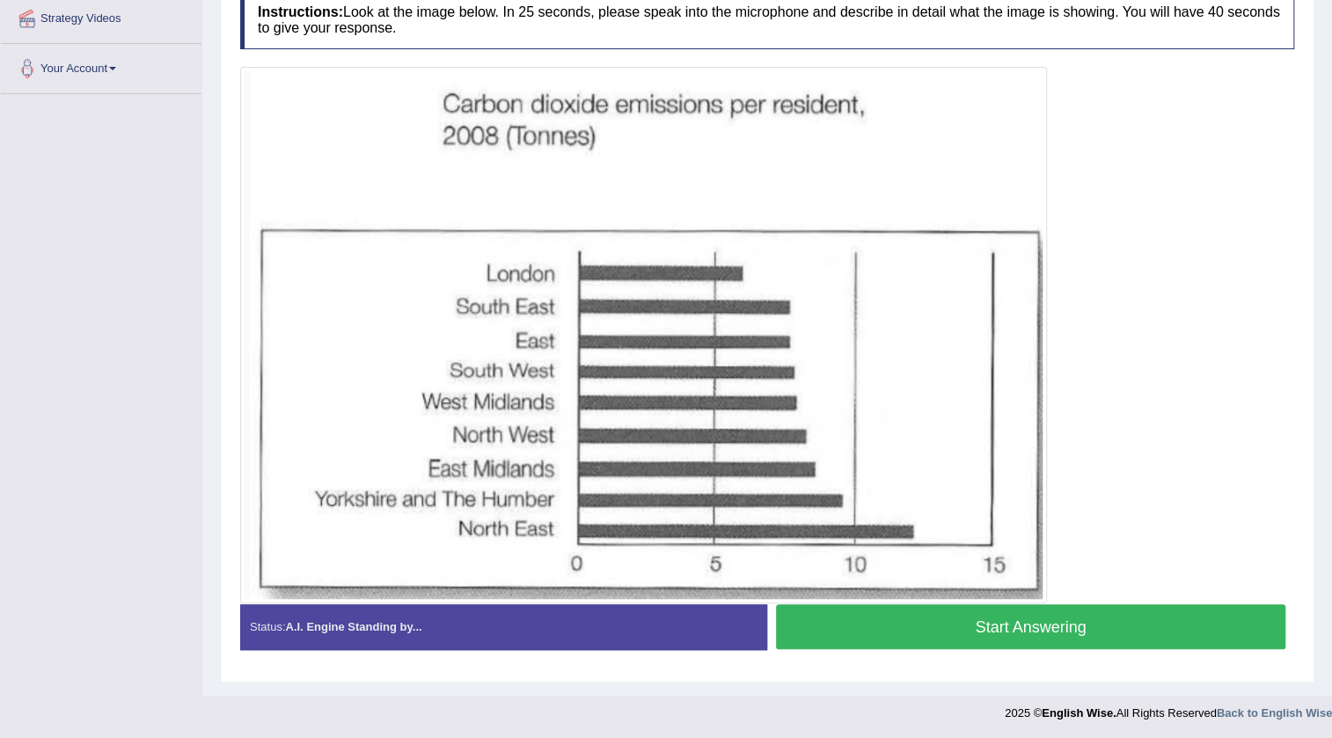
click at [953, 616] on button "Start Answering" at bounding box center [1030, 626] width 509 height 45
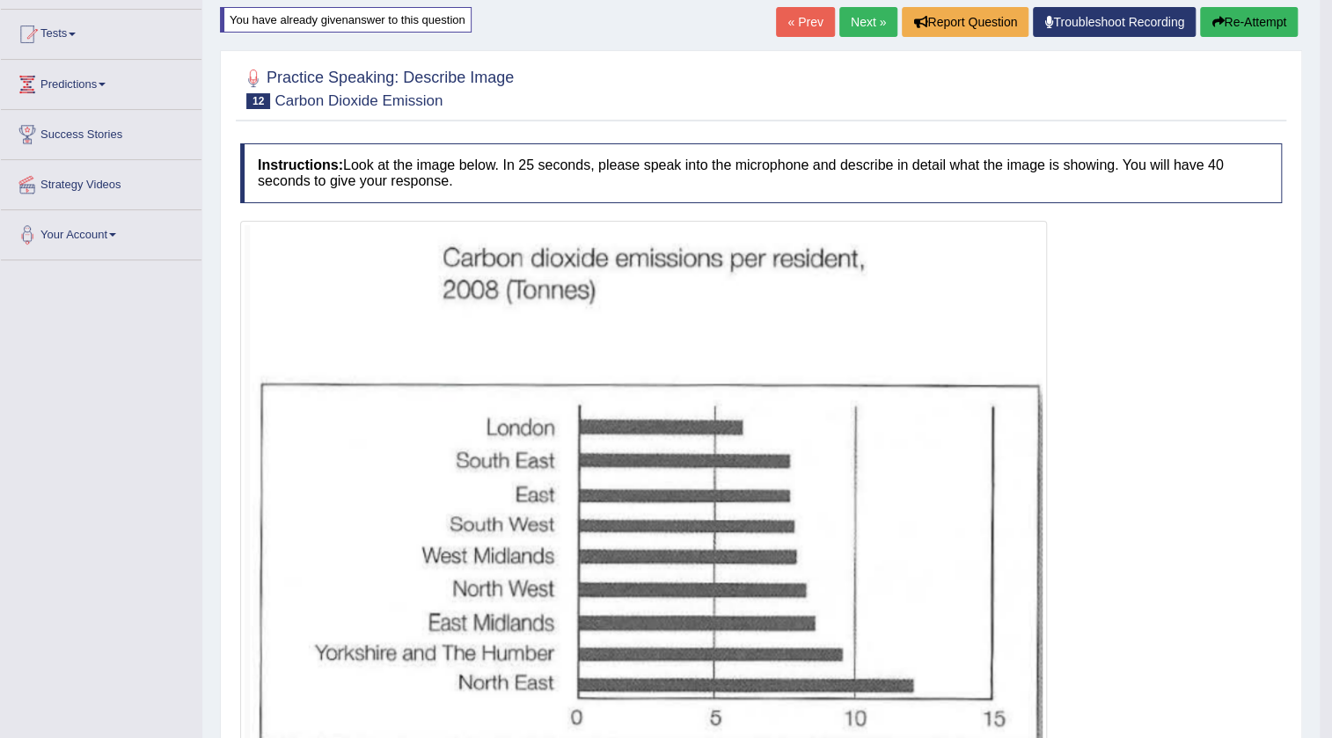
scroll to position [144, 0]
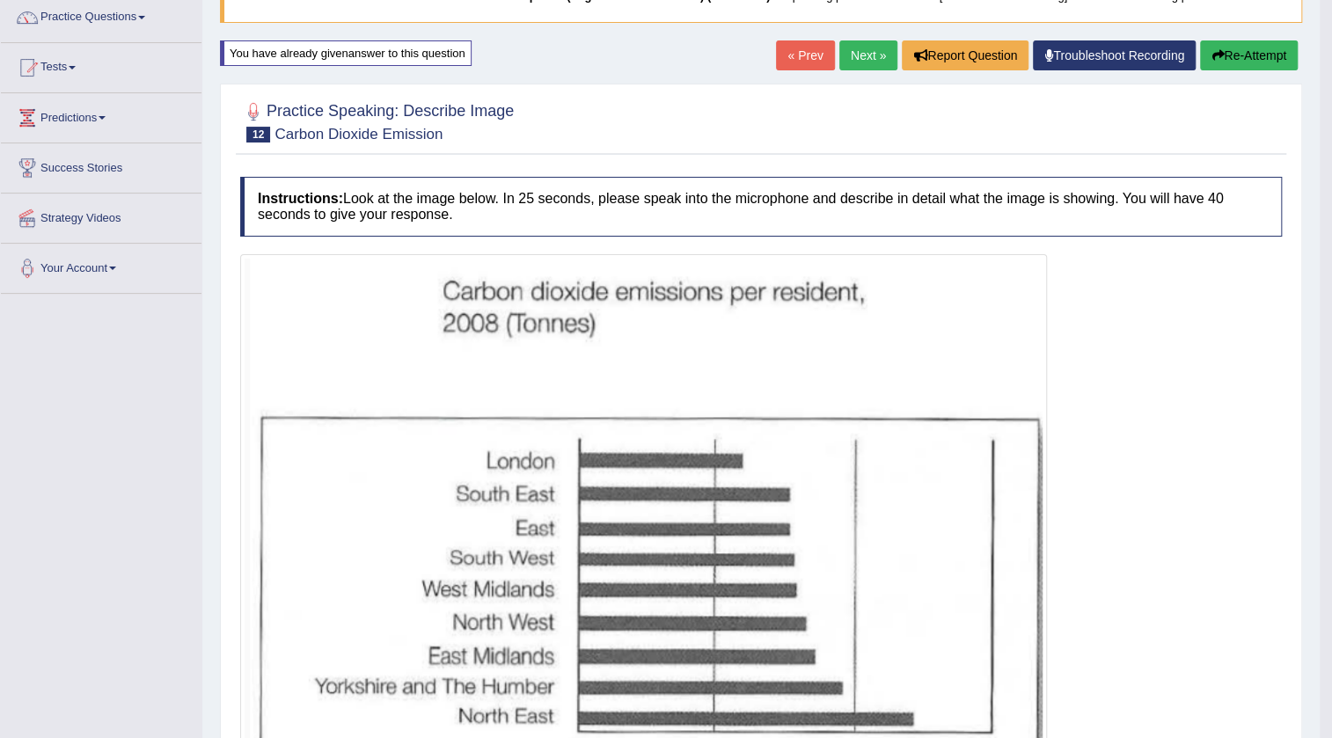
click at [843, 55] on link "Next »" at bounding box center [868, 55] width 58 height 30
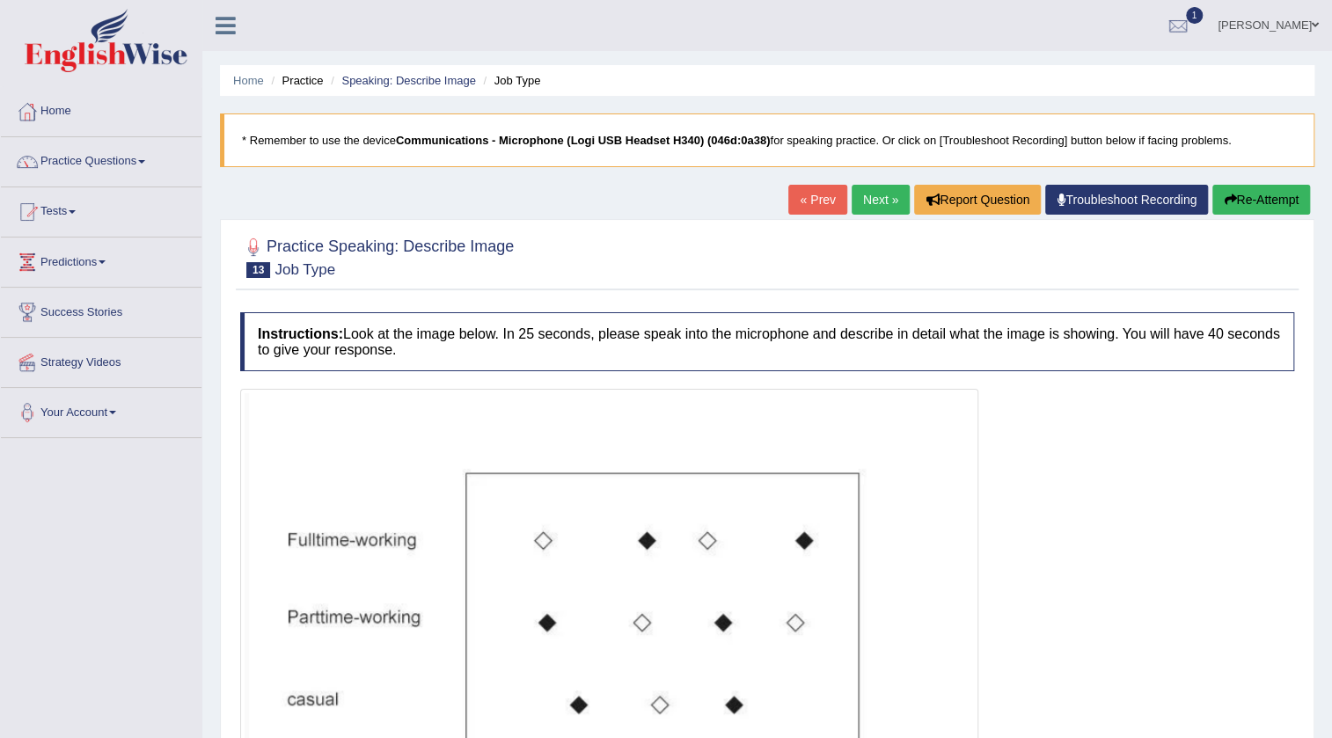
click at [145, 160] on span at bounding box center [141, 162] width 7 height 4
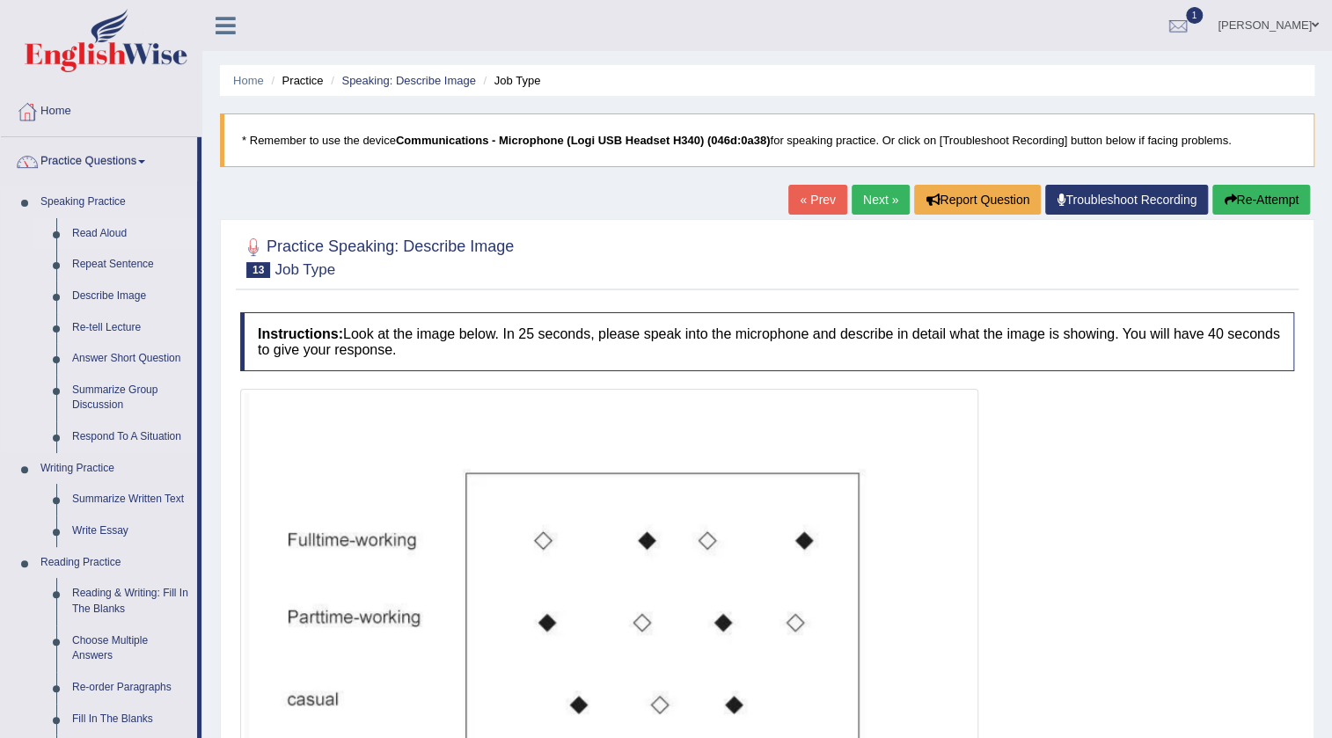
click at [97, 233] on link "Read Aloud" at bounding box center [130, 234] width 133 height 32
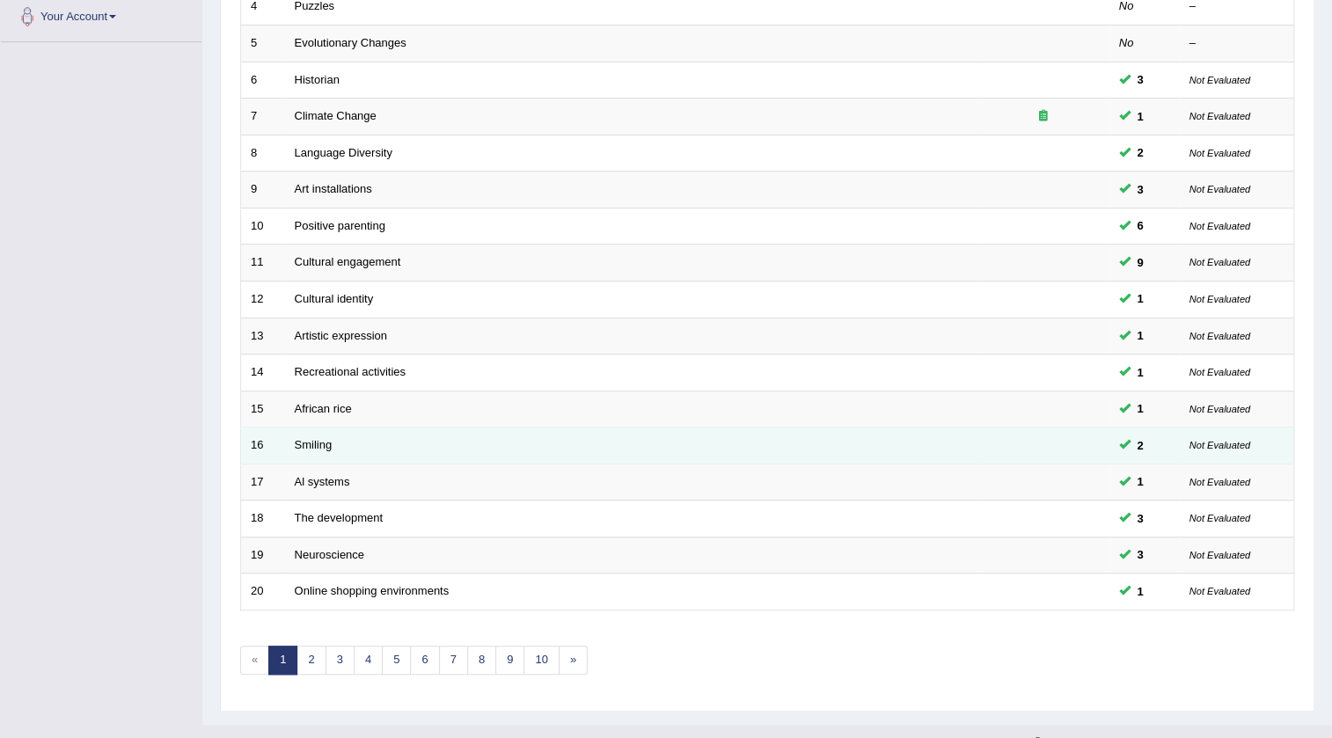
scroll to position [424, 0]
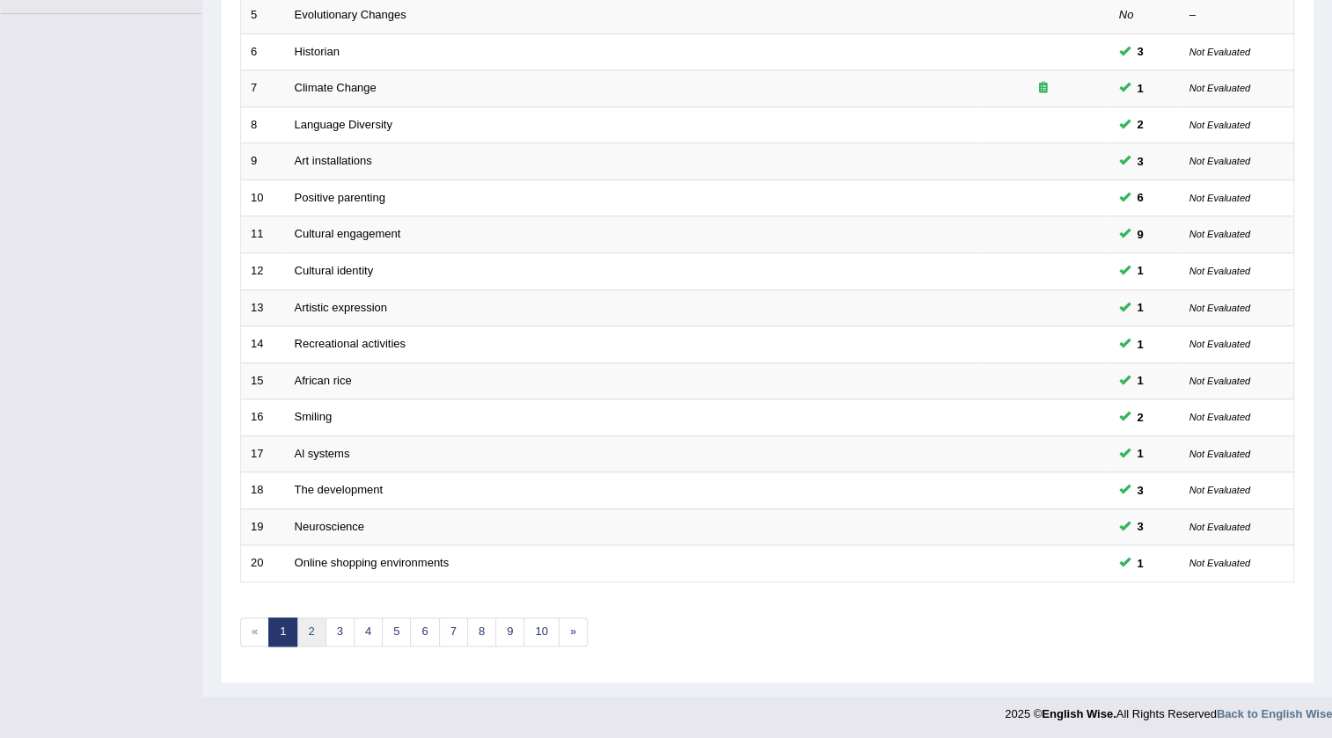
click at [310, 632] on link "2" at bounding box center [310, 631] width 29 height 29
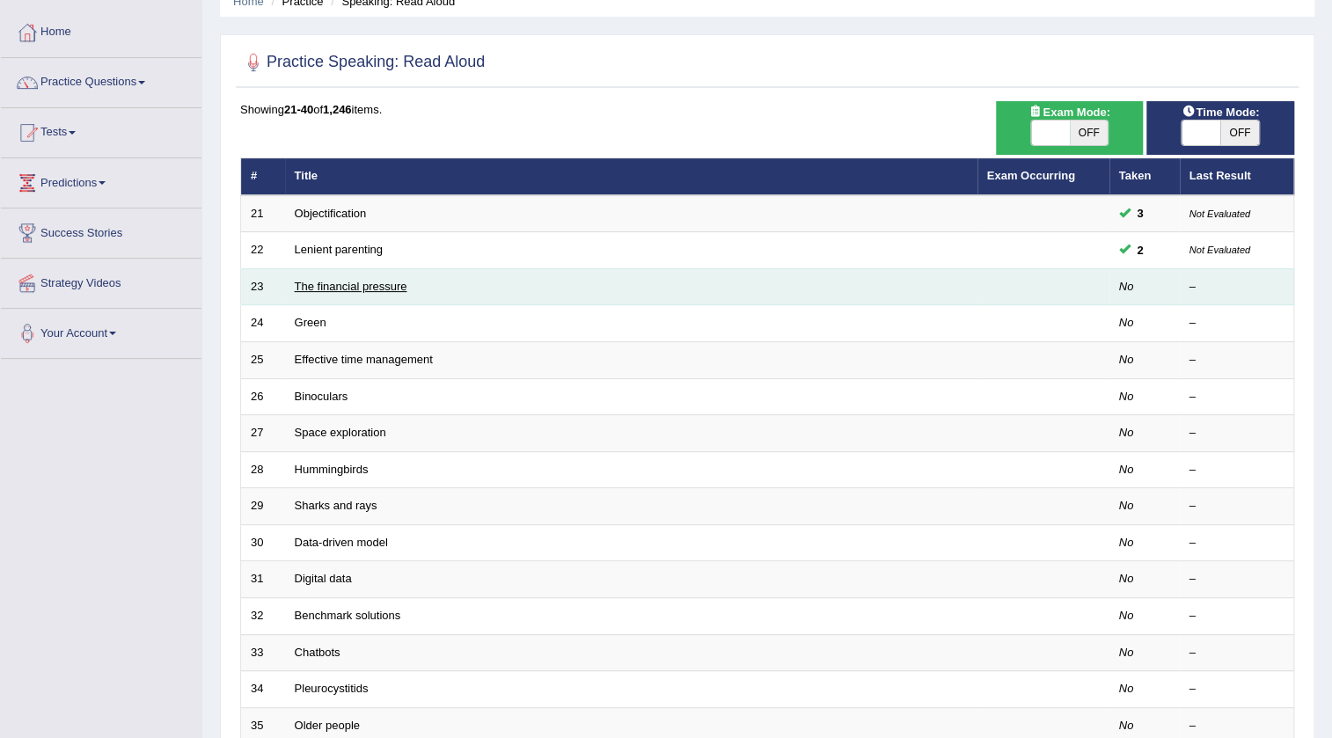
click at [346, 283] on link "The financial pressure" at bounding box center [351, 286] width 113 height 13
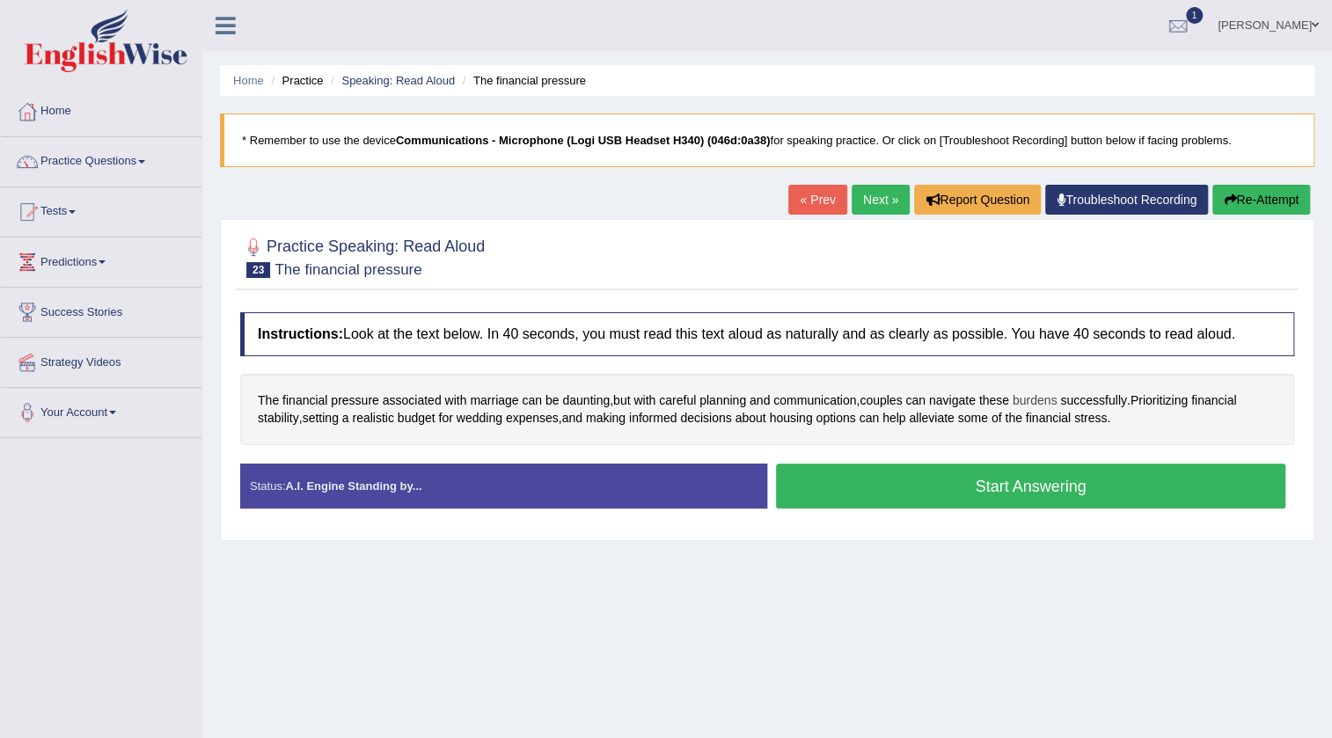
click at [1040, 398] on span "burdens" at bounding box center [1034, 400] width 45 height 18
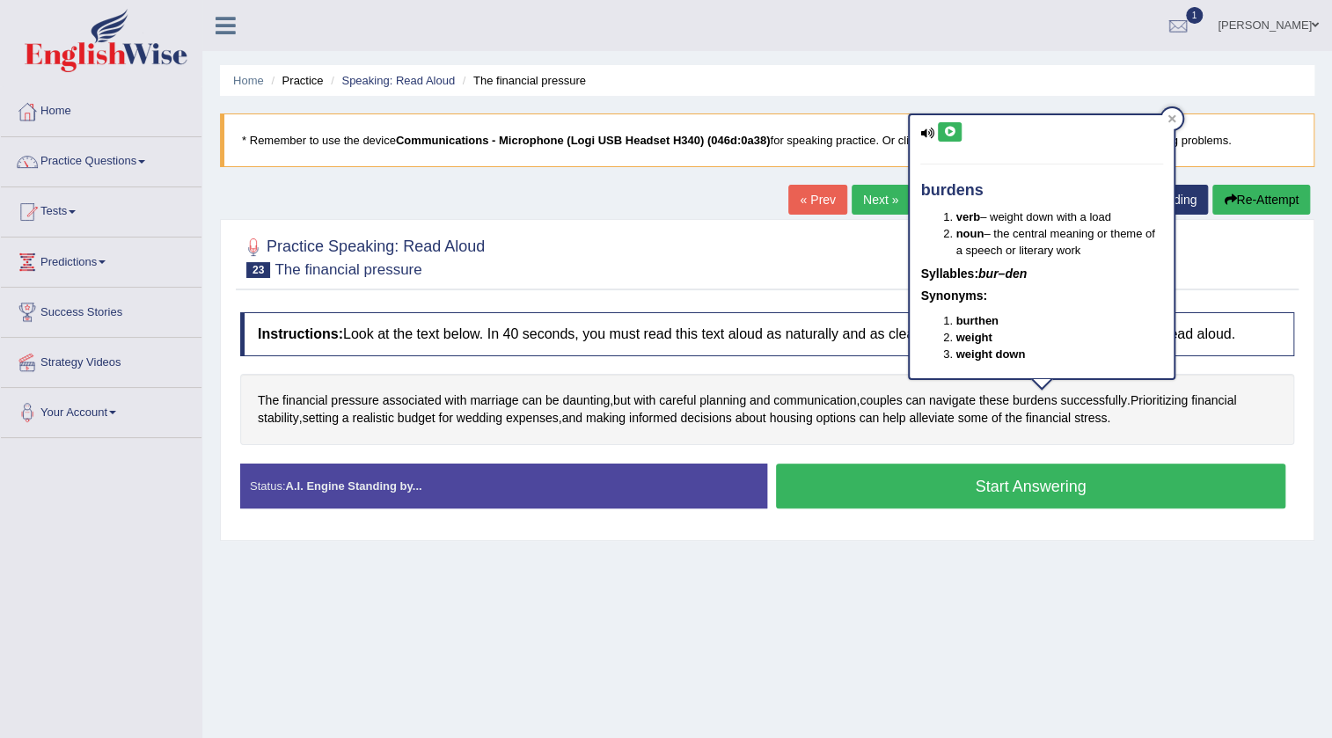
click at [948, 131] on icon at bounding box center [949, 132] width 13 height 11
click at [873, 253] on div at bounding box center [767, 257] width 1054 height 54
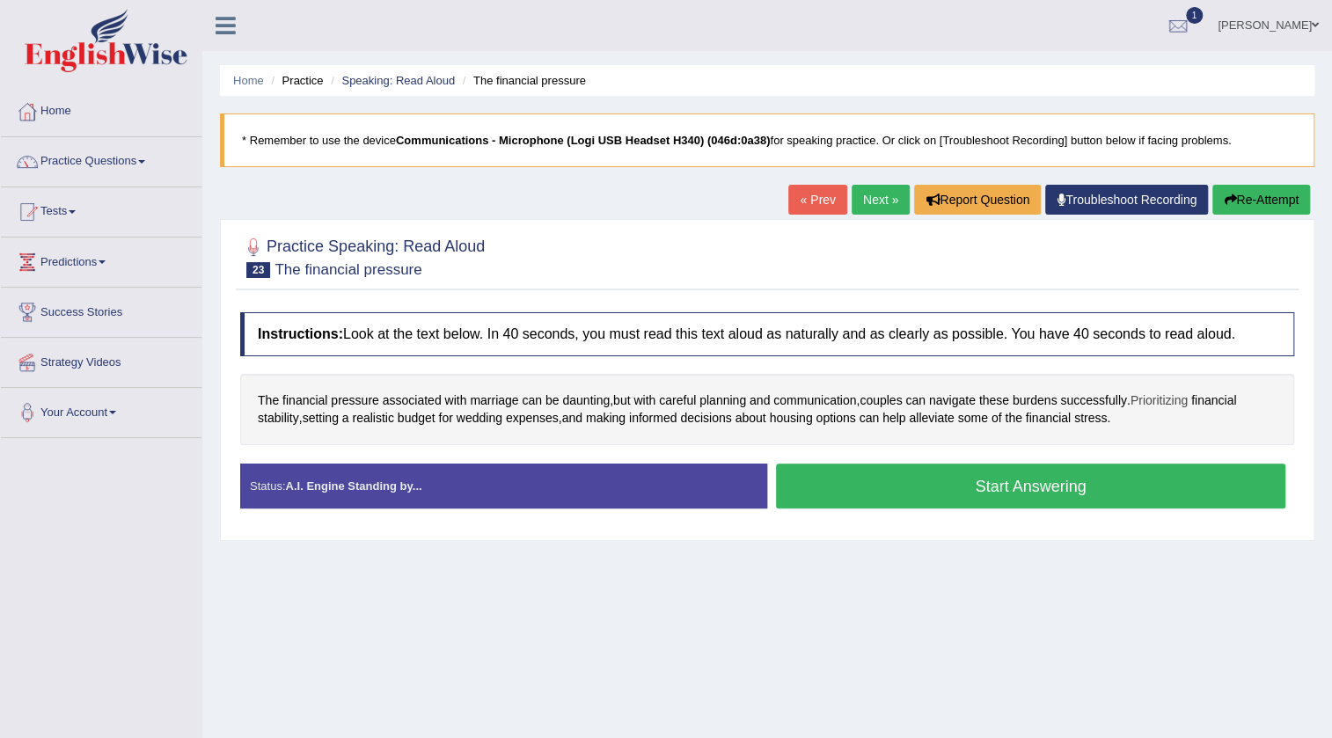
click at [1179, 400] on span "Prioritizing" at bounding box center [1158, 400] width 57 height 18
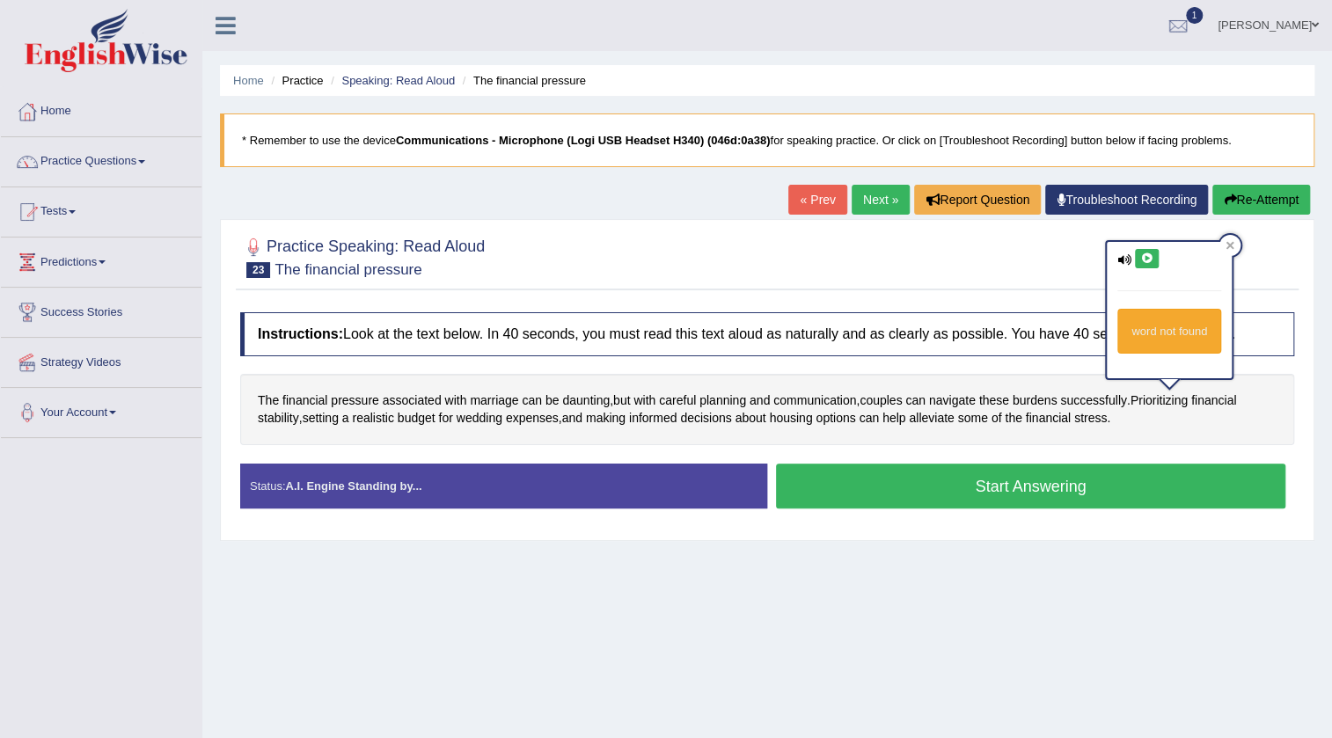
click at [1147, 263] on icon at bounding box center [1146, 258] width 13 height 11
click at [1062, 264] on div at bounding box center [767, 257] width 1054 height 54
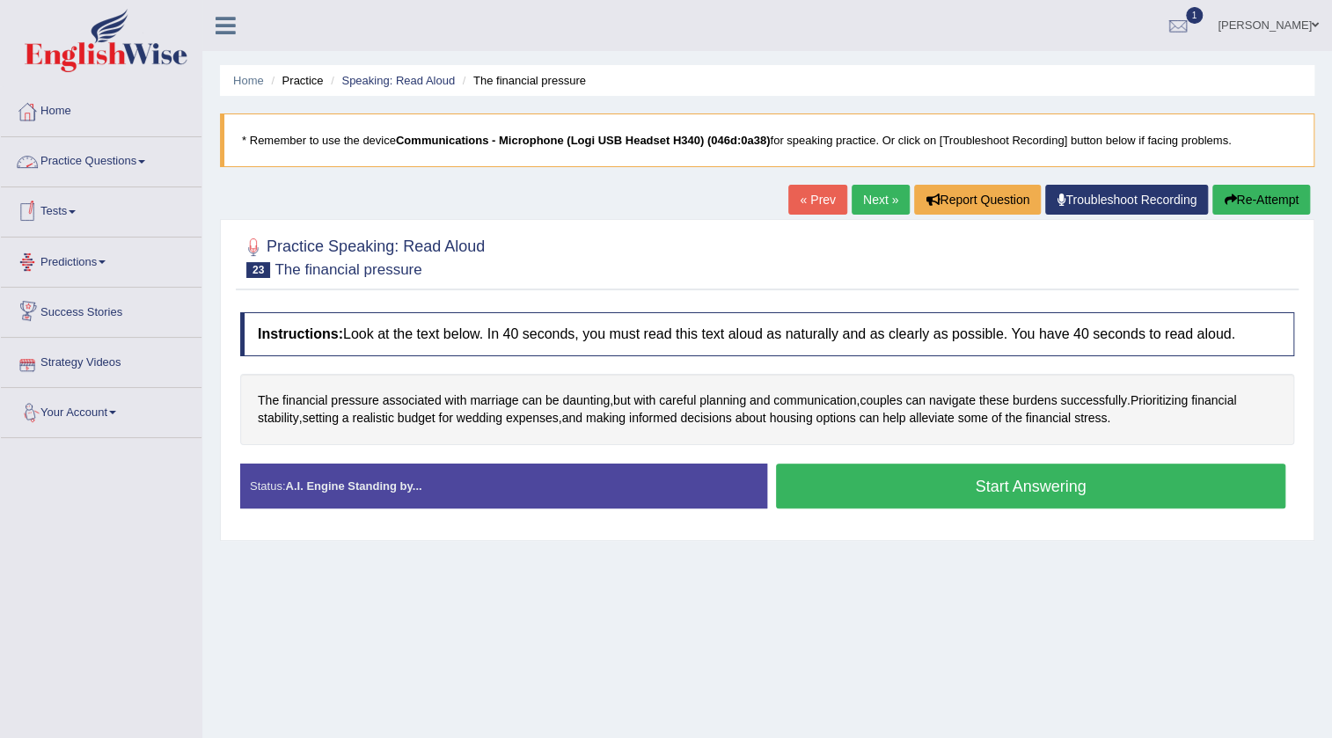
click at [146, 158] on link "Practice Questions" at bounding box center [101, 159] width 201 height 44
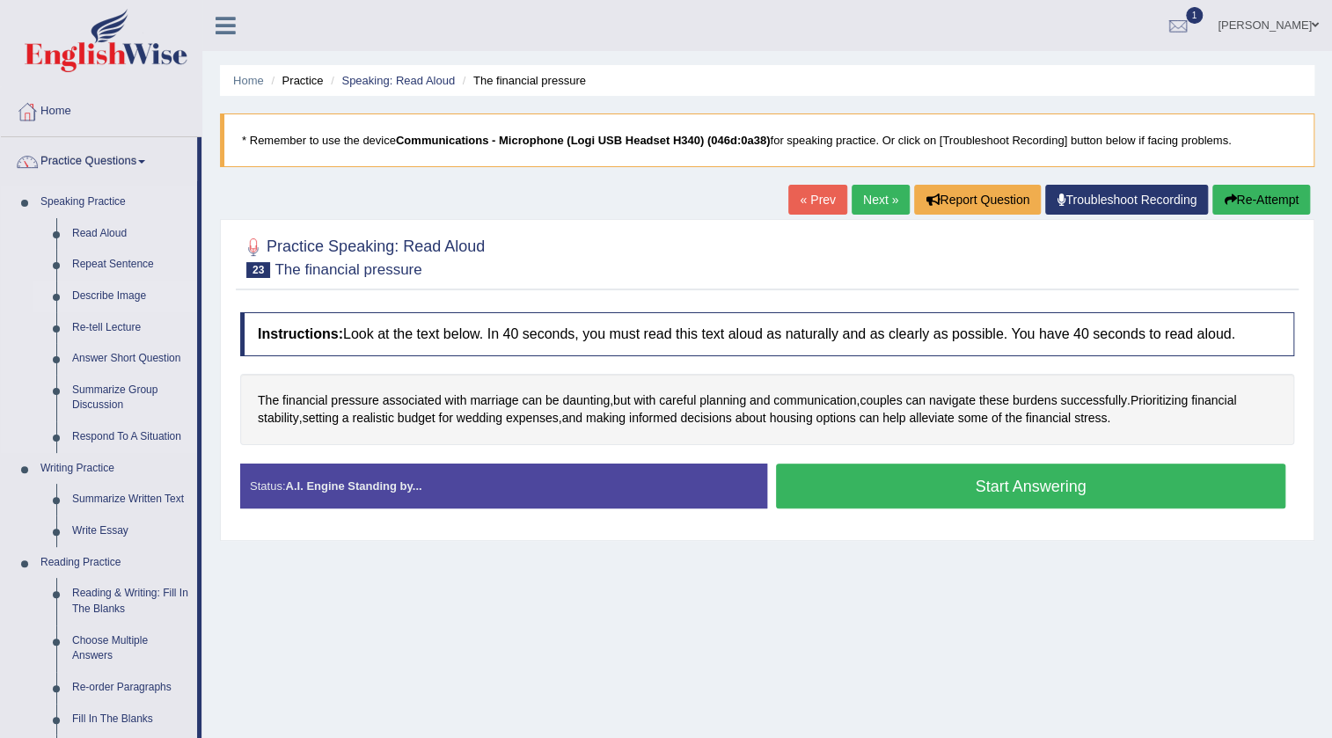
click at [130, 290] on link "Describe Image" at bounding box center [130, 297] width 133 height 32
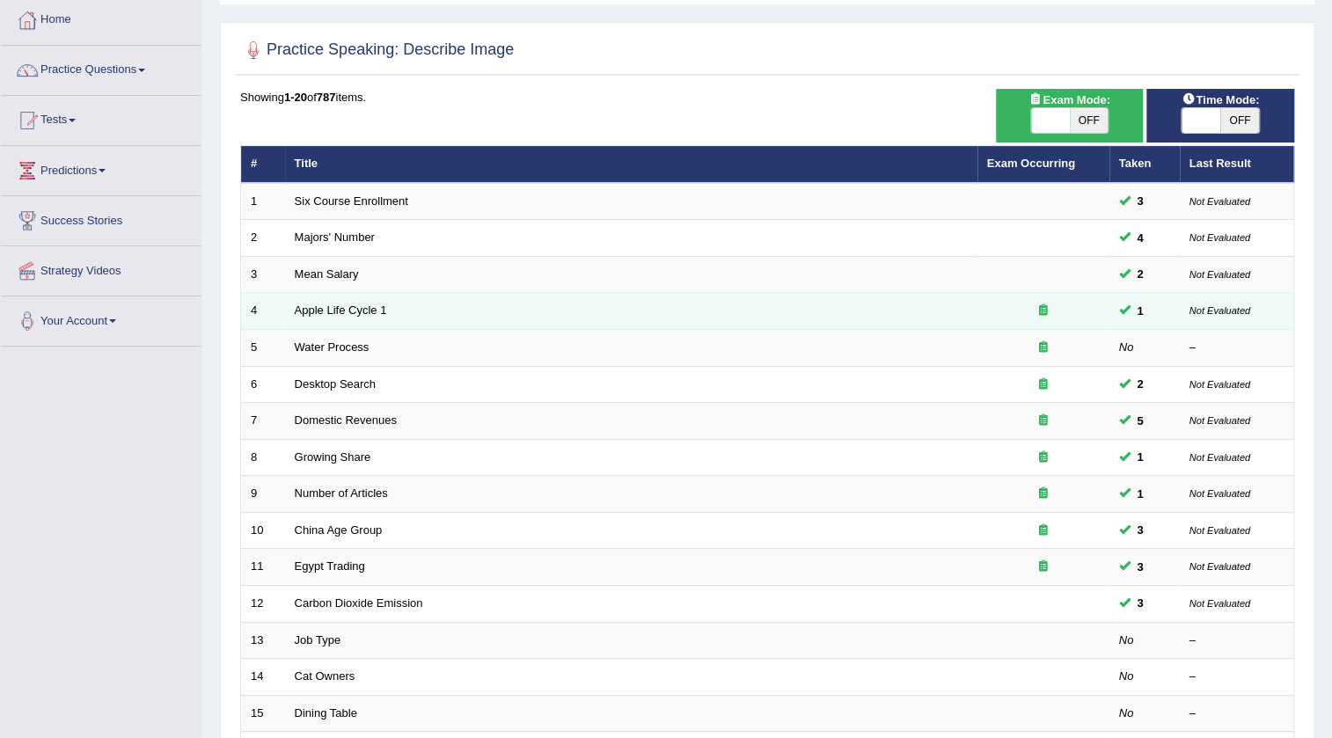
scroll to position [79, 0]
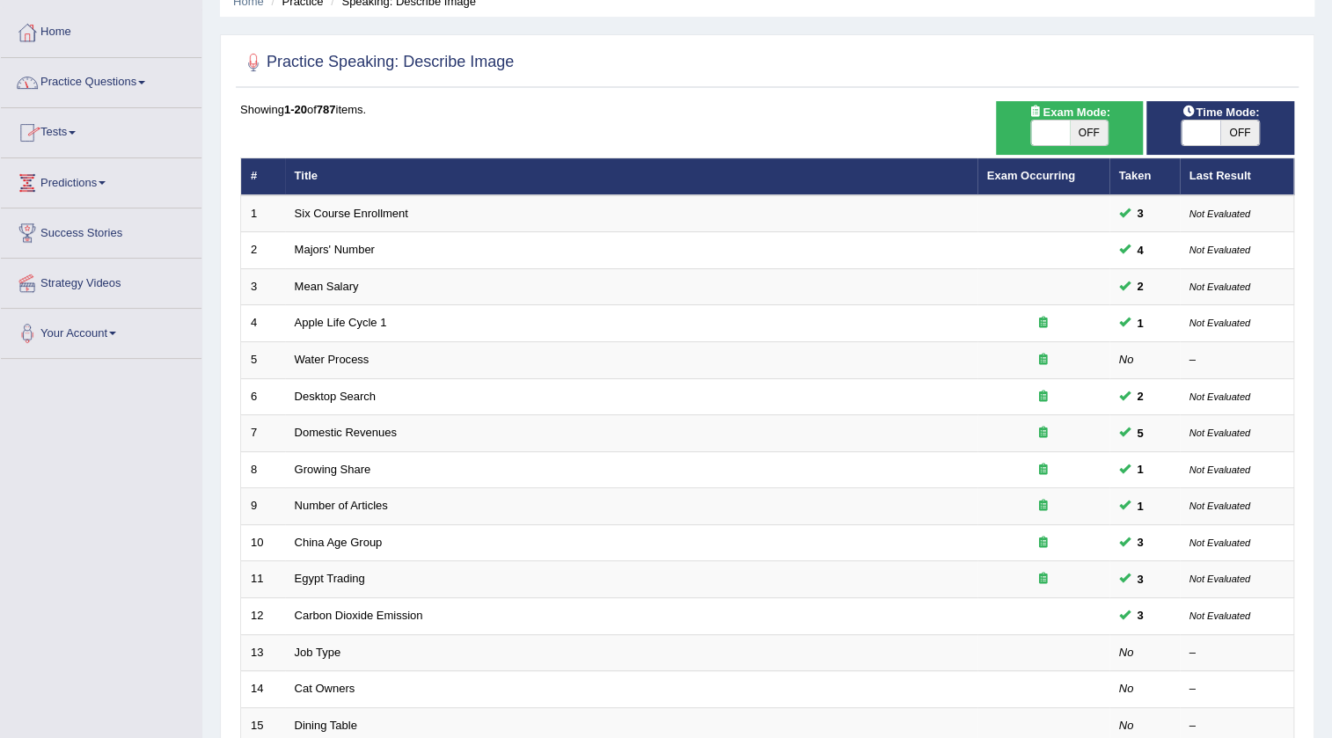
click at [147, 78] on link "Practice Questions" at bounding box center [101, 80] width 201 height 44
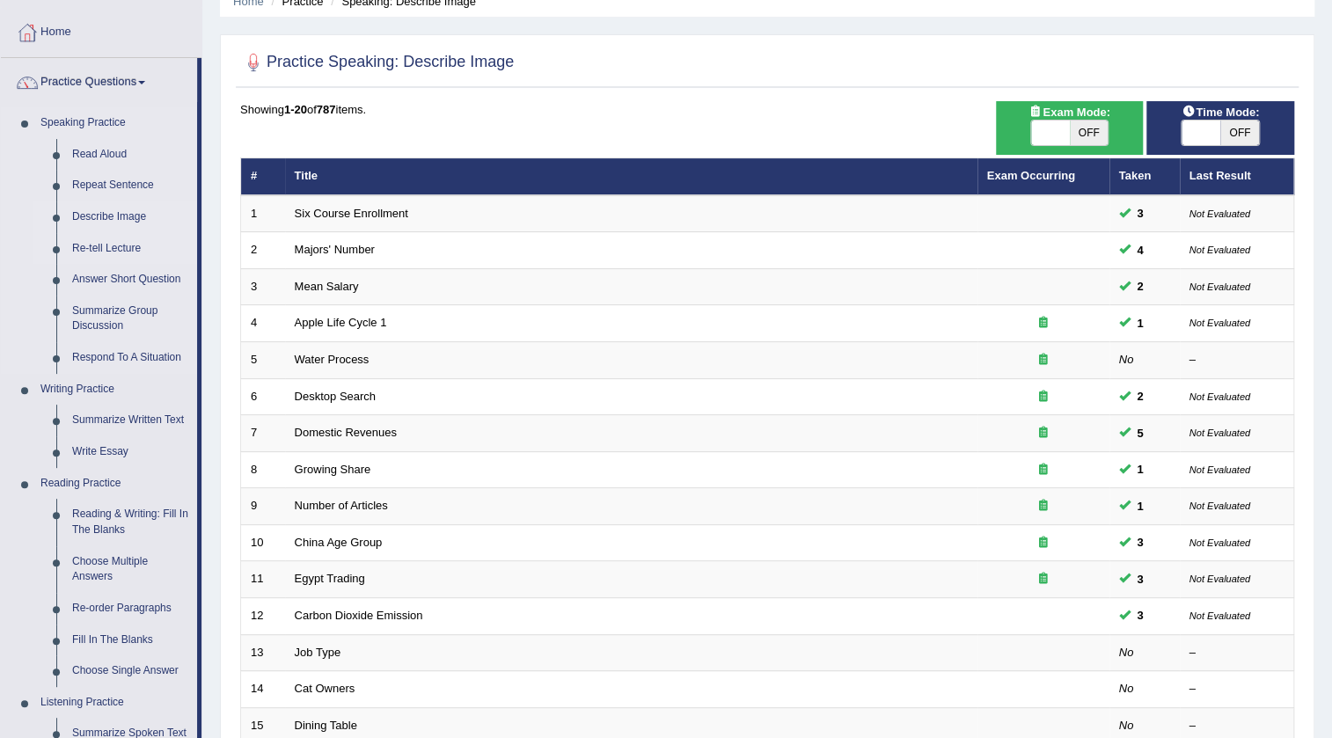
click at [130, 246] on link "Re-tell Lecture" at bounding box center [130, 249] width 133 height 32
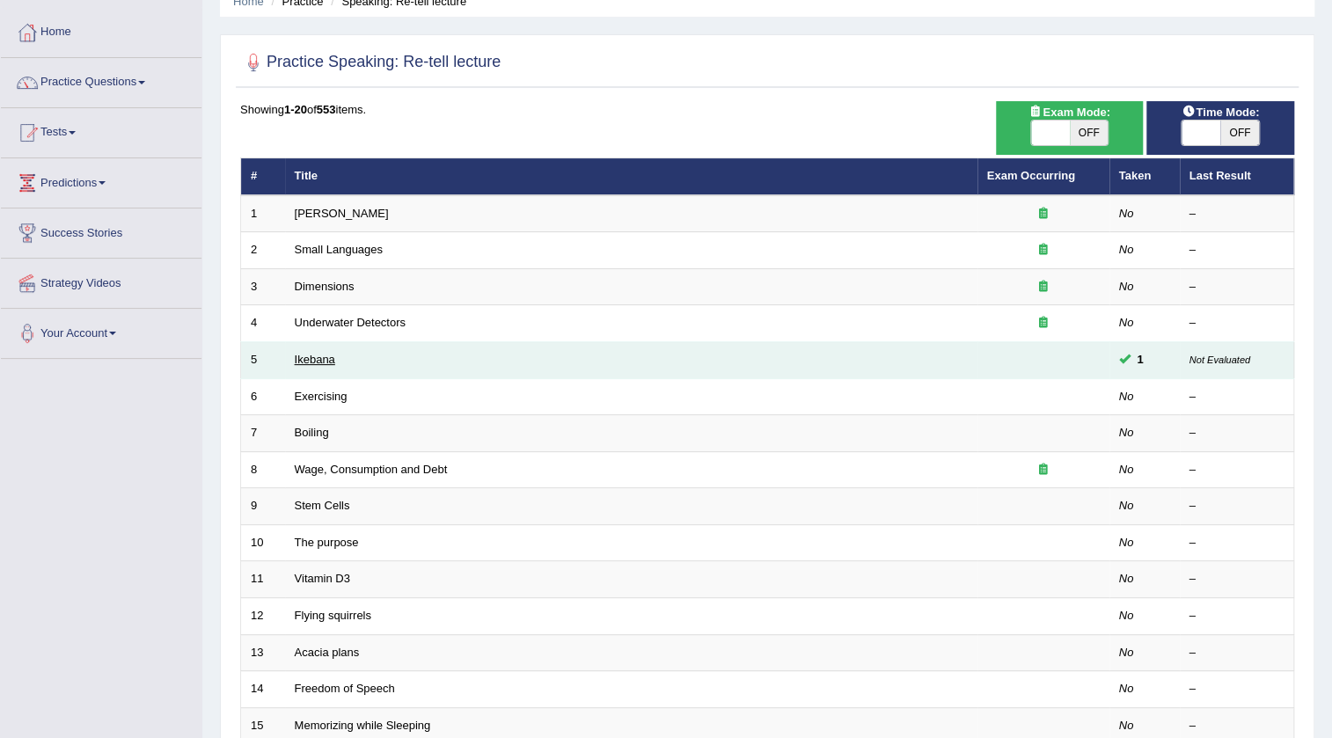
click at [323, 355] on link "Ikebana" at bounding box center [315, 359] width 40 height 13
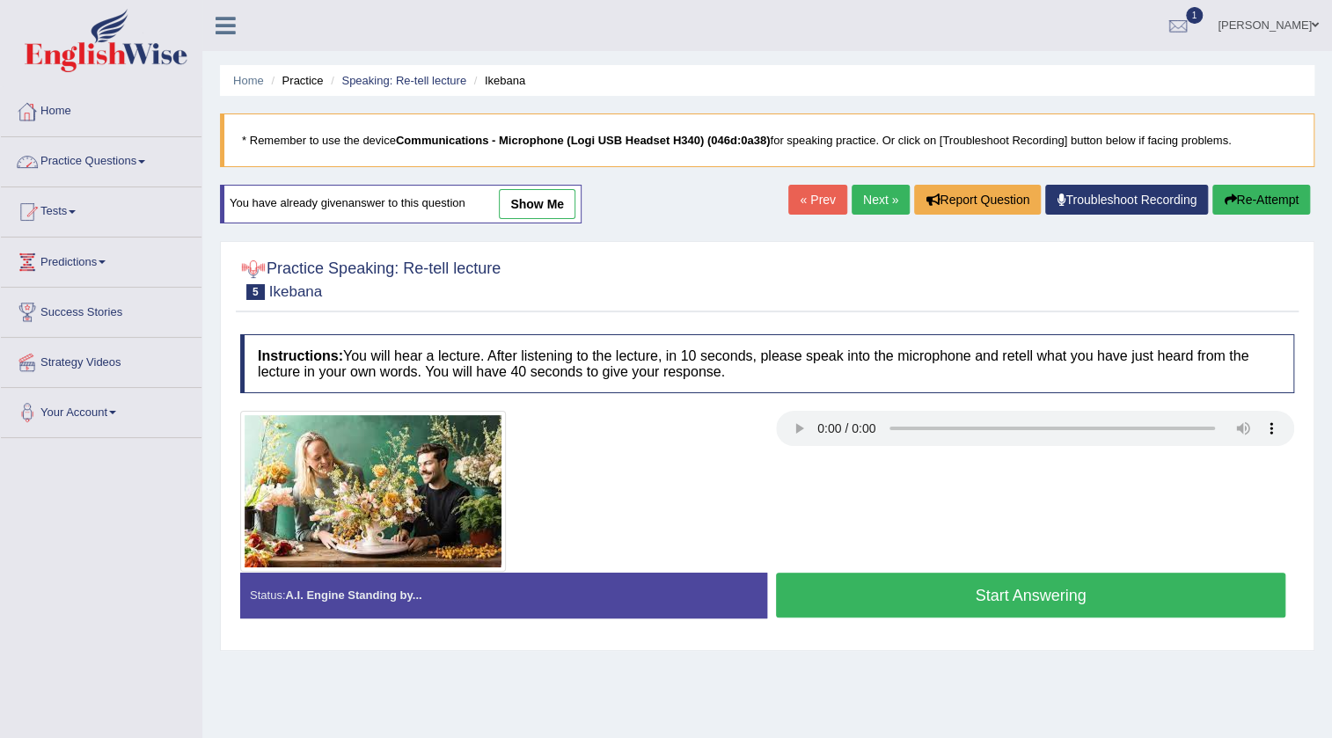
click at [150, 157] on link "Practice Questions" at bounding box center [101, 159] width 201 height 44
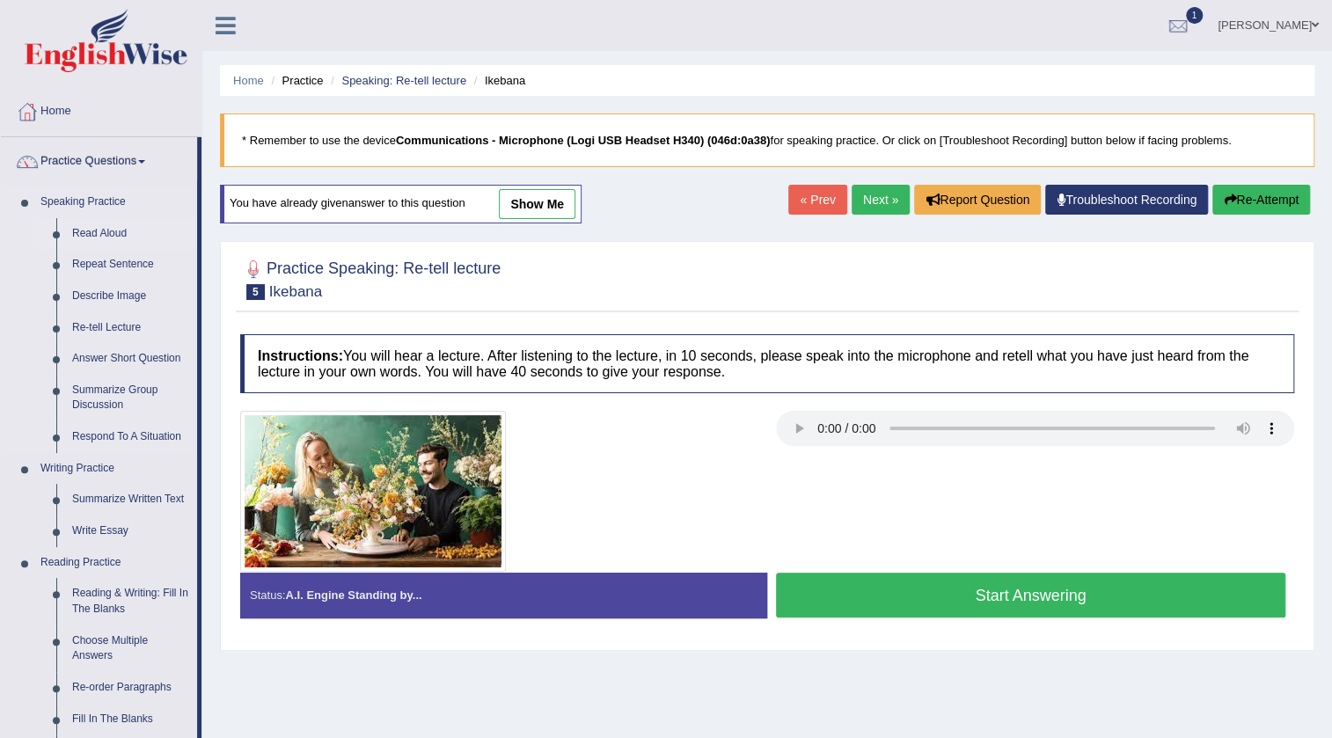
click at [113, 235] on link "Read Aloud" at bounding box center [130, 234] width 133 height 32
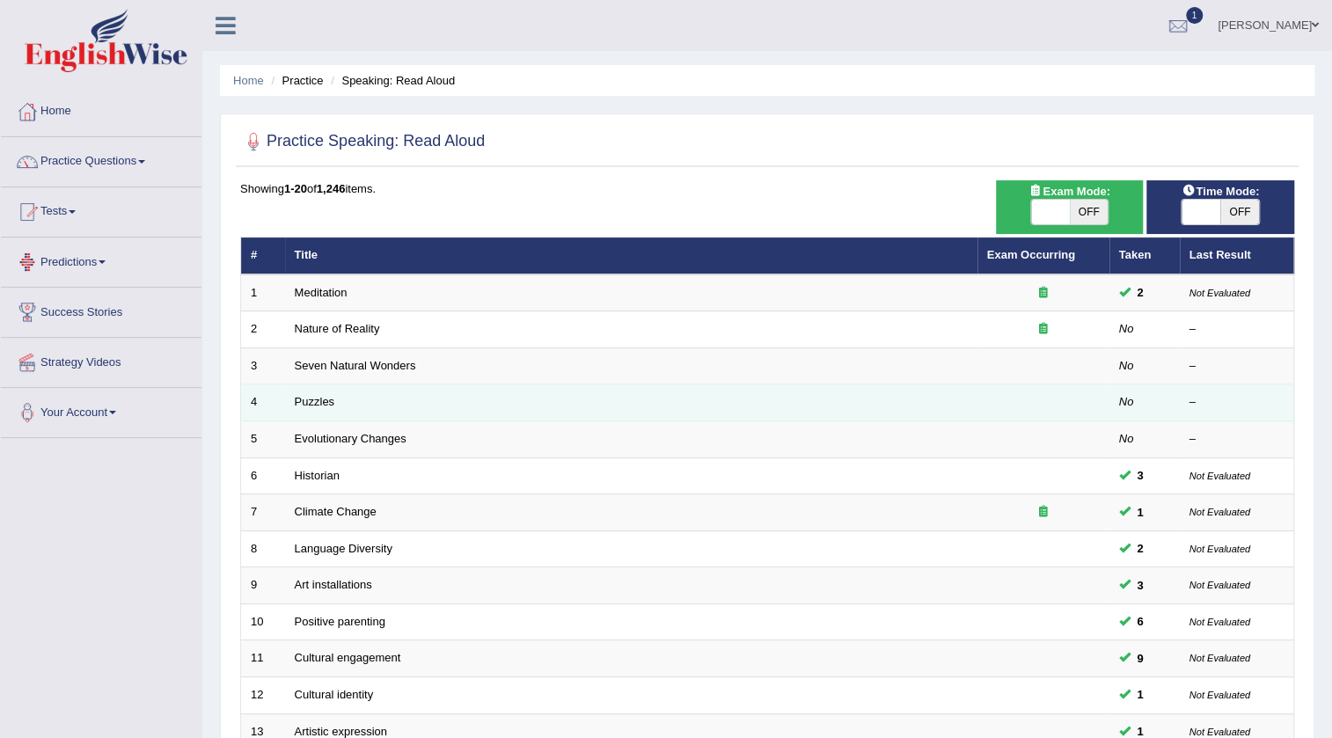
scroll to position [79, 0]
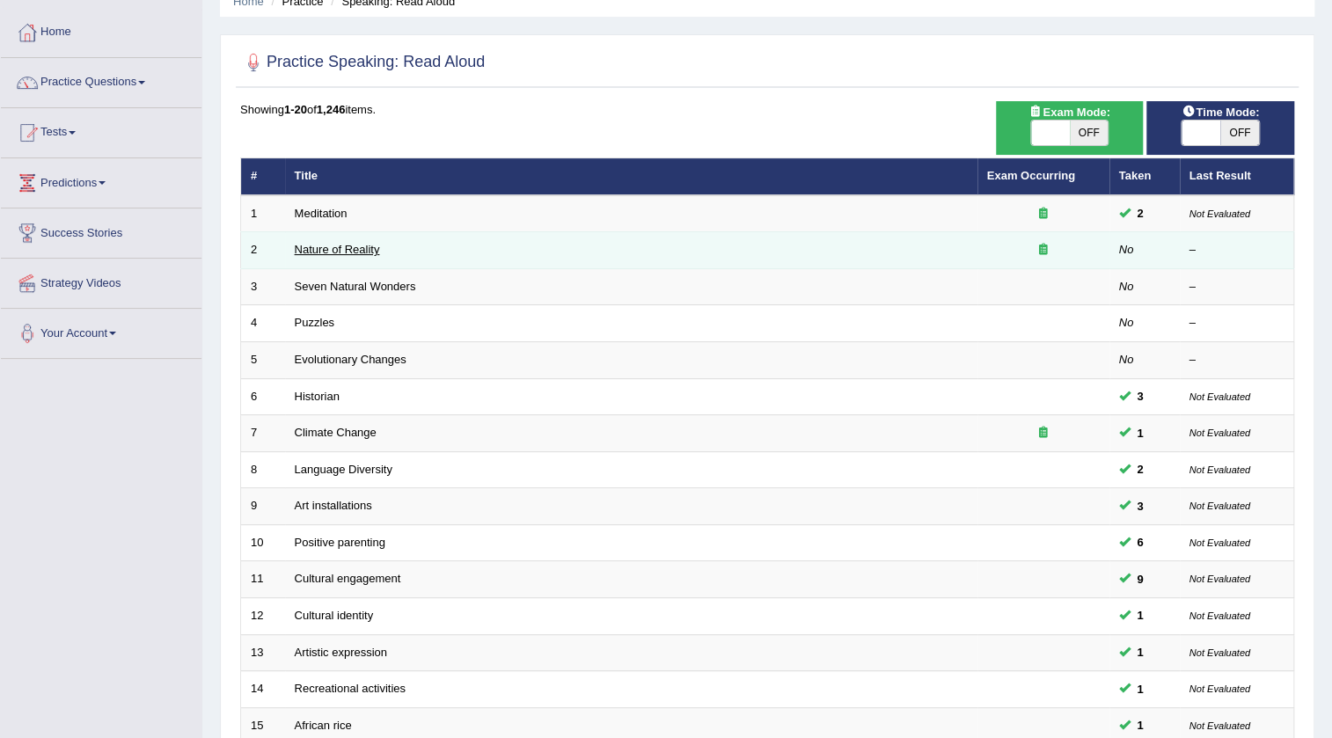
click at [338, 246] on link "Nature of Reality" at bounding box center [337, 249] width 85 height 13
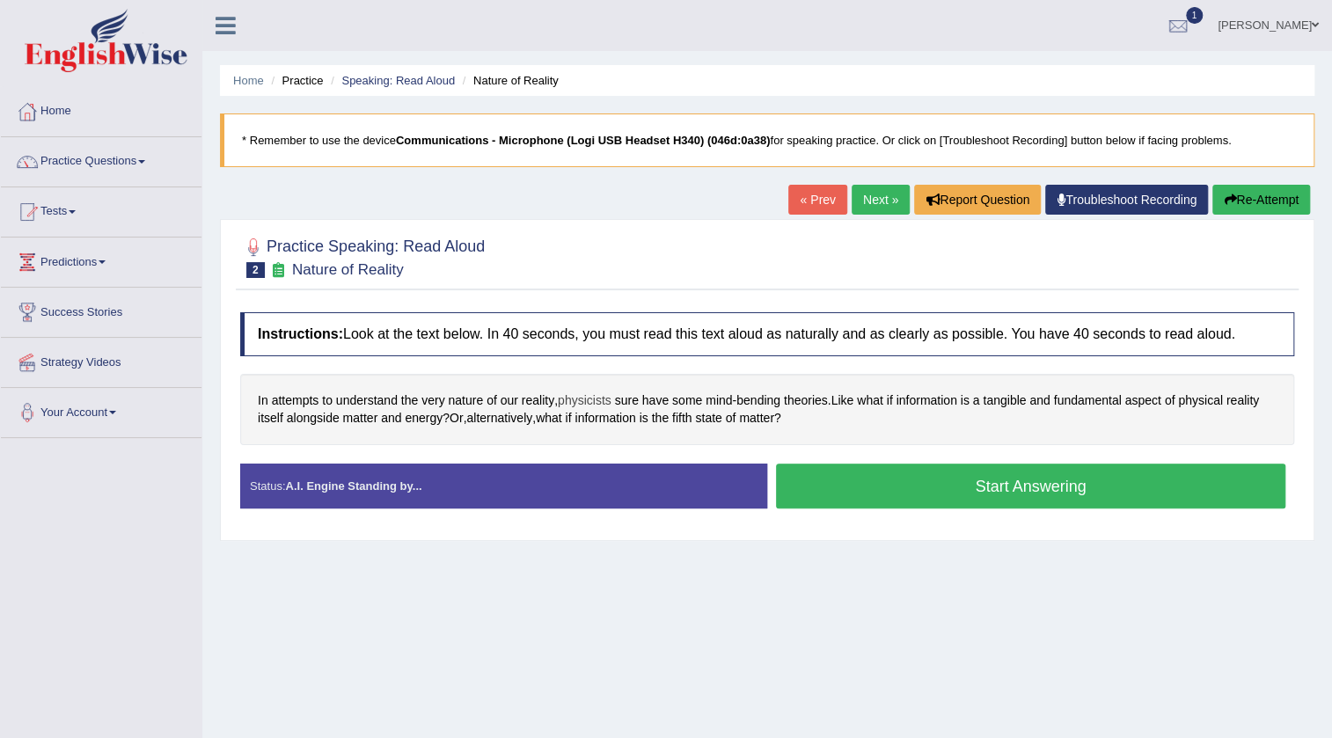
click at [588, 399] on span "physicists" at bounding box center [585, 400] width 54 height 18
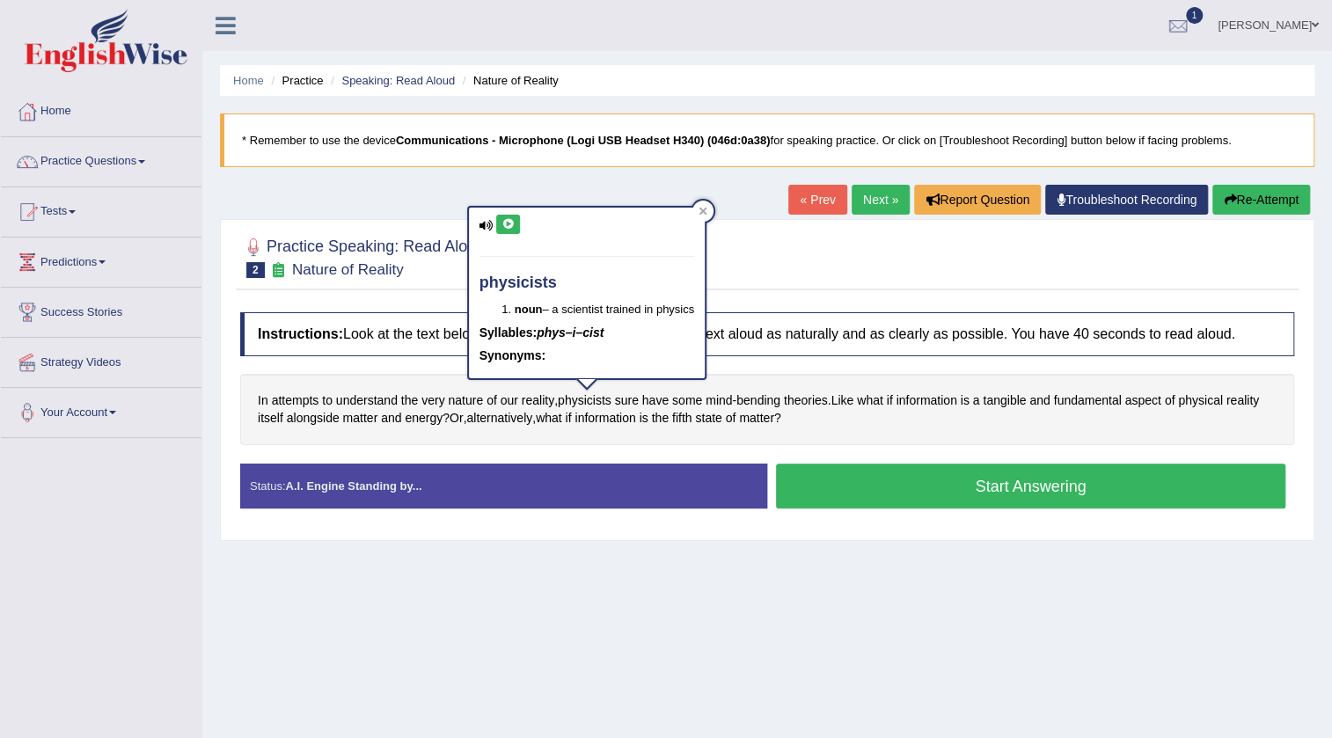
click at [506, 219] on icon at bounding box center [507, 224] width 13 height 11
click at [448, 271] on h2 "Practice Speaking: Read Aloud 2 Nature of Reality" at bounding box center [362, 256] width 245 height 44
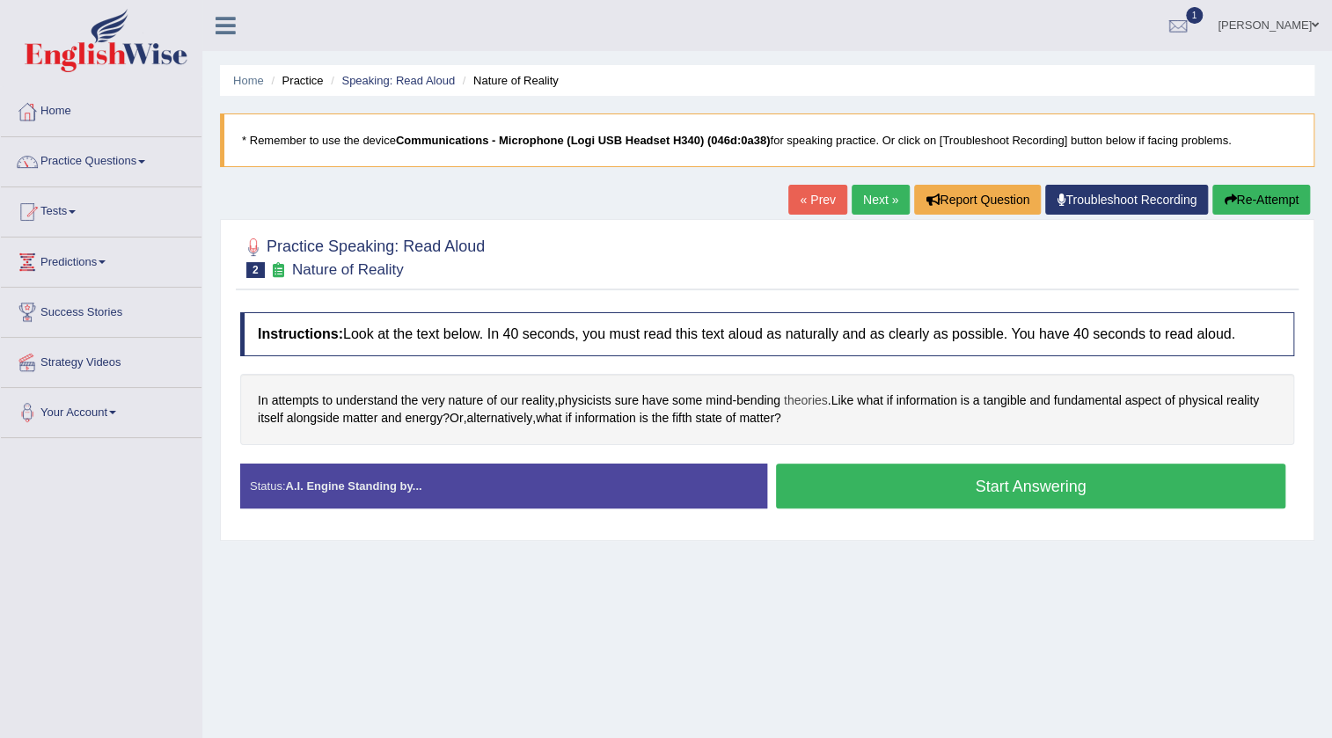
click at [812, 399] on span "theories" at bounding box center [806, 400] width 44 height 18
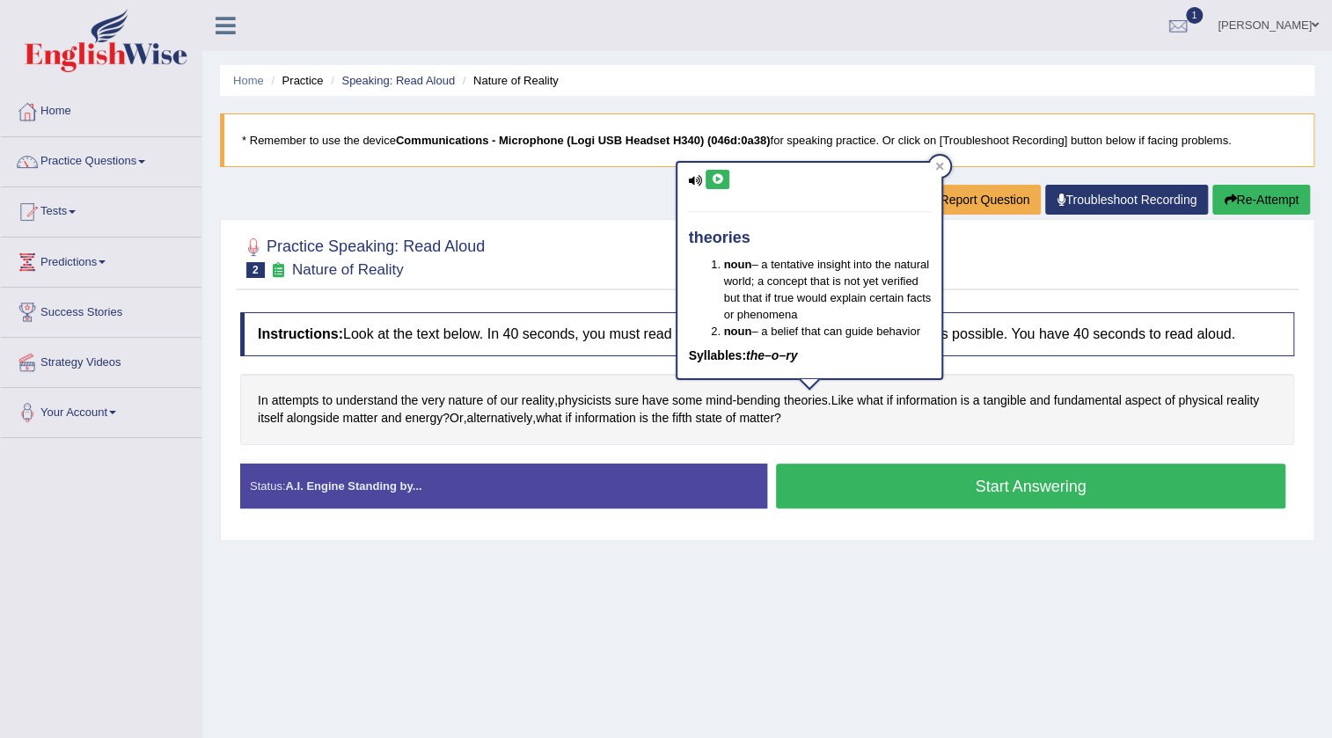
click at [719, 179] on icon at bounding box center [717, 179] width 13 height 11
click at [632, 197] on div "Home Practice Speaking: Read Aloud Nature of Reality * Remember to use the devi…" at bounding box center [766, 440] width 1129 height 880
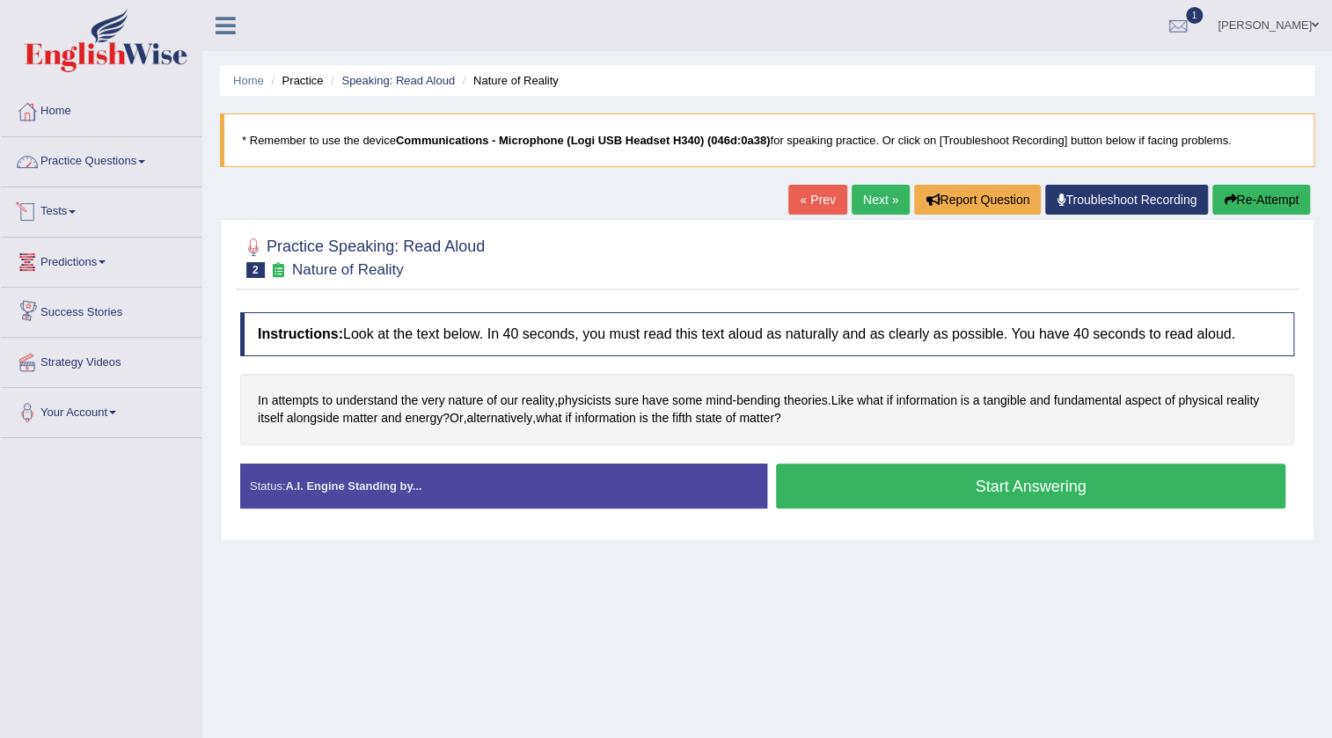
click at [145, 160] on span at bounding box center [141, 162] width 7 height 4
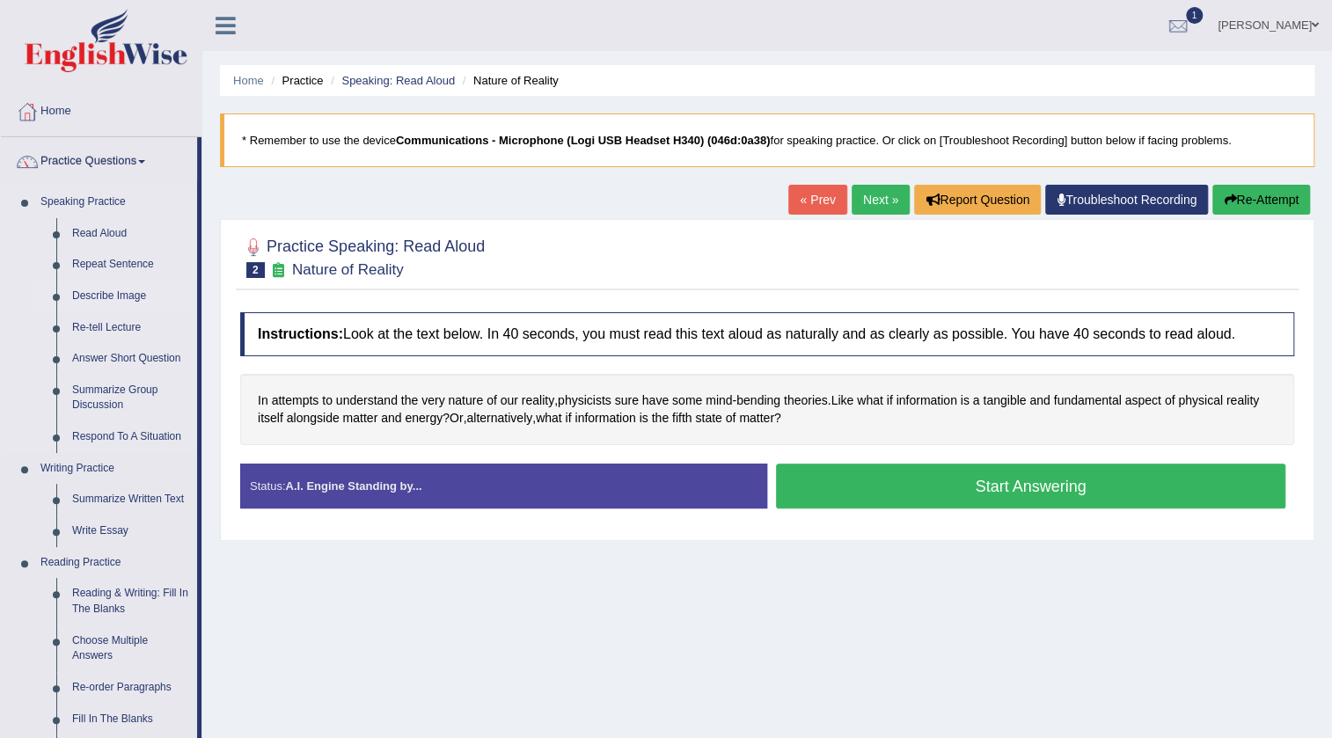
click at [132, 290] on link "Describe Image" at bounding box center [130, 297] width 133 height 32
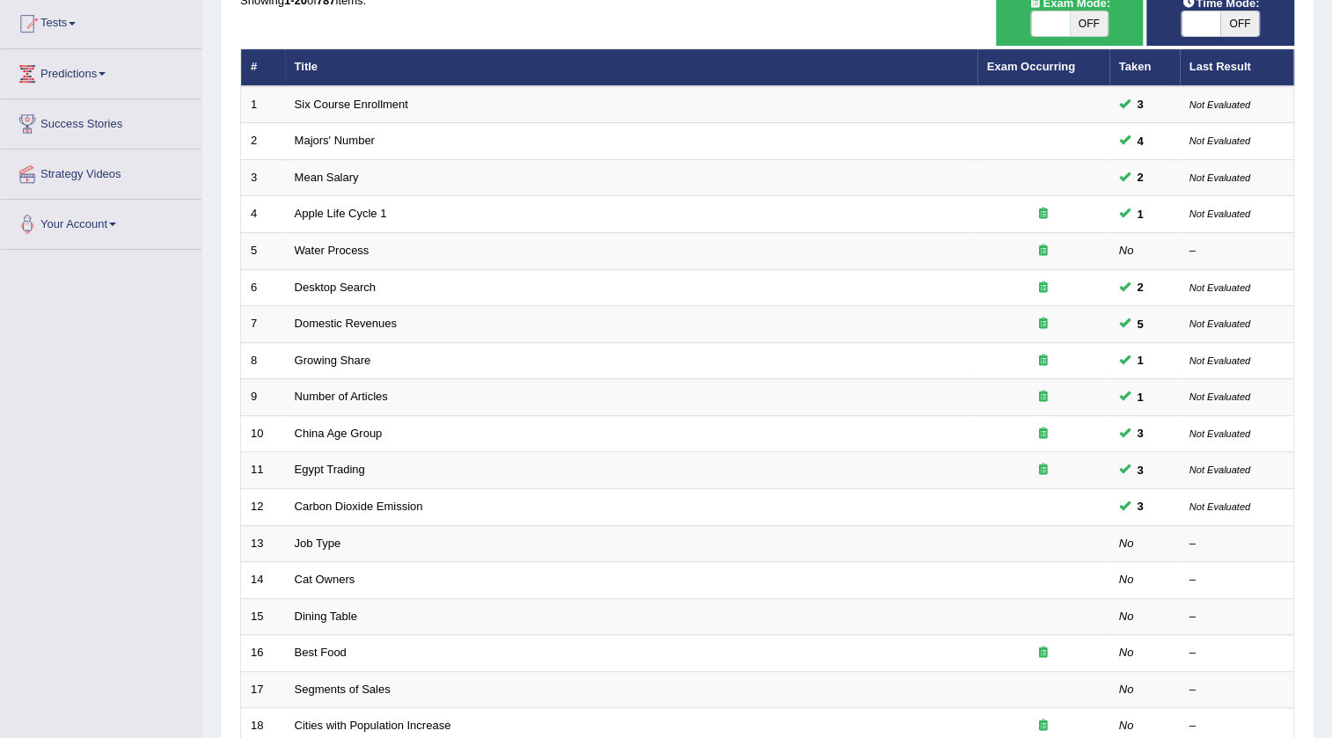
scroll to position [239, 0]
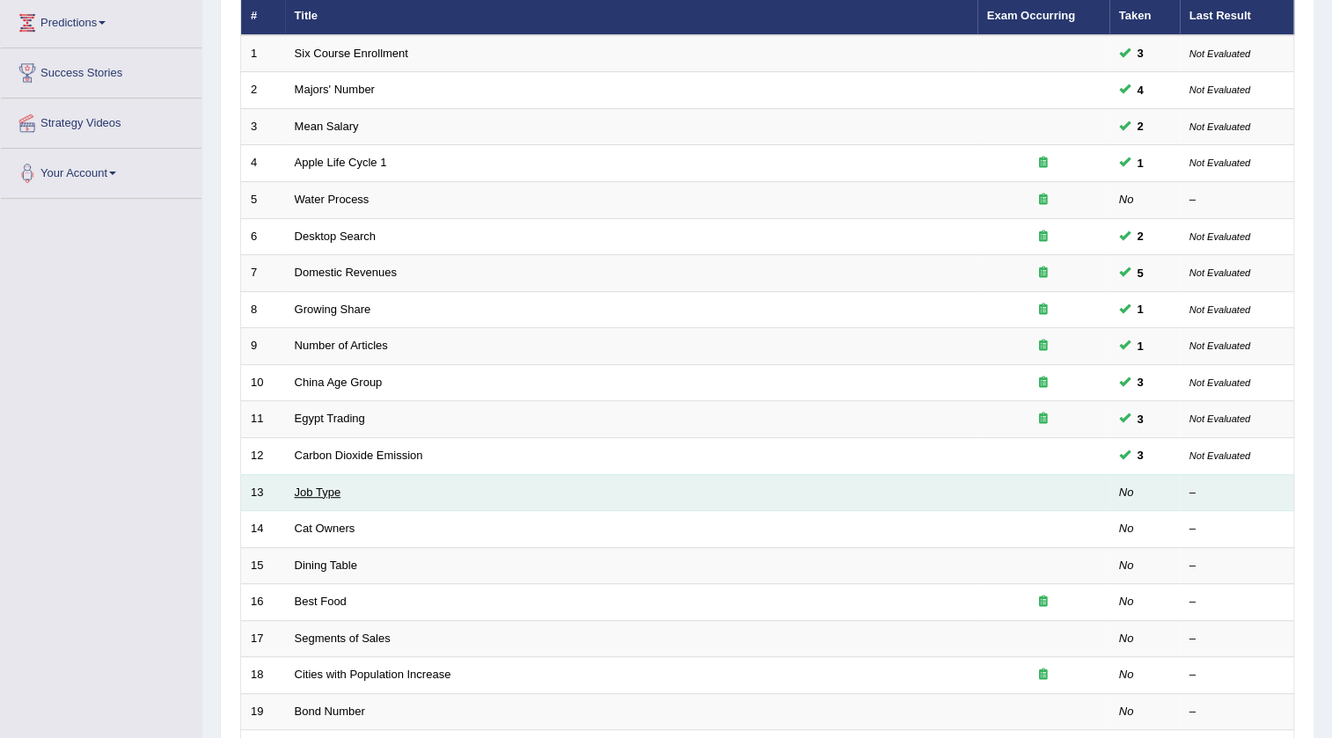
click at [328, 486] on link "Job Type" at bounding box center [318, 492] width 47 height 13
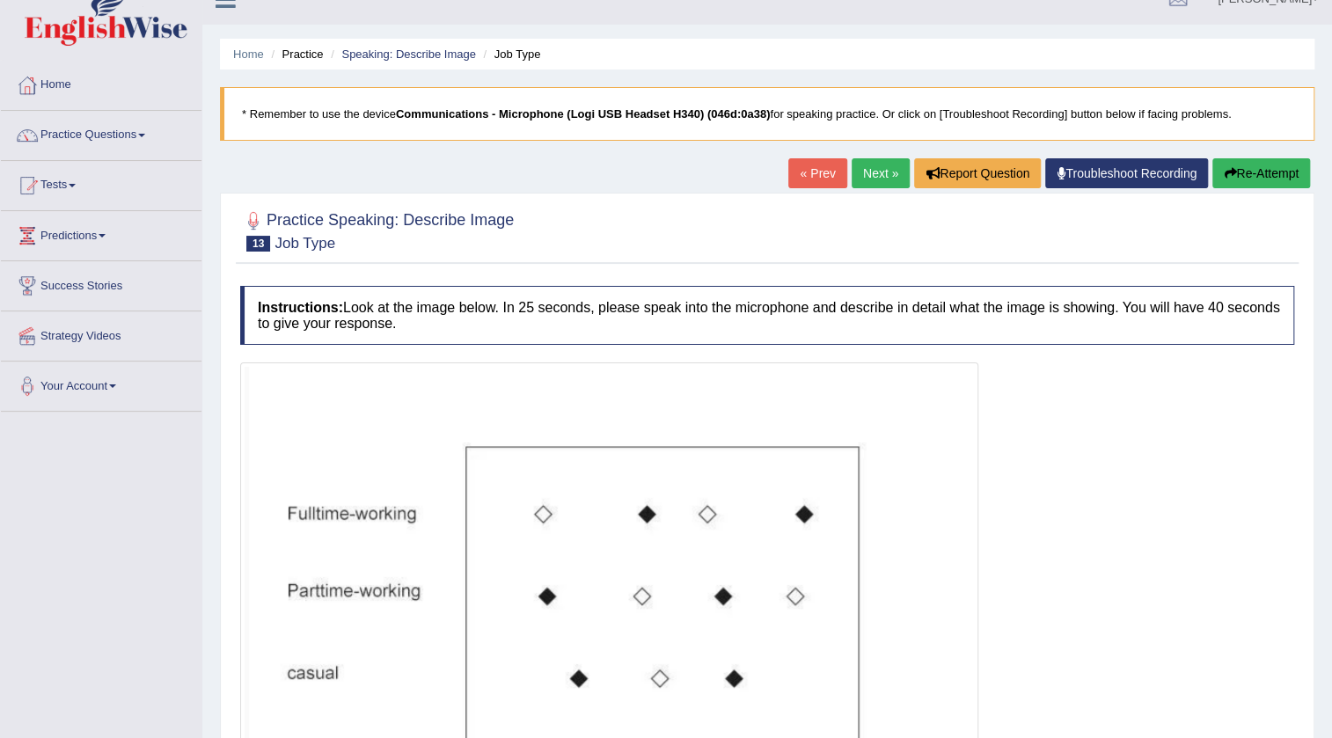
scroll to position [26, 0]
click at [868, 170] on link "Next »" at bounding box center [880, 173] width 58 height 30
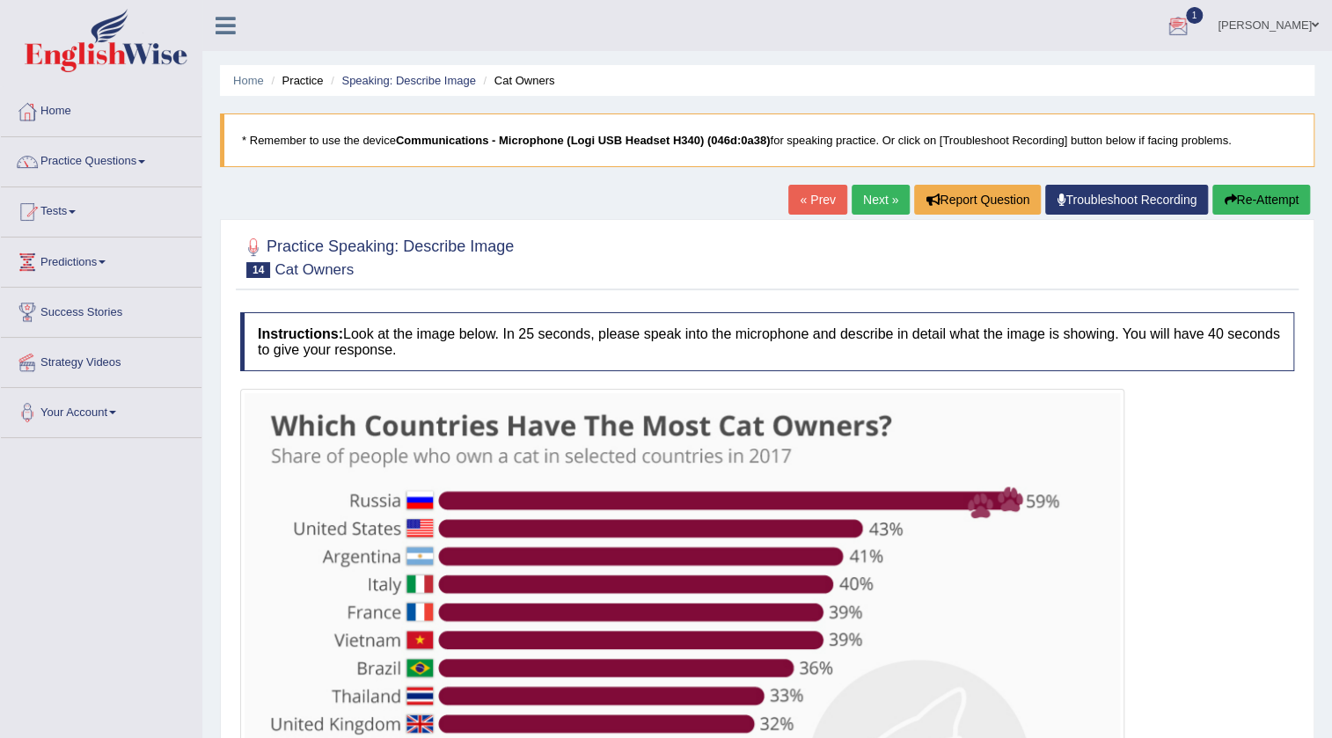
click at [1315, 25] on span at bounding box center [1314, 24] width 7 height 11
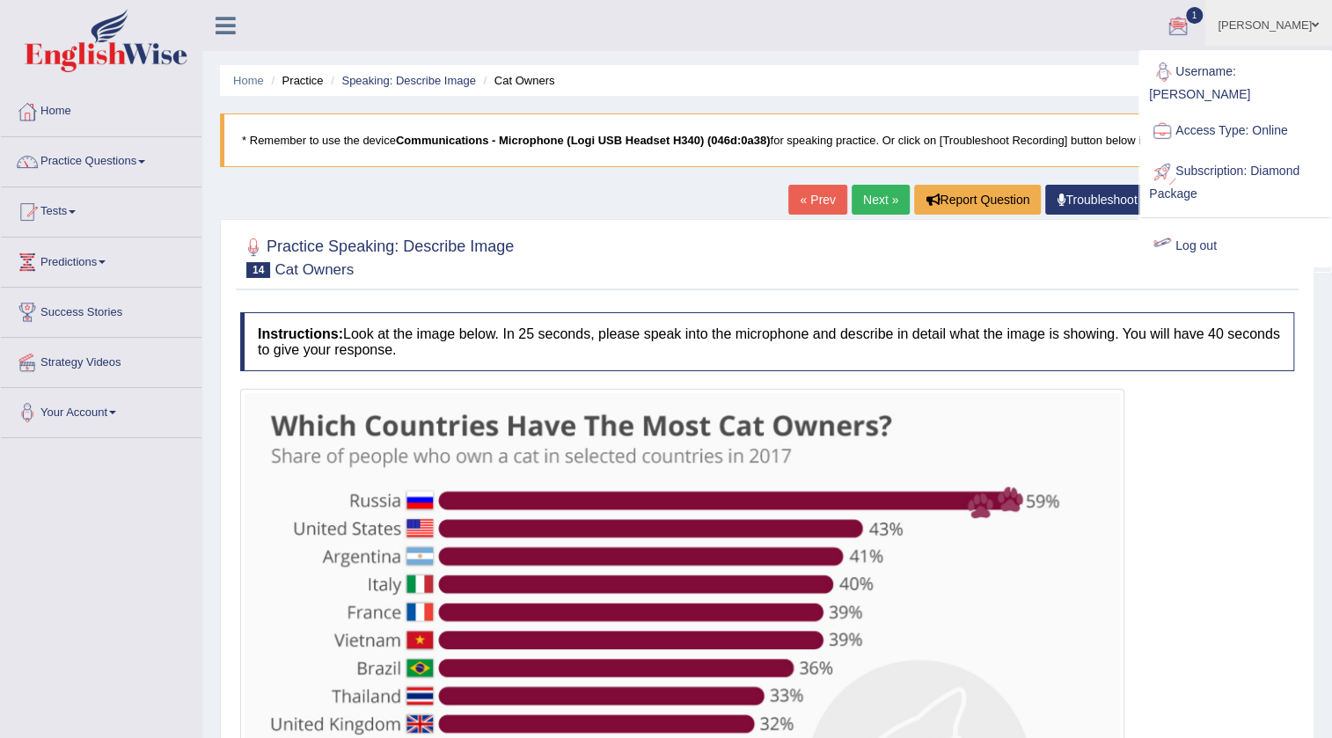
click at [1187, 226] on link "Log out" at bounding box center [1235, 246] width 190 height 40
